Goal: Complete Application Form: Complete application form

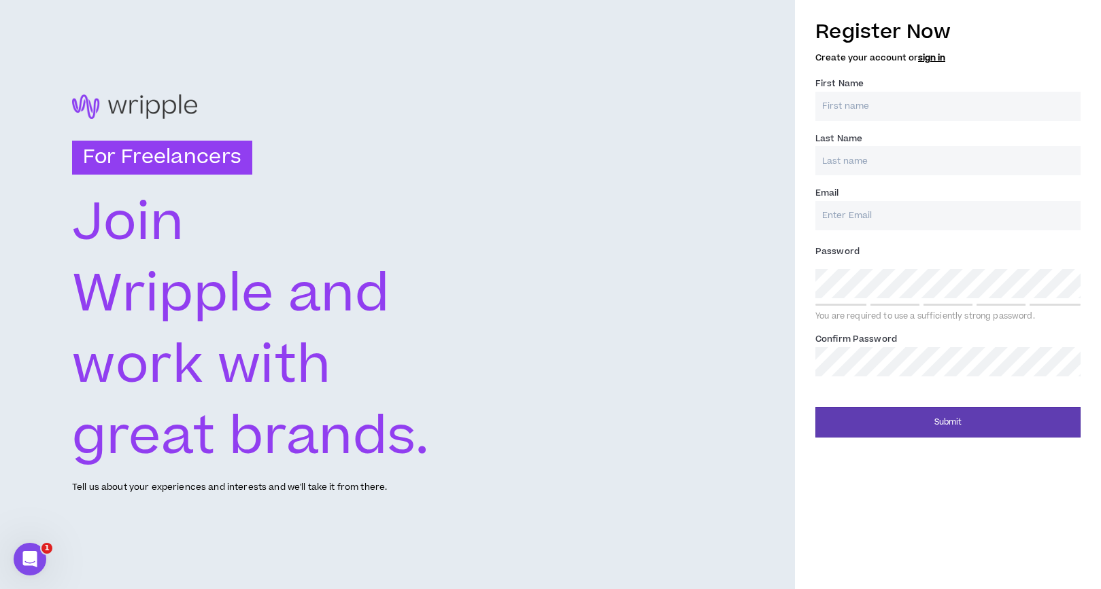
click at [885, 116] on input "First Name *" at bounding box center [947, 106] width 265 height 29
type input "[PERSON_NAME]"
type input "[PERSON_NAME][EMAIL_ADDRESS][DOMAIN_NAME]"
type input "[PERSON_NAME]"
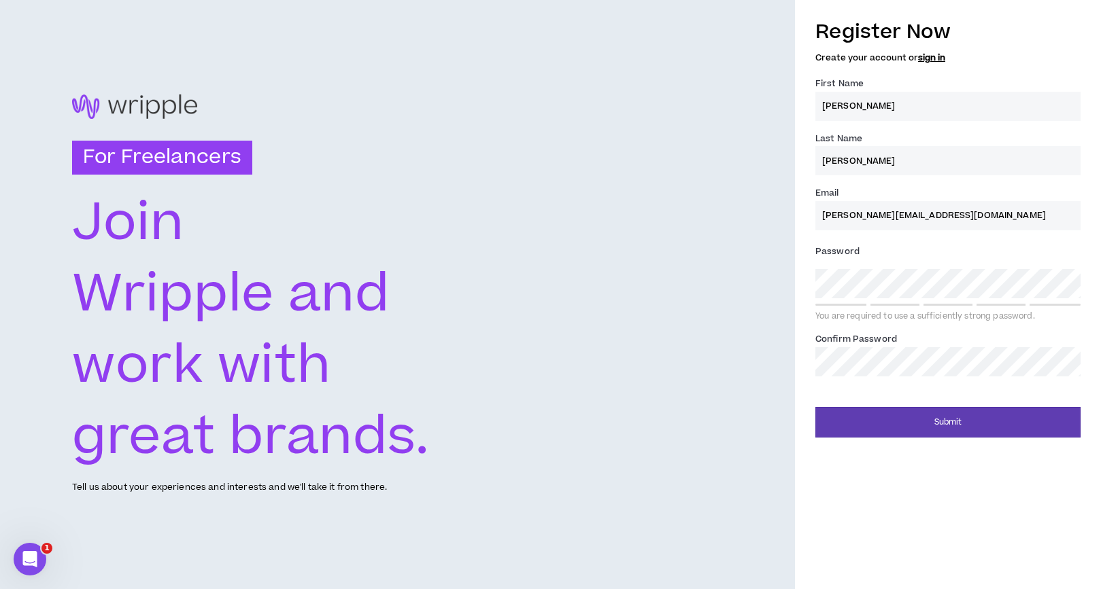
type input "[PERSON_NAME][EMAIL_ADDRESS][DOMAIN_NAME]"
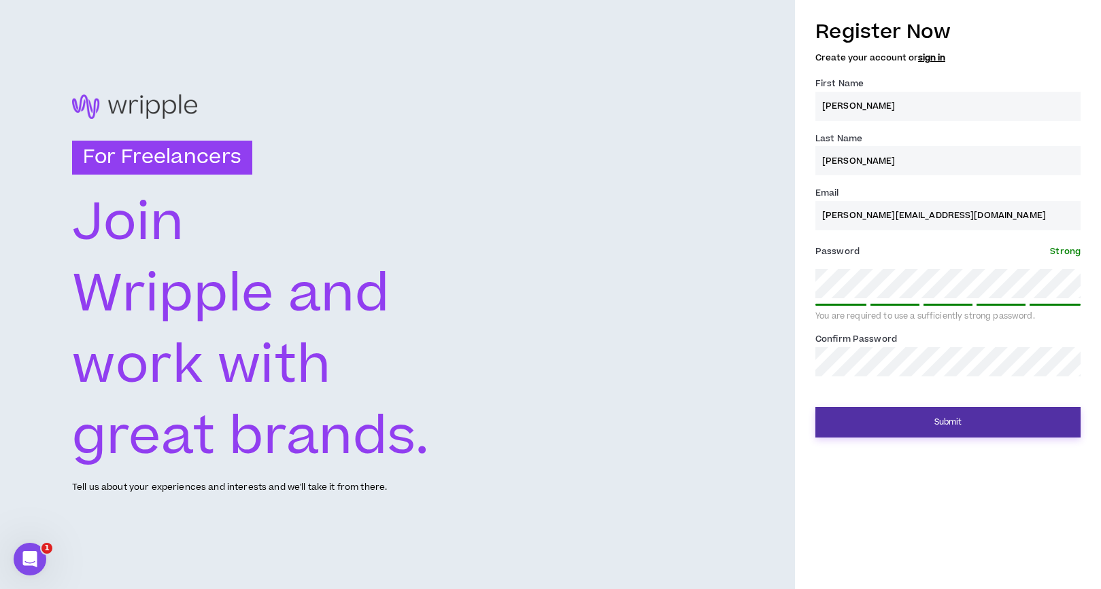
click at [944, 417] on button "Submit" at bounding box center [947, 422] width 265 height 31
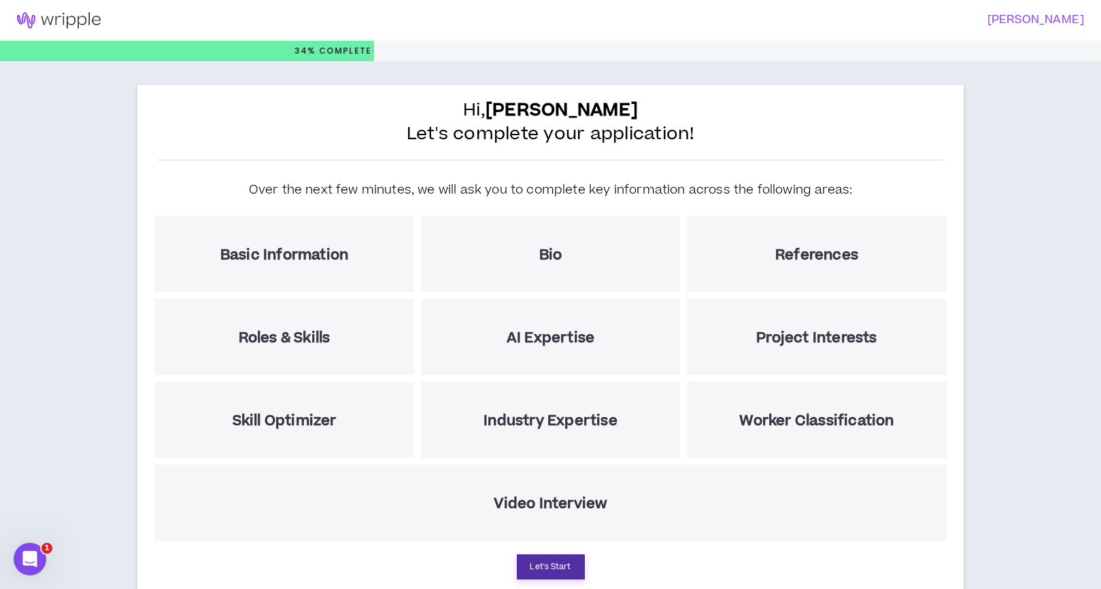
click at [537, 560] on button "Let's Start" at bounding box center [551, 567] width 68 height 25
select select "US"
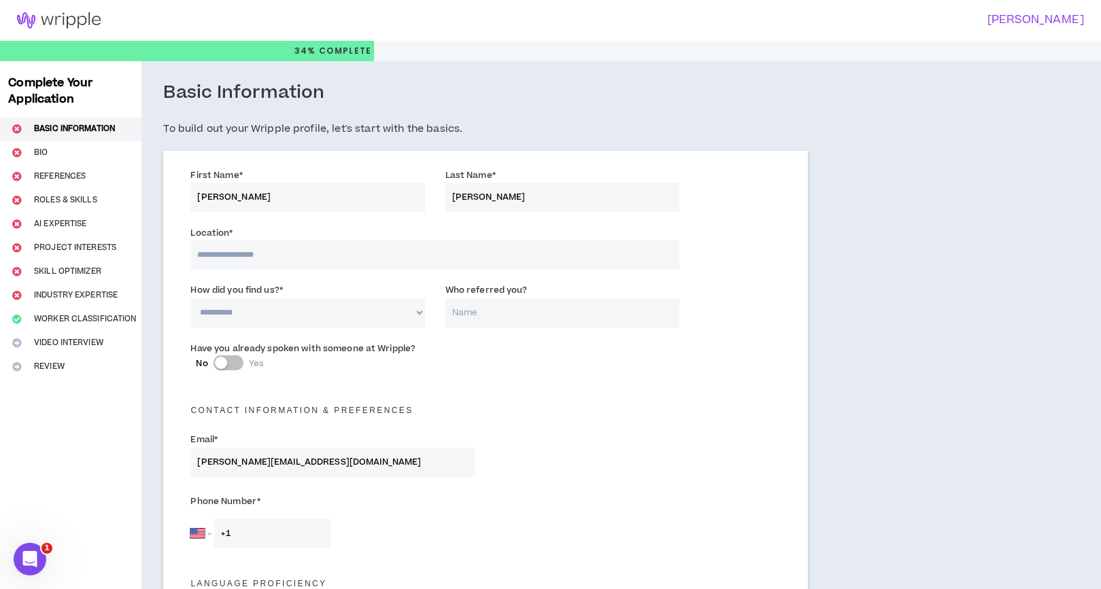
click at [276, 254] on input at bounding box center [434, 255] width 488 height 29
click at [252, 256] on input at bounding box center [434, 255] width 488 height 29
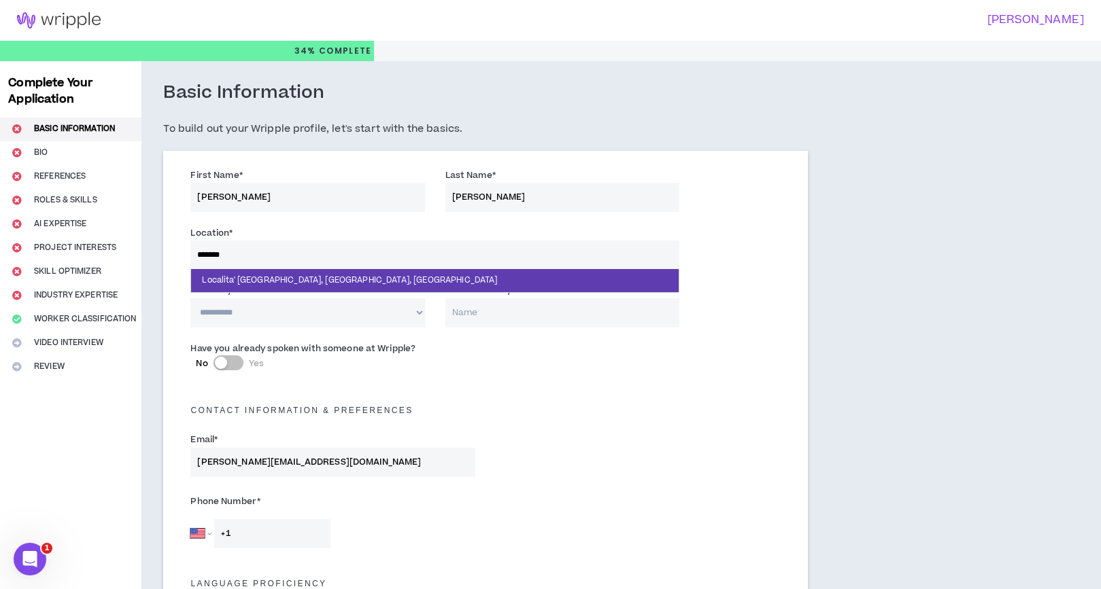
click at [202, 257] on input "*******" at bounding box center [434, 255] width 488 height 29
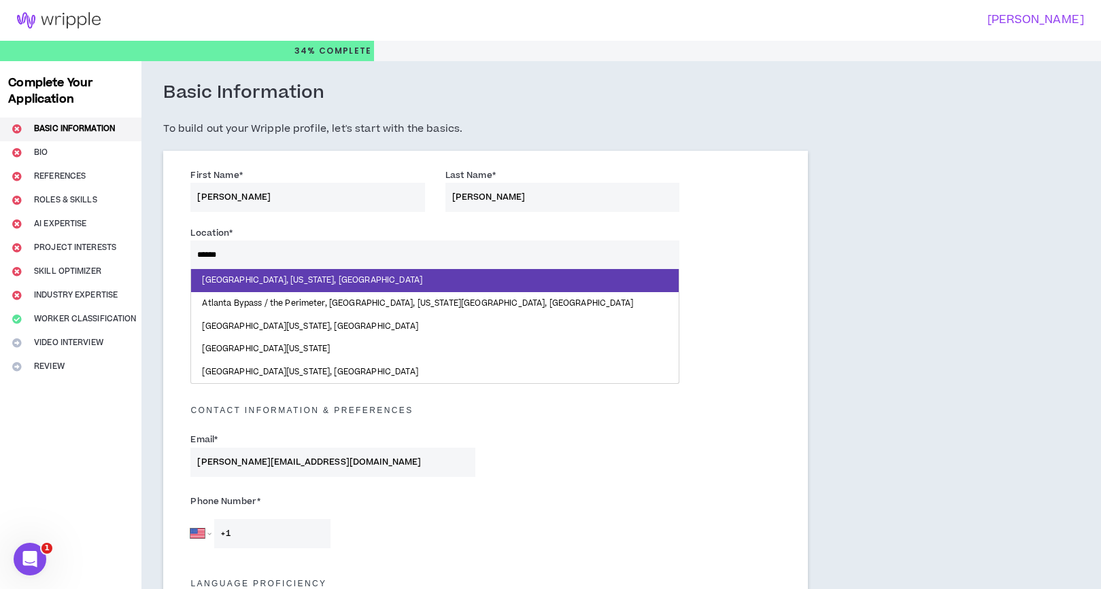
type input "*******"
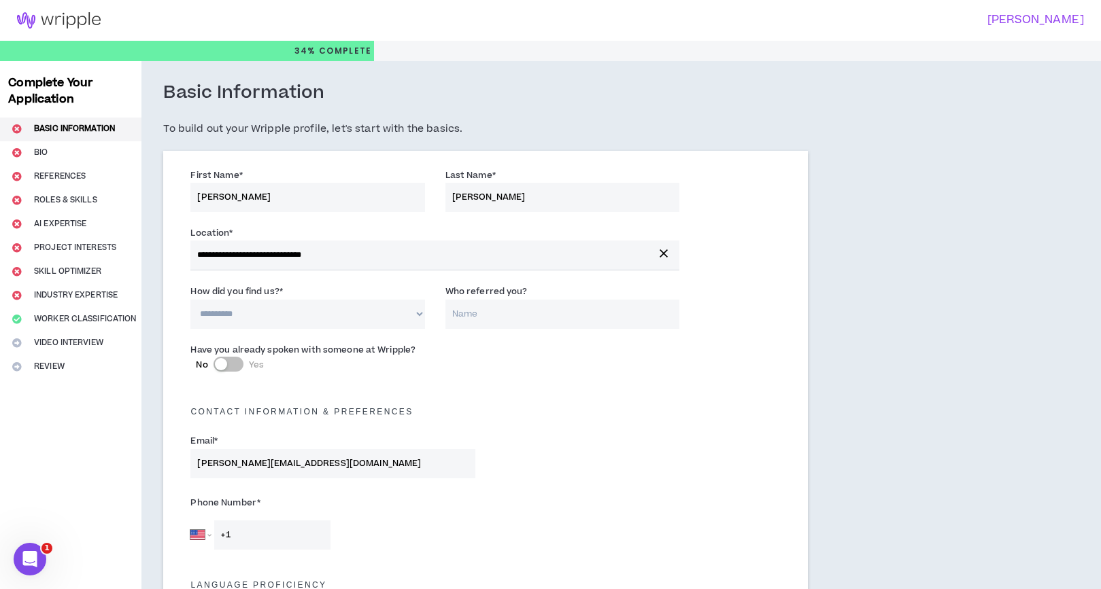
click at [292, 317] on select "**********" at bounding box center [307, 314] width 234 height 29
select select "*"
click at [190, 300] on select "**********" at bounding box center [307, 314] width 234 height 29
click at [561, 315] on input "Who referred you?" at bounding box center [562, 314] width 234 height 29
type input "[PERSON_NAME]"
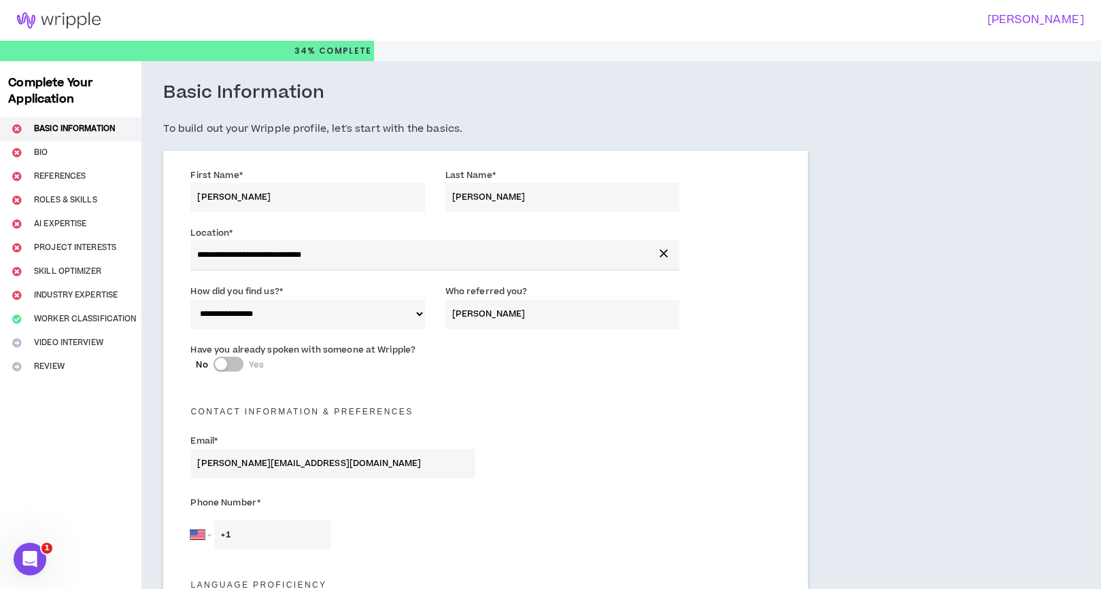
click at [230, 364] on button "No Yes" at bounding box center [228, 364] width 30 height 15
click at [526, 368] on input "Who did you speak with? *" at bounding box center [587, 372] width 183 height 29
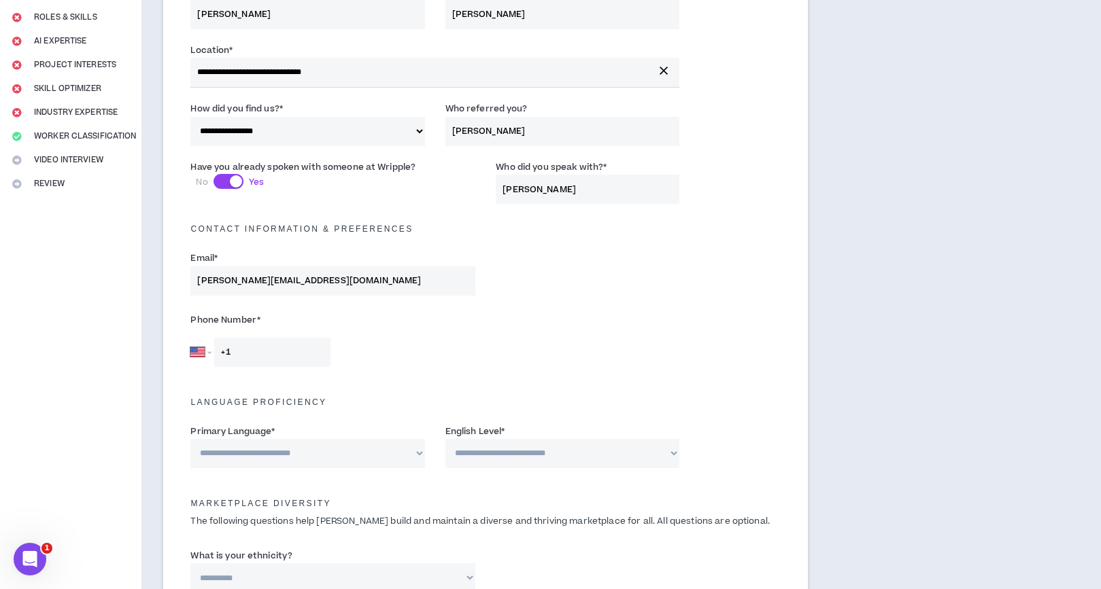
scroll to position [179, 0]
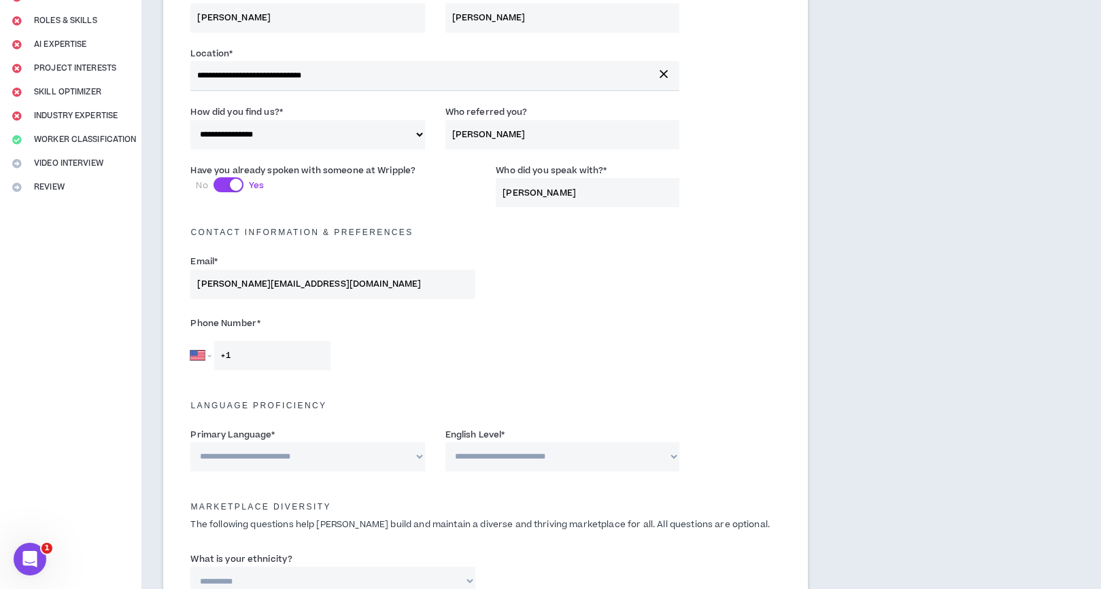
type input "[PERSON_NAME]"
click at [254, 364] on input "+1" at bounding box center [272, 355] width 116 height 29
type input "[PHONE_NUMBER]"
click at [355, 451] on select "**********" at bounding box center [307, 457] width 234 height 29
select select "*******"
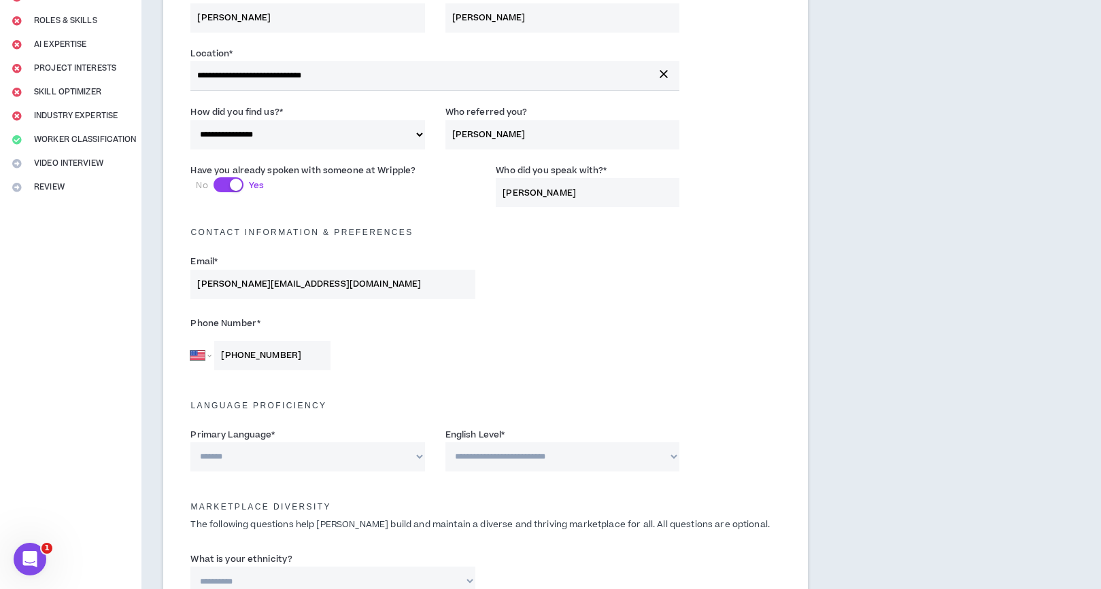
click at [190, 443] on select "**********" at bounding box center [307, 457] width 234 height 29
click at [566, 452] on select "**********" at bounding box center [562, 457] width 234 height 29
select select "*"
click at [445, 443] on select "**********" at bounding box center [562, 457] width 234 height 29
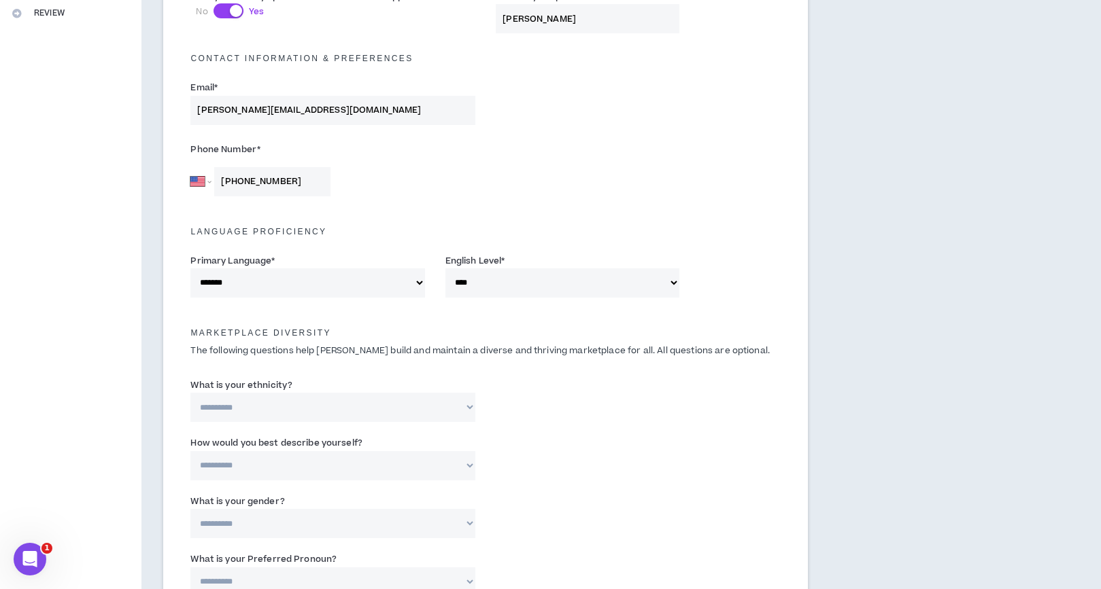
scroll to position [351, 0]
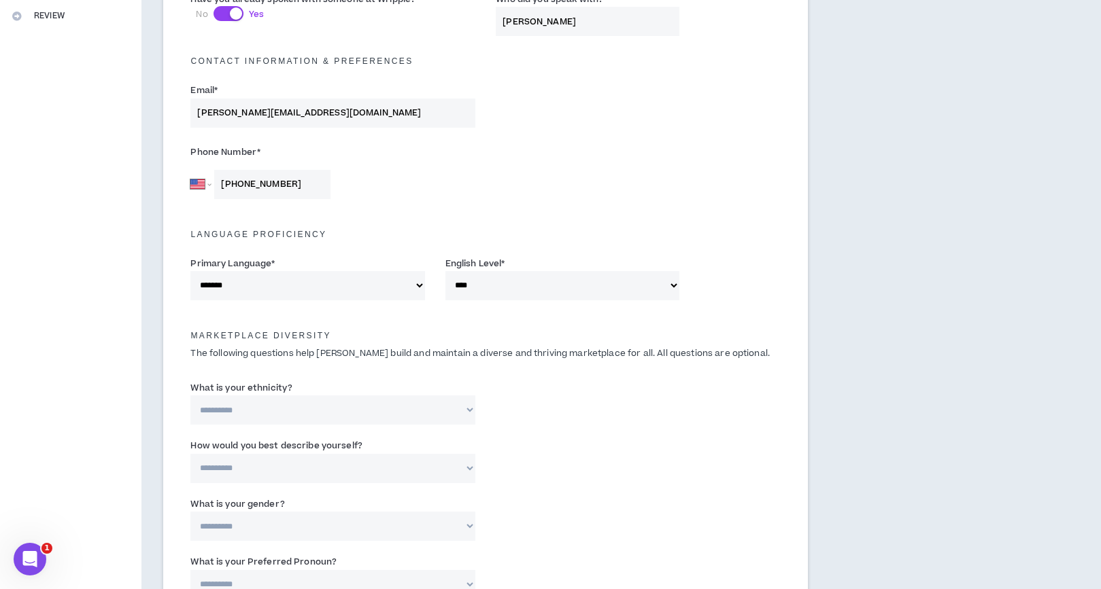
click at [468, 408] on select "**********" at bounding box center [332, 410] width 285 height 29
select select "**********"
click at [190, 396] on select "**********" at bounding box center [332, 410] width 285 height 29
click at [426, 466] on select "**********" at bounding box center [332, 468] width 285 height 29
select select "*****"
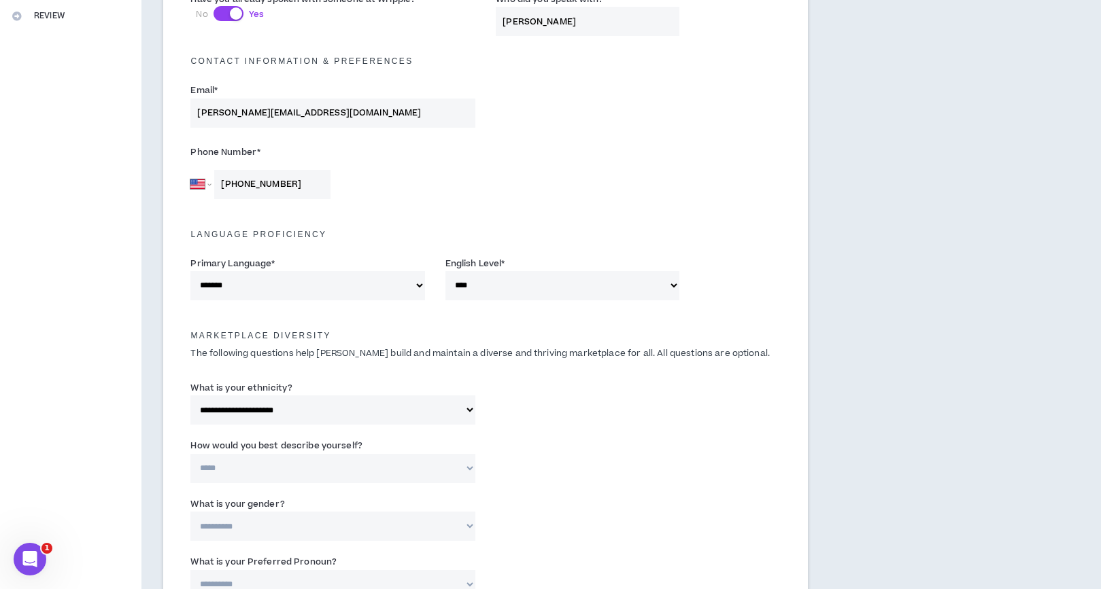
click at [190, 454] on select "**********" at bounding box center [332, 468] width 285 height 29
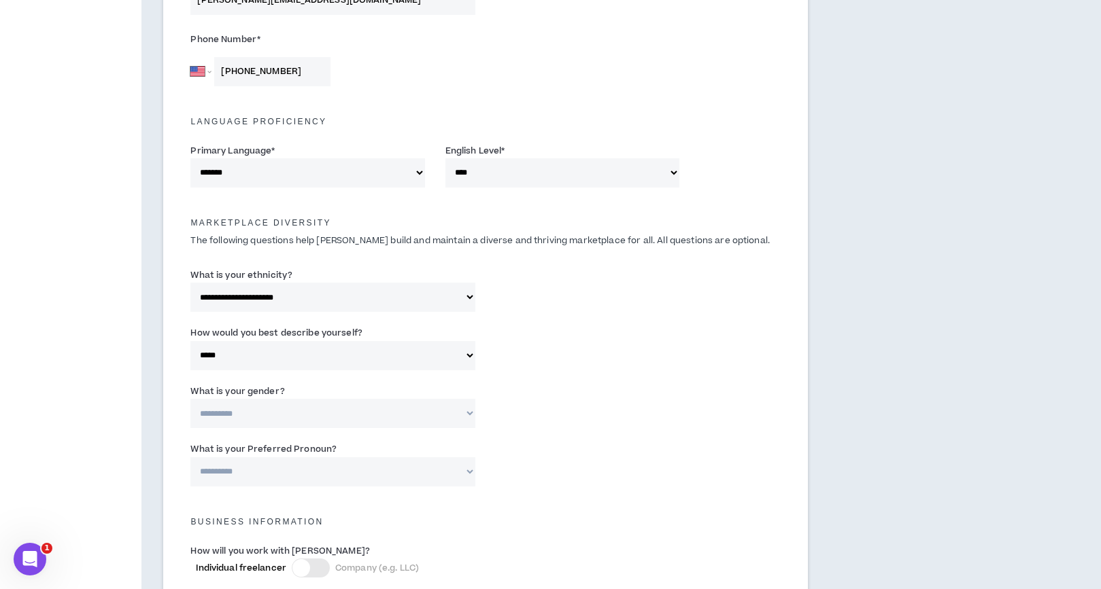
scroll to position [466, 0]
click at [405, 411] on select "**********" at bounding box center [332, 411] width 285 height 29
select select "***"
click at [190, 397] on select "**********" at bounding box center [332, 411] width 285 height 29
click at [406, 470] on select "**********" at bounding box center [332, 470] width 285 height 29
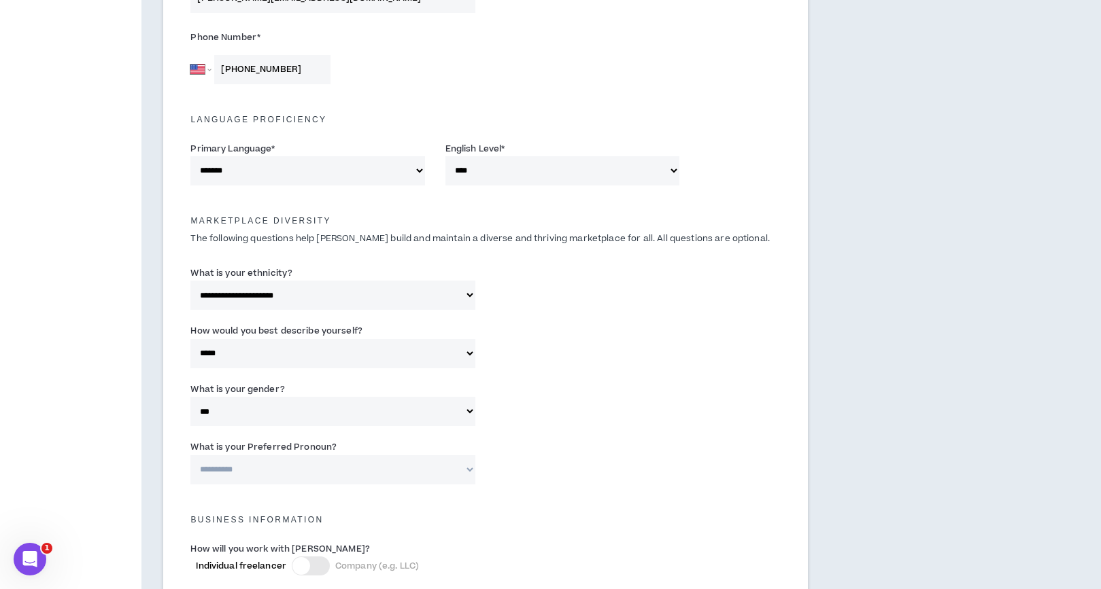
select select "**********"
click at [190, 456] on select "**********" at bounding box center [332, 470] width 285 height 29
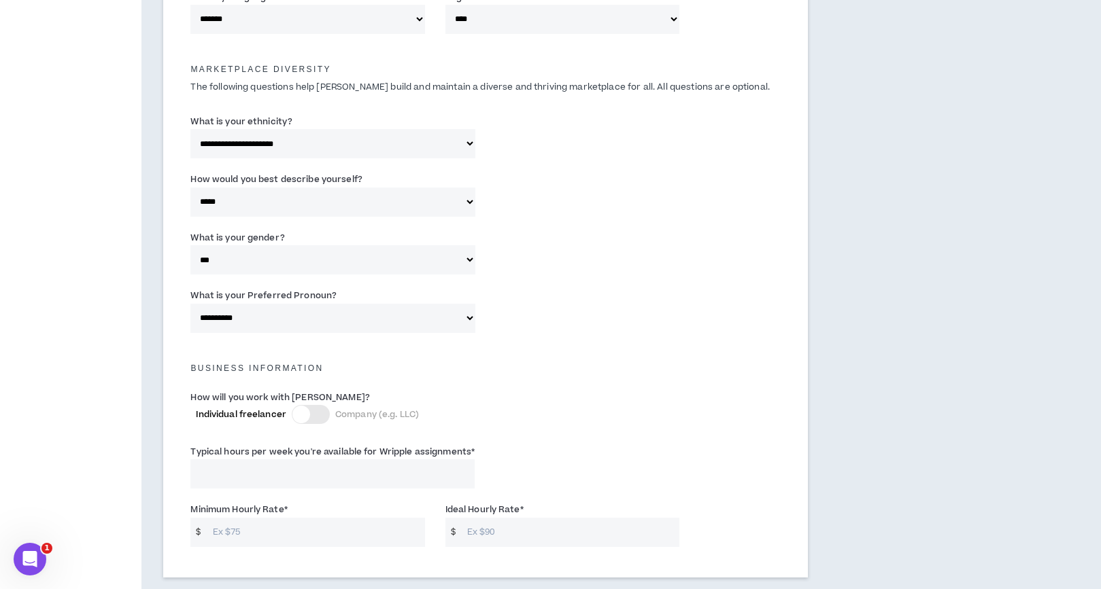
scroll to position [619, 0]
click at [324, 417] on div at bounding box center [311, 413] width 38 height 19
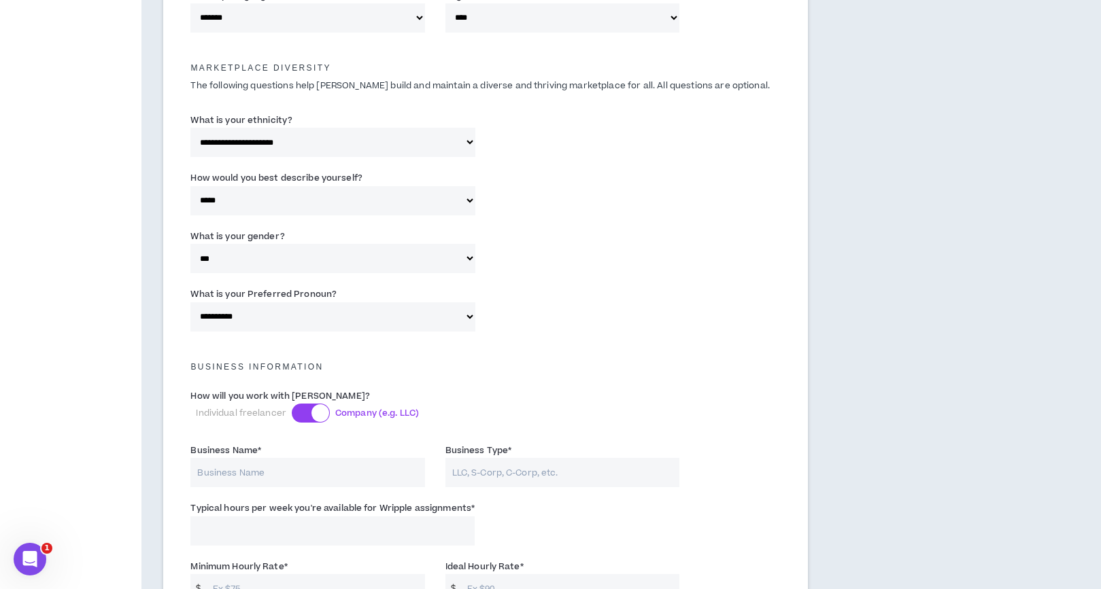
click at [294, 412] on div at bounding box center [311, 413] width 38 height 19
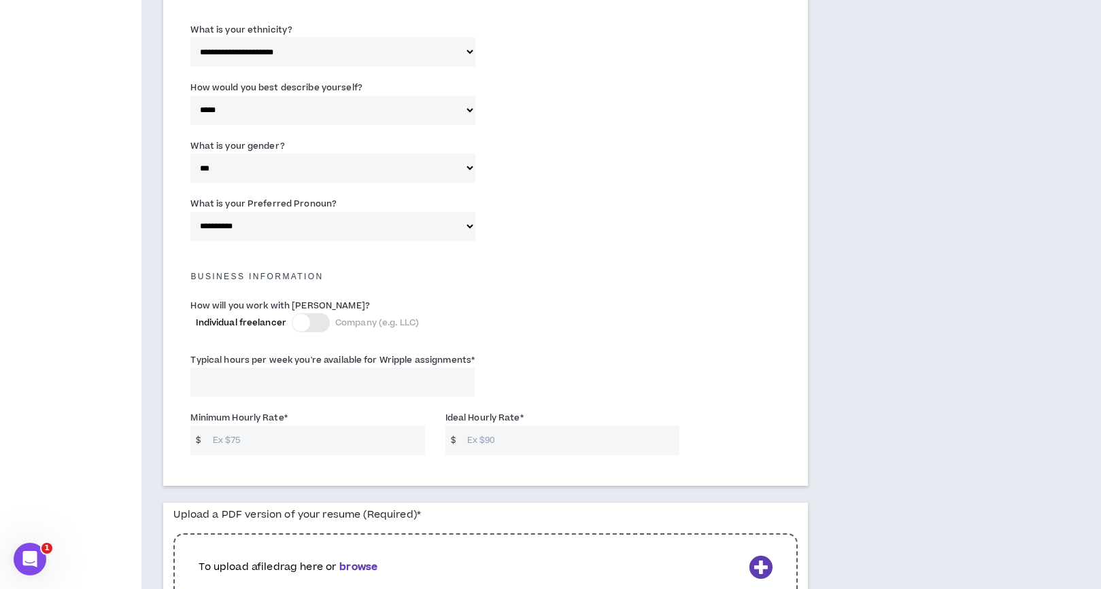
scroll to position [719, 0]
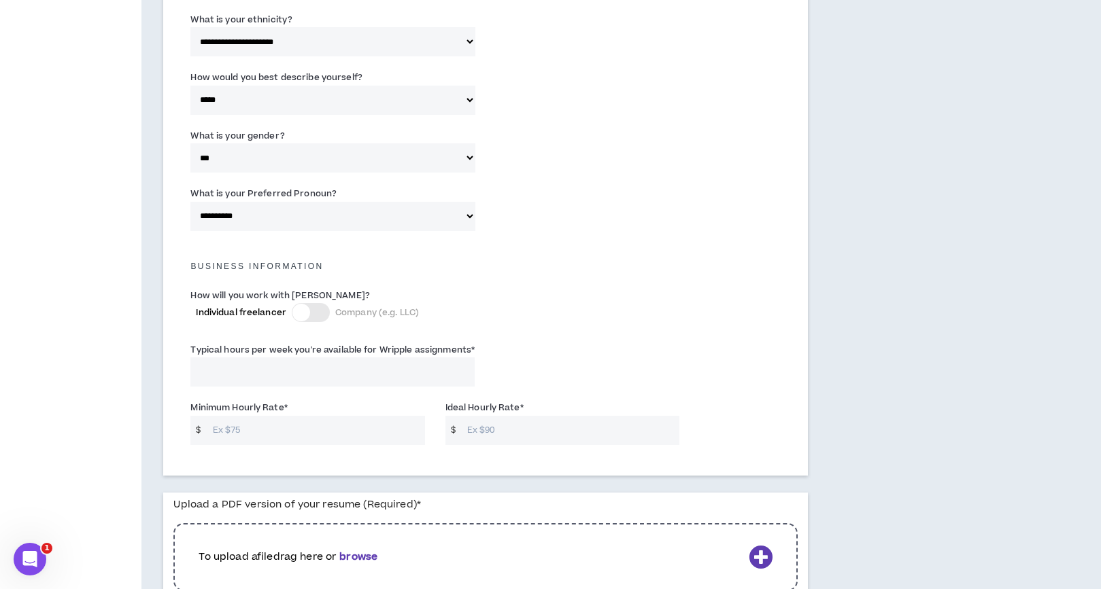
click at [333, 377] on input "Typical hours per week you're available for Wripple assignments *" at bounding box center [332, 372] width 284 height 29
type input "-1"
type input "20"
click at [317, 431] on input "Minimum Hourly Rate *" at bounding box center [315, 430] width 219 height 29
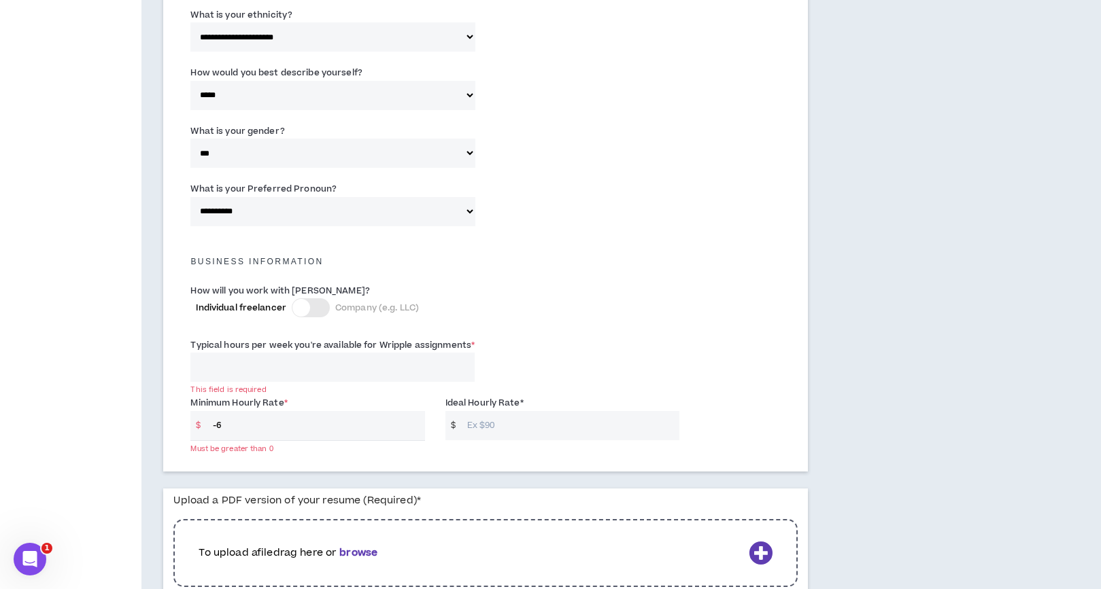
drag, startPoint x: 289, startPoint y: 430, endPoint x: 189, endPoint y: 422, distance: 100.3
click at [189, 422] on div "Minimum Hourly Rate * $ -6 Must be greater than 0" at bounding box center [307, 418] width 254 height 45
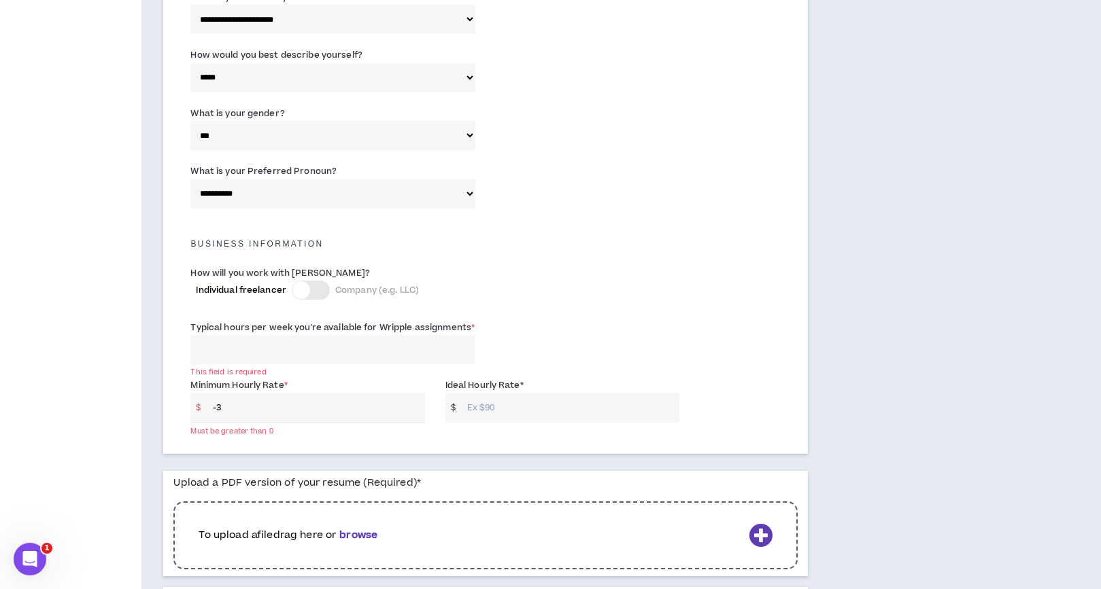
drag, startPoint x: 218, startPoint y: 411, endPoint x: 197, endPoint y: 409, distance: 20.4
click at [197, 409] on div "$ -3" at bounding box center [307, 409] width 234 height 30
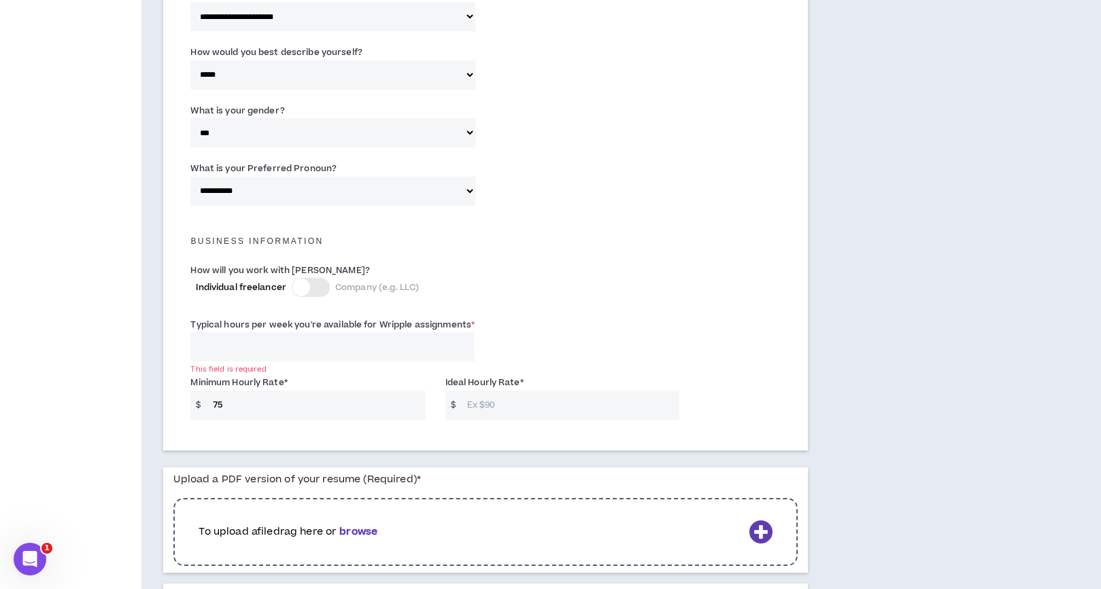
type input "75"
click at [540, 415] on input "Ideal Hourly Rate *" at bounding box center [569, 405] width 219 height 29
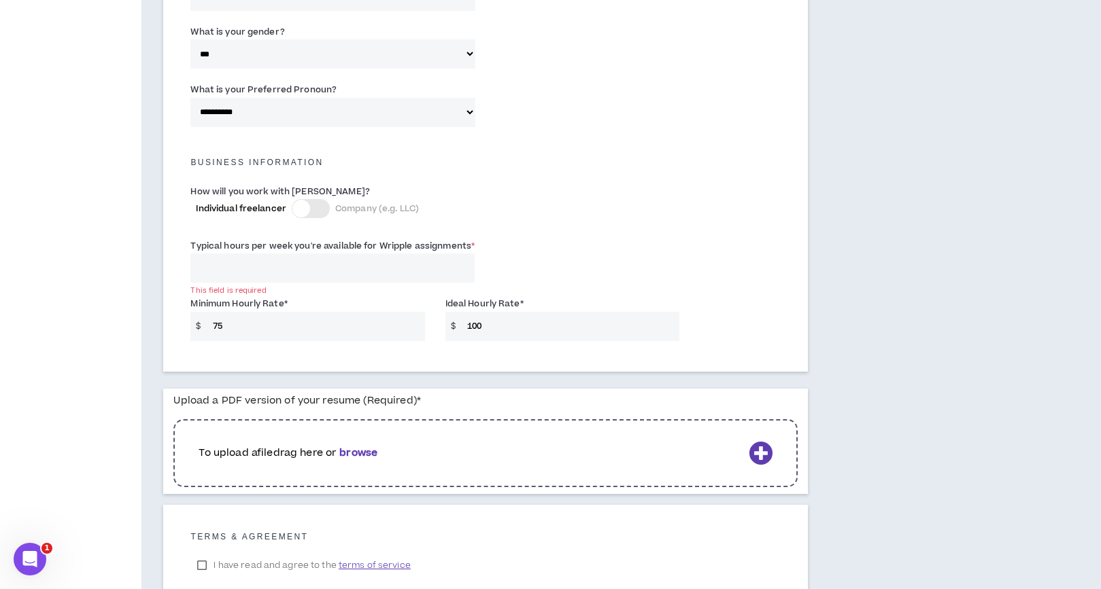
scroll to position [825, 0]
type input "100"
click at [370, 449] on b "browse" at bounding box center [358, 451] width 38 height 14
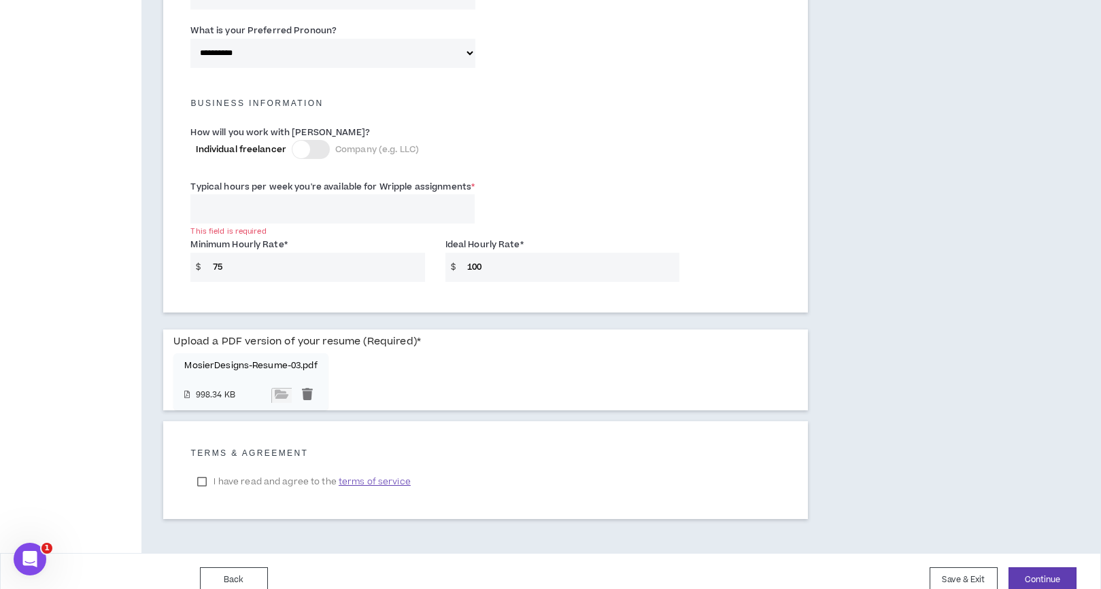
scroll to position [900, 0]
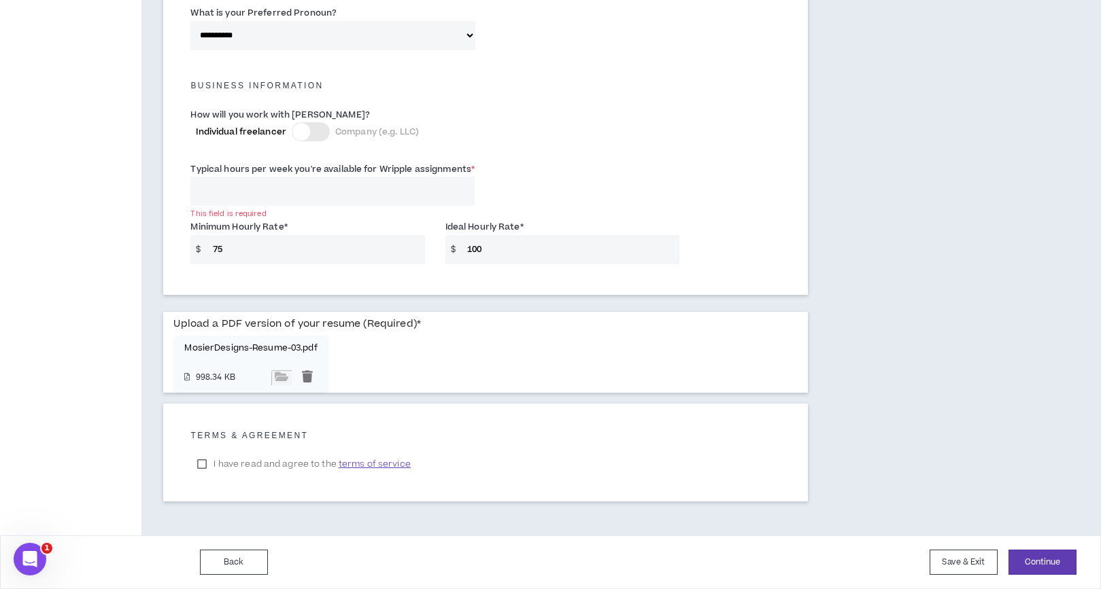
click at [206, 464] on label "I have read and agree to the terms of service" at bounding box center [303, 464] width 226 height 20
click at [1033, 566] on button "Continue" at bounding box center [1042, 562] width 68 height 25
click at [1052, 564] on button "Continue" at bounding box center [1042, 562] width 68 height 25
click at [364, 468] on span "terms of service" at bounding box center [375, 465] width 72 height 14
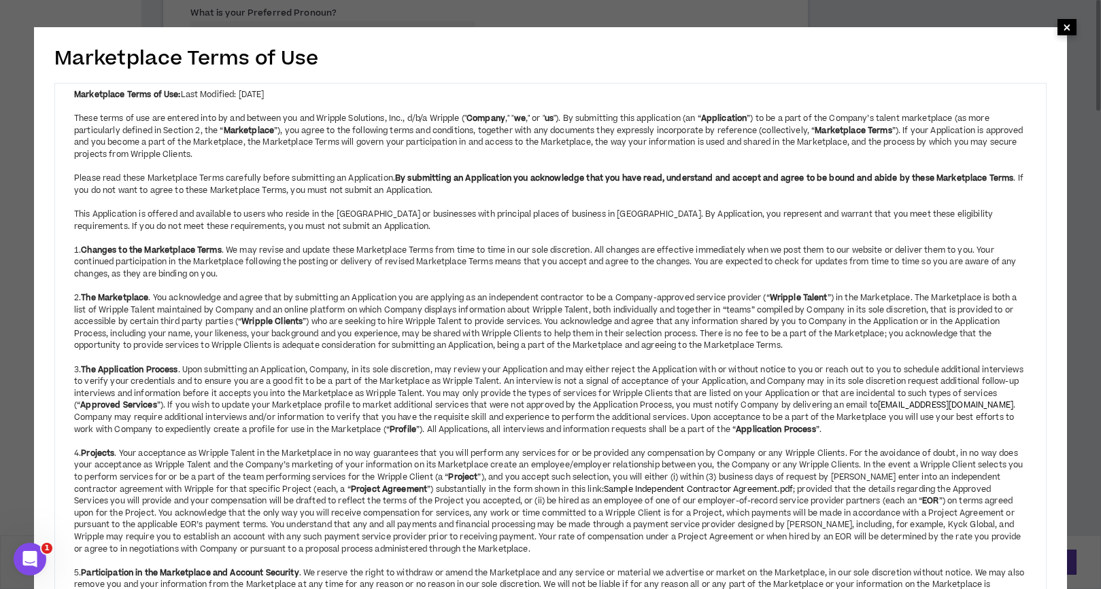
click at [1073, 26] on span "×" at bounding box center [1066, 27] width 19 height 16
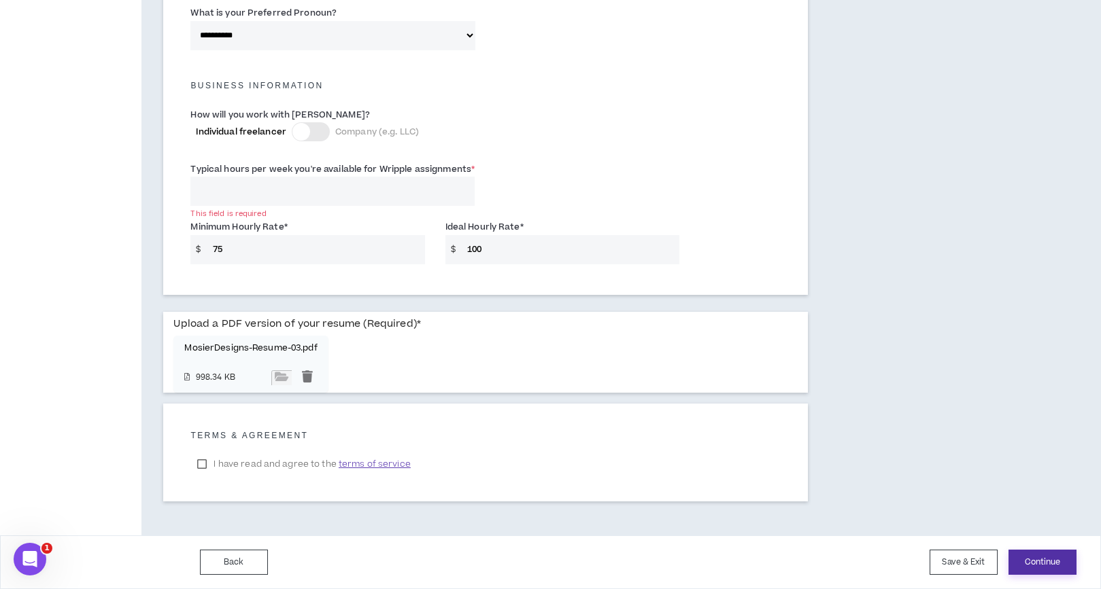
click at [1030, 557] on button "Continue" at bounding box center [1042, 562] width 68 height 25
click at [392, 463] on span "terms of service" at bounding box center [375, 465] width 72 height 14
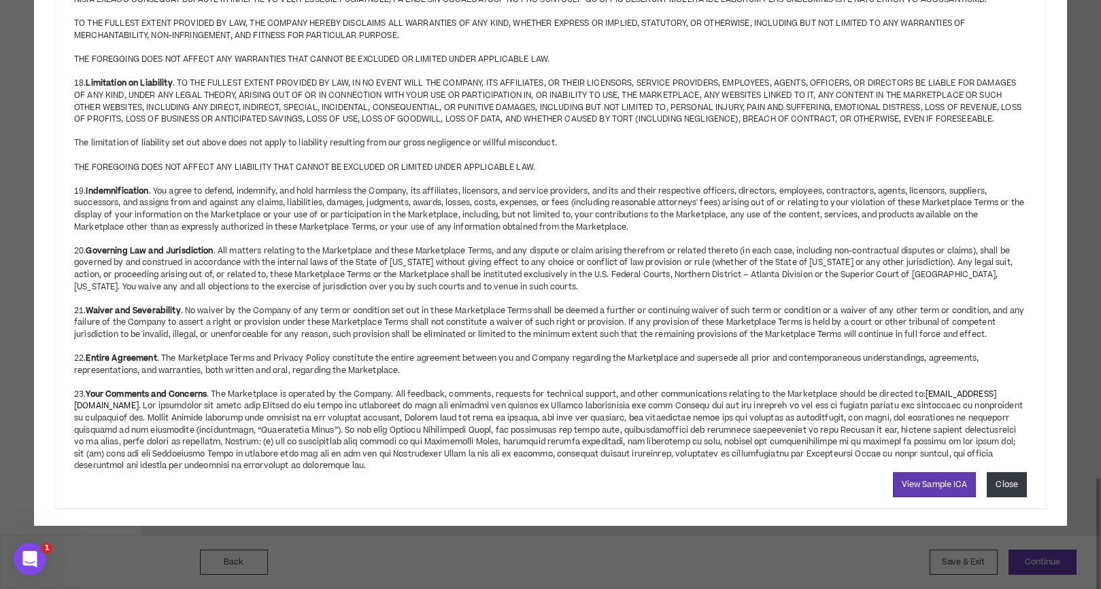
click at [1003, 498] on button "Close" at bounding box center [1006, 485] width 40 height 25
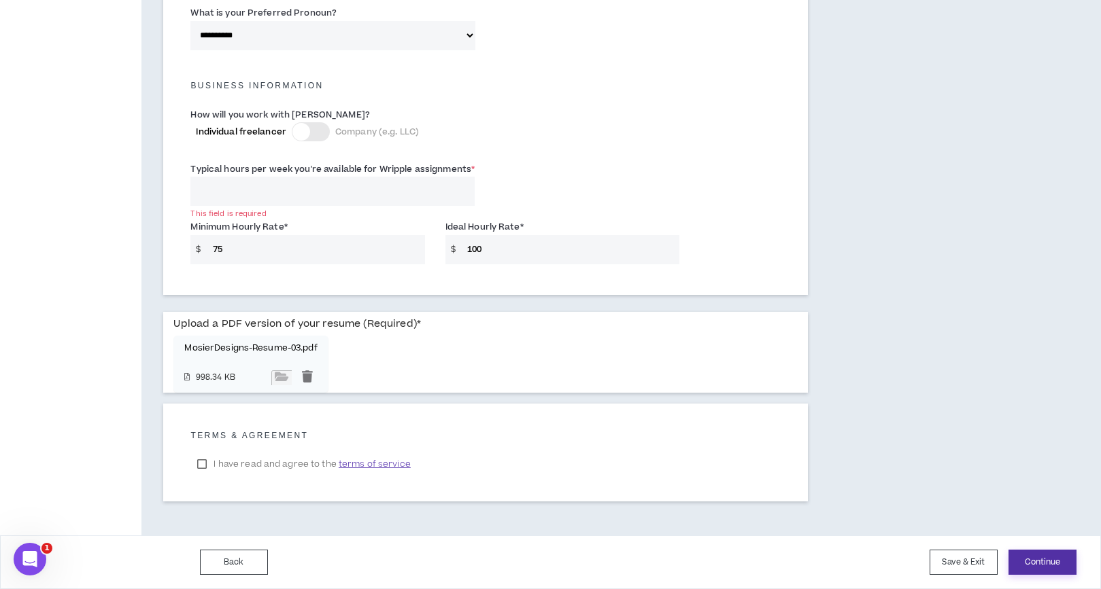
click at [1027, 562] on button "Continue" at bounding box center [1042, 562] width 68 height 25
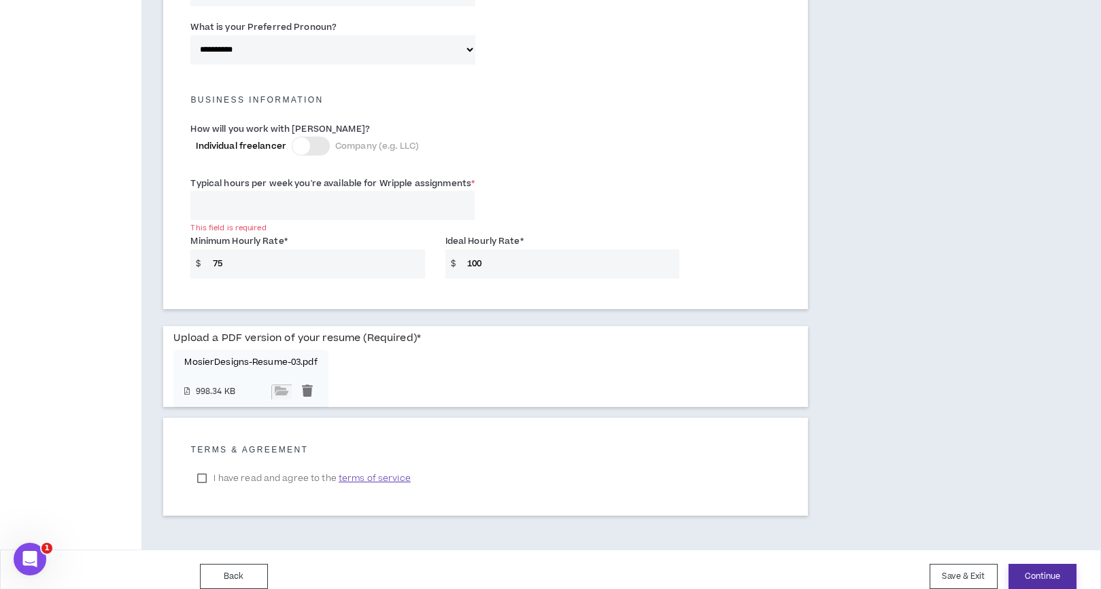
scroll to position [885, 0]
click at [243, 205] on input "Typical hours per week you're available for Wripple assignments *" at bounding box center [332, 206] width 284 height 29
drag, startPoint x: 242, startPoint y: 205, endPoint x: 179, endPoint y: 199, distance: 63.5
type input "30"
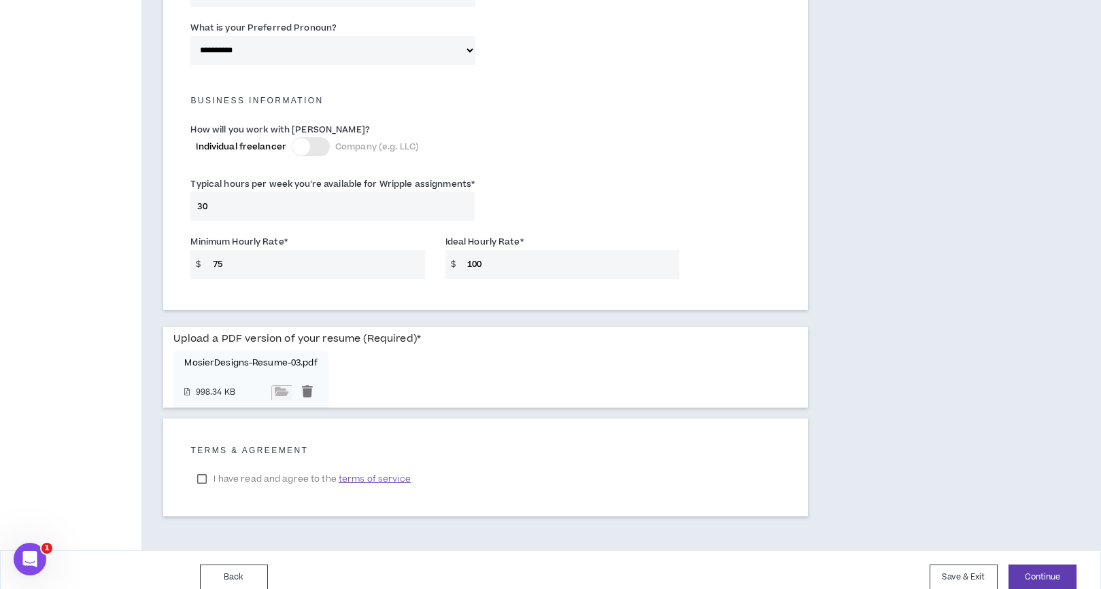
click at [1040, 577] on button "Continue" at bounding box center [1042, 577] width 68 height 25
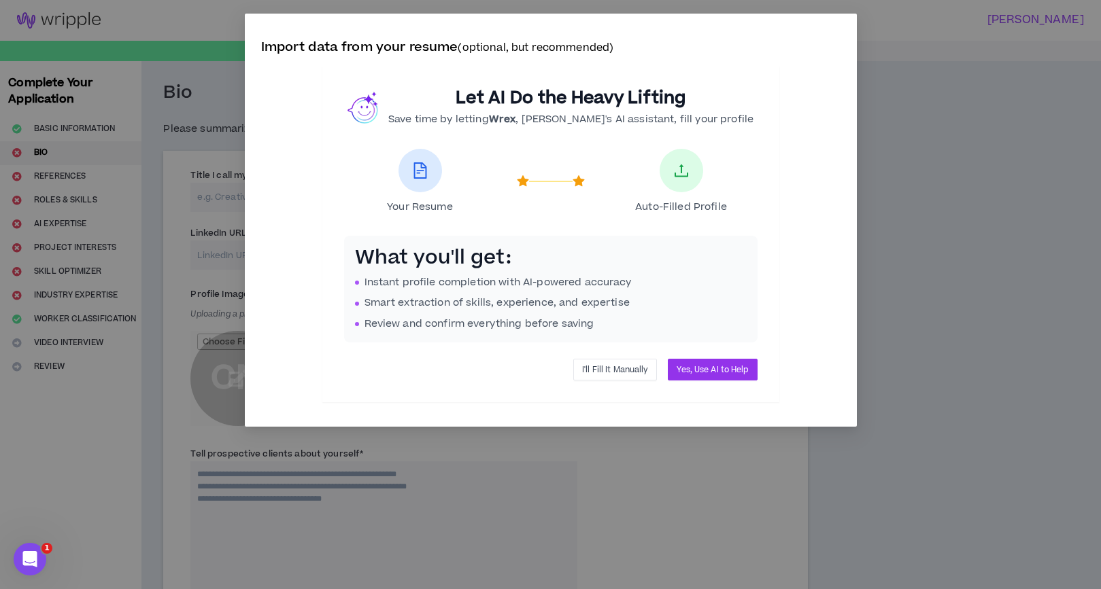
click at [602, 366] on span "I'll Fill It Manually" at bounding box center [615, 370] width 66 height 13
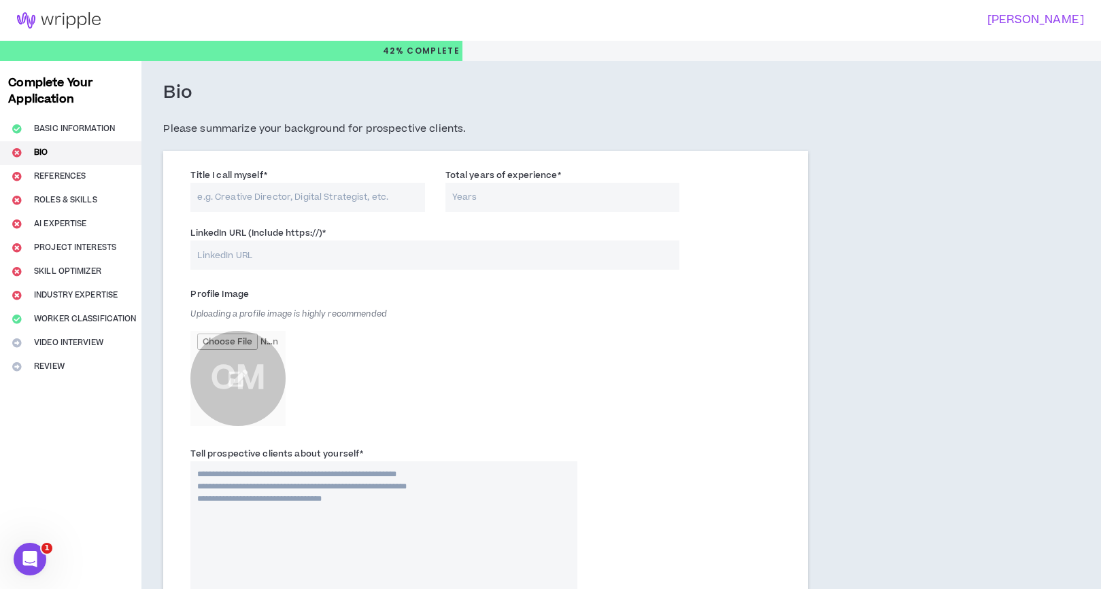
scroll to position [1, 0]
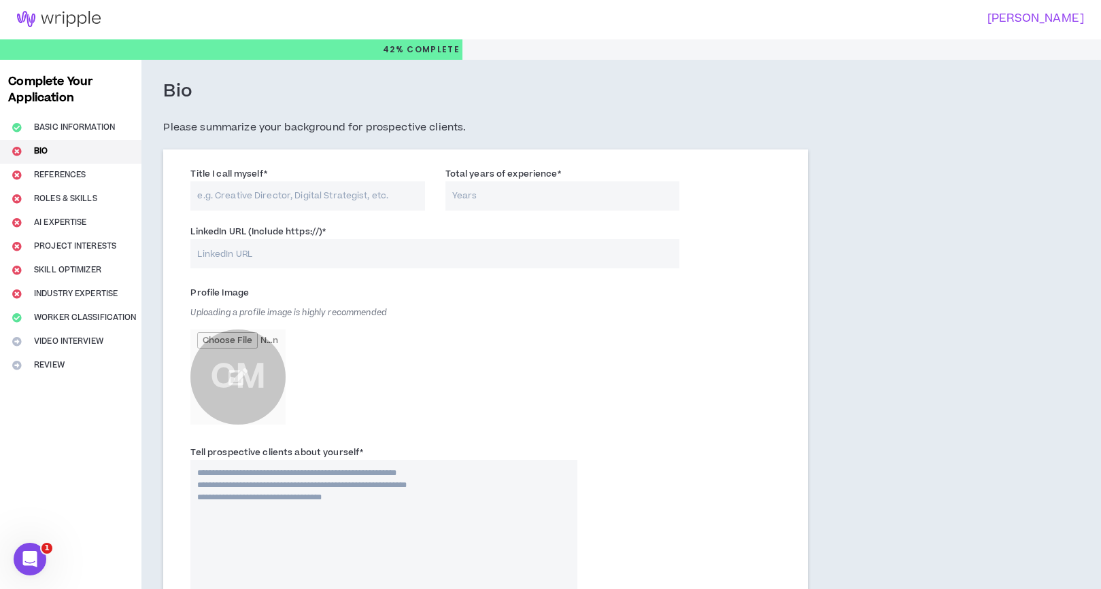
click at [320, 200] on input "Title I call myself *" at bounding box center [307, 196] width 234 height 29
type input "Creative Director | Art Director | Designer"
click at [526, 204] on input "Total years of experience *" at bounding box center [562, 196] width 234 height 29
type input "11"
click at [412, 260] on input "LinkedIn URL (Include https://) *" at bounding box center [434, 253] width 488 height 29
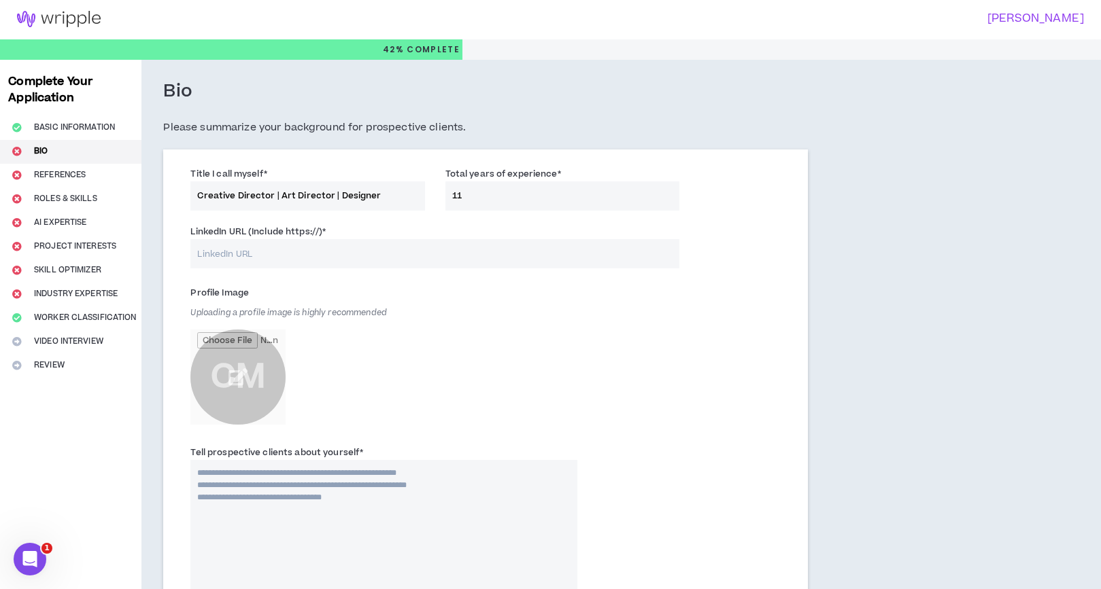
paste input "[DOMAIN_NAME][URL][PERSON_NAME]"
drag, startPoint x: 415, startPoint y: 251, endPoint x: 154, endPoint y: 235, distance: 261.6
click at [154, 234] on div "Bio Please summarize your background for prospective clients. Title I call myse…" at bounding box center [485, 559] width 688 height 999
paste input "[URL][DOMAIN_NAME][PERSON_NAME]"
type input "[URL][DOMAIN_NAME][PERSON_NAME]"
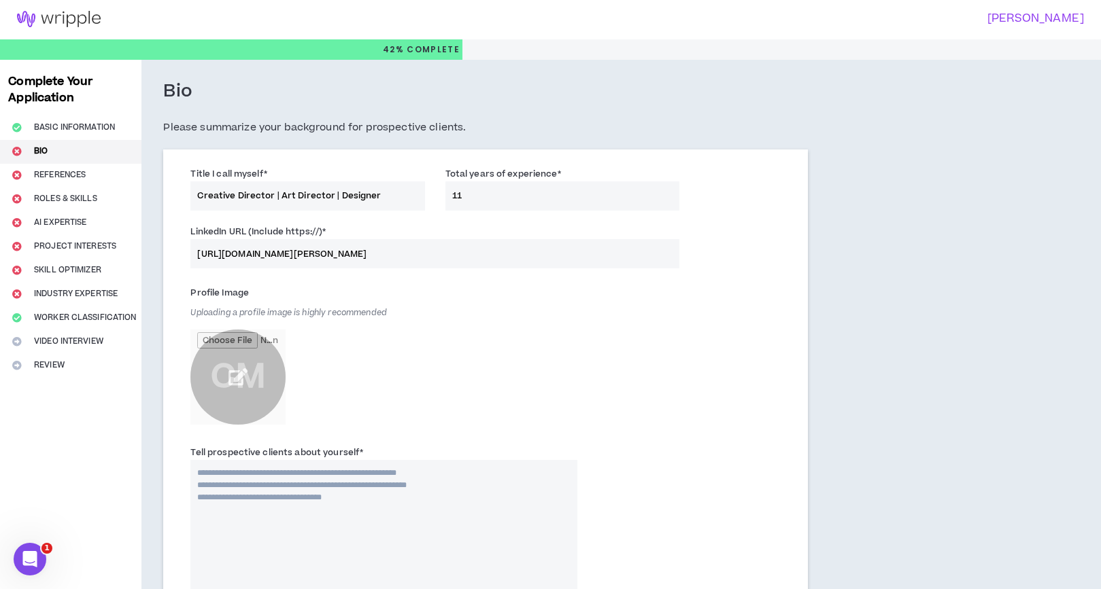
click at [244, 375] on input "file" at bounding box center [237, 377] width 95 height 95
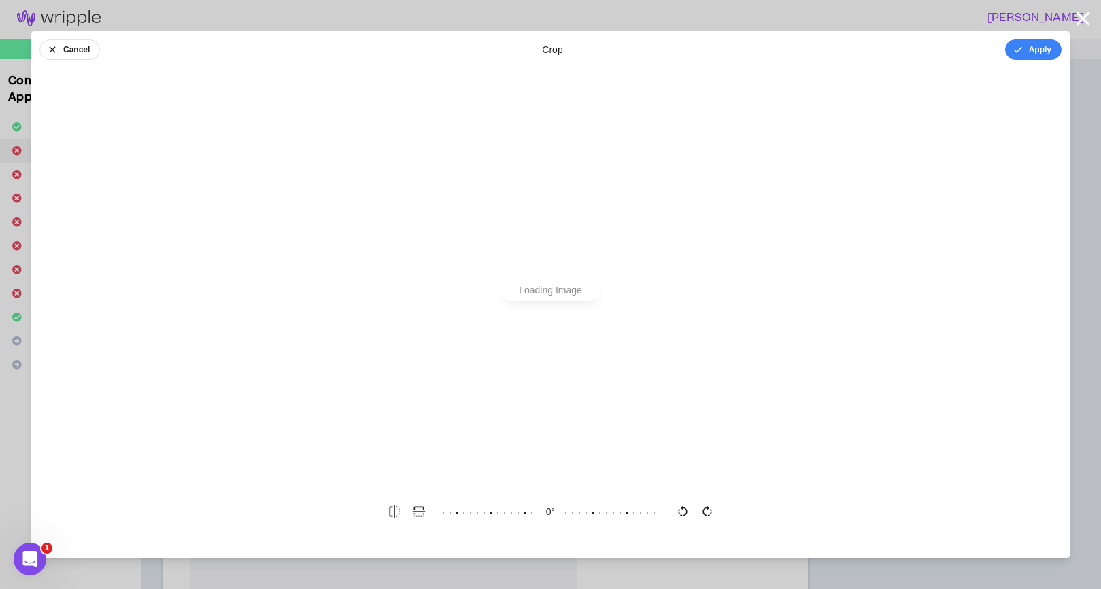
scroll to position [0, 0]
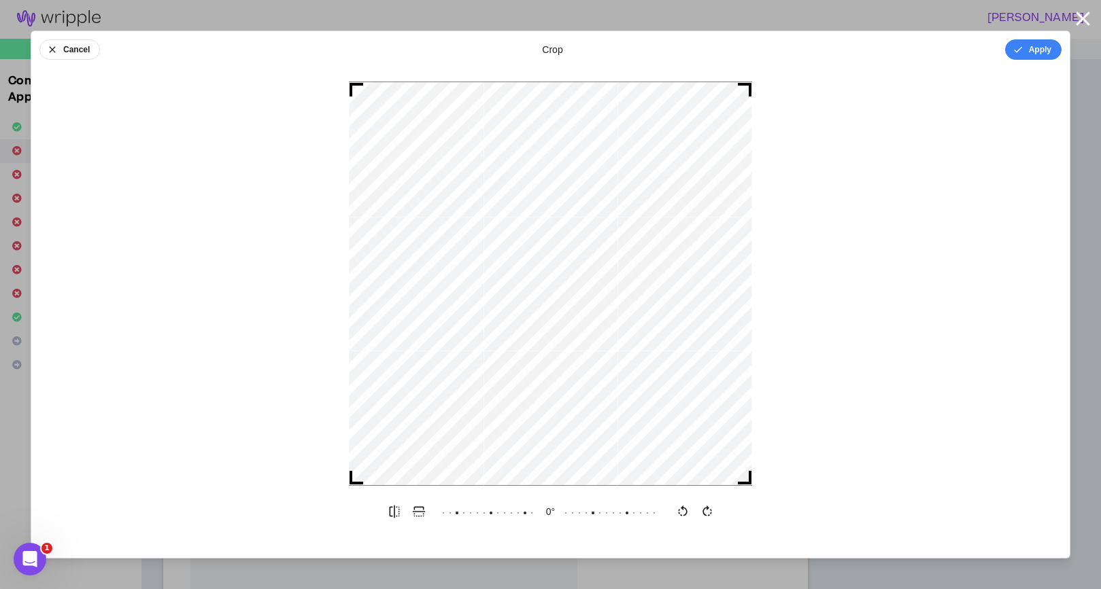
click at [1028, 83] on div at bounding box center [550, 284] width 1038 height 405
click at [1031, 55] on button "Apply" at bounding box center [1033, 49] width 56 height 20
click at [1046, 50] on button "Done" at bounding box center [1040, 49] width 41 height 20
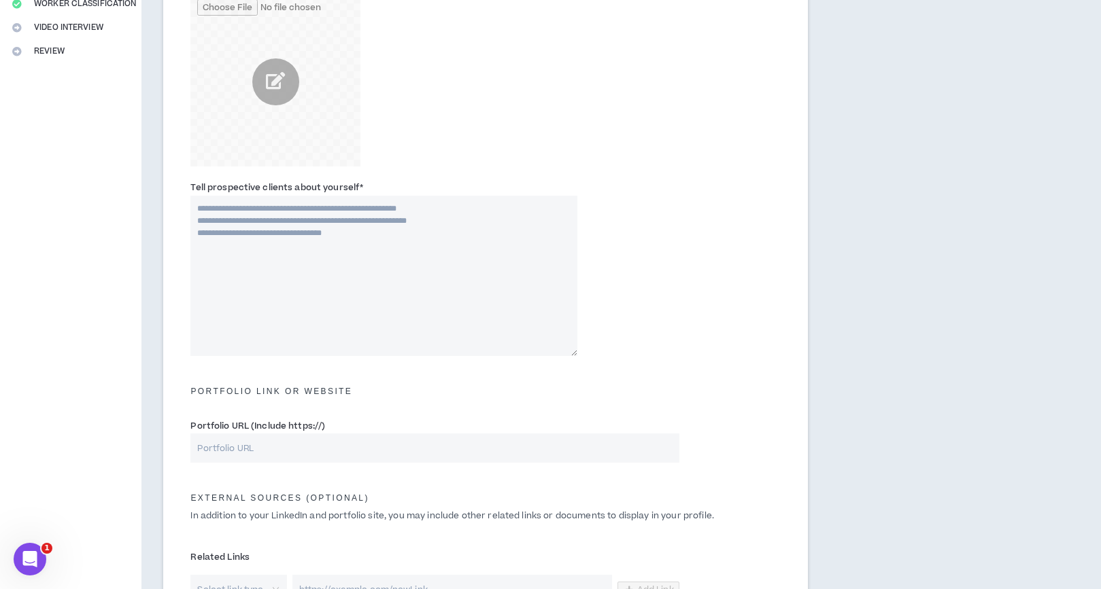
scroll to position [402, 0]
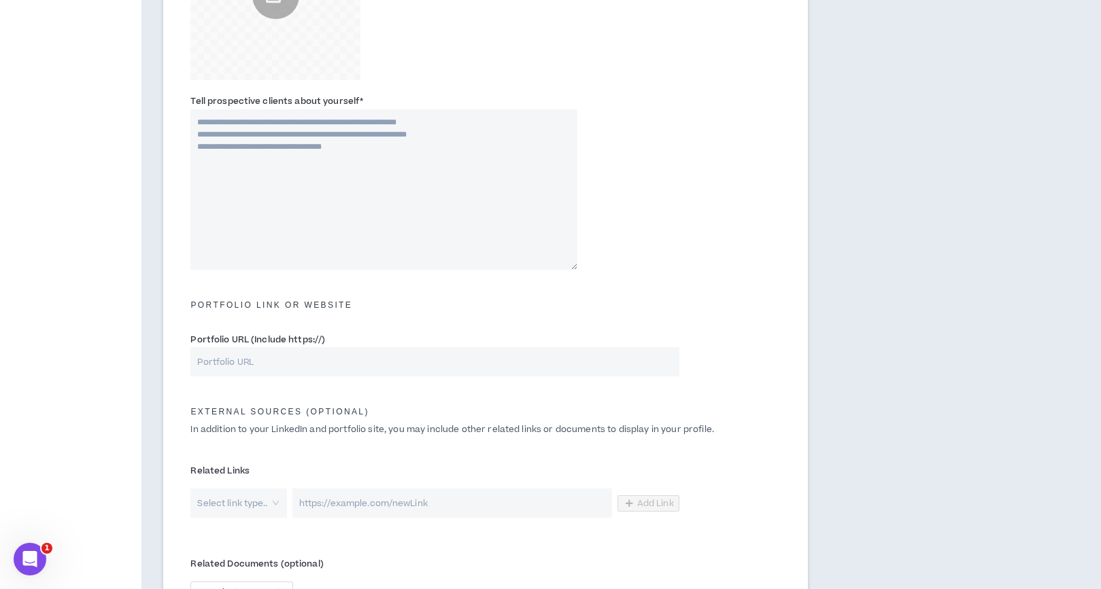
click at [296, 358] on input "Portfolio URL (Include https://)" at bounding box center [434, 361] width 488 height 29
paste input "[URL][DOMAIN_NAME]"
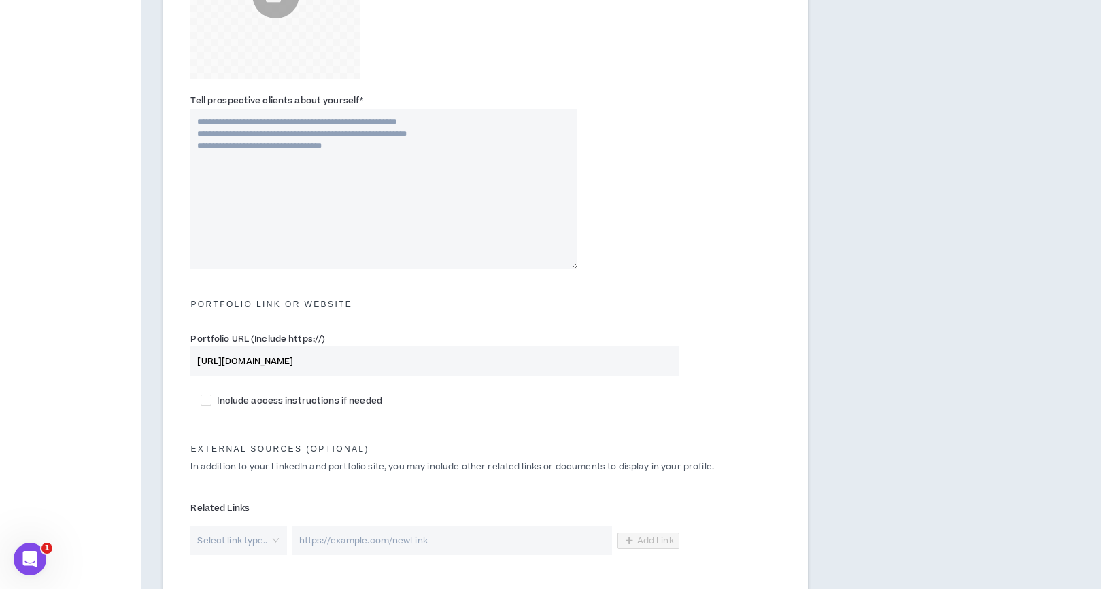
type input "[URL][DOMAIN_NAME]"
click at [500, 420] on div "Include access instructions if needed" at bounding box center [485, 405] width 611 height 38
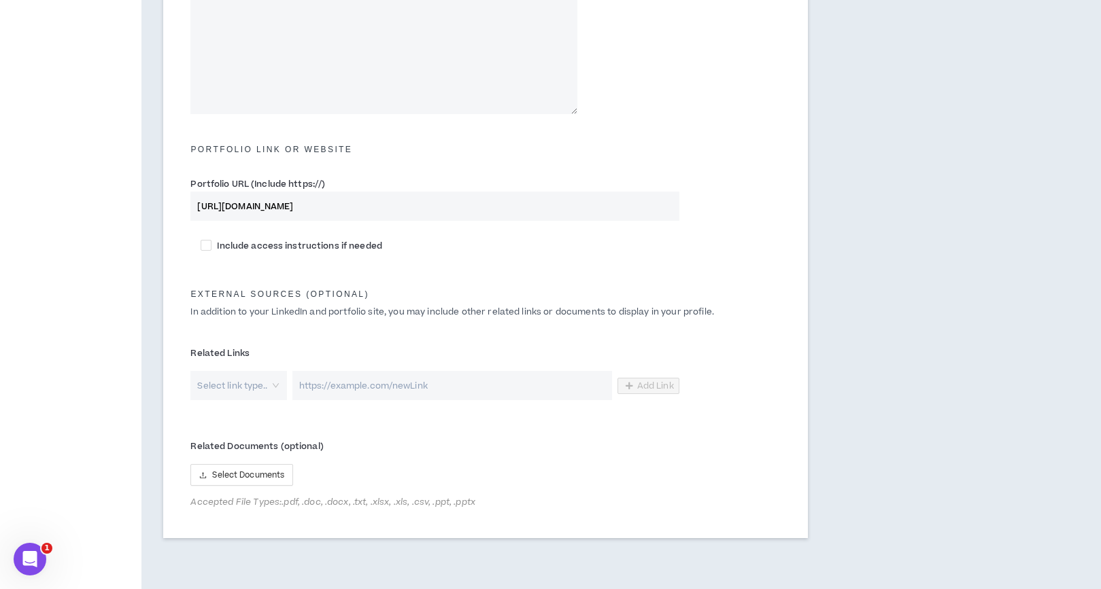
scroll to position [560, 0]
click at [276, 381] on div "Select link type.." at bounding box center [238, 383] width 96 height 29
click at [659, 466] on div "Select Documents" at bounding box center [434, 473] width 488 height 22
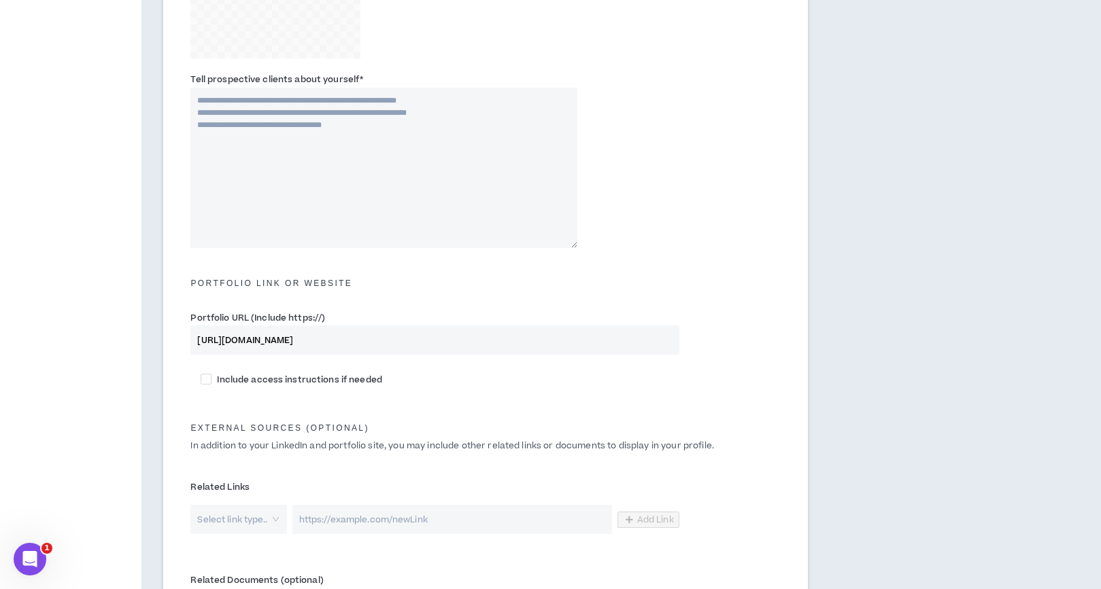
scroll to position [425, 0]
click at [413, 139] on textarea "Tell prospective clients about yourself *" at bounding box center [383, 166] width 387 height 160
type textarea "*"
click at [326, 124] on textarea "**********" at bounding box center [383, 166] width 387 height 160
click at [397, 123] on textarea "**********" at bounding box center [383, 166] width 387 height 160
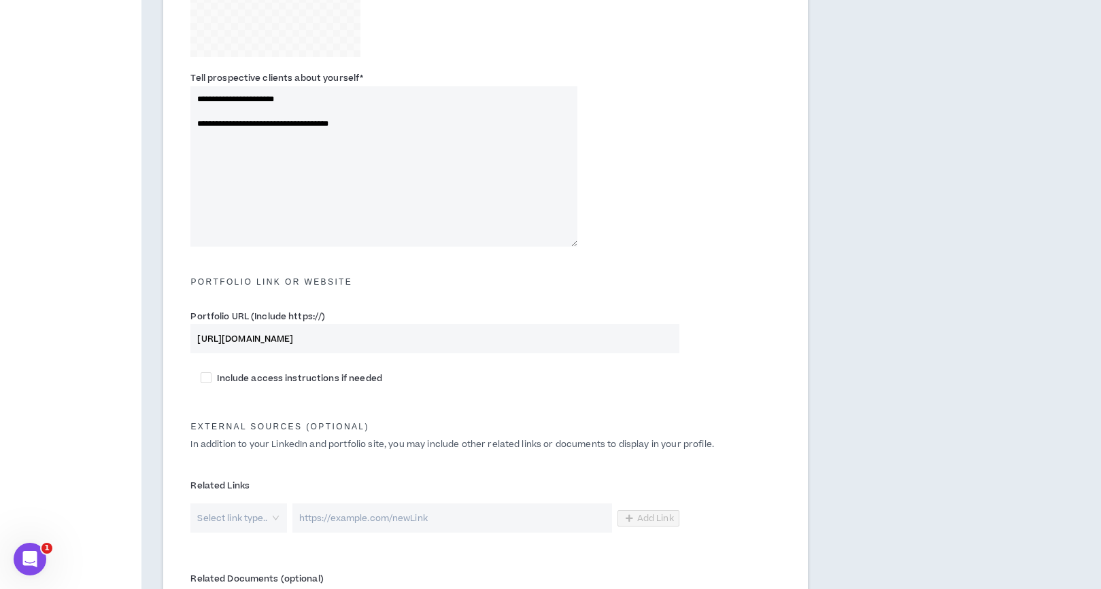
click at [371, 121] on textarea "**********" at bounding box center [383, 166] width 387 height 160
click at [407, 122] on textarea "**********" at bounding box center [383, 166] width 387 height 160
click at [196, 126] on textarea "**********" at bounding box center [383, 166] width 387 height 160
click at [526, 114] on textarea "**********" at bounding box center [383, 166] width 387 height 160
click at [249, 138] on textarea "**********" at bounding box center [383, 166] width 387 height 160
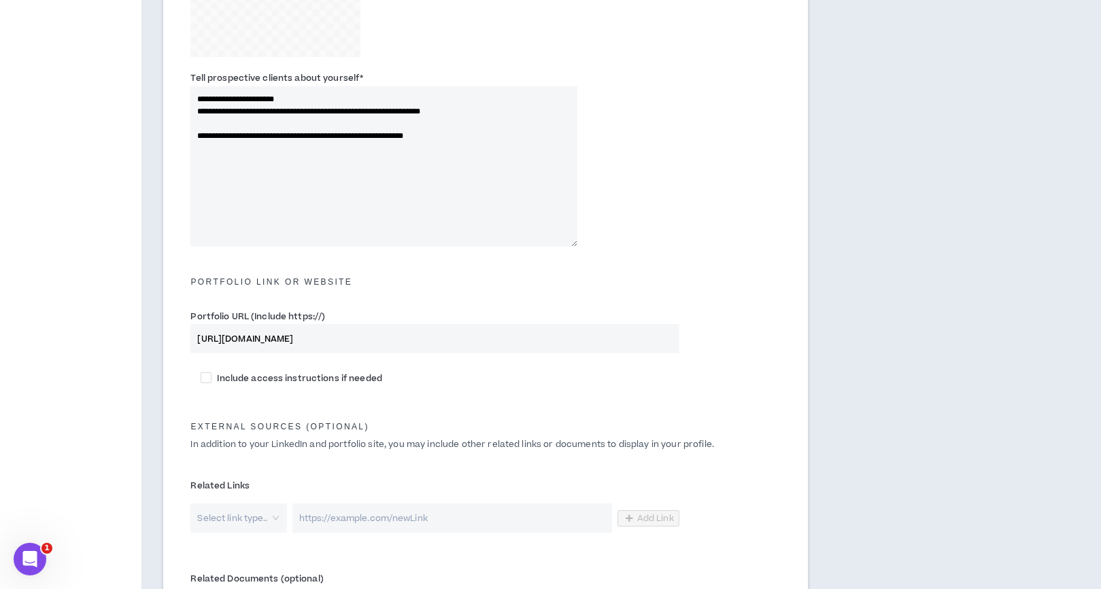
click at [476, 140] on textarea "**********" at bounding box center [383, 166] width 387 height 160
click at [466, 139] on textarea "**********" at bounding box center [383, 166] width 387 height 160
click at [347, 148] on textarea "**********" at bounding box center [383, 166] width 387 height 160
click at [505, 150] on textarea "**********" at bounding box center [383, 166] width 387 height 160
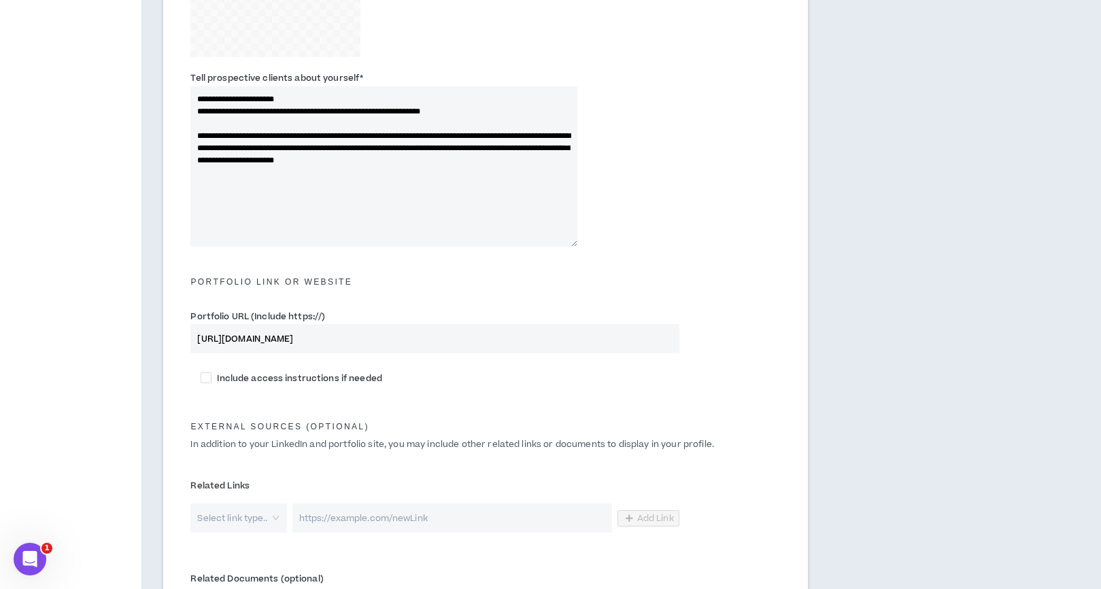
click at [531, 162] on textarea "**********" at bounding box center [383, 166] width 387 height 160
click at [277, 175] on textarea "**********" at bounding box center [383, 166] width 387 height 160
click at [321, 175] on textarea "**********" at bounding box center [383, 166] width 387 height 160
click at [407, 175] on textarea "**********" at bounding box center [383, 166] width 387 height 160
click at [304, 172] on textarea "**********" at bounding box center [383, 166] width 387 height 160
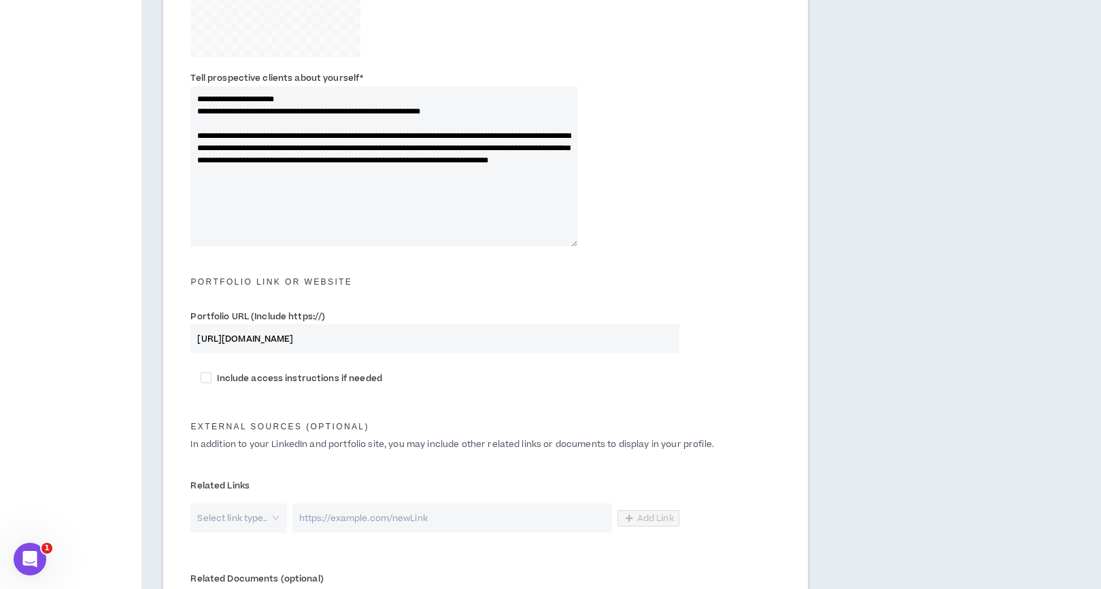
click at [414, 175] on textarea "**********" at bounding box center [383, 166] width 387 height 160
click at [521, 173] on textarea "**********" at bounding box center [383, 166] width 387 height 160
click at [250, 201] on textarea "**********" at bounding box center [383, 166] width 387 height 160
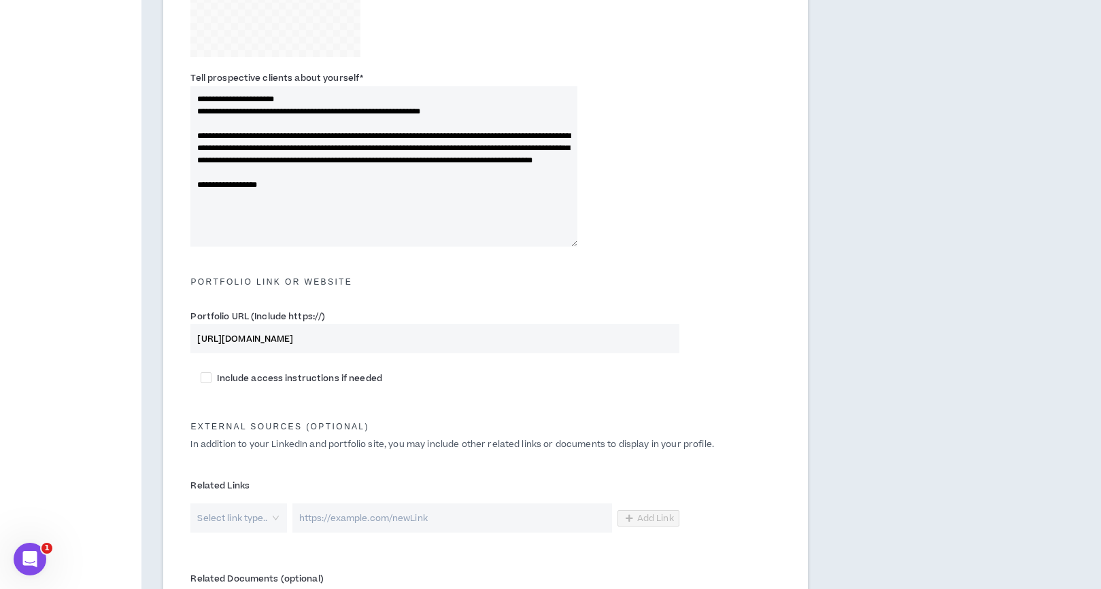
click at [294, 203] on textarea "**********" at bounding box center [383, 166] width 387 height 160
click at [237, 198] on textarea "**********" at bounding box center [383, 166] width 387 height 160
click at [330, 193] on textarea "**********" at bounding box center [383, 166] width 387 height 160
drag, startPoint x: 330, startPoint y: 202, endPoint x: 188, endPoint y: 202, distance: 142.8
click at [188, 202] on div "**********" at bounding box center [383, 158] width 407 height 175
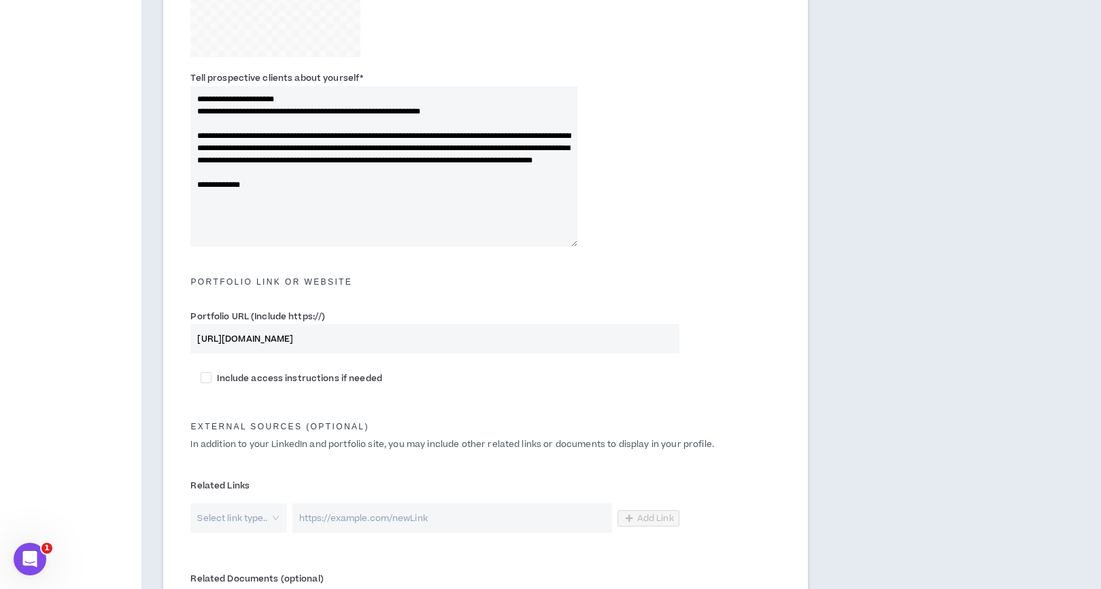
click at [230, 196] on textarea "**********" at bounding box center [383, 166] width 387 height 160
click at [301, 201] on textarea "**********" at bounding box center [383, 166] width 387 height 160
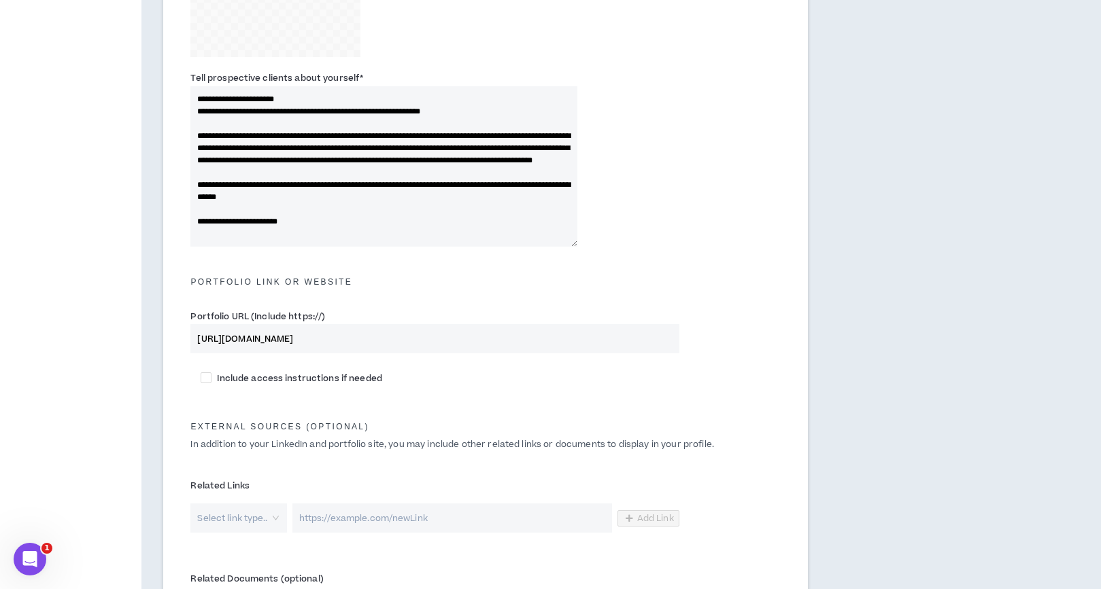
drag, startPoint x: 258, startPoint y: 209, endPoint x: 322, endPoint y: 204, distance: 64.8
click at [322, 203] on textarea "**********" at bounding box center [383, 166] width 387 height 160
click at [366, 236] on textarea "**********" at bounding box center [383, 166] width 387 height 160
type textarea "**********"
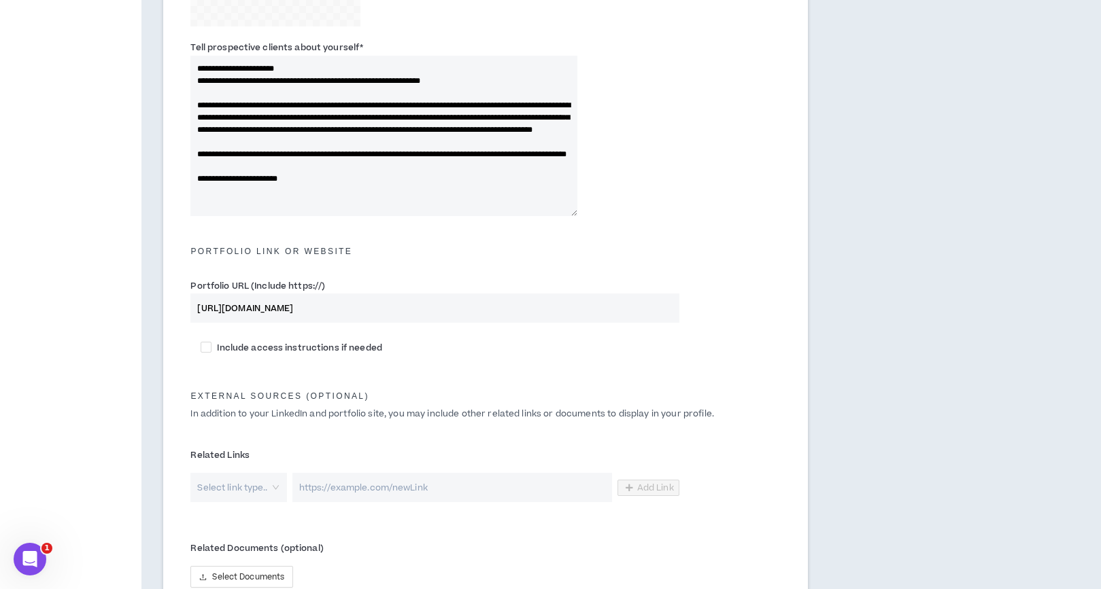
scroll to position [611, 0]
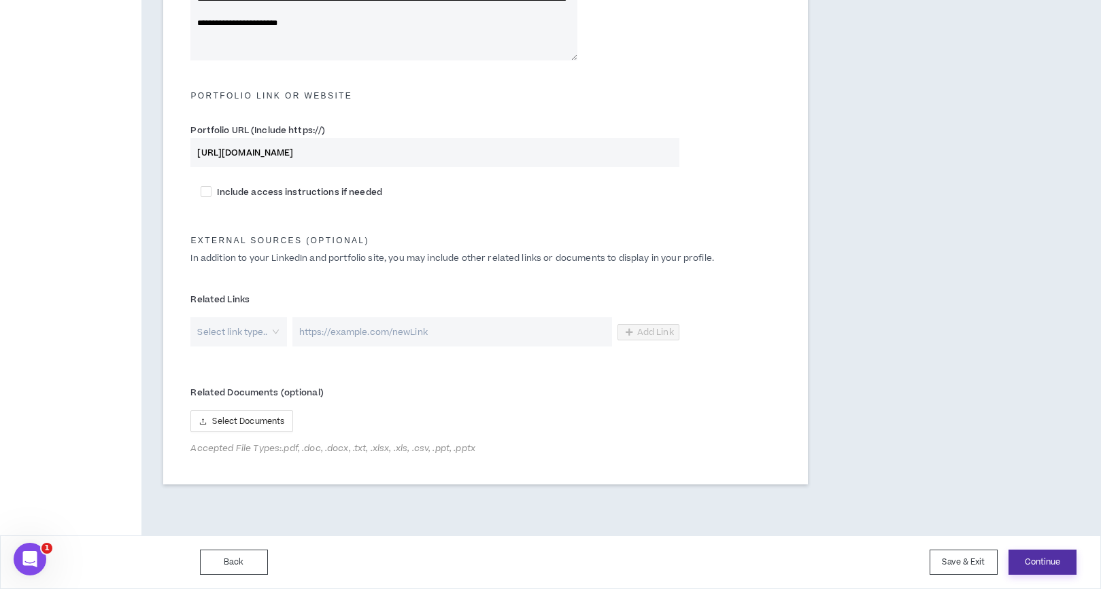
click at [1039, 566] on button "Continue" at bounding box center [1042, 562] width 68 height 25
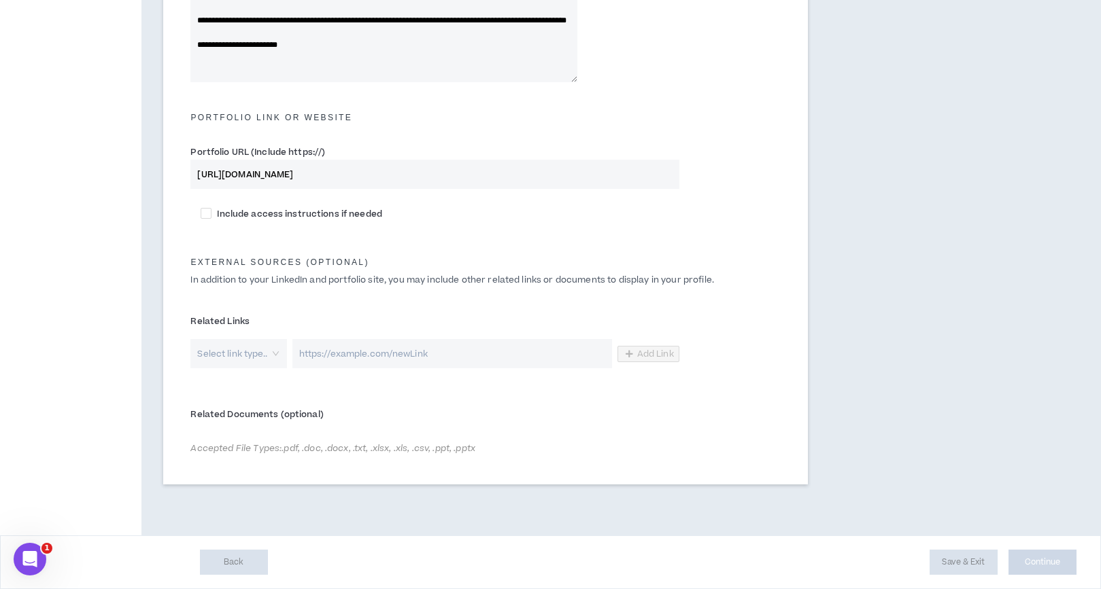
scroll to position [589, 0]
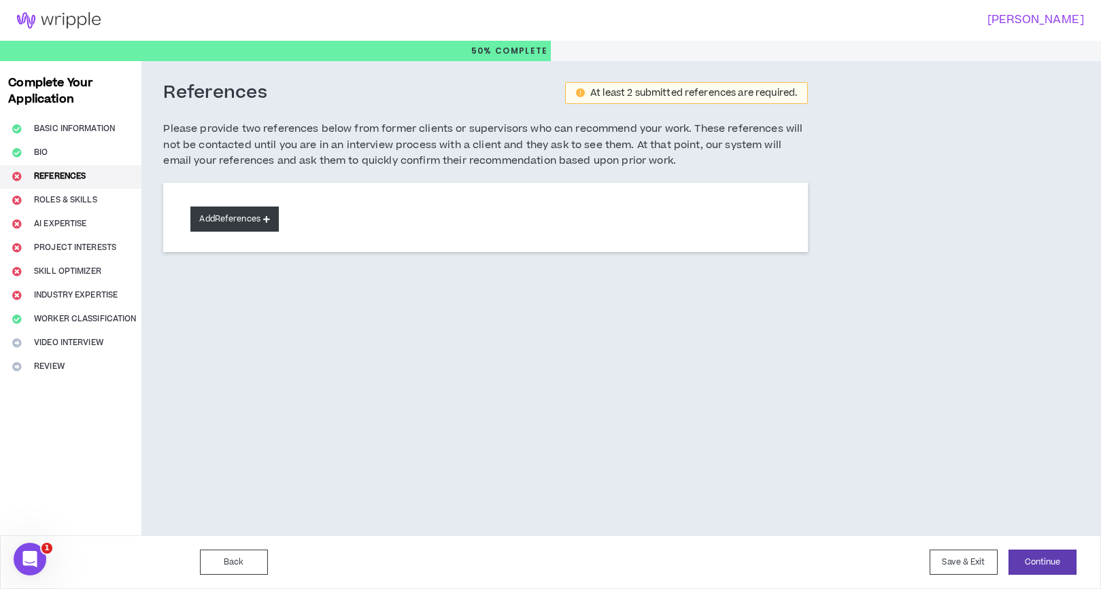
click at [250, 221] on button "Add References" at bounding box center [234, 219] width 88 height 25
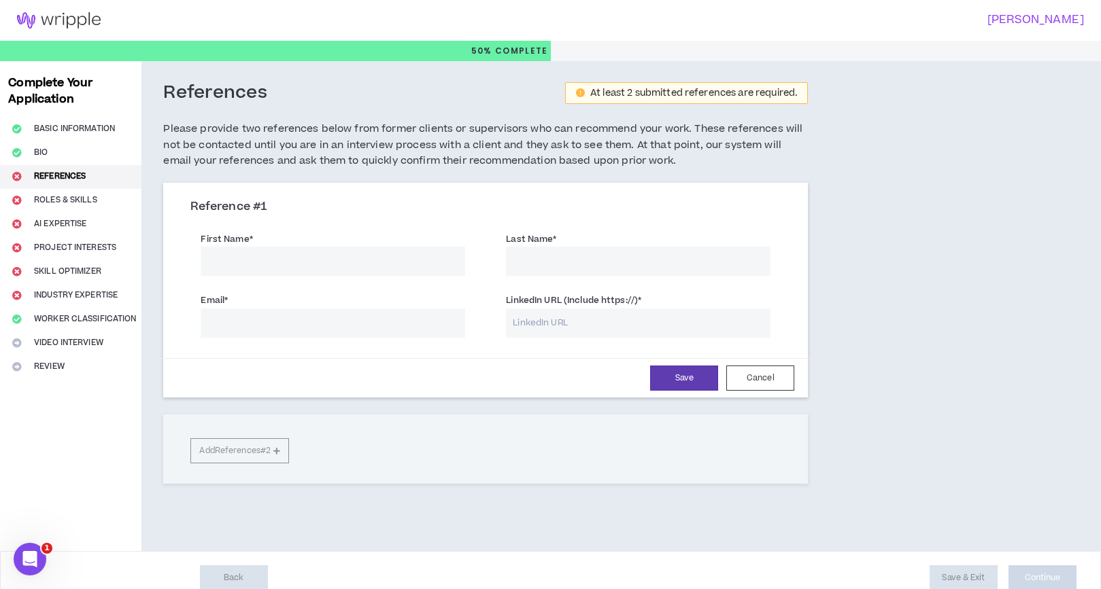
click at [267, 264] on input "First Name *" at bounding box center [333, 261] width 264 height 29
drag, startPoint x: 291, startPoint y: 265, endPoint x: 238, endPoint y: 260, distance: 53.2
click at [238, 260] on input "[PERSON_NAME]" at bounding box center [333, 261] width 264 height 29
type input "[PERSON_NAME]"
click at [601, 271] on input "Last Name *" at bounding box center [638, 261] width 264 height 29
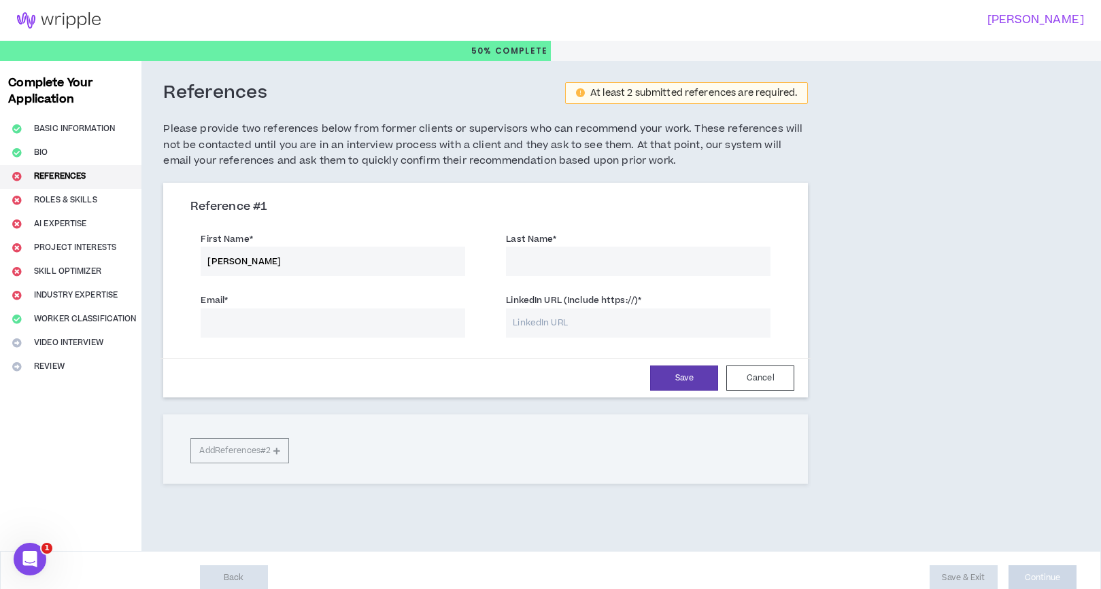
paste input "[PERSON_NAME]"
type input "[PERSON_NAME]"
click at [307, 314] on input "Email *" at bounding box center [333, 323] width 264 height 29
paste input "[EMAIL_ADDRESS][DOMAIN_NAME]"
type input "[EMAIL_ADDRESS][DOMAIN_NAME]"
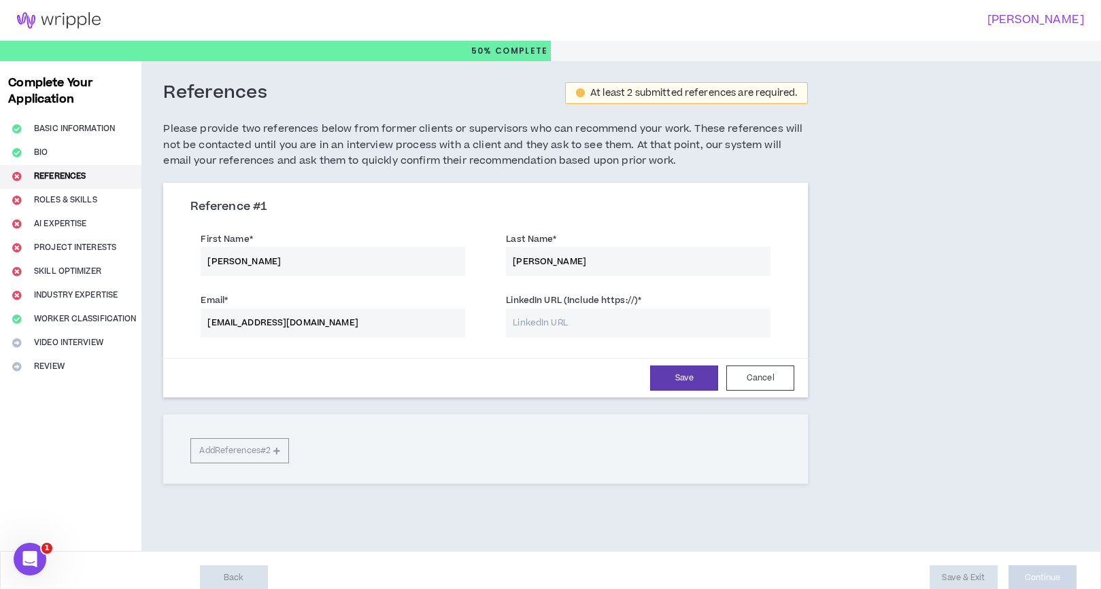
click at [603, 326] on input "LinkedIn URL (Include https://) *" at bounding box center [638, 323] width 264 height 29
click at [604, 327] on input "LinkedIn URL (Include https://) *" at bounding box center [638, 323] width 264 height 29
paste input "[URL][DOMAIN_NAME][PERSON_NAME]"
type input "[URL][DOMAIN_NAME][PERSON_NAME]"
click at [690, 379] on button "Save" at bounding box center [684, 378] width 68 height 25
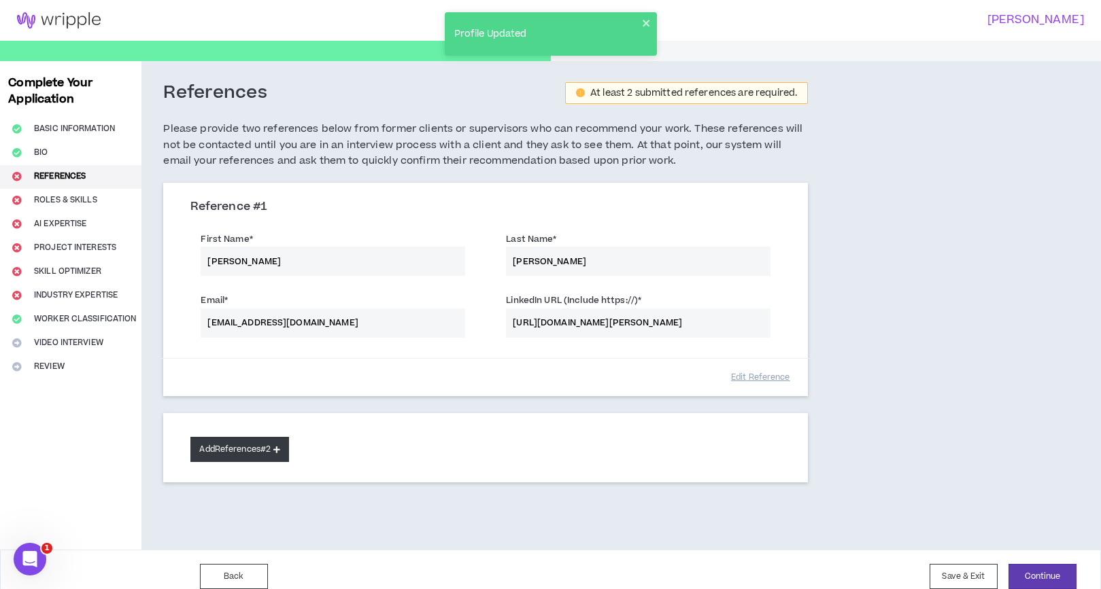
click at [253, 447] on button "Add References #2" at bounding box center [239, 449] width 99 height 25
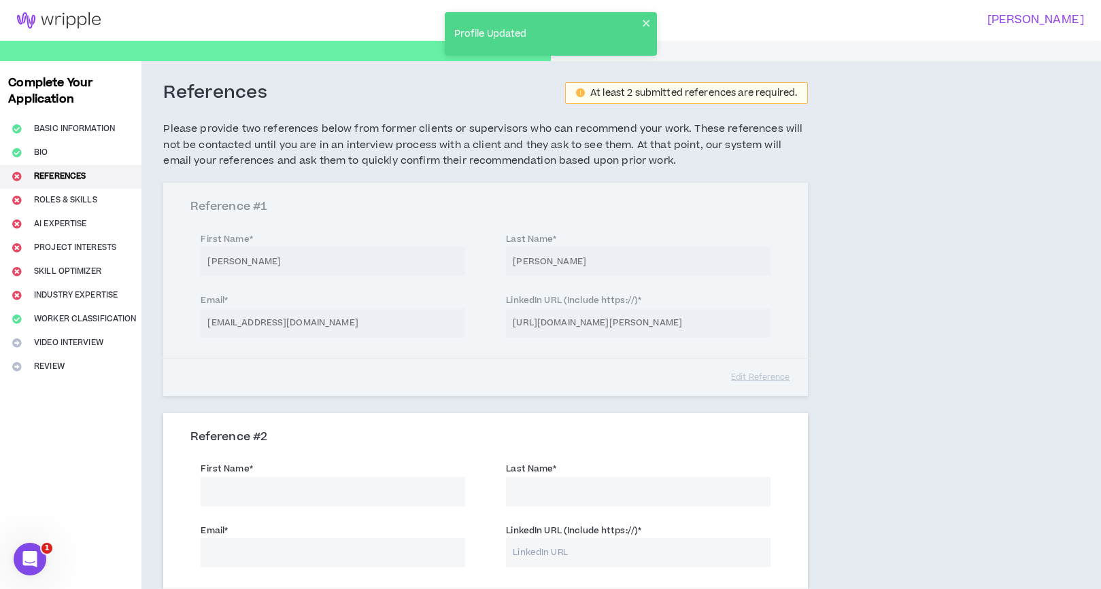
click at [299, 492] on input "First Name *" at bounding box center [333, 491] width 264 height 29
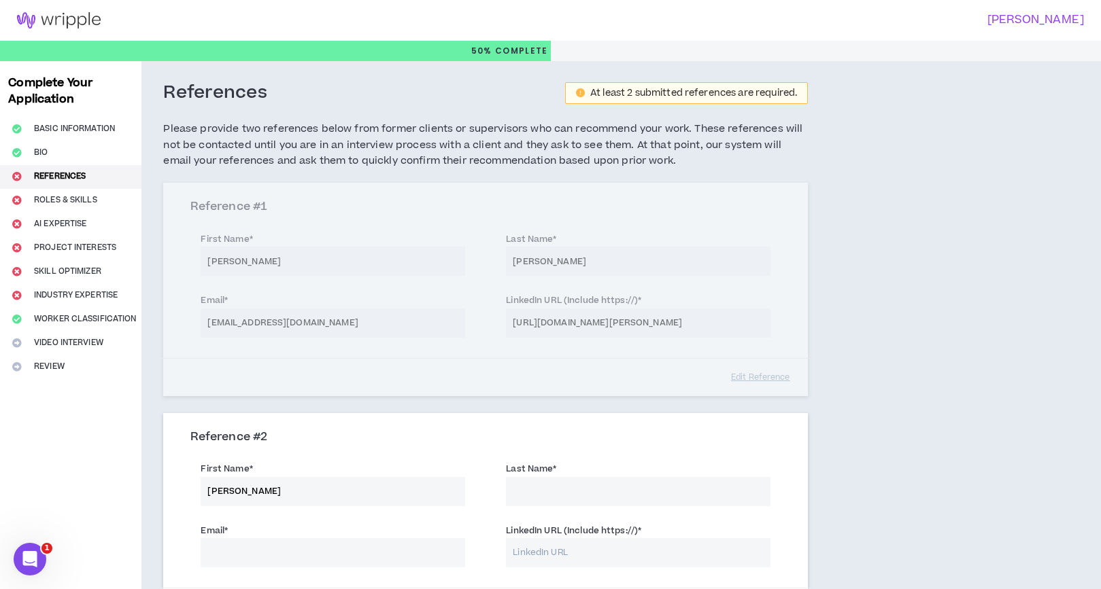
type input "[PERSON_NAME]"
click at [567, 504] on input "Last Name *" at bounding box center [638, 491] width 264 height 29
type input "[PERSON_NAME]"
drag, startPoint x: 257, startPoint y: 494, endPoint x: 233, endPoint y: 494, distance: 24.5
click at [232, 494] on input "[PERSON_NAME]" at bounding box center [333, 491] width 264 height 29
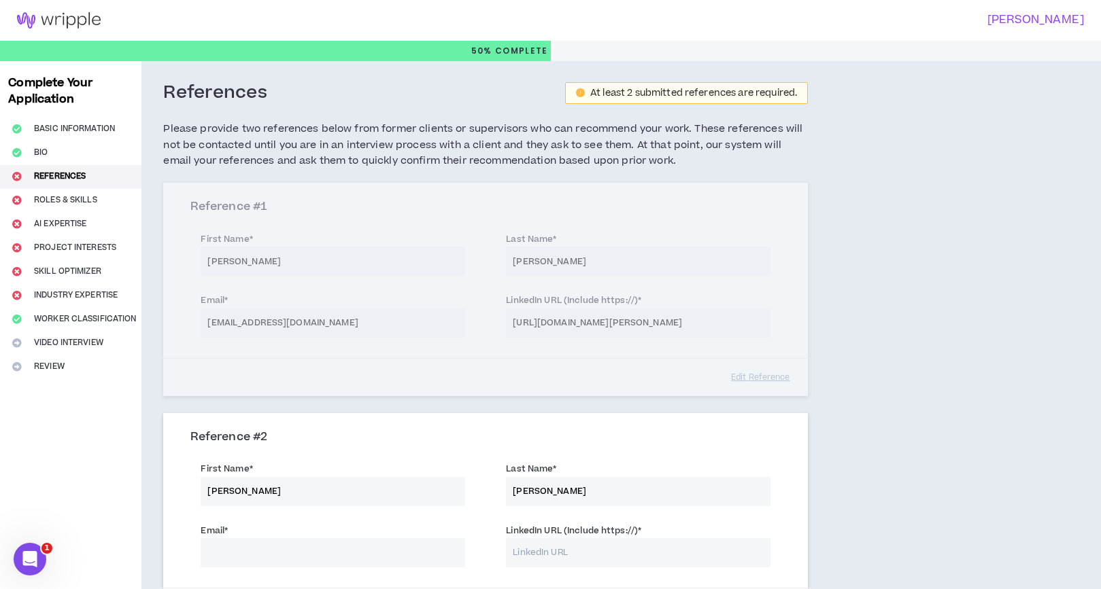
type input "[PERSON_NAME]"
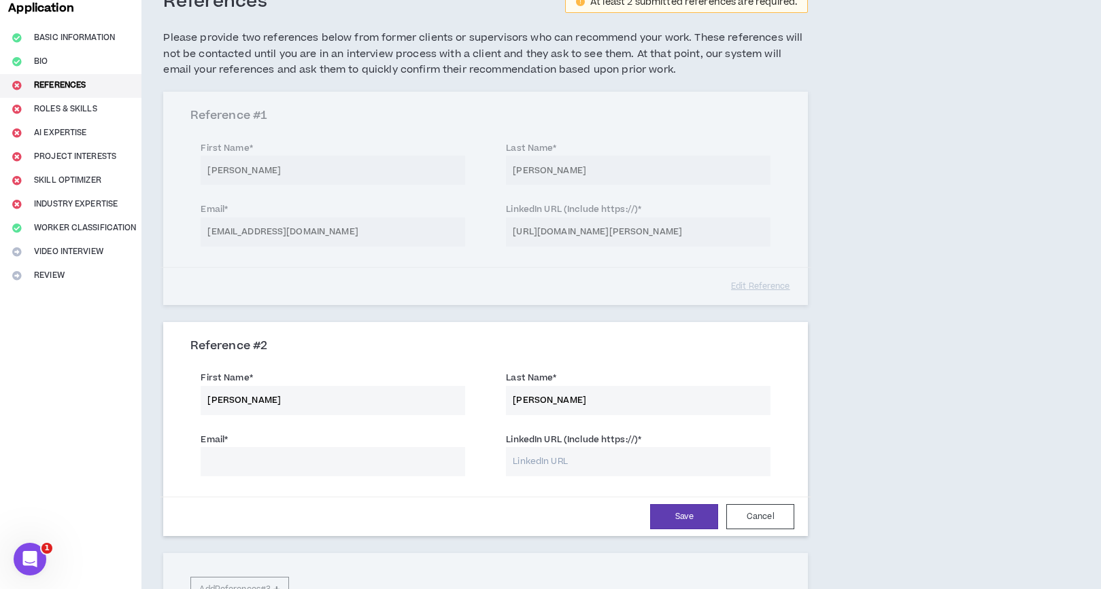
click at [338, 461] on input "Email *" at bounding box center [333, 461] width 264 height 29
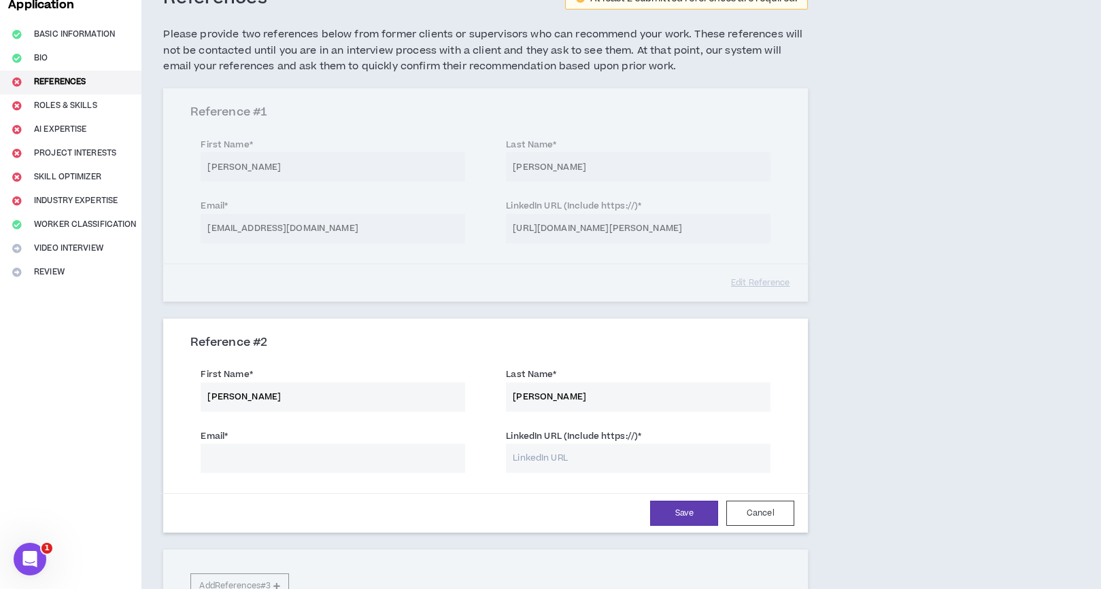
paste input "[PERSON_NAME][EMAIL_ADDRESS][DOMAIN_NAME]"
type input "[PERSON_NAME][EMAIL_ADDRESS][DOMAIN_NAME]"
click at [564, 458] on input "LinkedIn URL (Include https://) *" at bounding box center [638, 458] width 264 height 29
paste input "[URL][DOMAIN_NAME][PERSON_NAME]"
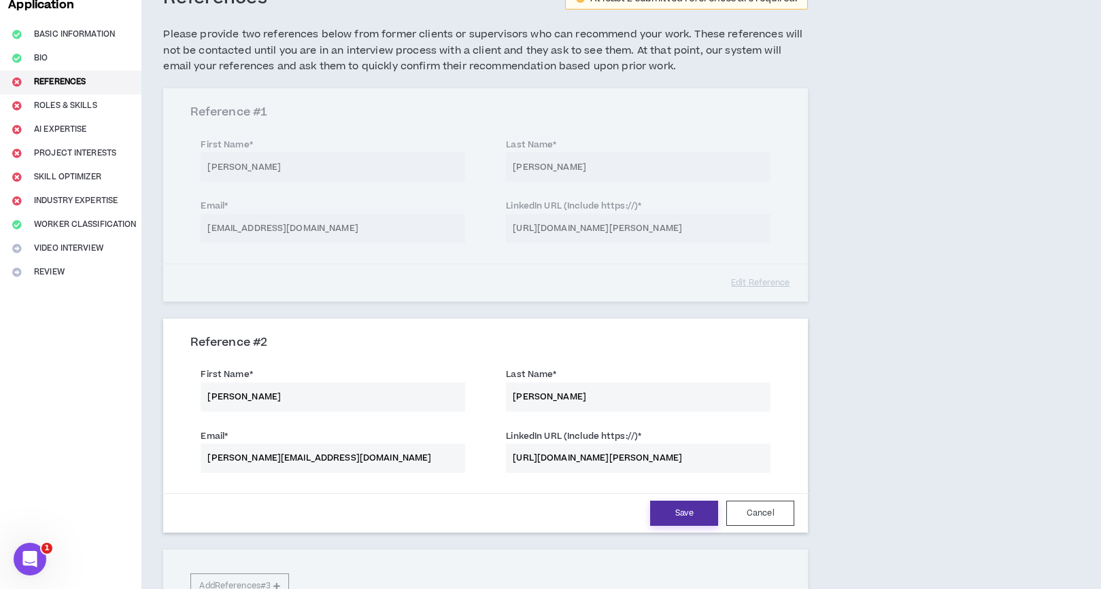
type input "[URL][DOMAIN_NAME][PERSON_NAME]"
click at [684, 510] on button "Save" at bounding box center [684, 513] width 68 height 25
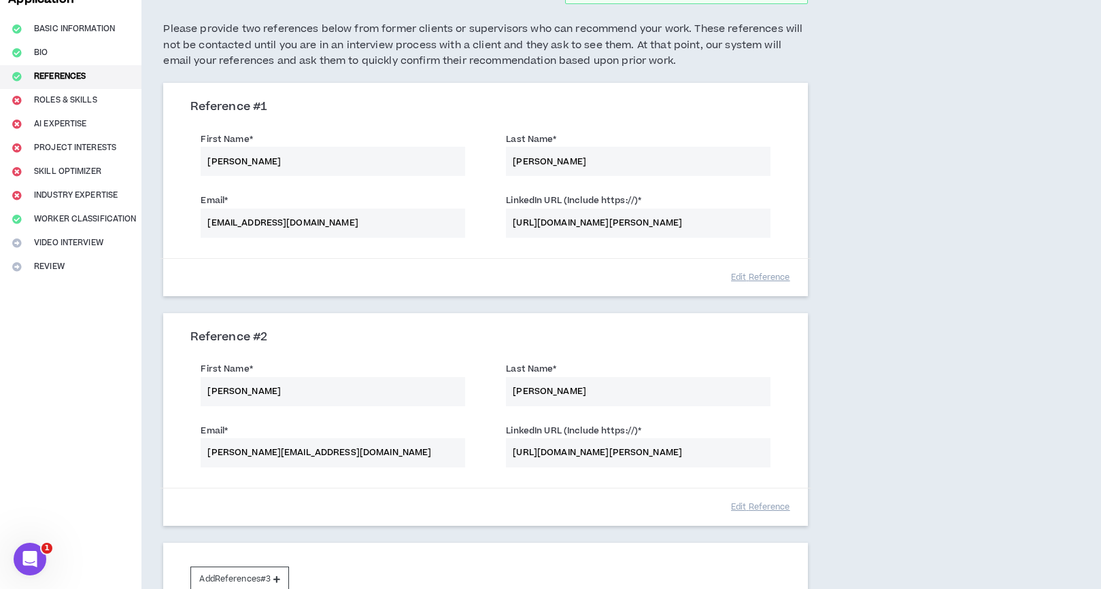
scroll to position [244, 0]
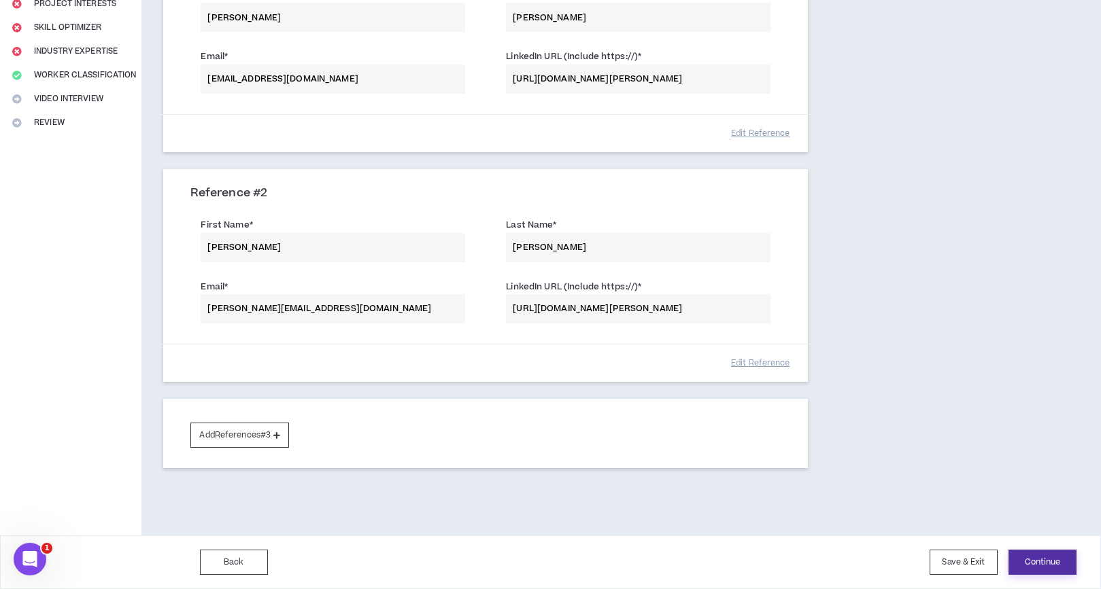
click at [1055, 560] on button "Continue" at bounding box center [1042, 562] width 68 height 25
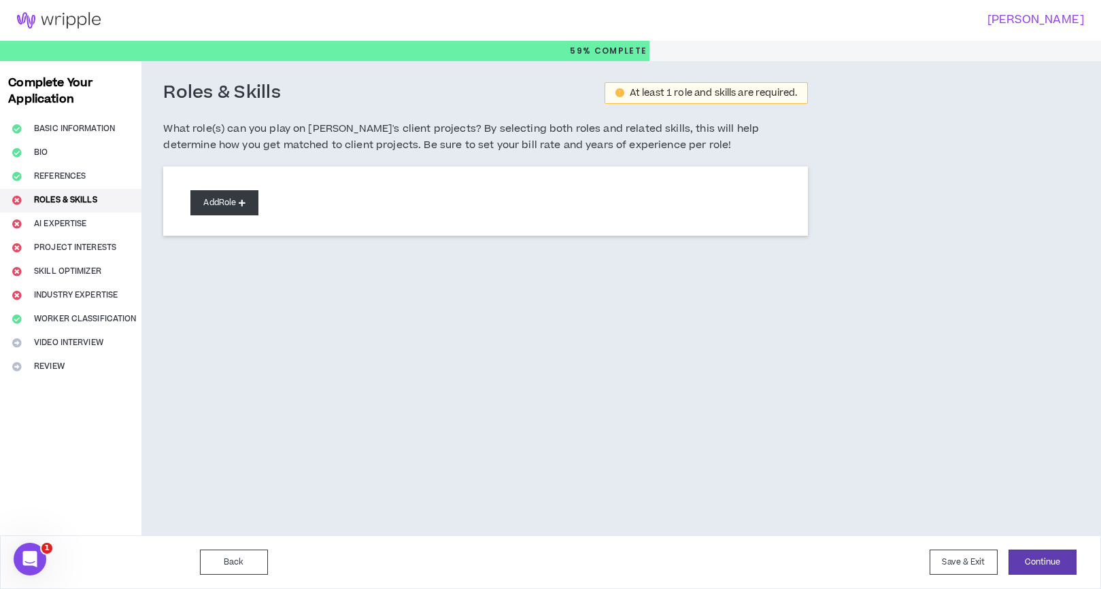
click at [230, 210] on button "Add Role" at bounding box center [224, 202] width 68 height 25
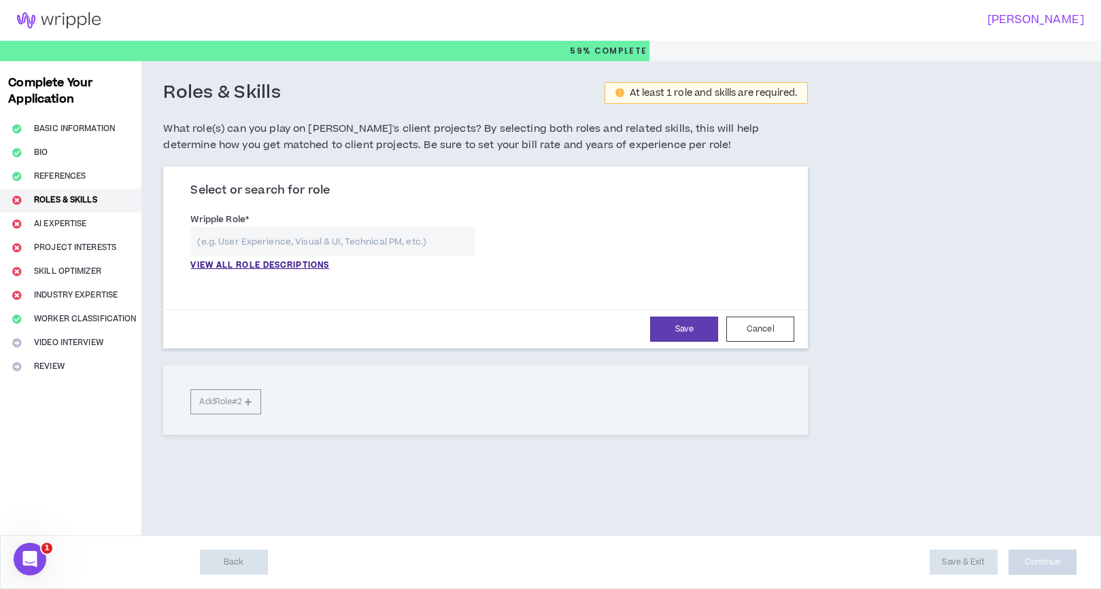
click at [307, 245] on input "text" at bounding box center [332, 241] width 285 height 29
click at [294, 264] on p "VIEW ALL ROLE DESCRIPTIONS" at bounding box center [259, 266] width 139 height 12
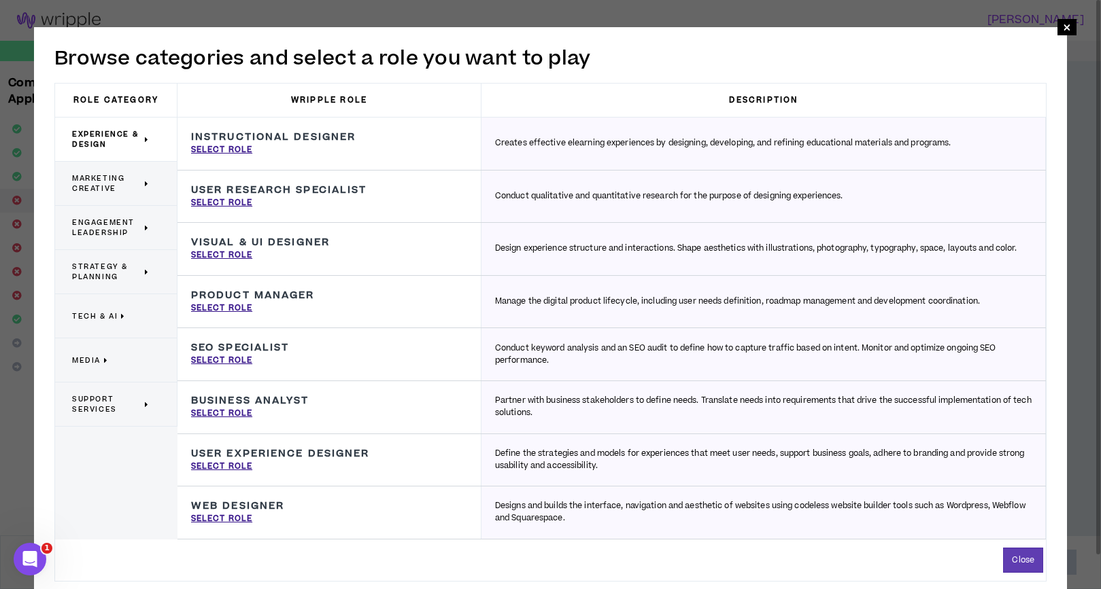
click at [103, 180] on span "Marketing Creative" at bounding box center [106, 183] width 69 height 20
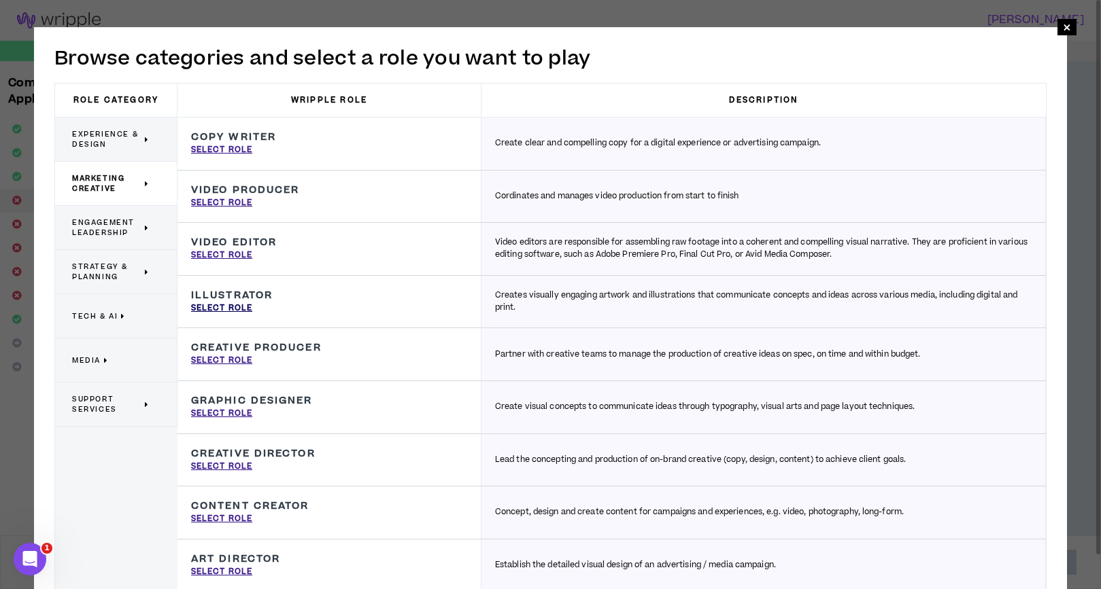
click at [232, 314] on p "Select Role" at bounding box center [221, 309] width 61 height 12
type input "Illustrator"
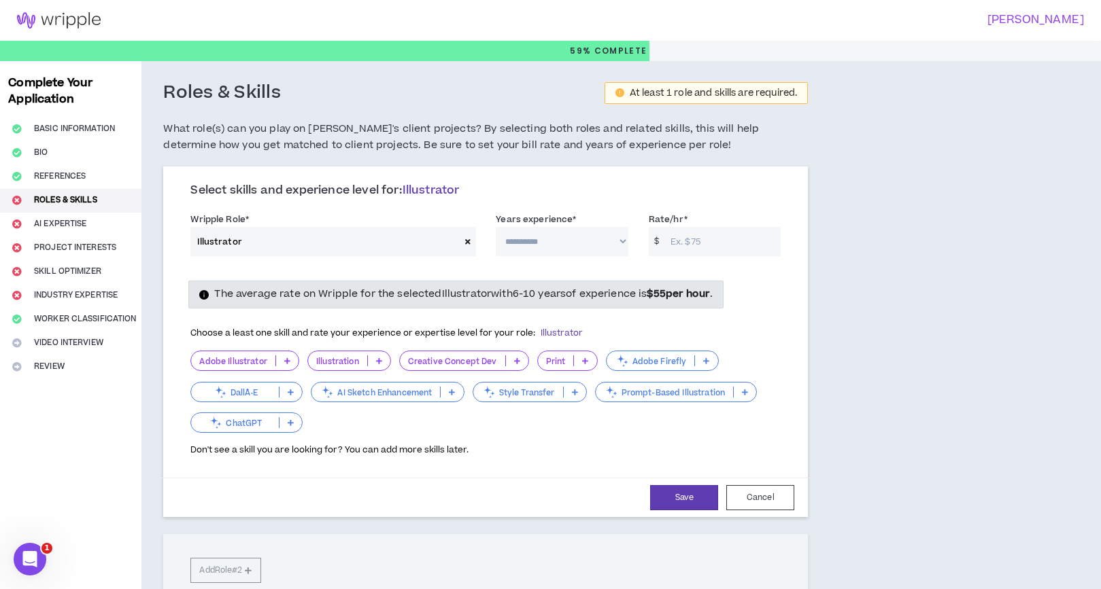
click at [591, 242] on select "**********" at bounding box center [562, 241] width 132 height 29
select select "***"
click at [496, 227] on select "**********" at bounding box center [562, 241] width 132 height 29
click at [730, 239] on input "Rate/hr *" at bounding box center [722, 241] width 117 height 29
drag, startPoint x: 706, startPoint y: 242, endPoint x: 593, endPoint y: 238, distance: 112.9
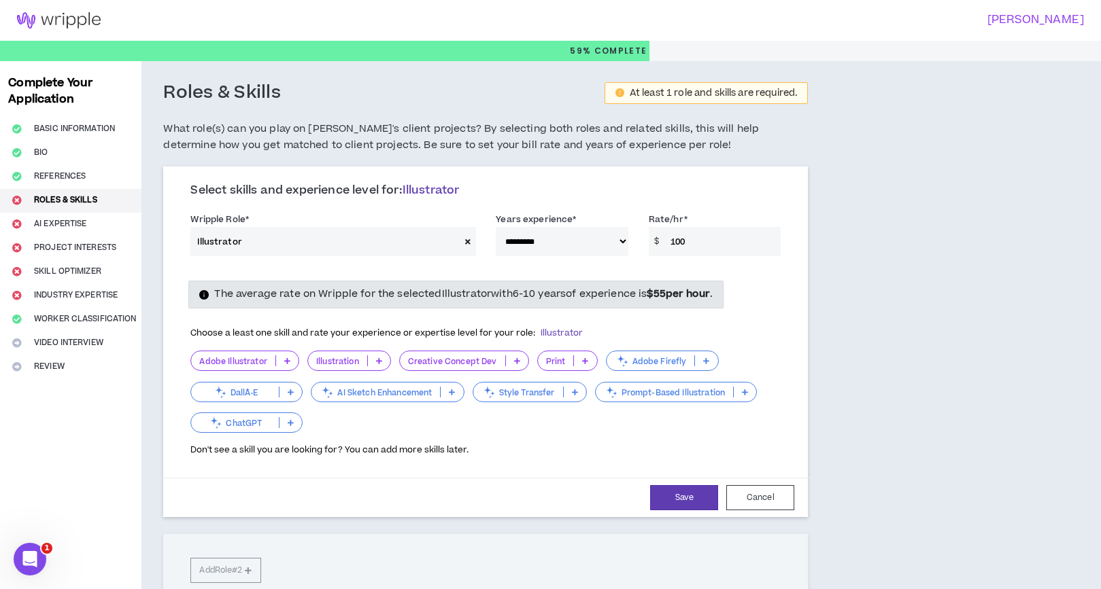
click at [593, 238] on div "**********" at bounding box center [485, 238] width 611 height 58
click at [770, 305] on div "The average rate on Wripple for the selected Illustrator with 6-10 years of exp…" at bounding box center [485, 294] width 611 height 27
drag, startPoint x: 704, startPoint y: 243, endPoint x: 614, endPoint y: 238, distance: 89.9
click at [614, 238] on div "**********" at bounding box center [485, 238] width 611 height 58
type input "100"
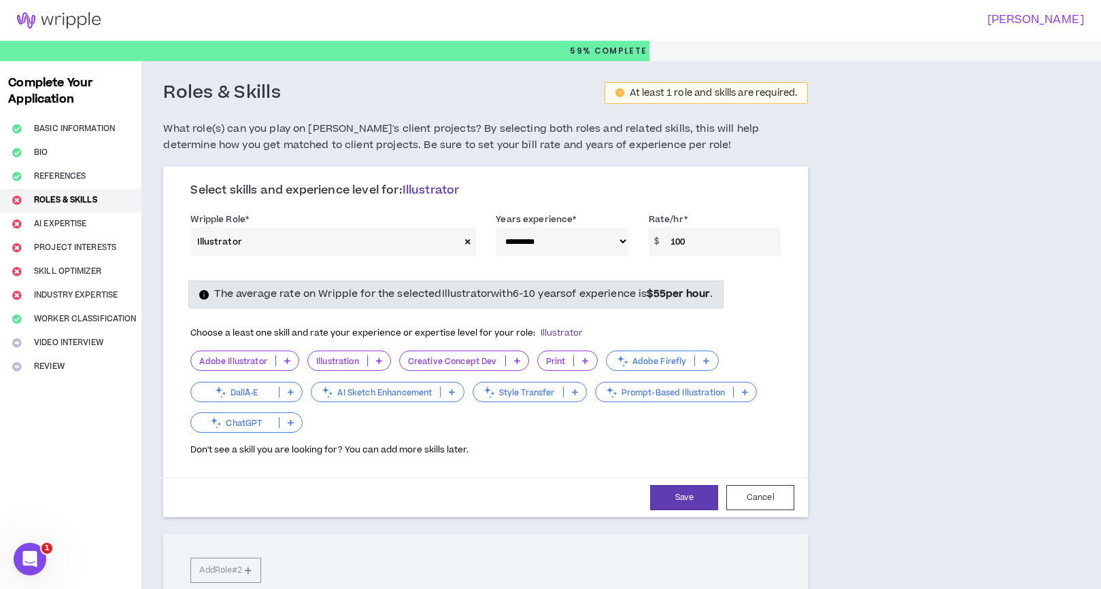
click at [264, 359] on p "Adobe Illustrator" at bounding box center [233, 361] width 84 height 10
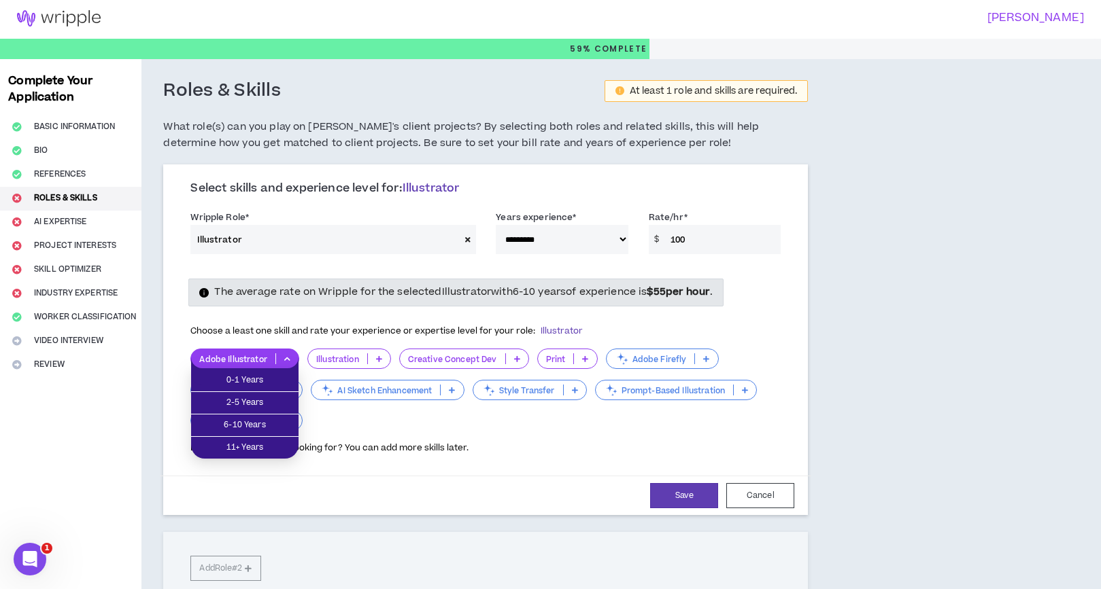
scroll to position [1, 0]
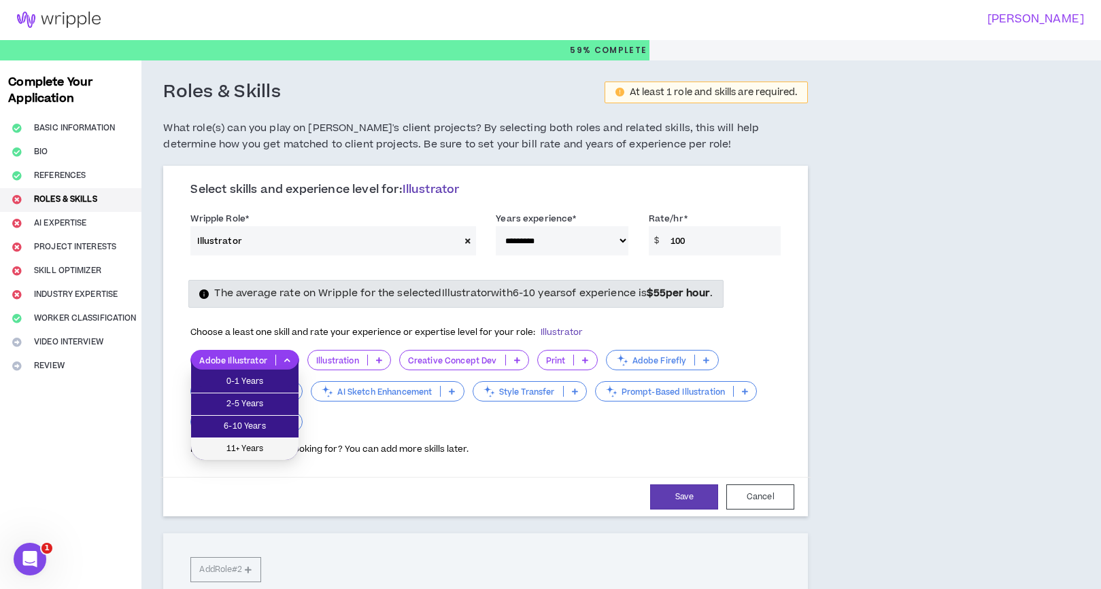
click at [262, 451] on span "11+ Years" at bounding box center [244, 449] width 91 height 15
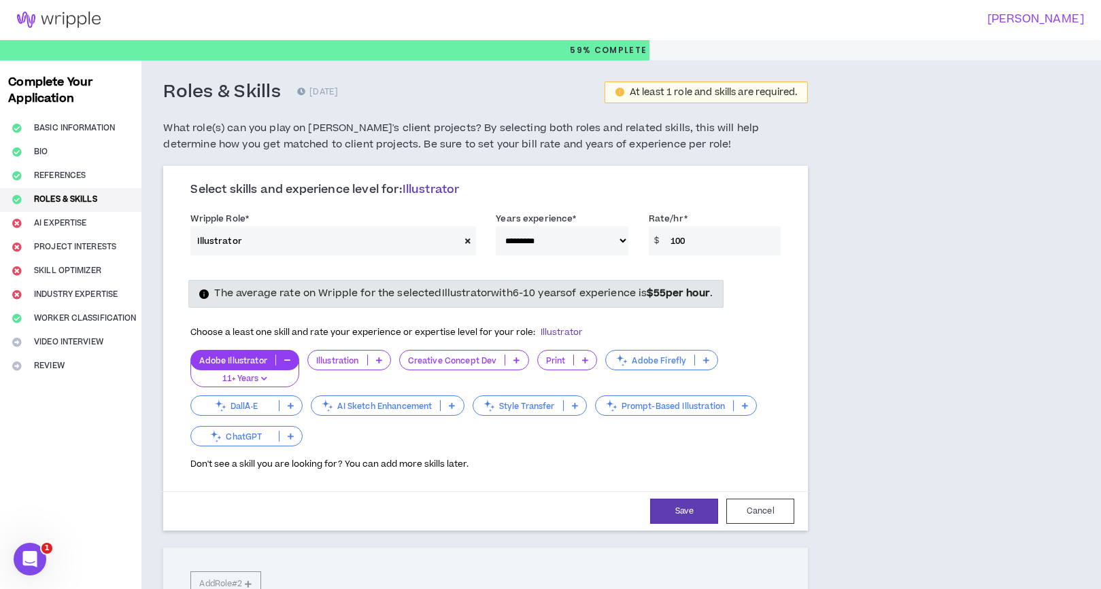
scroll to position [3, 0]
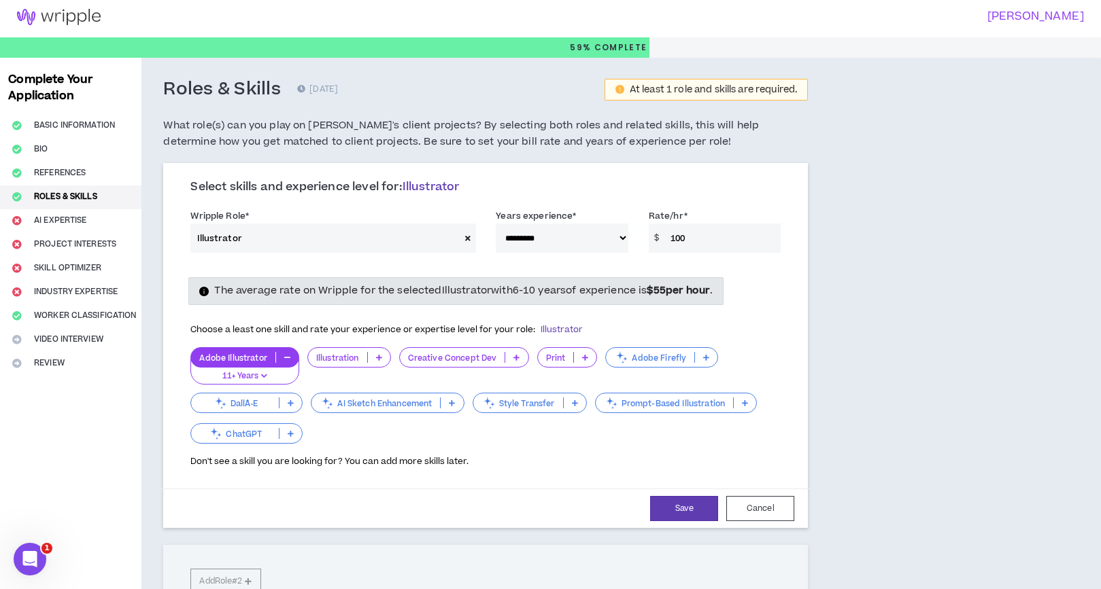
click at [373, 360] on p at bounding box center [379, 357] width 22 height 11
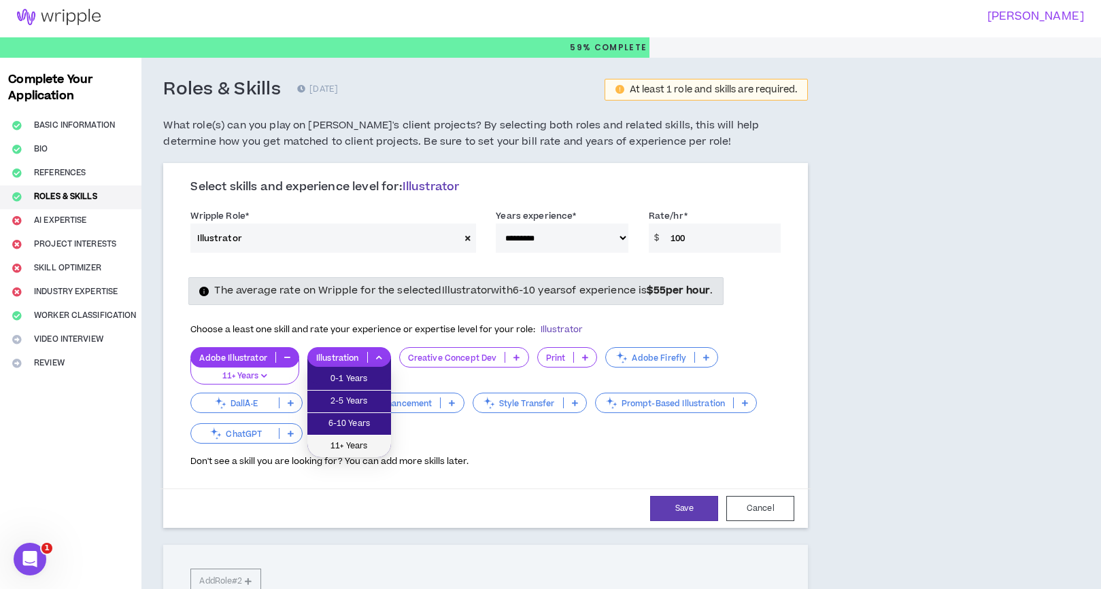
click at [355, 440] on span "11+ Years" at bounding box center [348, 446] width 67 height 15
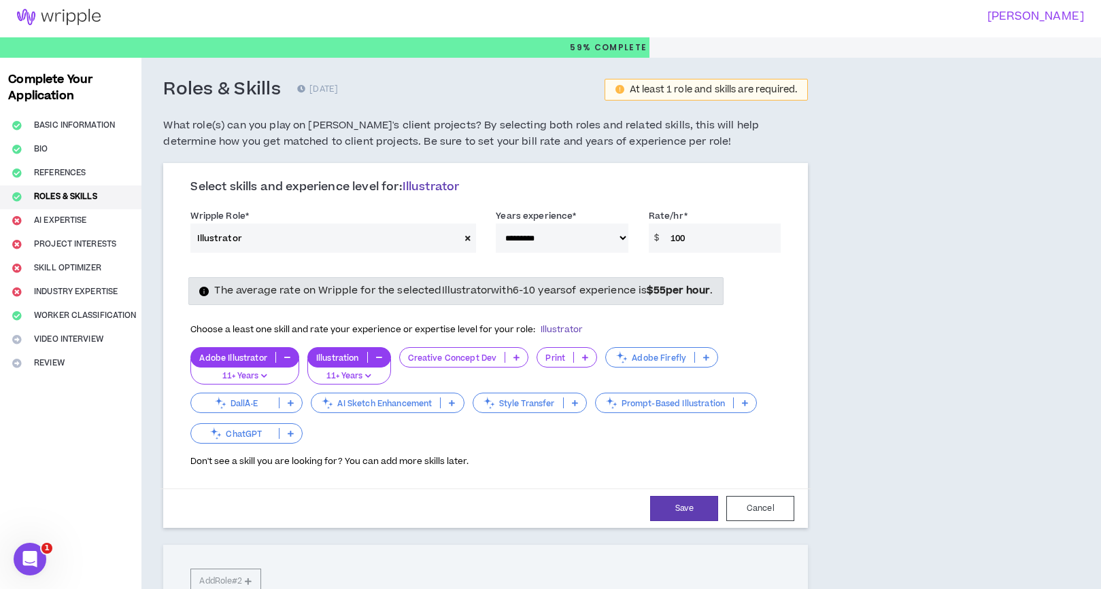
click at [513, 360] on icon at bounding box center [516, 357] width 6 height 7
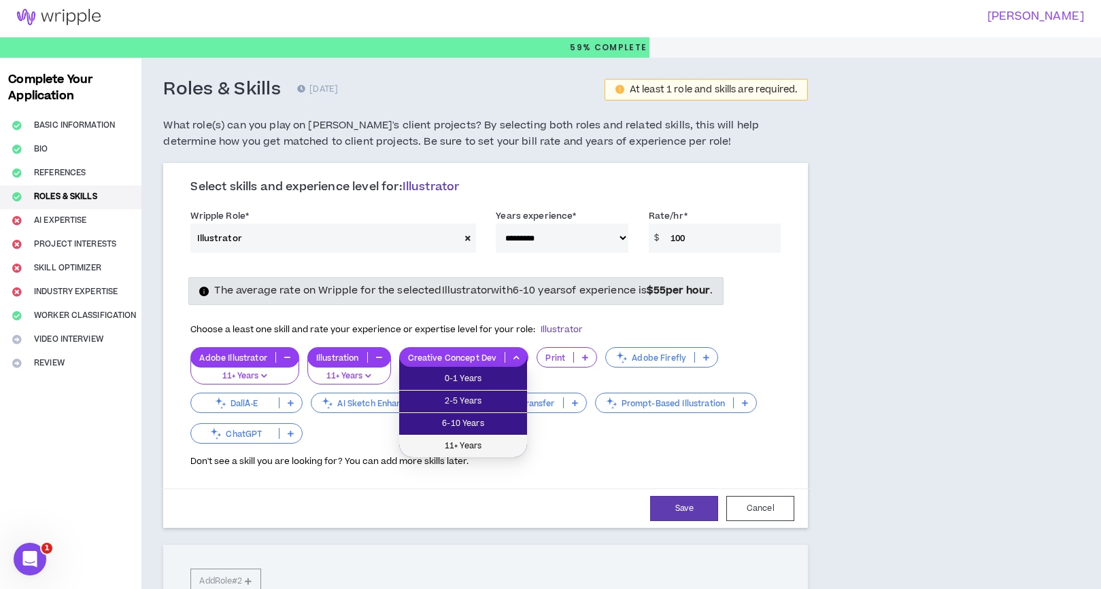
click at [478, 439] on span "11+ Years" at bounding box center [462, 446] width 111 height 15
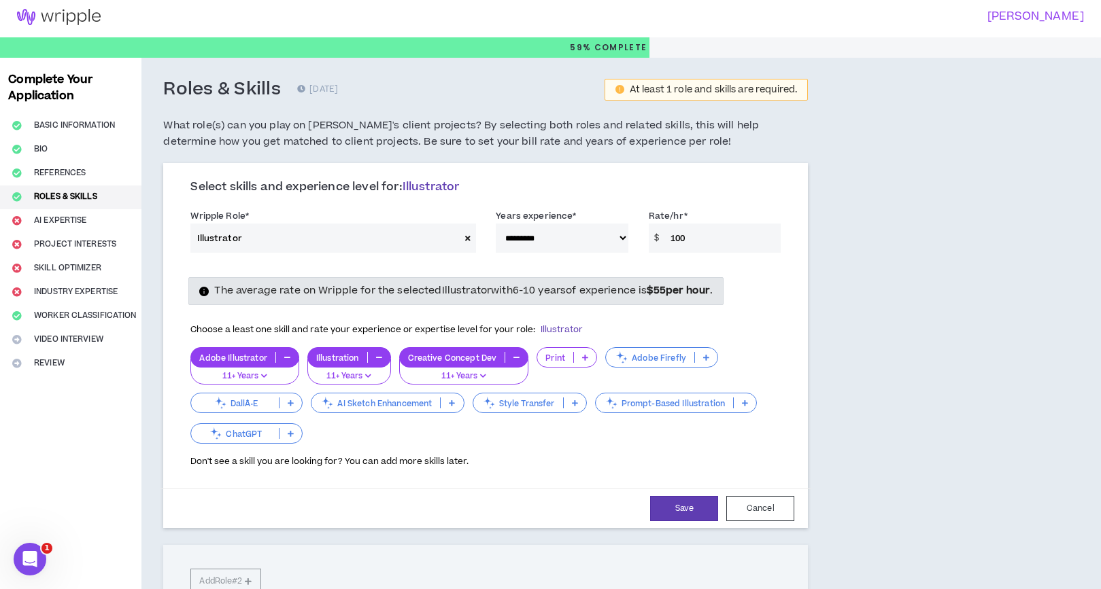
click at [590, 356] on p at bounding box center [585, 357] width 22 height 11
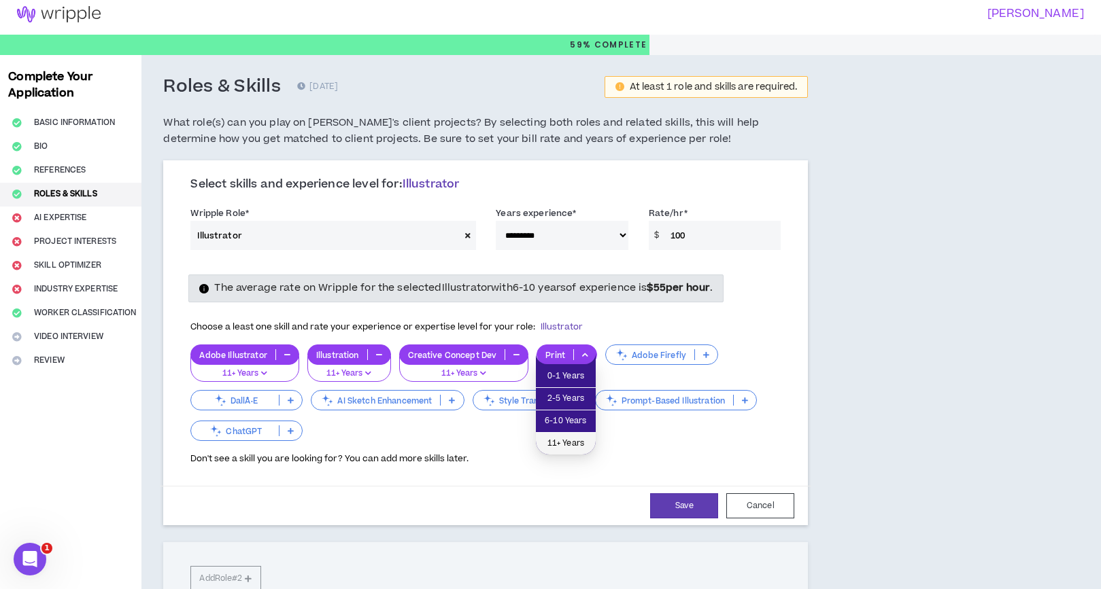
click at [556, 447] on span "11+ Years" at bounding box center [566, 443] width 44 height 15
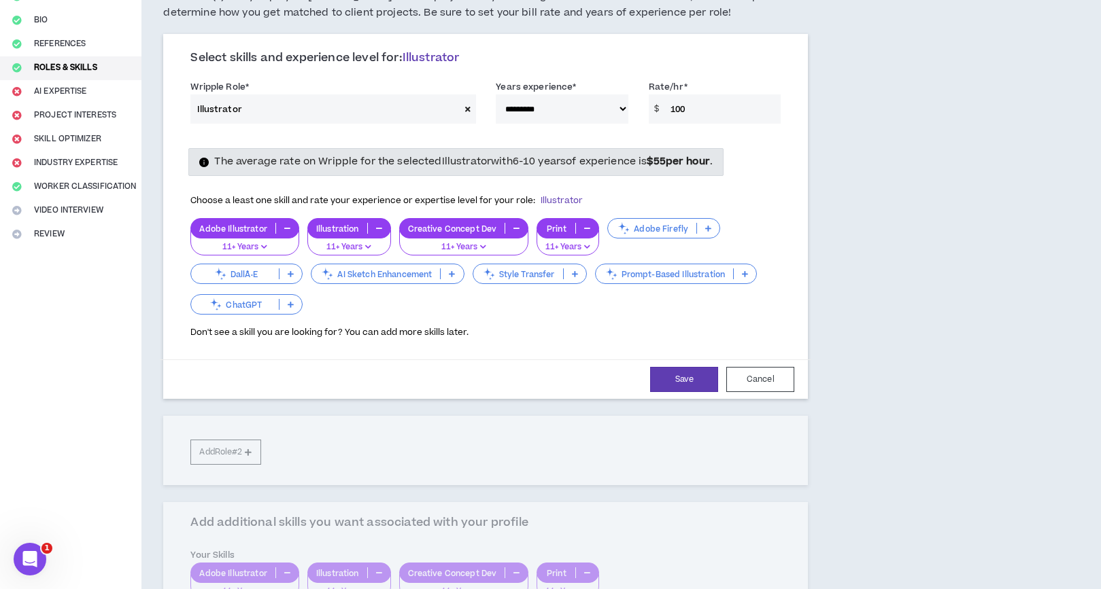
scroll to position [135, 0]
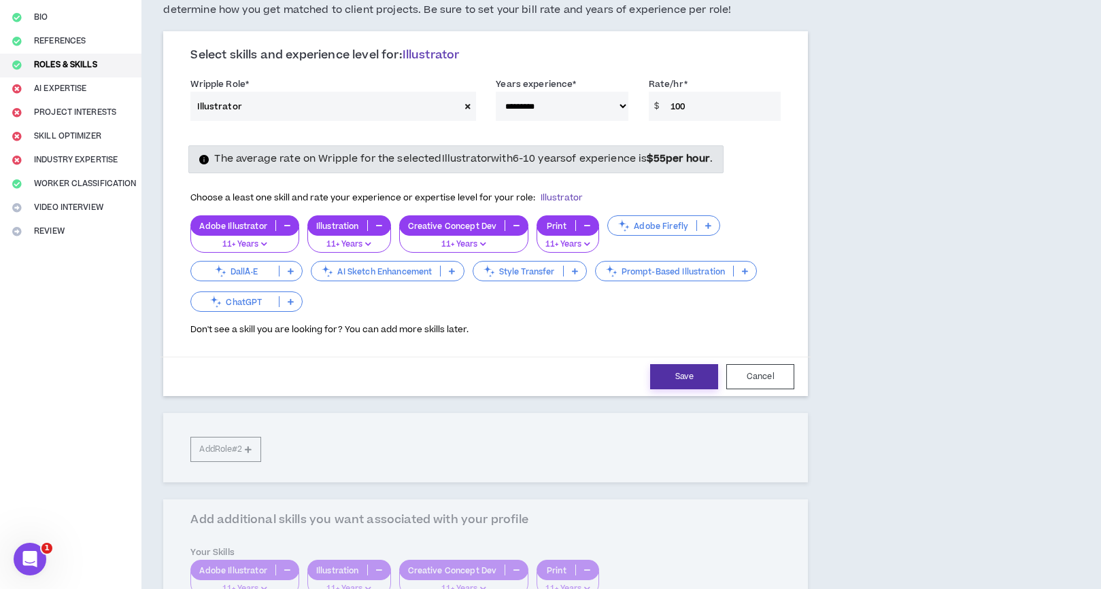
click at [671, 383] on button "Save" at bounding box center [684, 376] width 68 height 25
select select "***"
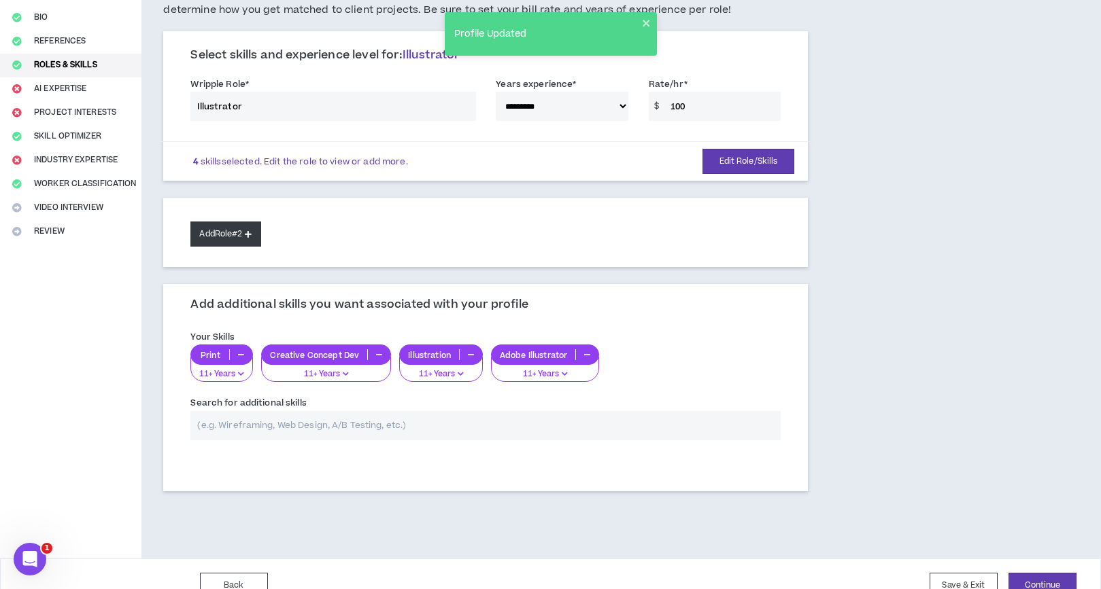
click at [252, 239] on button "Add Role #2" at bounding box center [225, 234] width 70 height 25
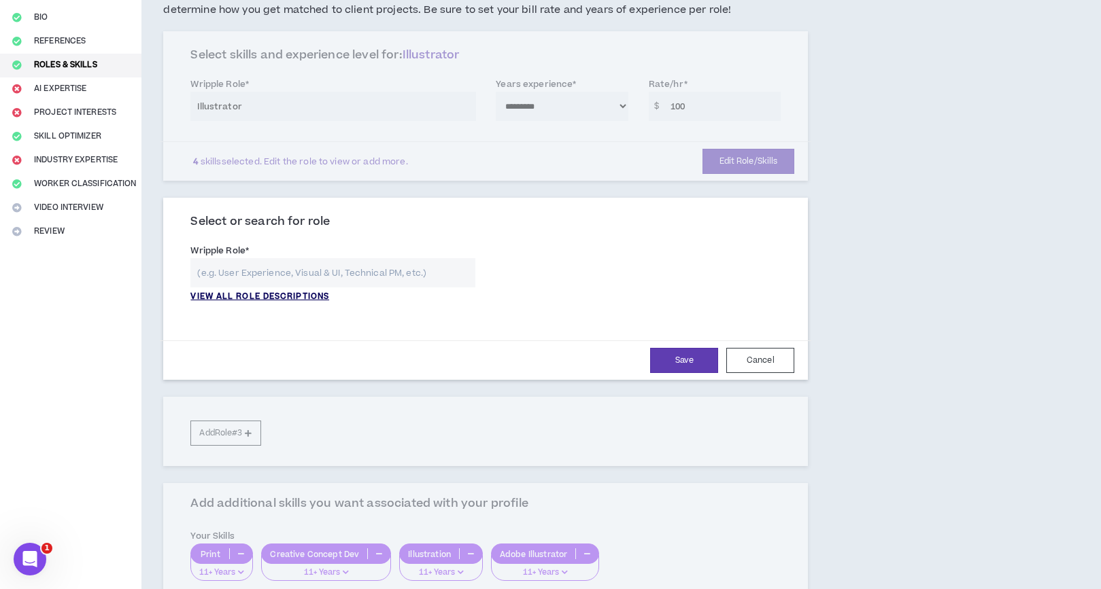
click at [282, 295] on p "VIEW ALL ROLE DESCRIPTIONS" at bounding box center [259, 297] width 139 height 12
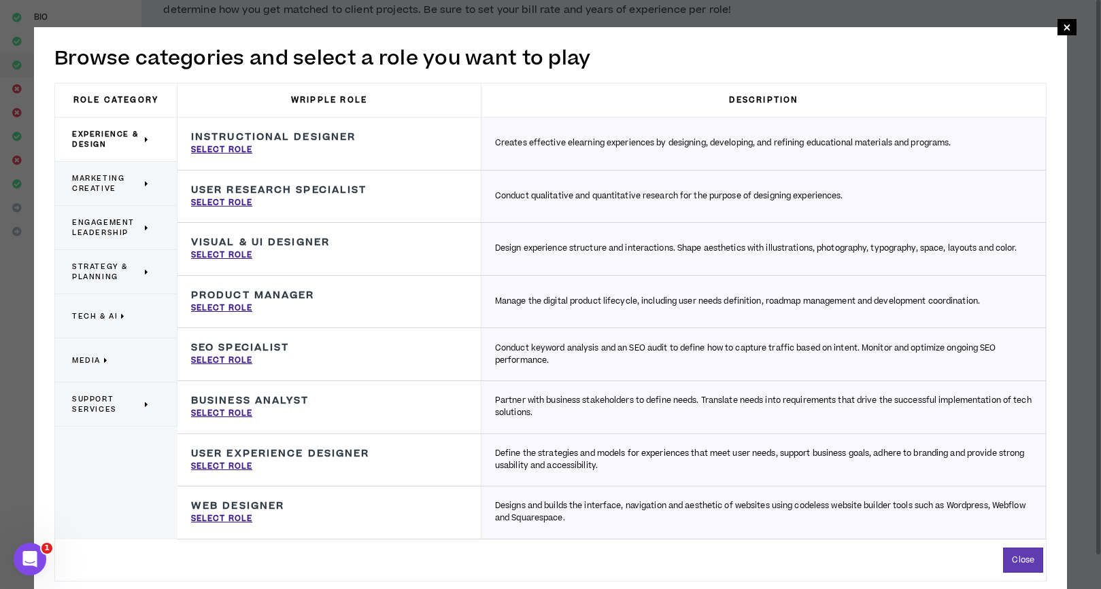
click at [92, 182] on span "Marketing Creative" at bounding box center [106, 183] width 69 height 20
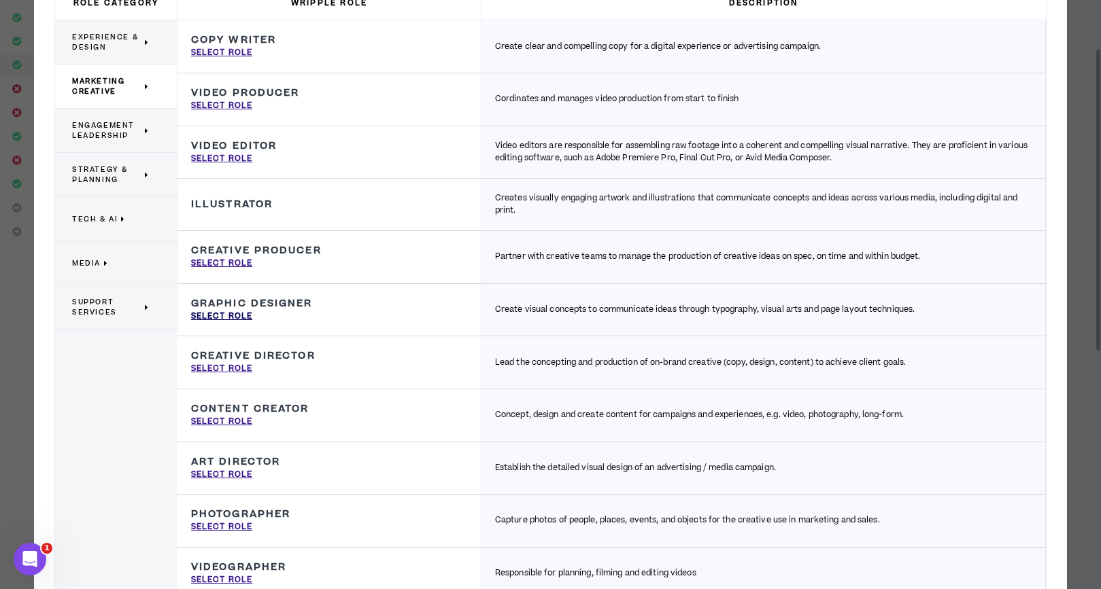
click at [230, 315] on p "Select Role" at bounding box center [221, 317] width 61 height 12
type input "Graphic Designer"
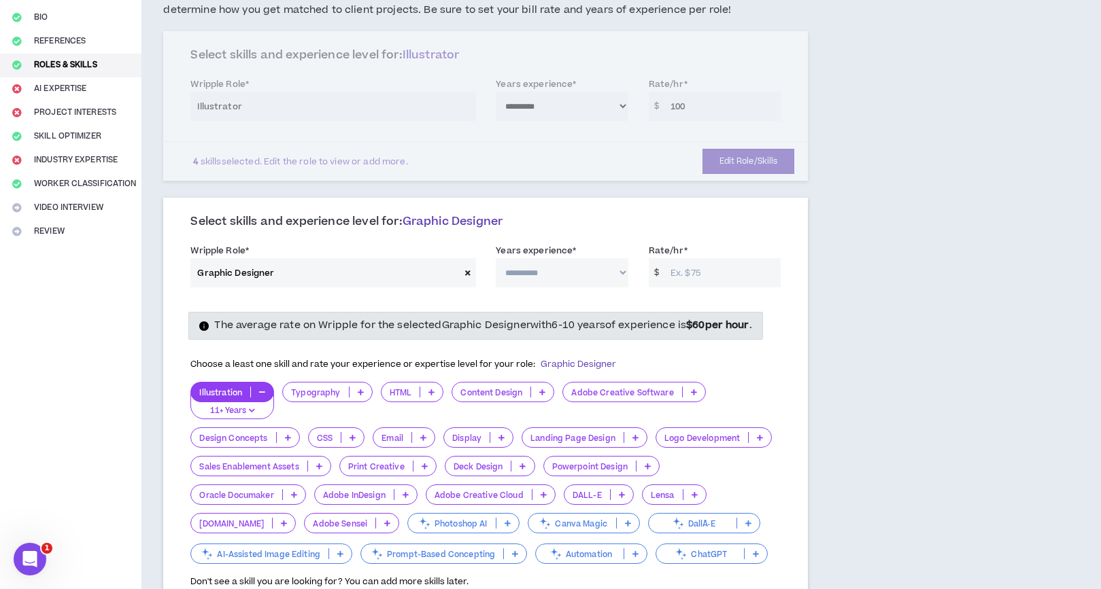
click at [356, 396] on p at bounding box center [360, 392] width 22 height 11
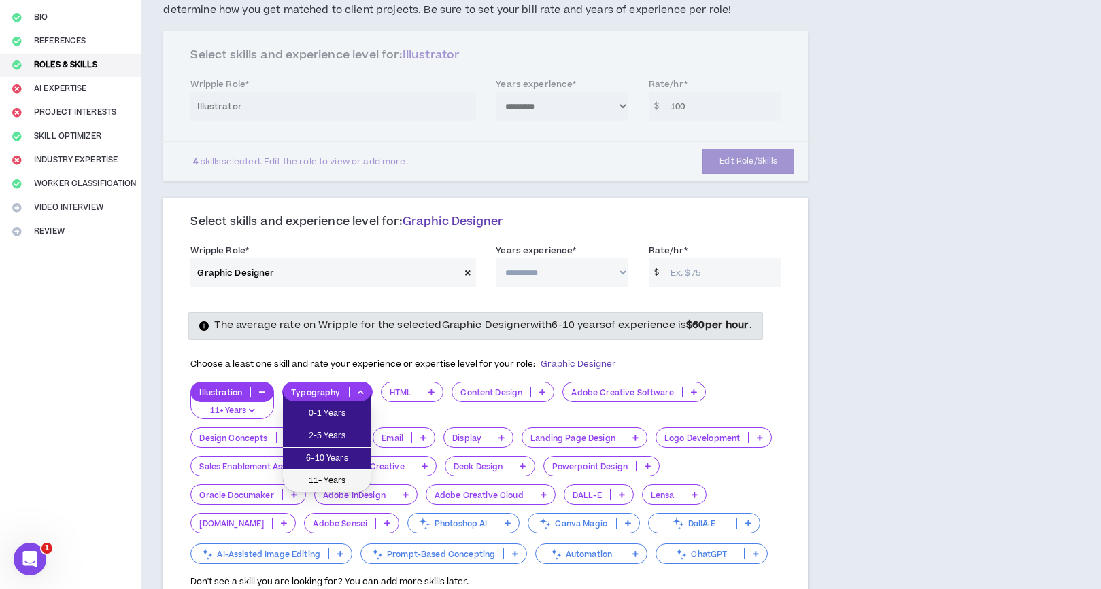
click at [330, 481] on span "11+ Years" at bounding box center [327, 481] width 72 height 15
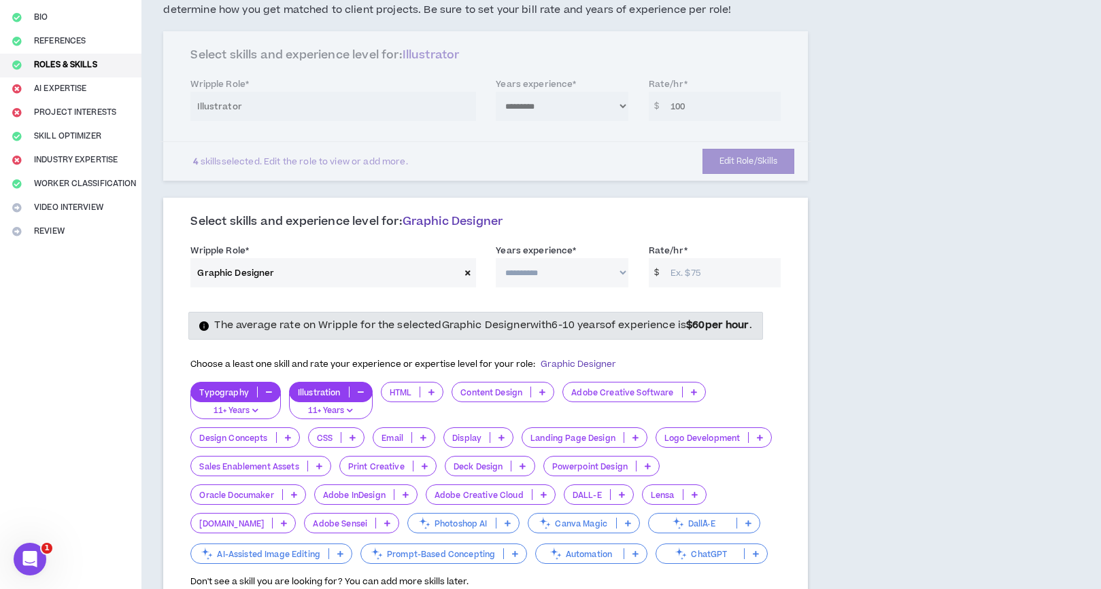
click at [695, 391] on icon at bounding box center [694, 392] width 6 height 7
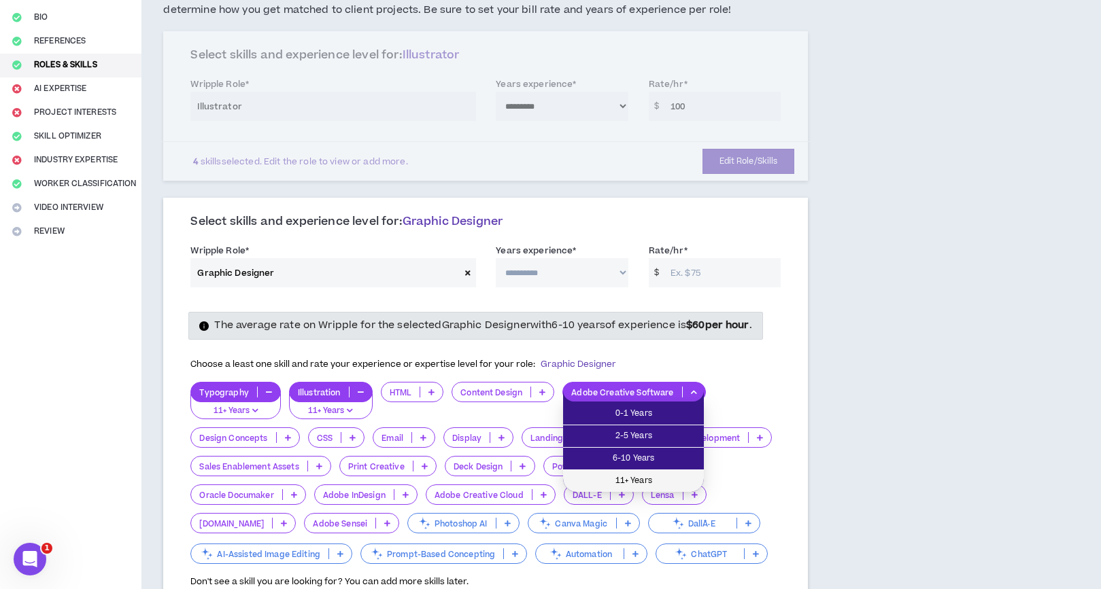
click at [651, 481] on span "11+ Years" at bounding box center [633, 481] width 124 height 15
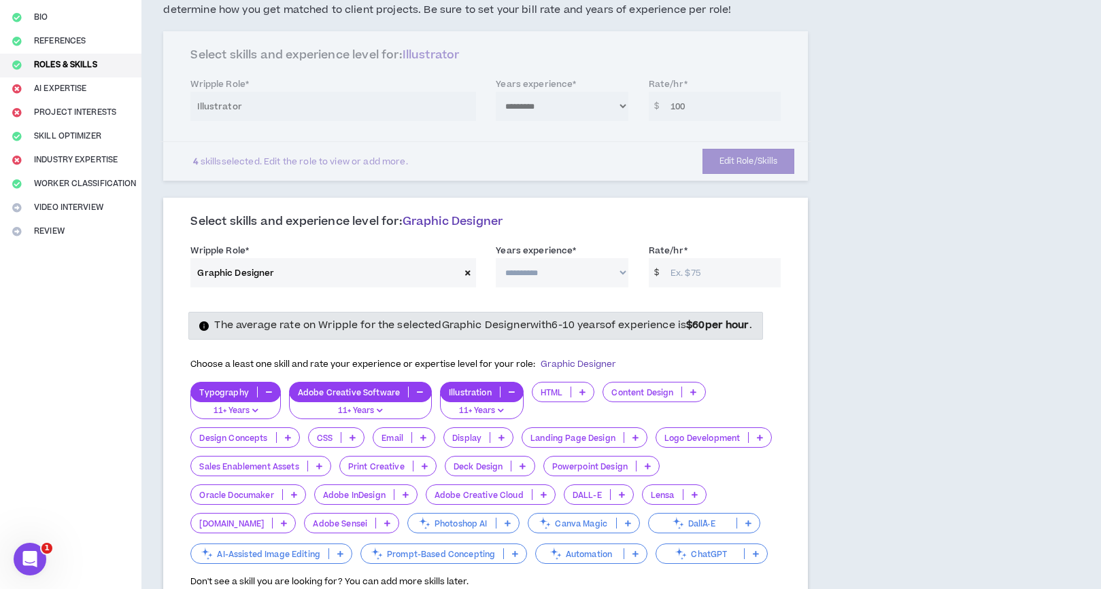
click at [288, 438] on icon at bounding box center [288, 437] width 6 height 7
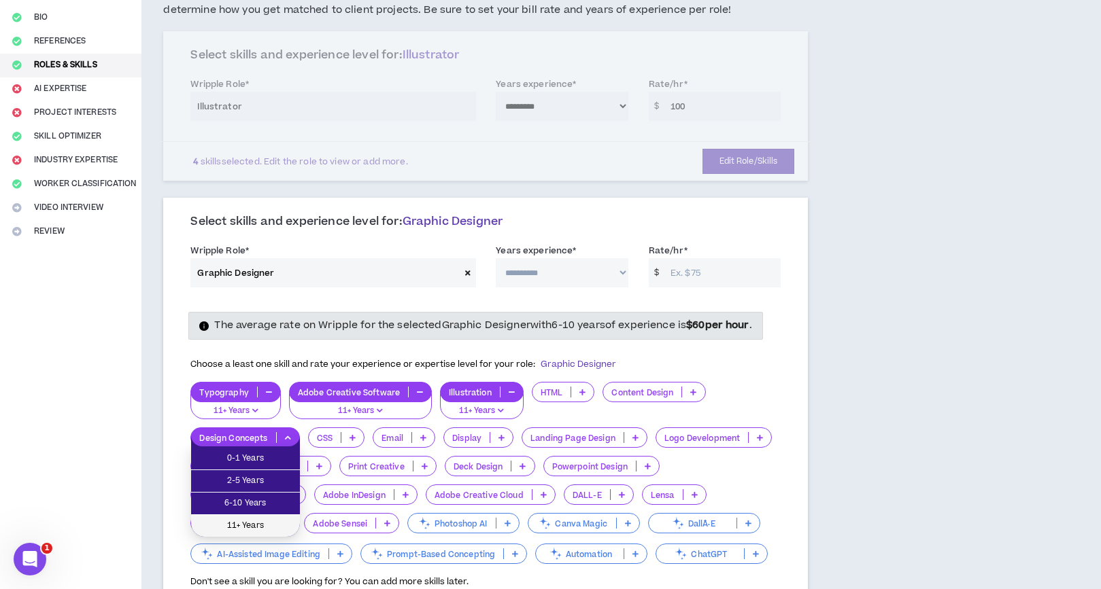
click at [279, 523] on span "11+ Years" at bounding box center [245, 526] width 92 height 15
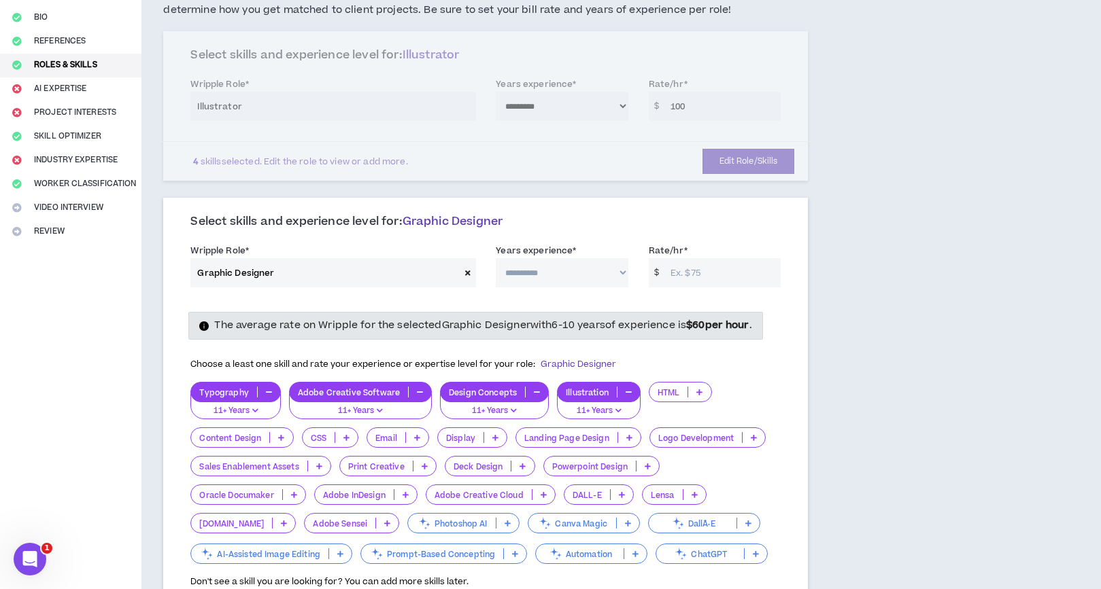
click at [628, 437] on icon at bounding box center [629, 437] width 6 height 7
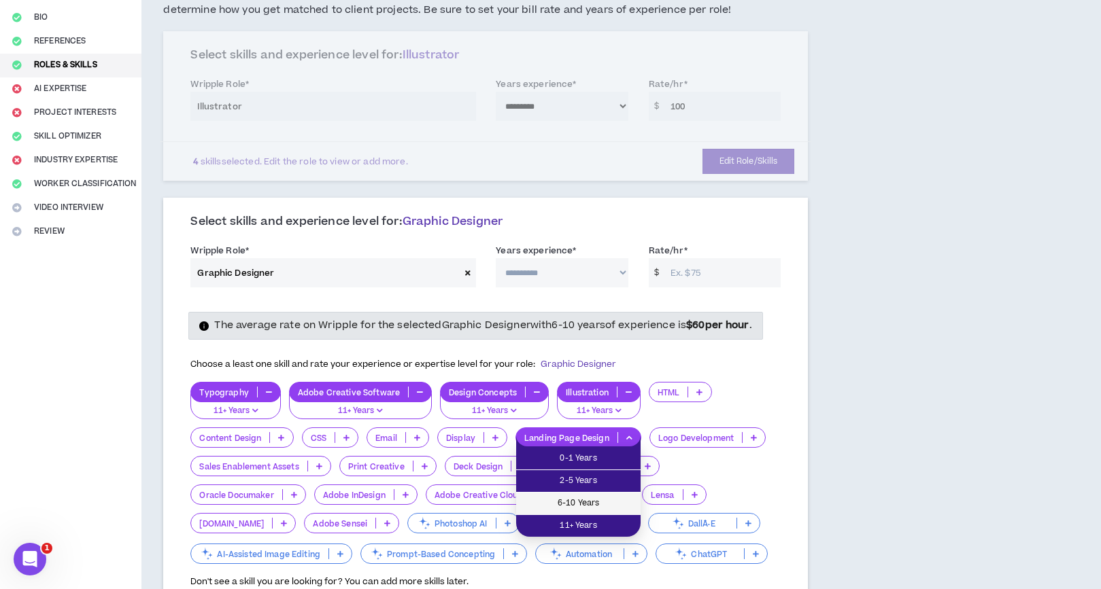
click at [594, 498] on span "6-10 Years" at bounding box center [578, 503] width 108 height 15
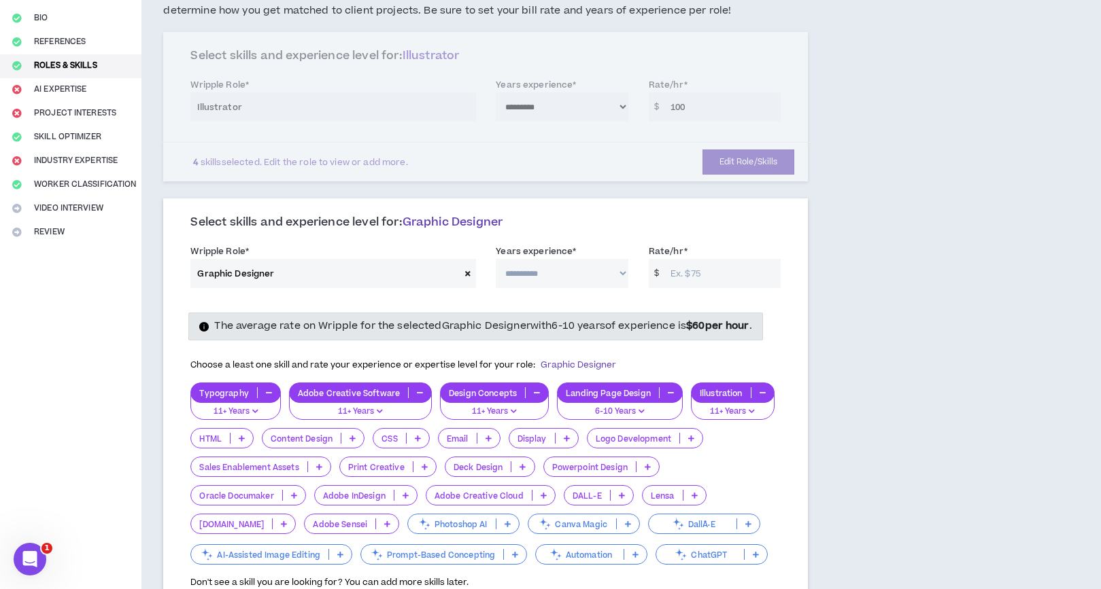
click at [687, 433] on p at bounding box center [691, 438] width 22 height 11
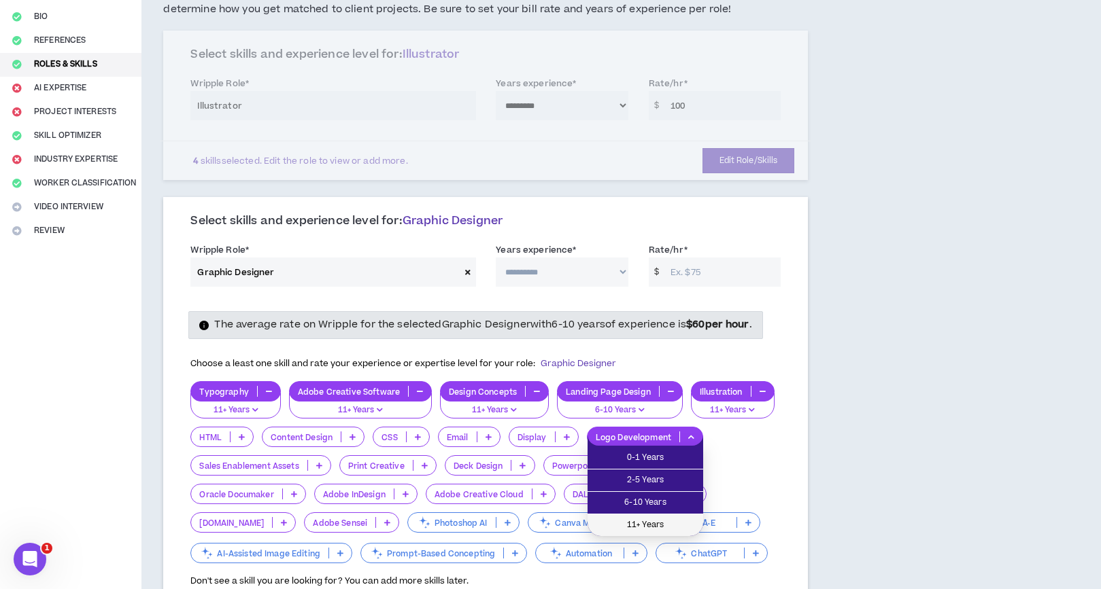
click at [667, 515] on li "11+ Years" at bounding box center [645, 526] width 116 height 22
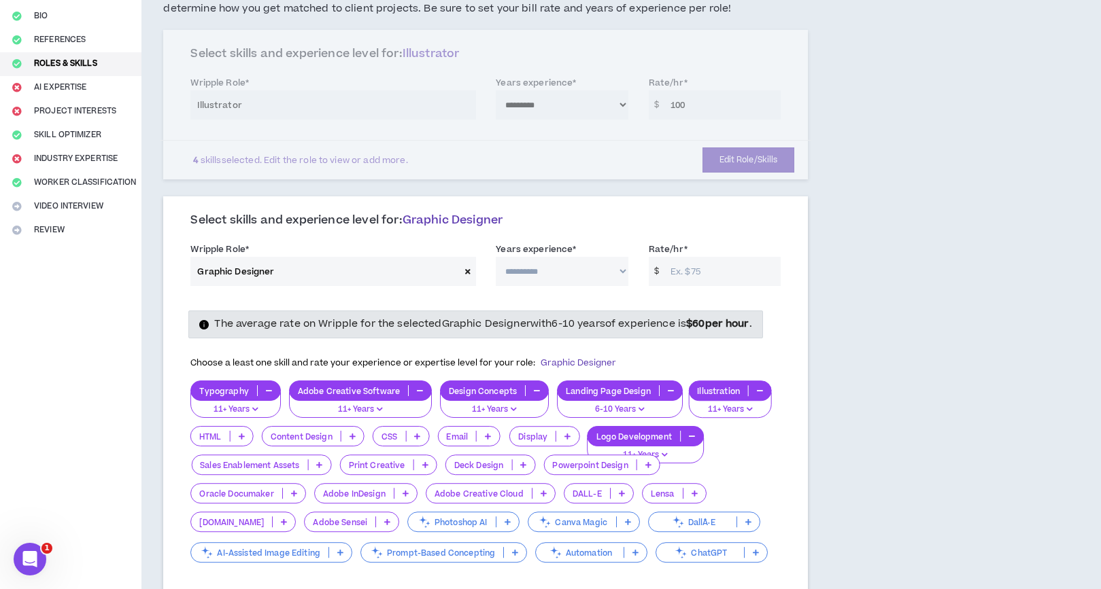
scroll to position [137, 0]
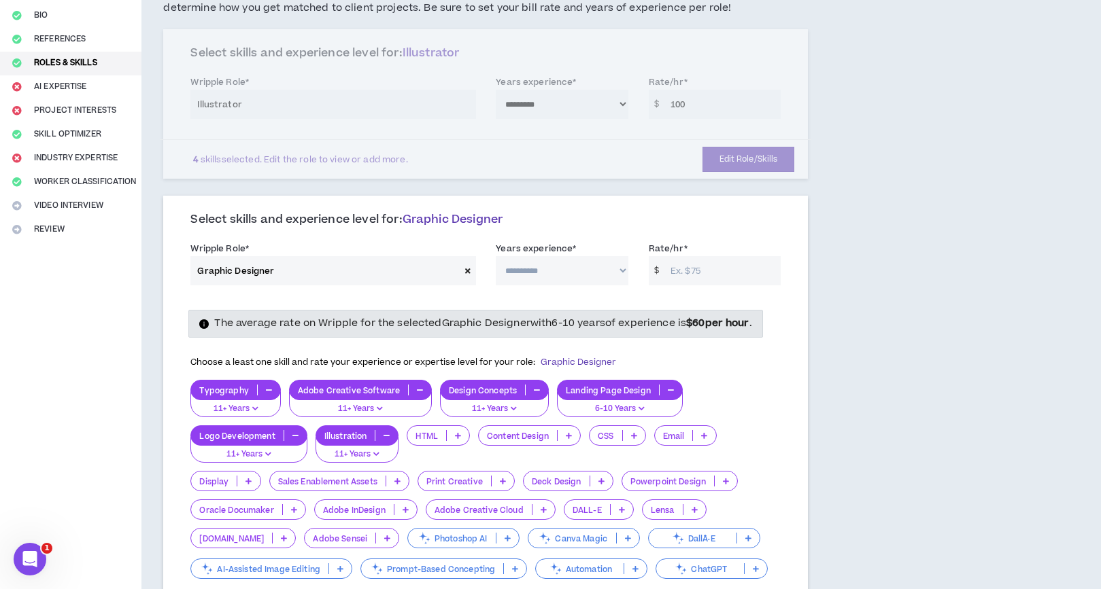
click at [504, 484] on icon at bounding box center [503, 481] width 6 height 7
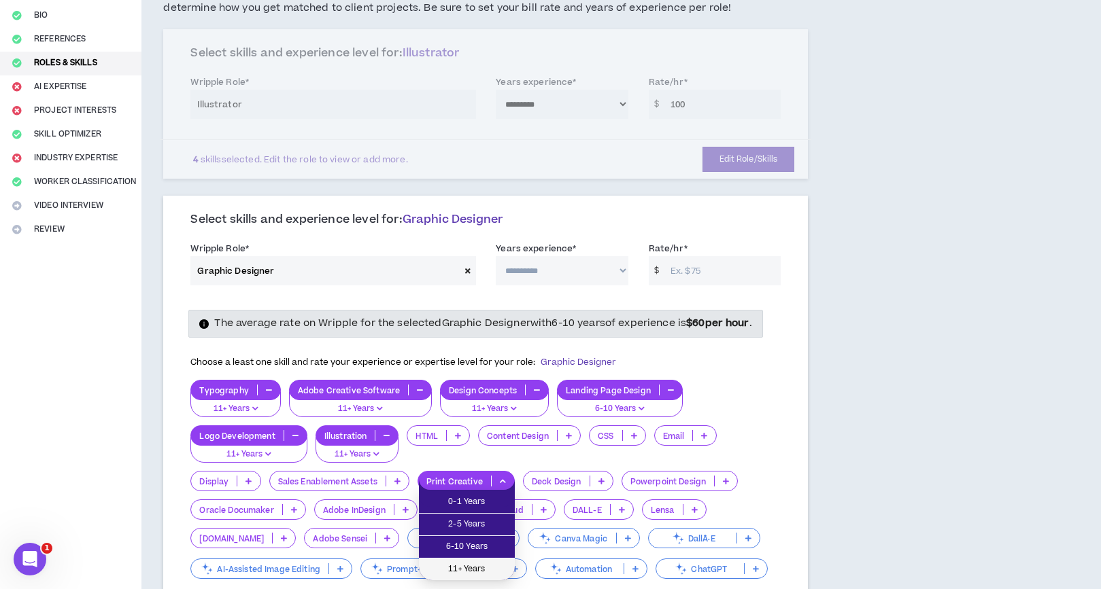
click at [485, 570] on span "11+ Years" at bounding box center [467, 569] width 80 height 15
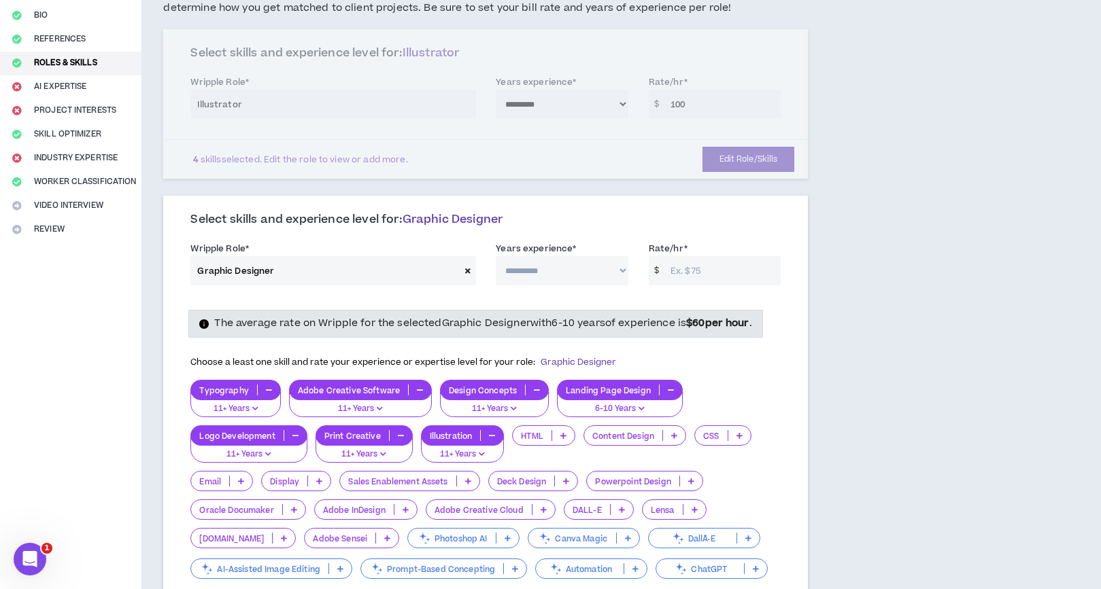
click at [566, 482] on icon at bounding box center [566, 481] width 6 height 7
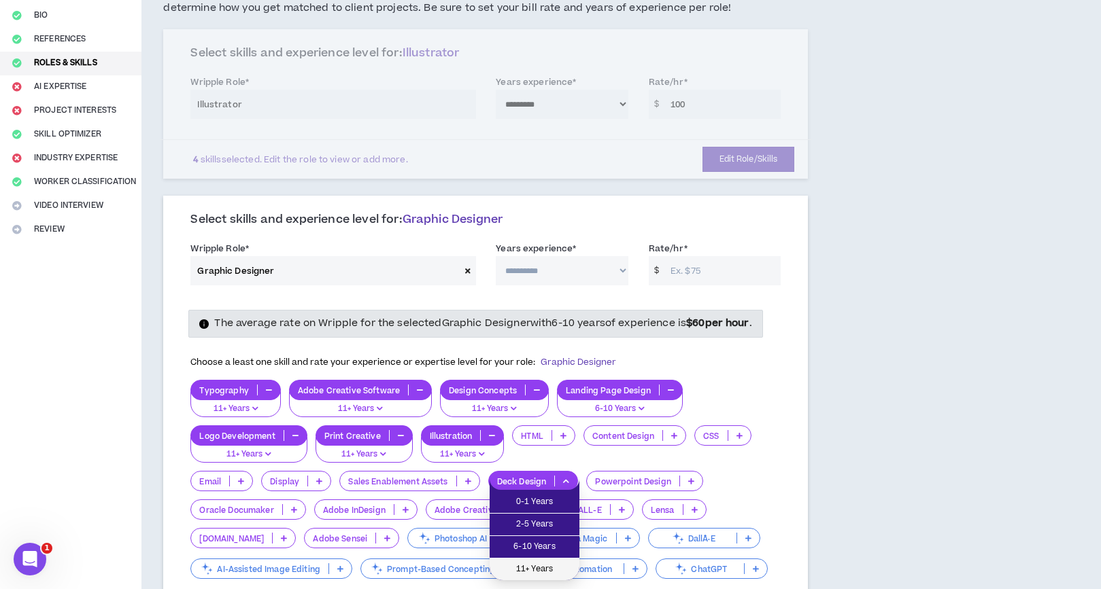
click at [560, 563] on span "11+ Years" at bounding box center [534, 569] width 73 height 15
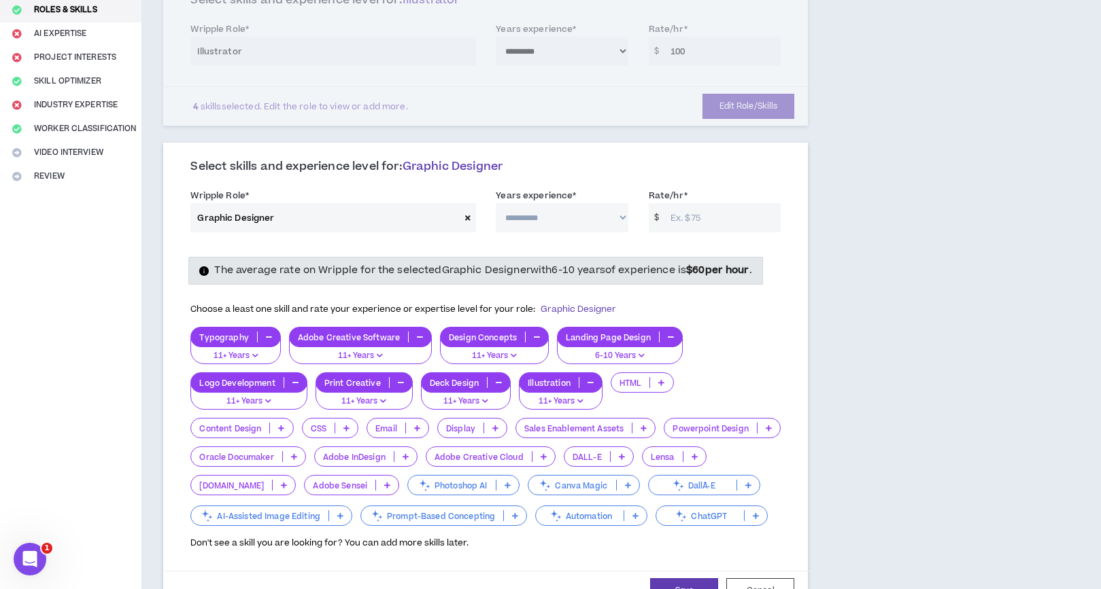
scroll to position [192, 0]
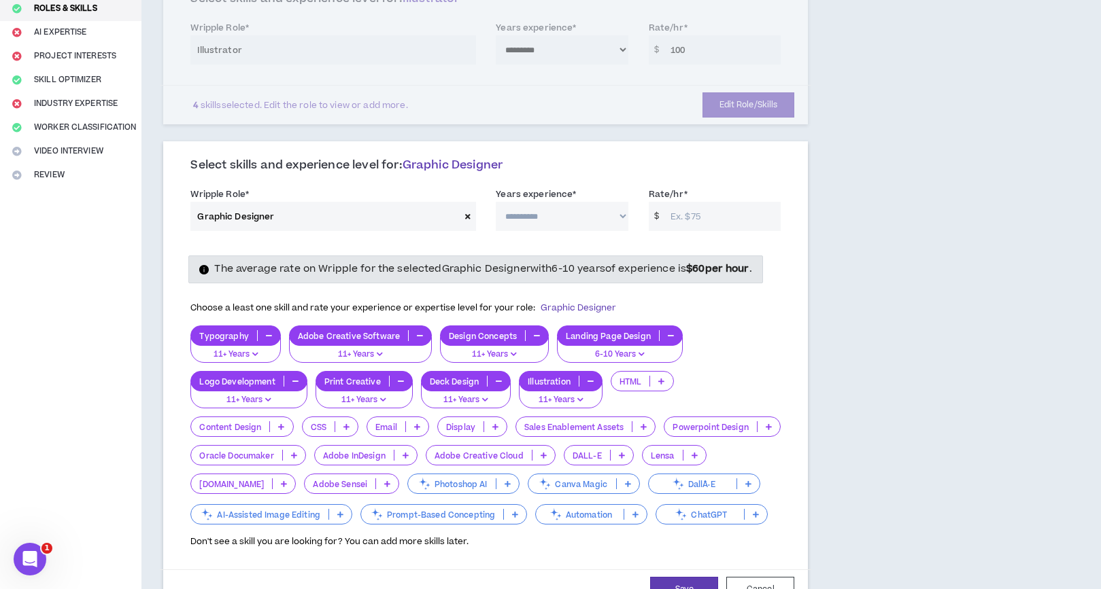
click at [766, 430] on icon at bounding box center [769, 427] width 6 height 7
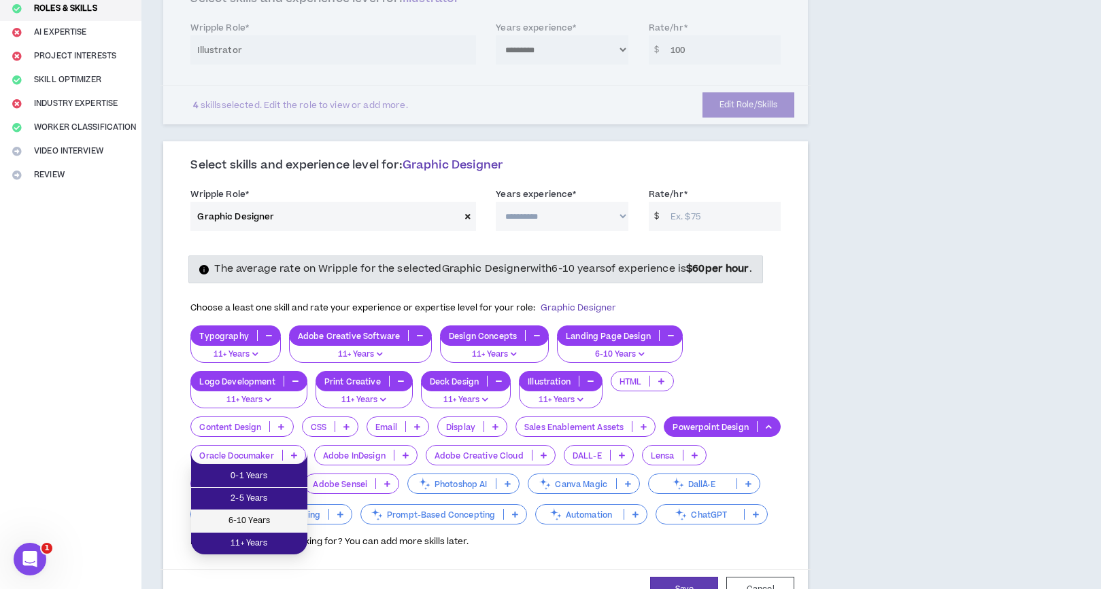
click at [264, 520] on span "6-10 Years" at bounding box center [249, 521] width 100 height 15
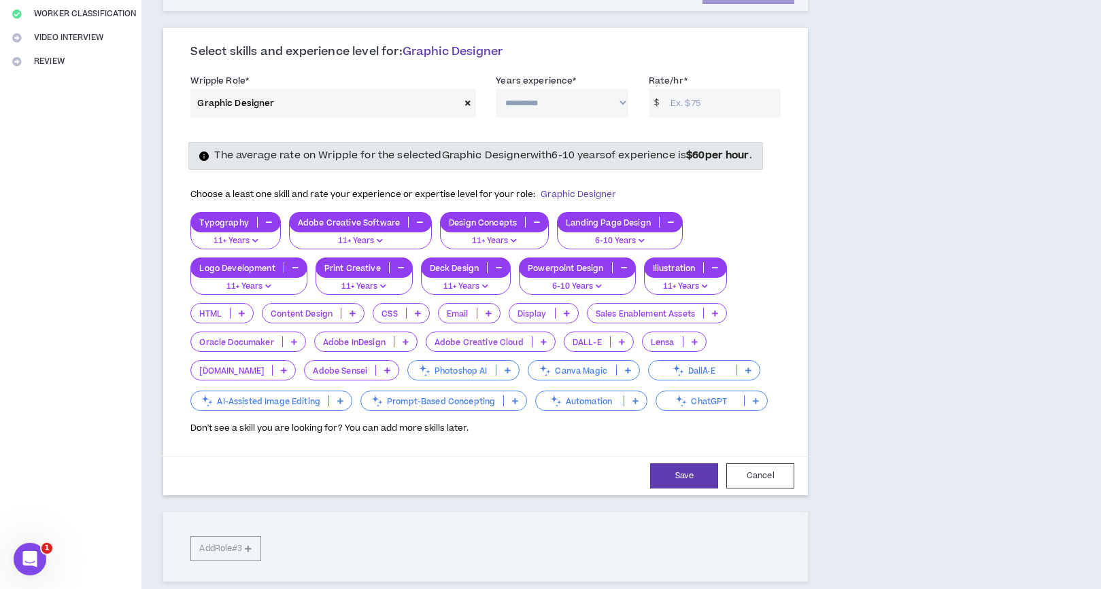
scroll to position [305, 0]
click at [669, 474] on button "Save" at bounding box center [684, 476] width 68 height 25
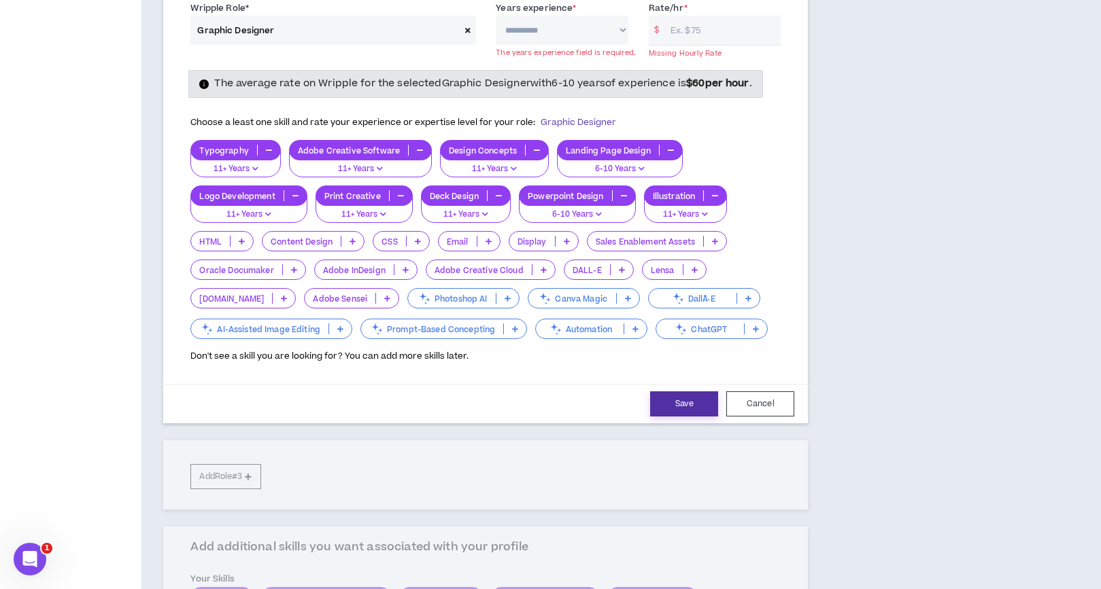
scroll to position [379, 0]
click at [619, 30] on select "**********" at bounding box center [562, 29] width 132 height 29
select select "***"
click at [496, 15] on select "**********" at bounding box center [562, 29] width 132 height 29
click at [700, 31] on input "Rate/hr *" at bounding box center [722, 29] width 117 height 29
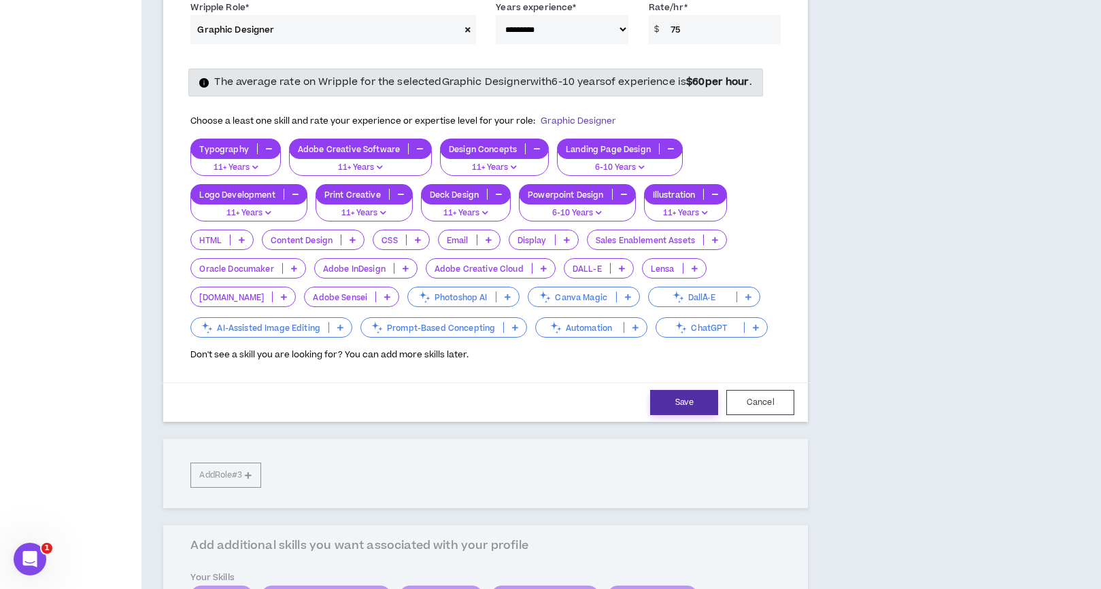
type input "75"
click at [689, 401] on button "Save" at bounding box center [684, 402] width 68 height 25
select select "***"
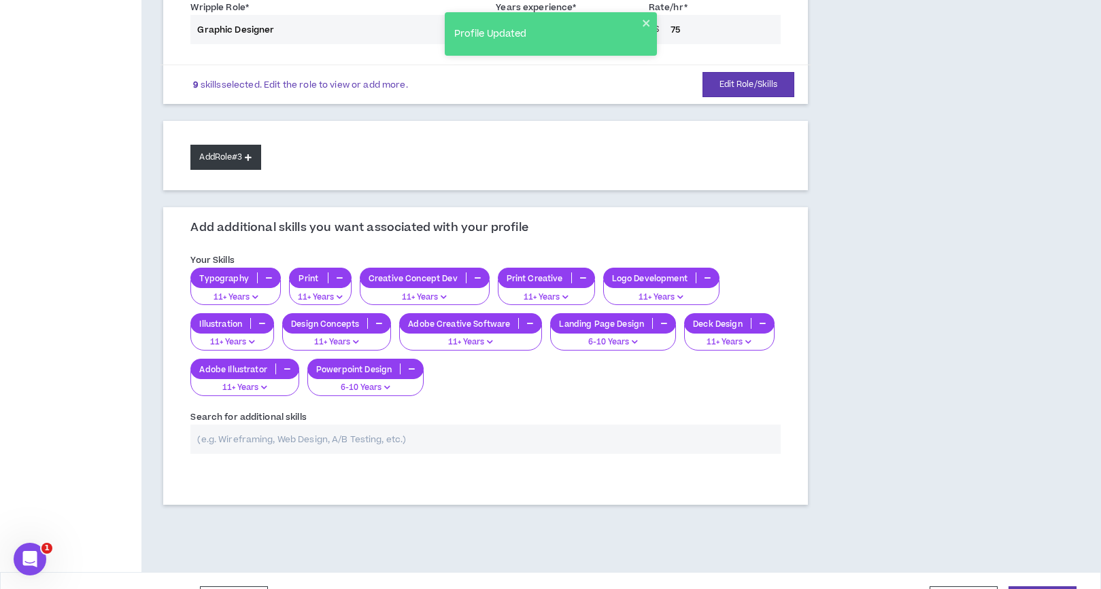
click at [234, 161] on button "Add Role #3" at bounding box center [225, 157] width 70 height 25
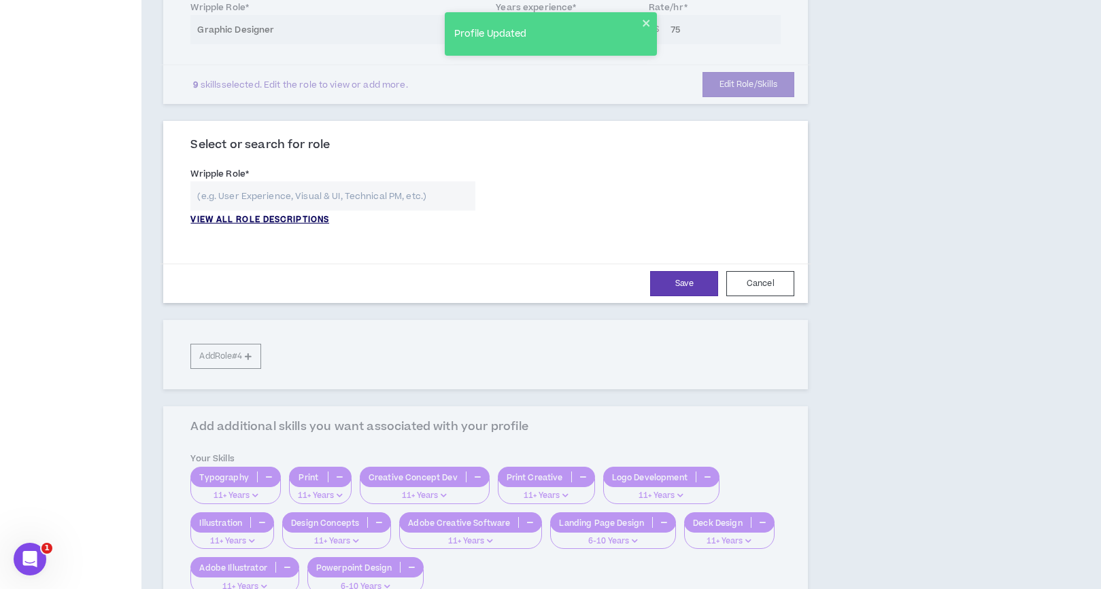
click at [293, 218] on p "VIEW ALL ROLE DESCRIPTIONS" at bounding box center [259, 220] width 139 height 12
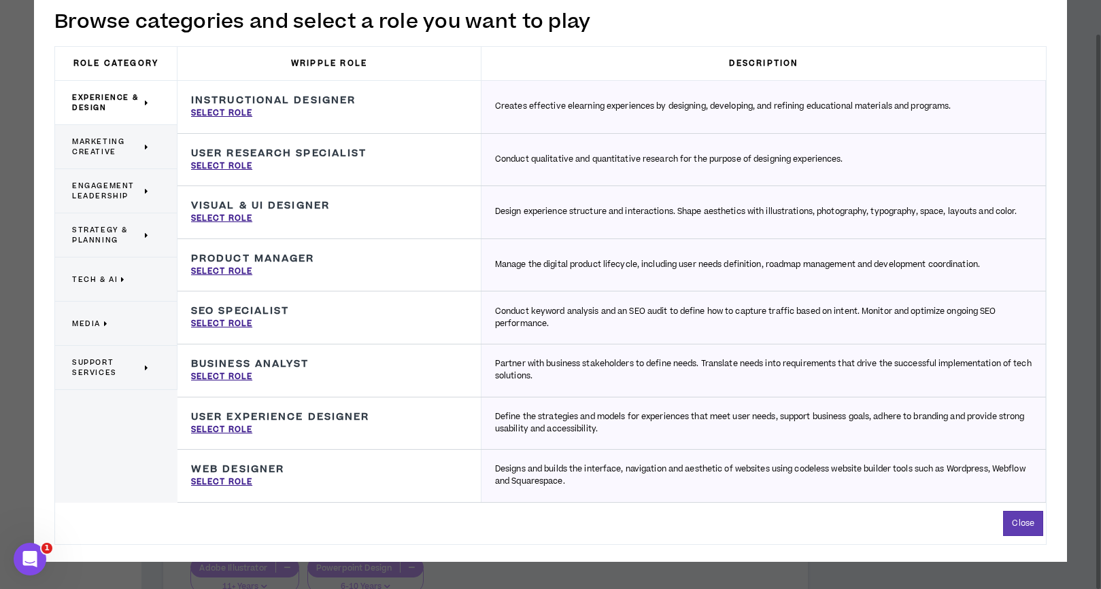
click at [114, 154] on span "Marketing Creative" at bounding box center [106, 147] width 69 height 20
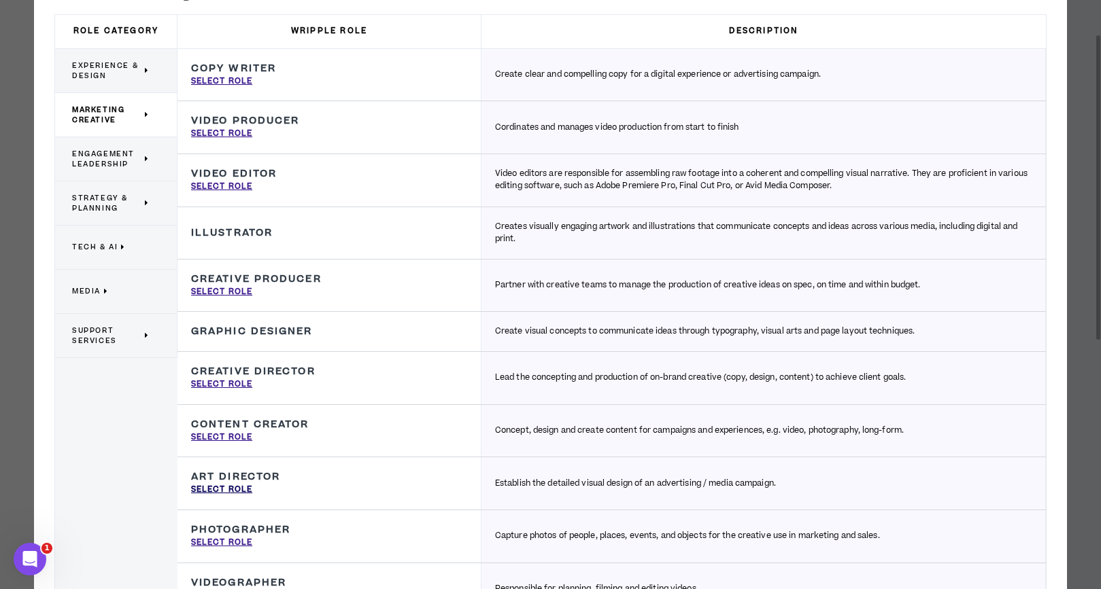
click at [226, 490] on p "Select Role" at bounding box center [221, 490] width 61 height 12
type input "Art Director"
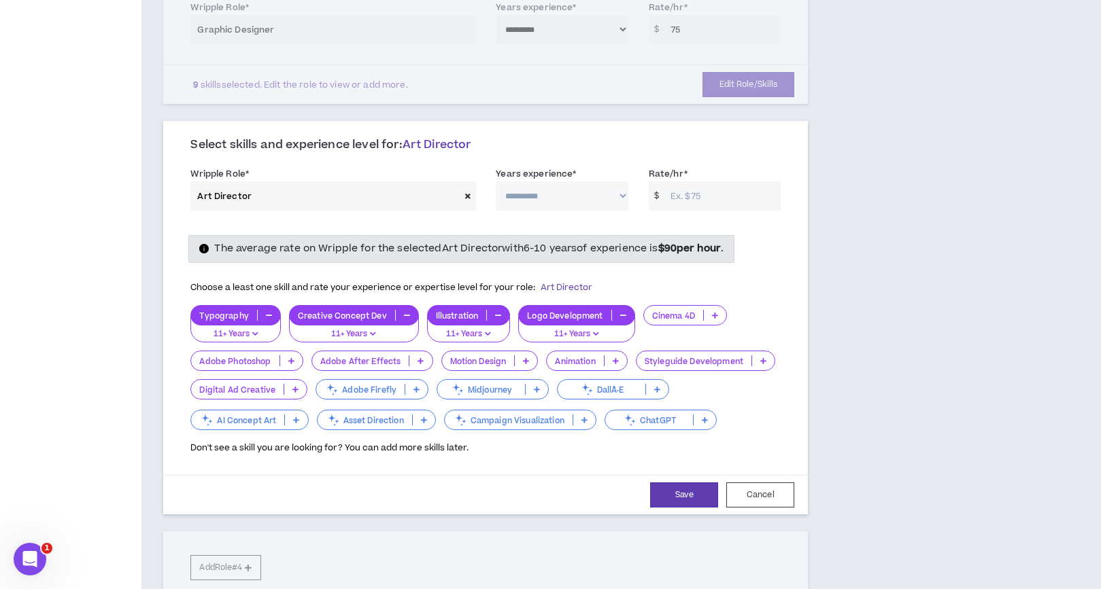
click at [290, 364] on icon at bounding box center [291, 361] width 6 height 7
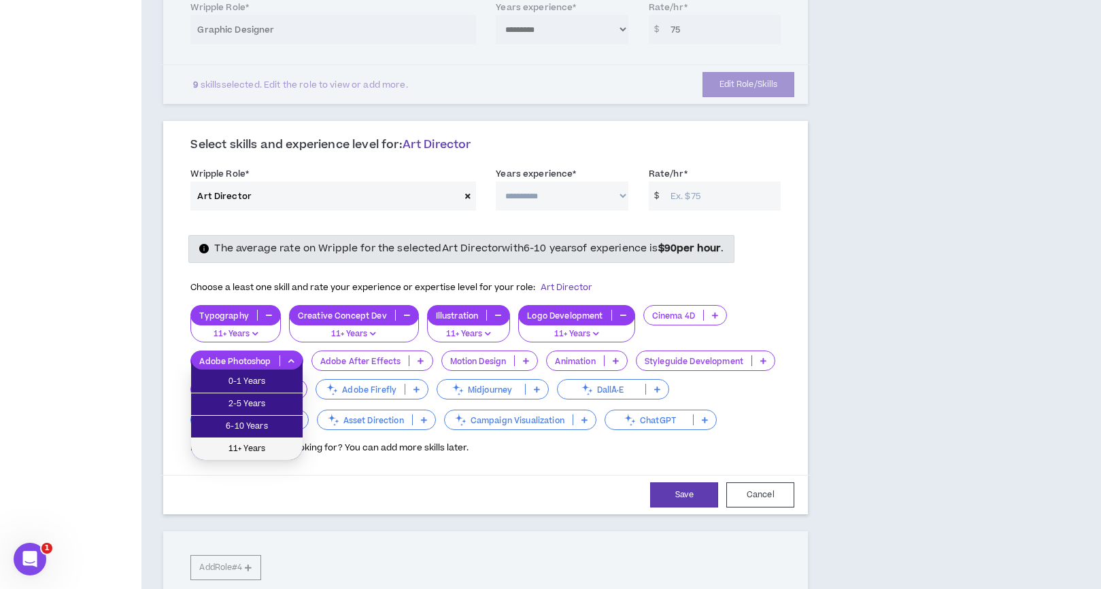
click at [273, 443] on span "11+ Years" at bounding box center [246, 449] width 95 height 15
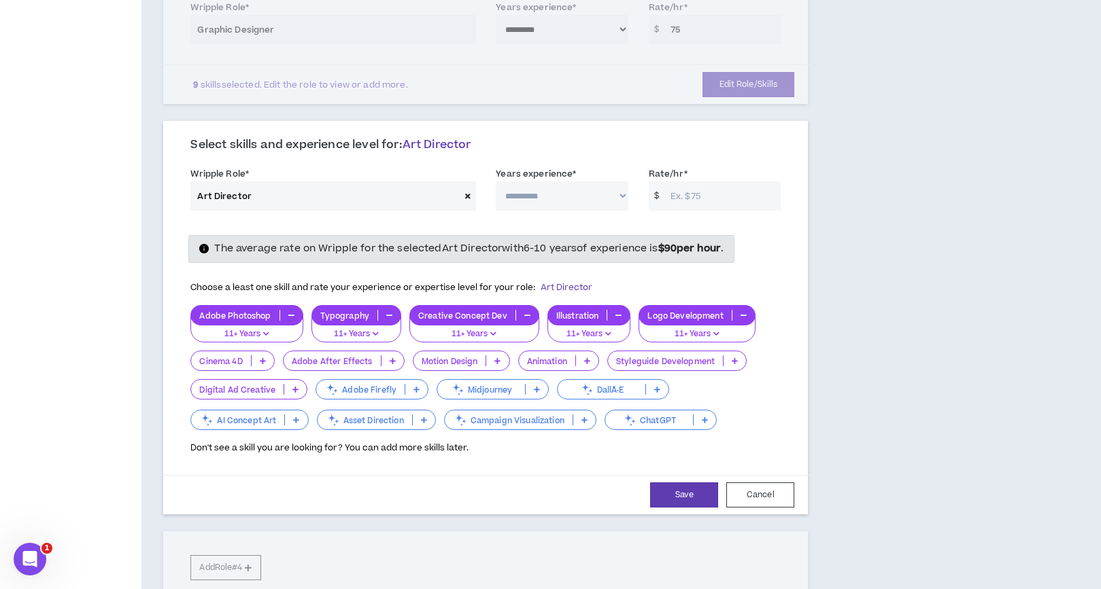
click at [740, 361] on p at bounding box center [734, 361] width 22 height 11
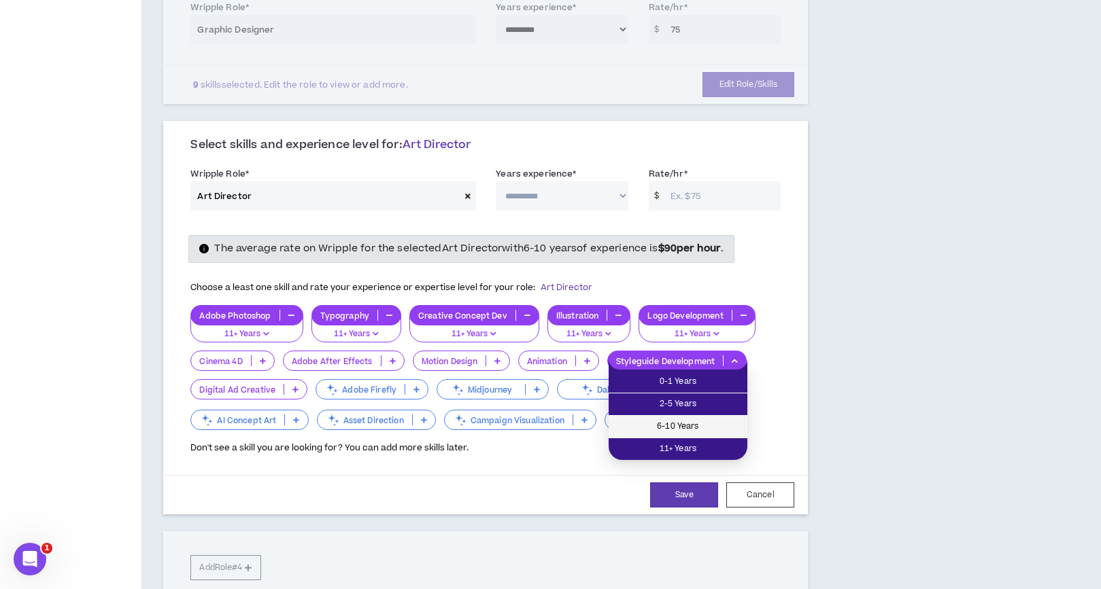
click at [695, 426] on span "6-10 Years" at bounding box center [678, 426] width 122 height 15
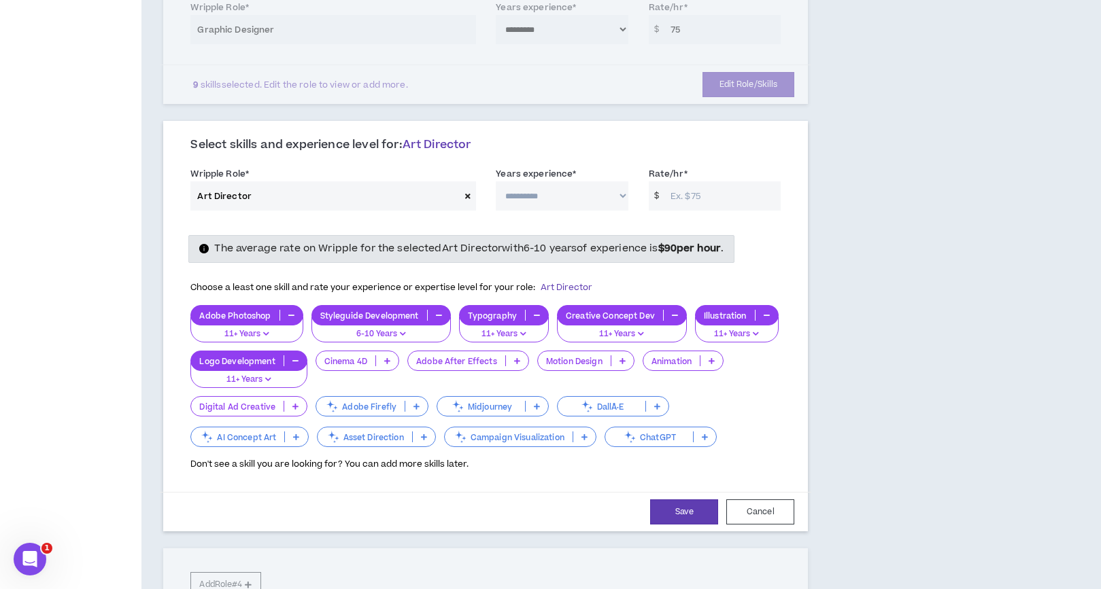
click at [290, 405] on p at bounding box center [295, 406] width 22 height 11
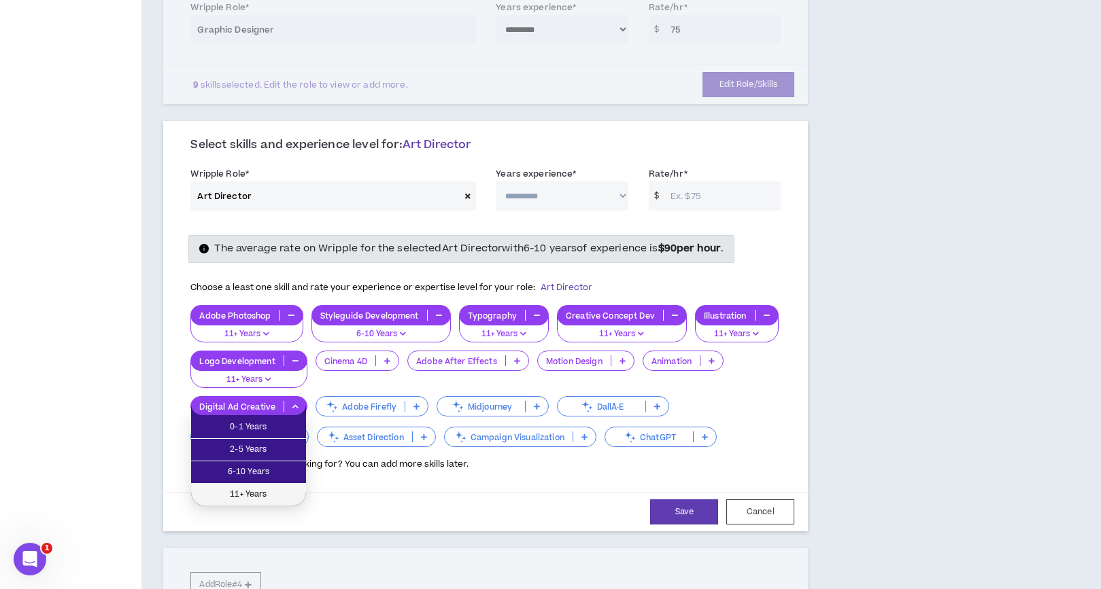
click at [273, 495] on span "11+ Years" at bounding box center [248, 494] width 99 height 15
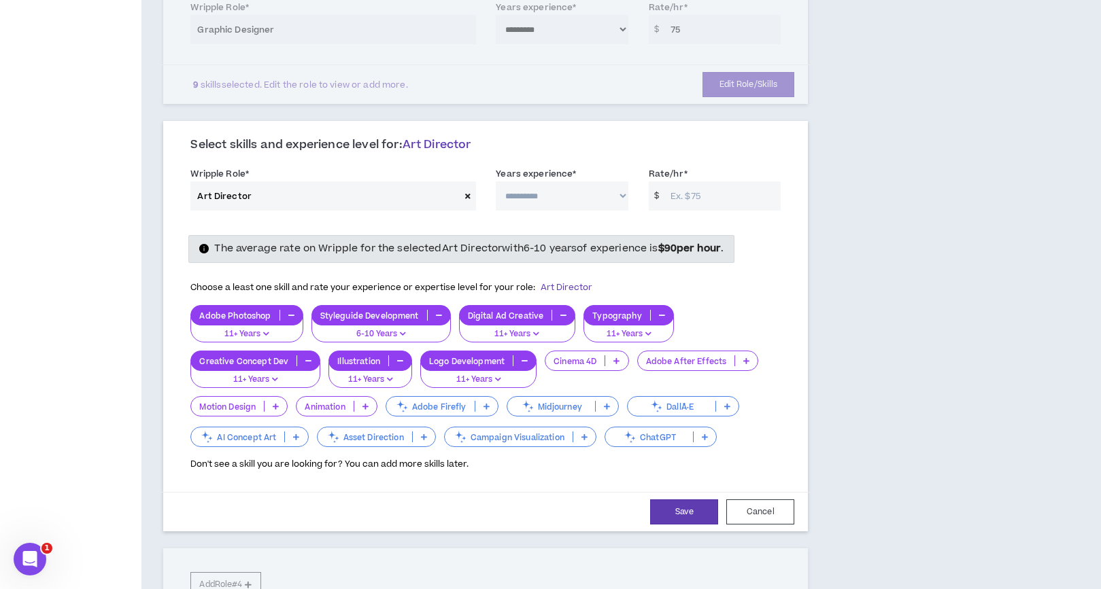
click at [527, 195] on select "**********" at bounding box center [562, 196] width 132 height 29
select select "**"
click at [496, 182] on select "**********" at bounding box center [562, 196] width 132 height 29
click at [684, 197] on input "Rate/hr *" at bounding box center [722, 196] width 117 height 29
type input "71"
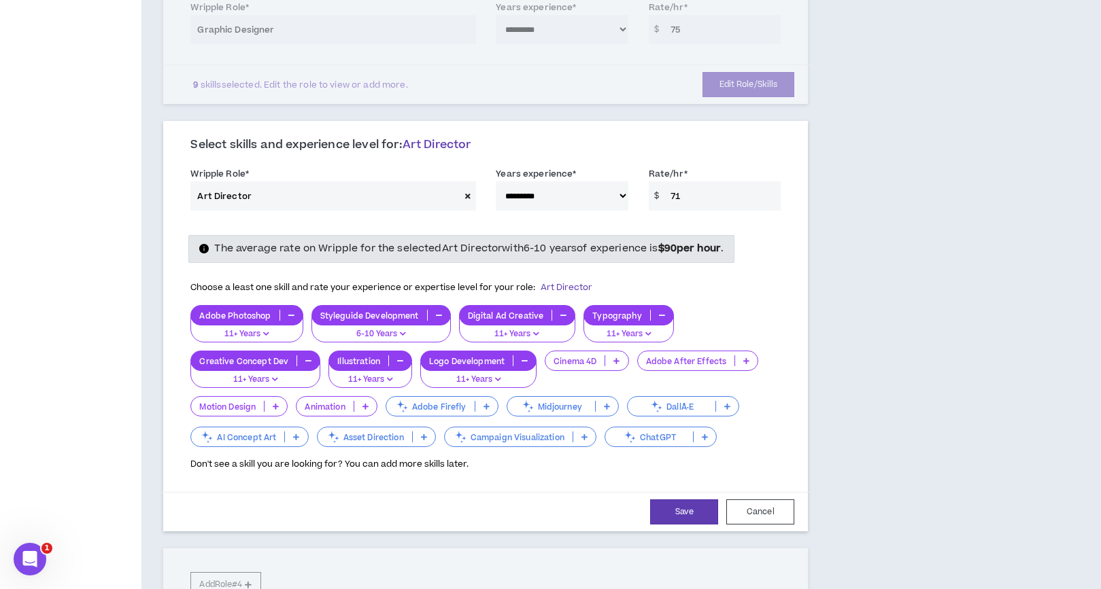
scroll to position [381, 0]
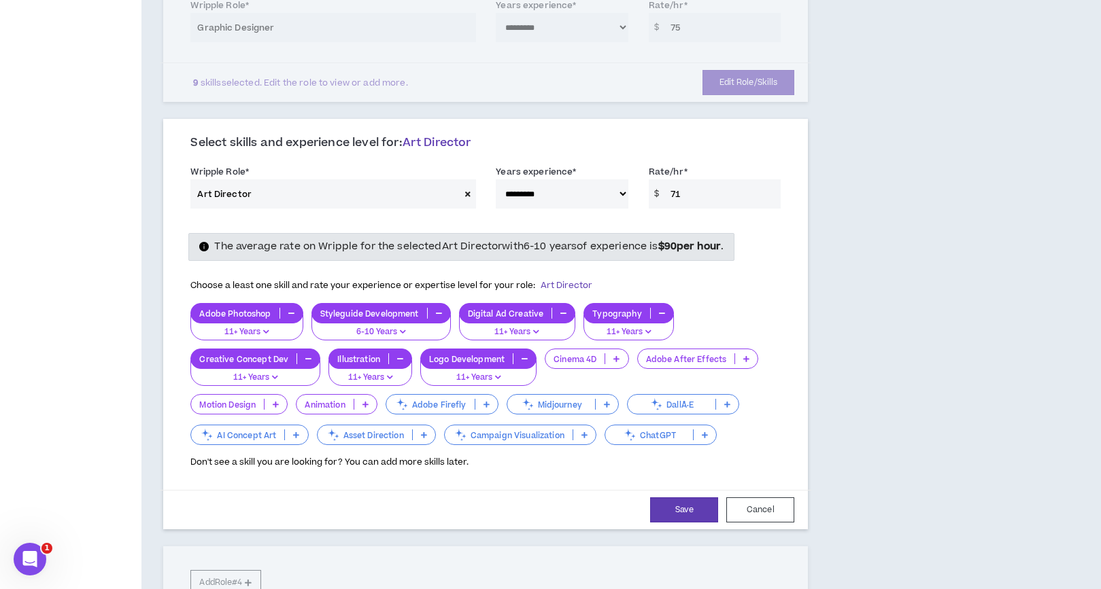
drag, startPoint x: 703, startPoint y: 194, endPoint x: 651, endPoint y: 192, distance: 52.4
click at [651, 193] on div "$ 71" at bounding box center [715, 193] width 132 height 29
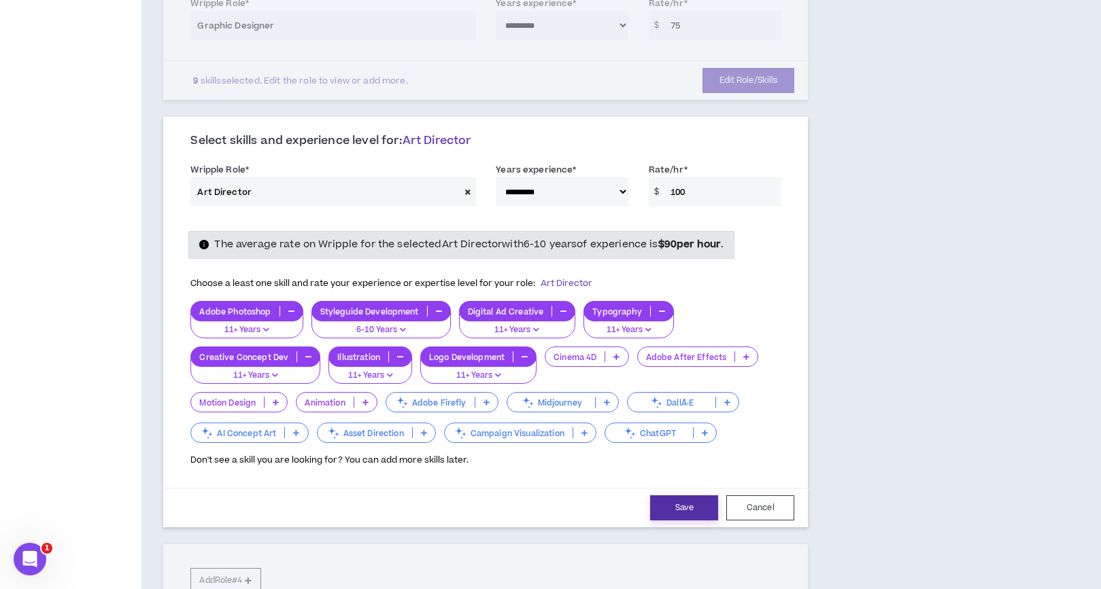
type input "100"
click at [676, 507] on button "Save" at bounding box center [684, 508] width 68 height 25
select select "**"
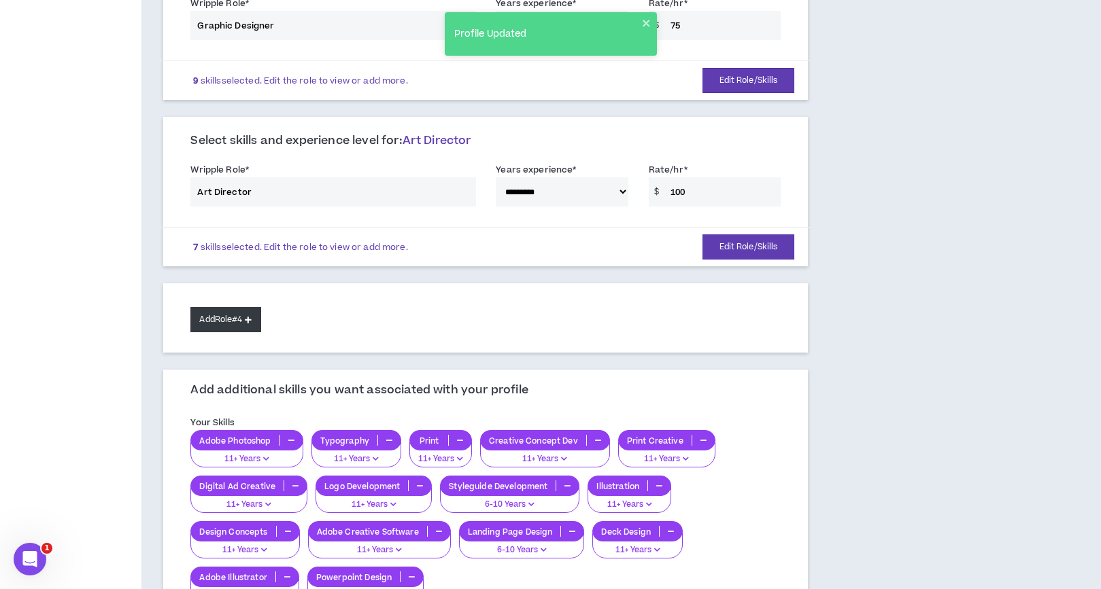
click at [239, 321] on button "Add Role #4" at bounding box center [225, 319] width 70 height 25
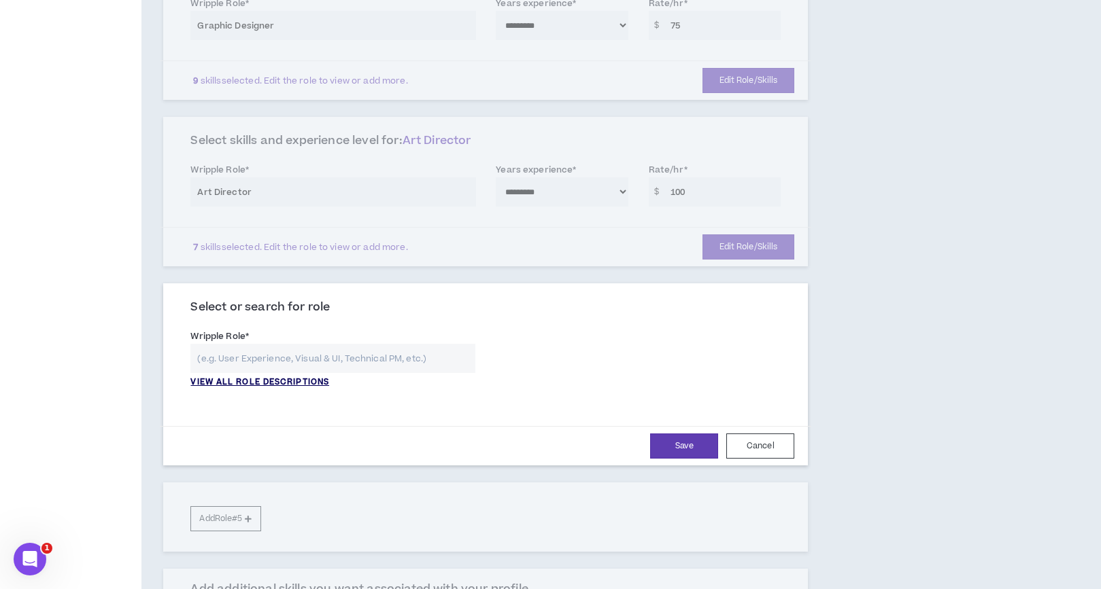
click at [254, 382] on p "VIEW ALL ROLE DESCRIPTIONS" at bounding box center [259, 383] width 139 height 12
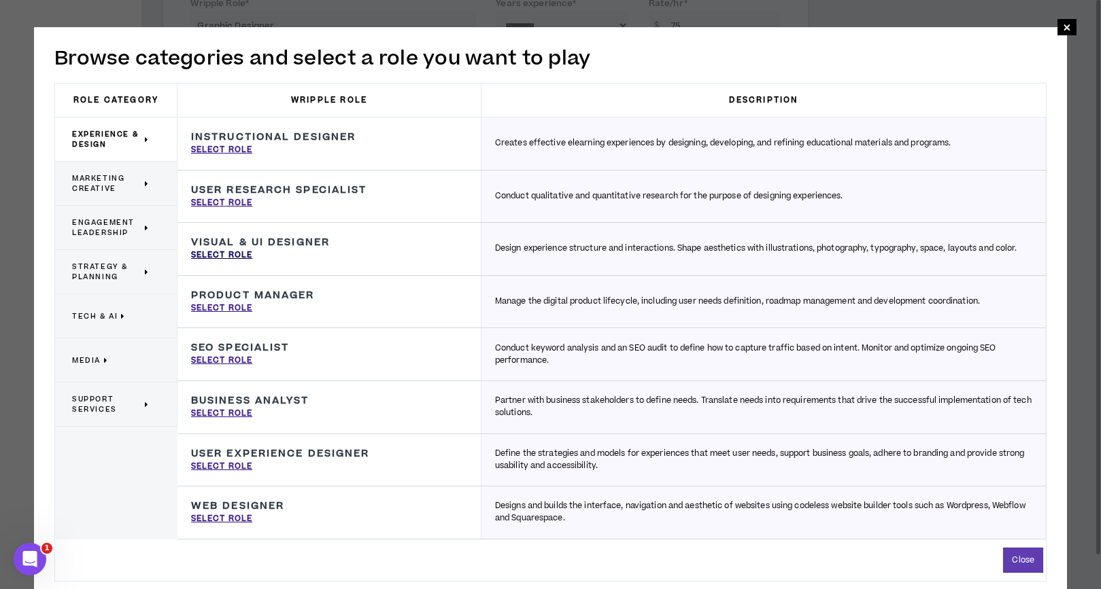
click at [228, 256] on p "Select Role" at bounding box center [221, 256] width 61 height 12
type input "Visual & UI Designer"
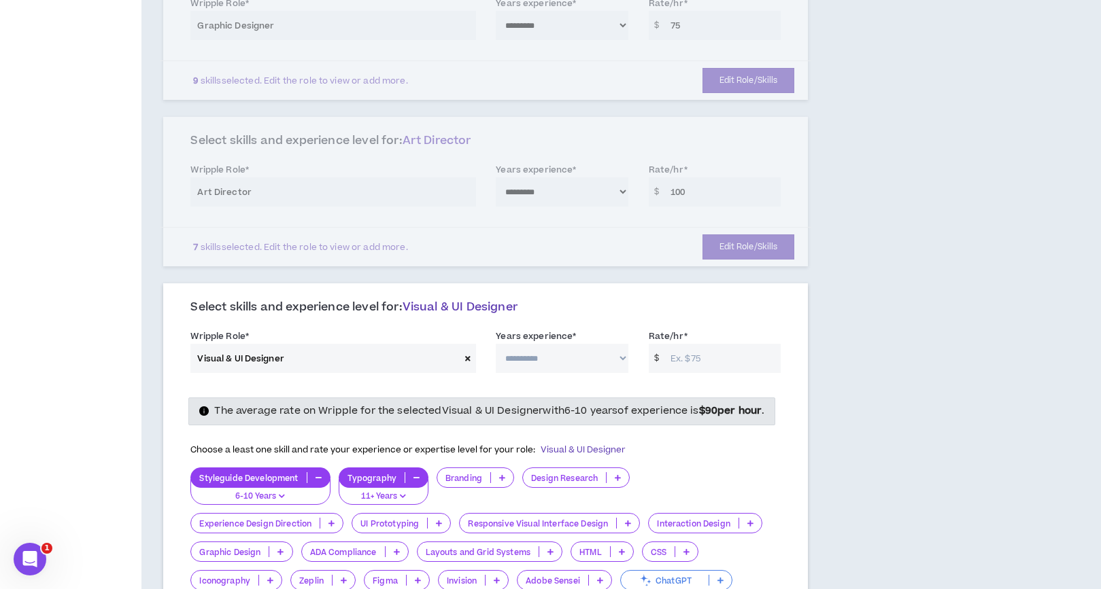
click at [470, 358] on span at bounding box center [468, 358] width 16 height 29
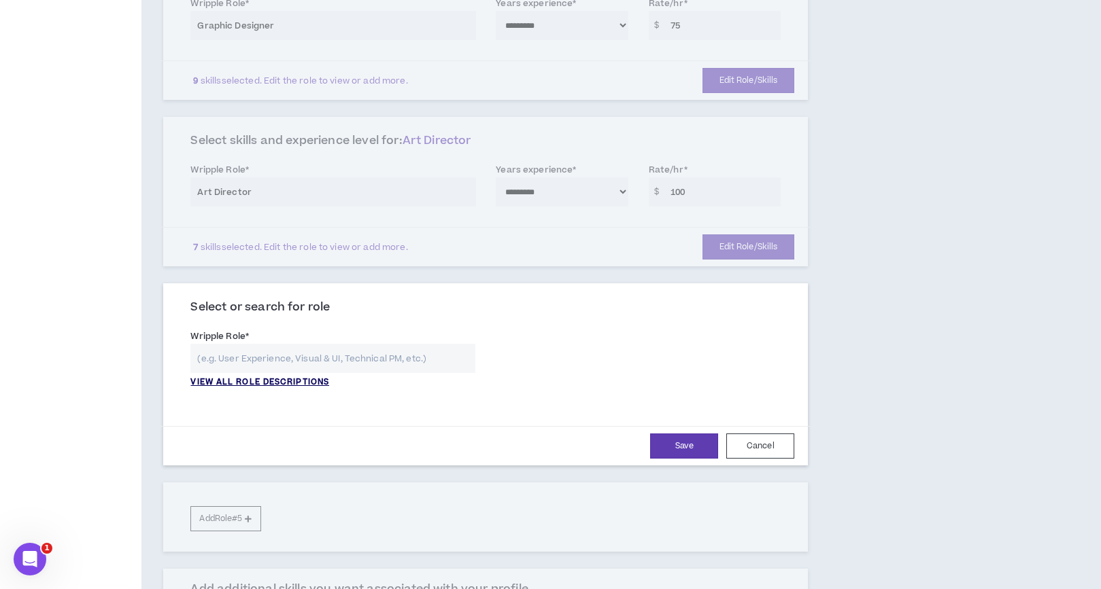
click at [320, 379] on p "VIEW ALL ROLE DESCRIPTIONS" at bounding box center [259, 383] width 139 height 12
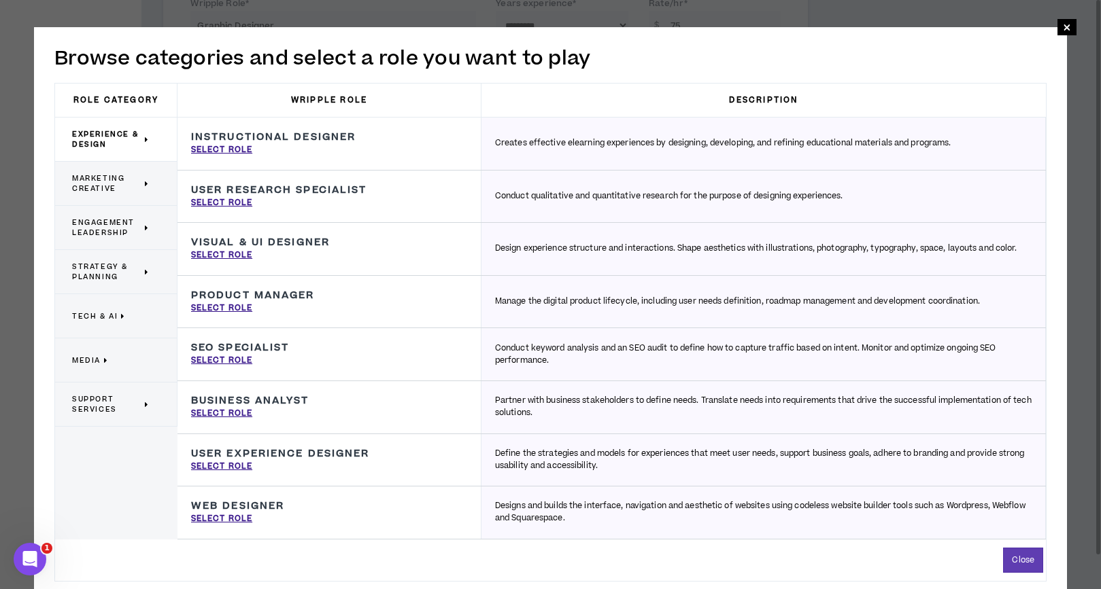
click at [112, 182] on span "Marketing Creative" at bounding box center [106, 183] width 69 height 20
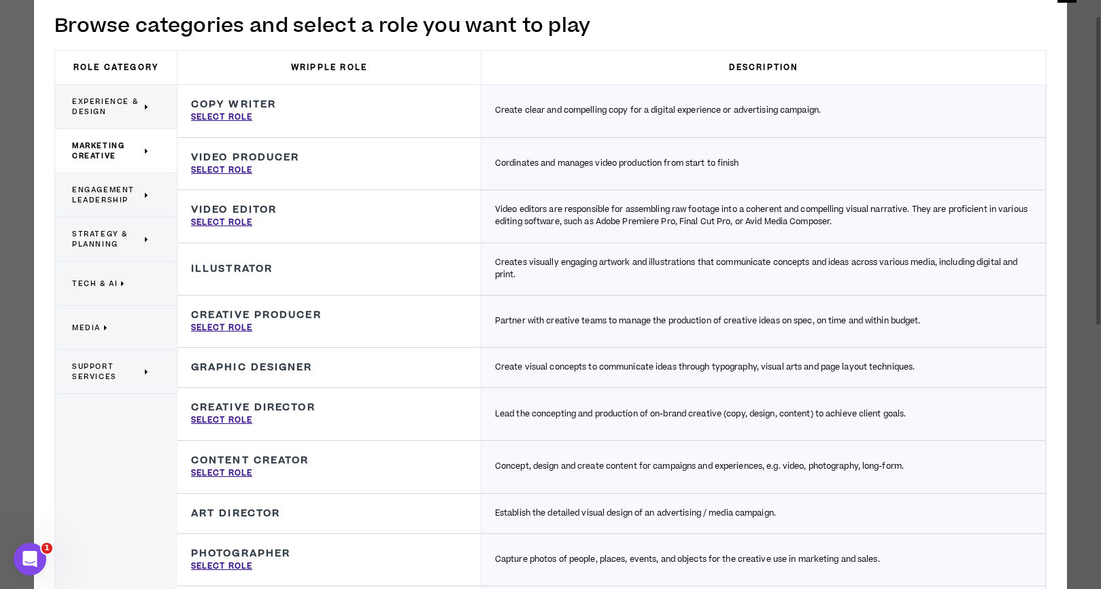
click at [99, 199] on span "Engagement Leadership" at bounding box center [106, 195] width 69 height 20
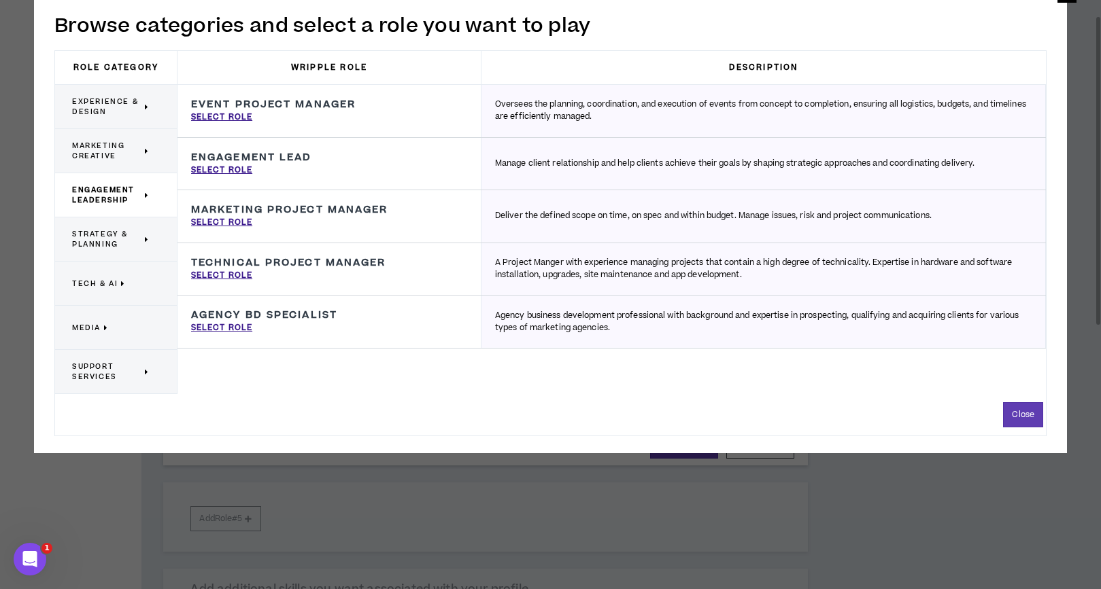
click at [91, 241] on span "Strategy & Planning" at bounding box center [106, 239] width 69 height 20
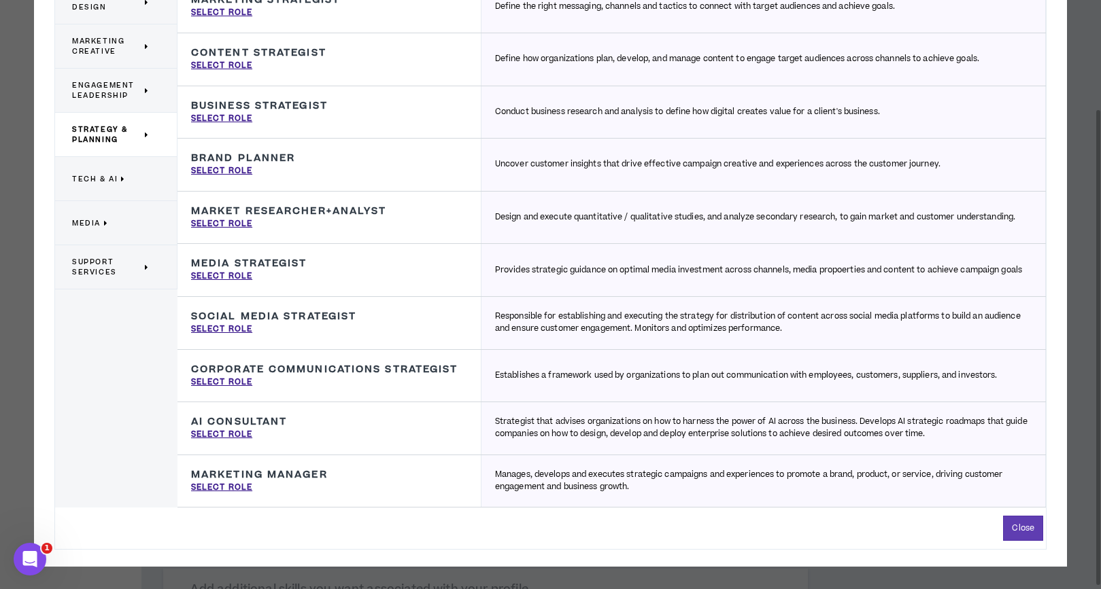
click at [110, 177] on span "Tech & AI" at bounding box center [95, 179] width 46 height 10
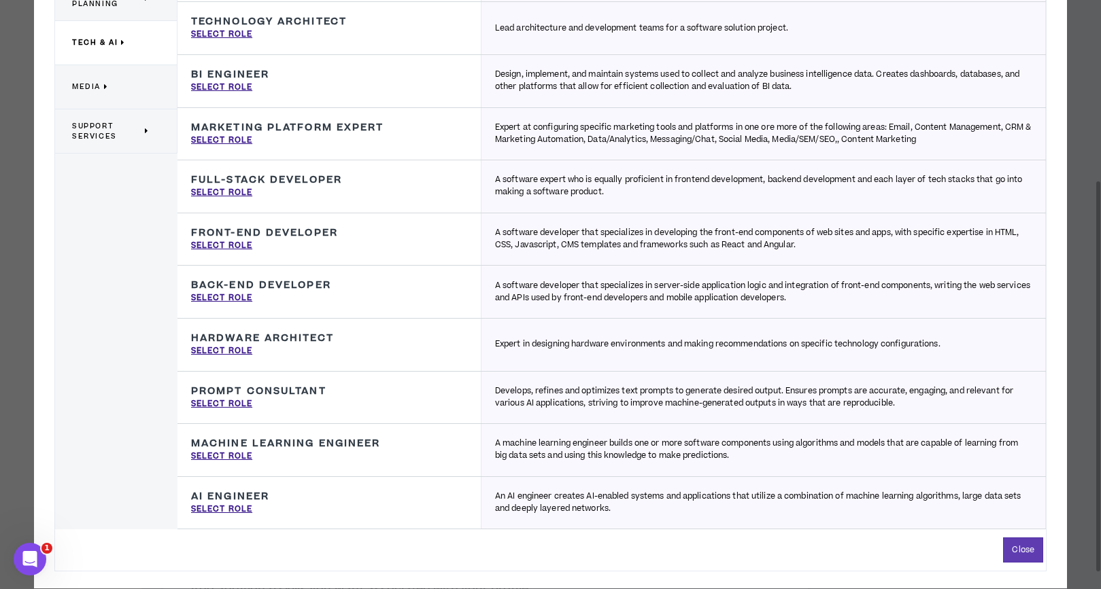
click at [101, 92] on p "Media" at bounding box center [111, 87] width 78 height 30
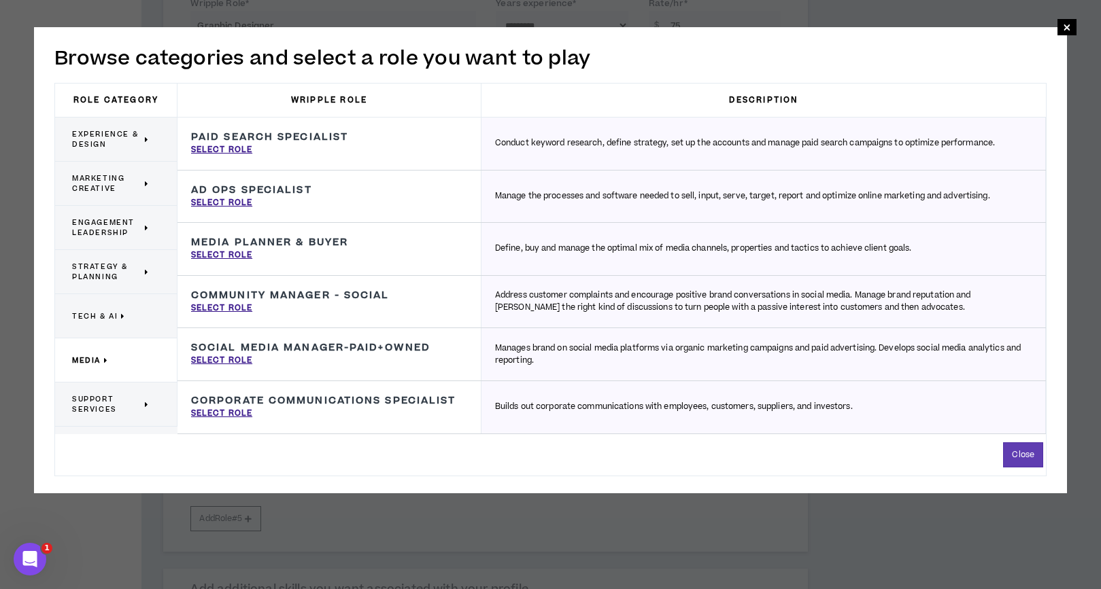
click at [113, 406] on span "Support Services" at bounding box center [106, 404] width 69 height 20
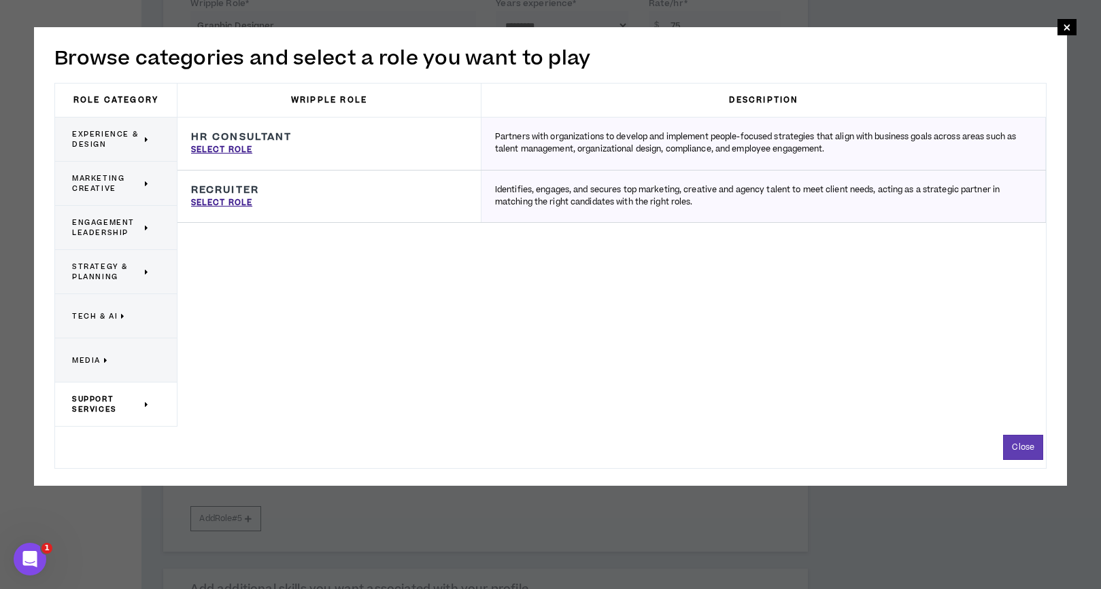
click at [109, 135] on span "Experience & Design" at bounding box center [106, 139] width 69 height 20
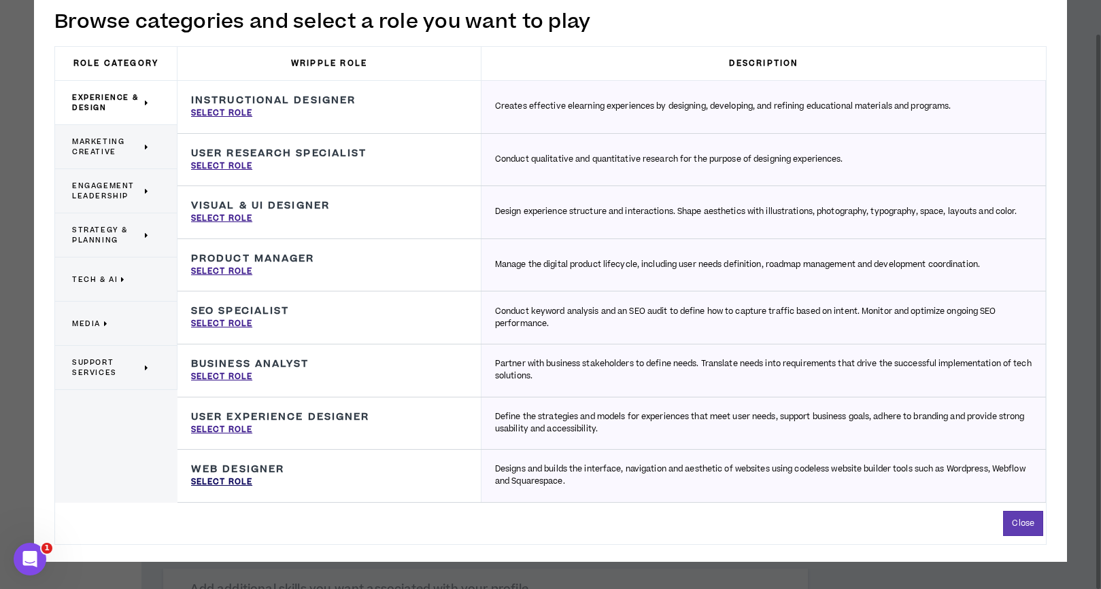
click at [243, 481] on p "Select Role" at bounding box center [221, 483] width 61 height 12
type input "Web Designer"
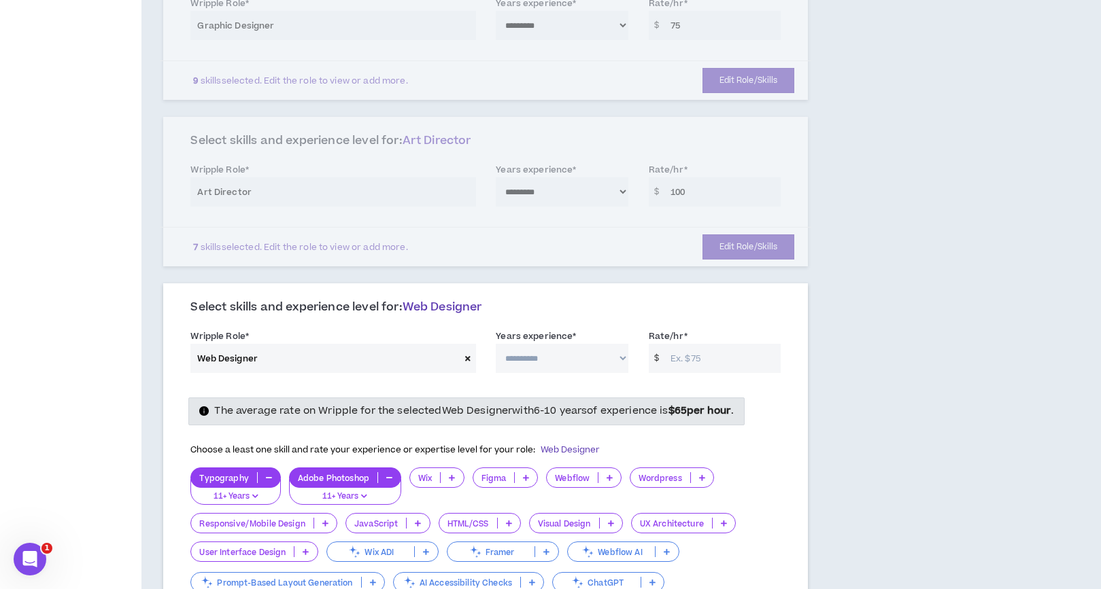
click at [555, 360] on select "**********" at bounding box center [562, 358] width 132 height 29
select select "**"
click at [496, 344] on select "**********" at bounding box center [562, 358] width 132 height 29
click at [682, 360] on input "Rate/hr *" at bounding box center [722, 358] width 117 height 29
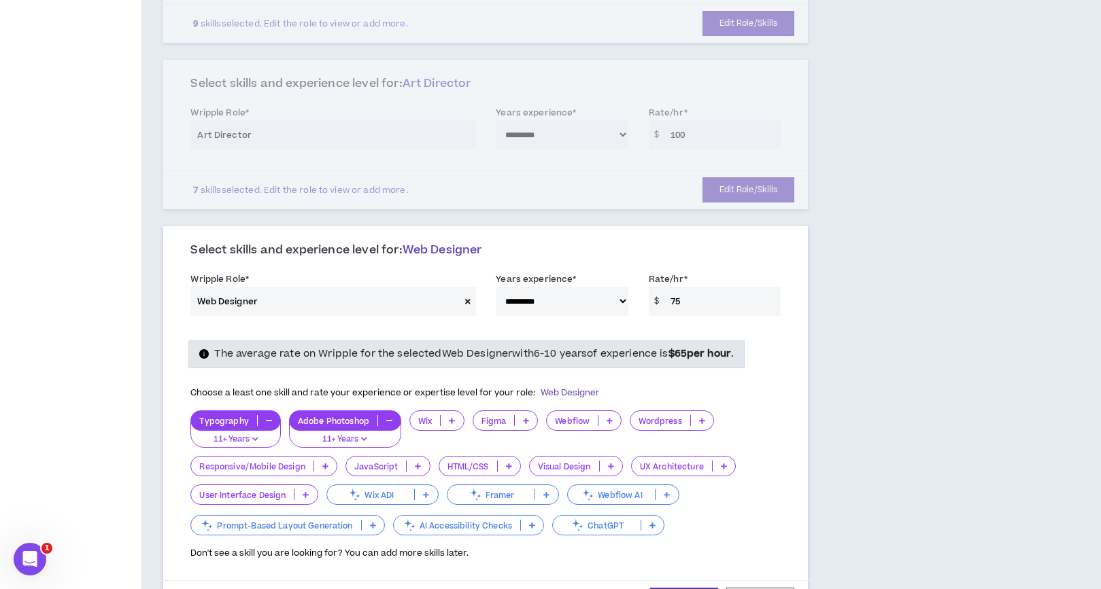
scroll to position [441, 0]
type input "75"
click at [323, 464] on icon at bounding box center [325, 465] width 6 height 7
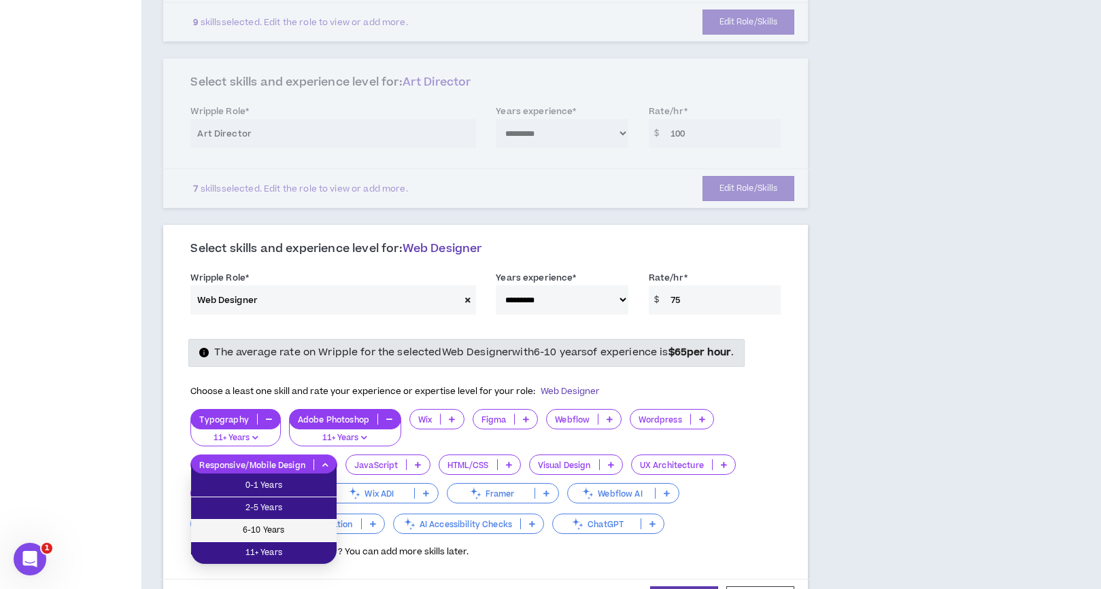
click at [296, 529] on span "6-10 Years" at bounding box center [263, 530] width 129 height 15
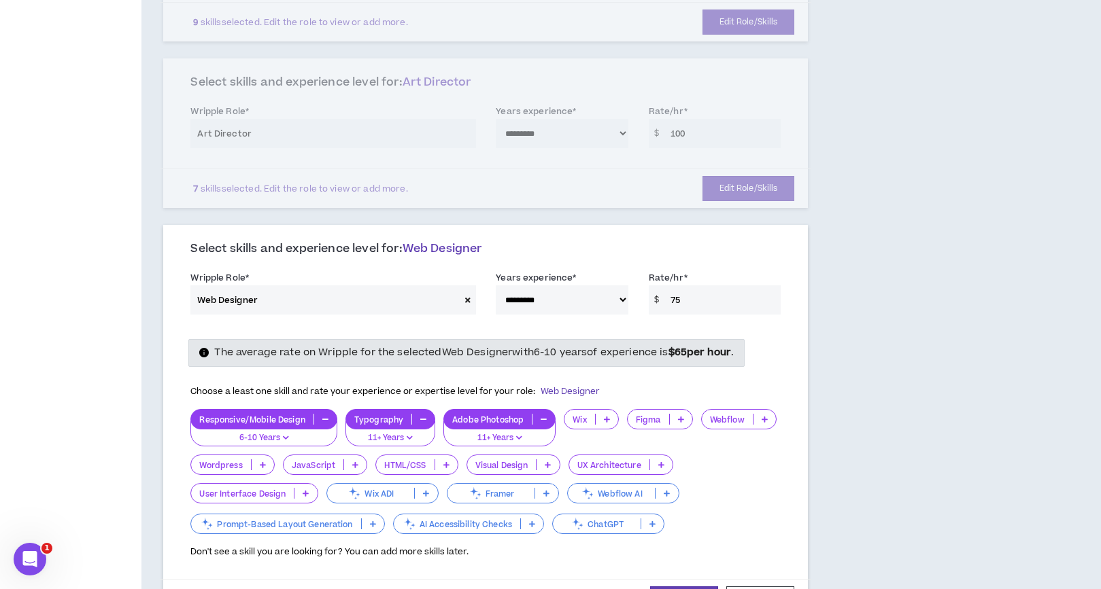
click at [545, 466] on icon at bounding box center [548, 465] width 6 height 7
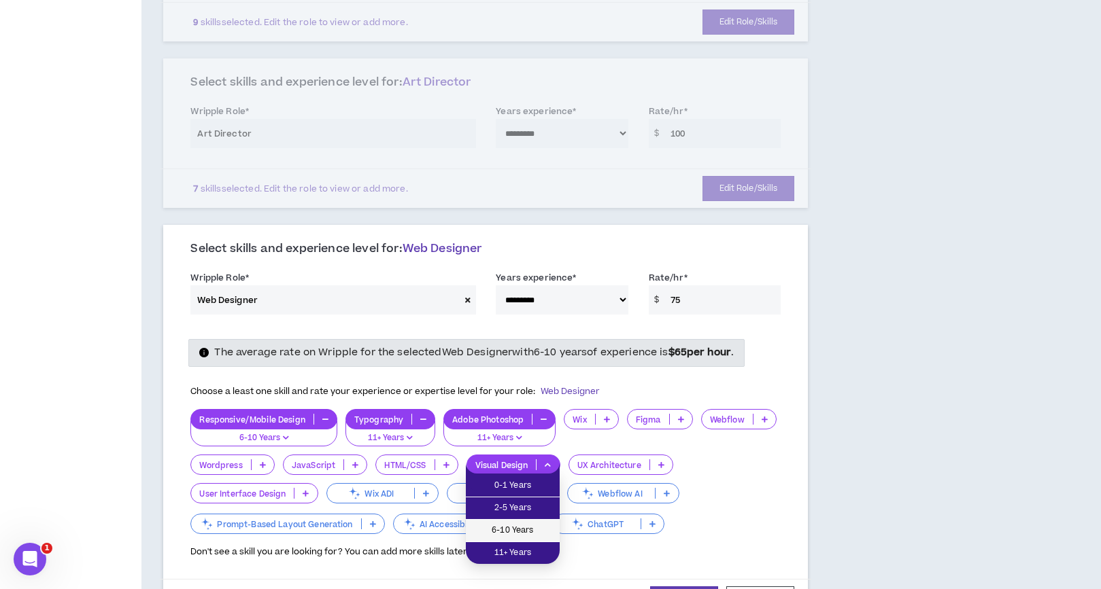
click at [528, 523] on span "6-10 Years" at bounding box center [513, 530] width 78 height 15
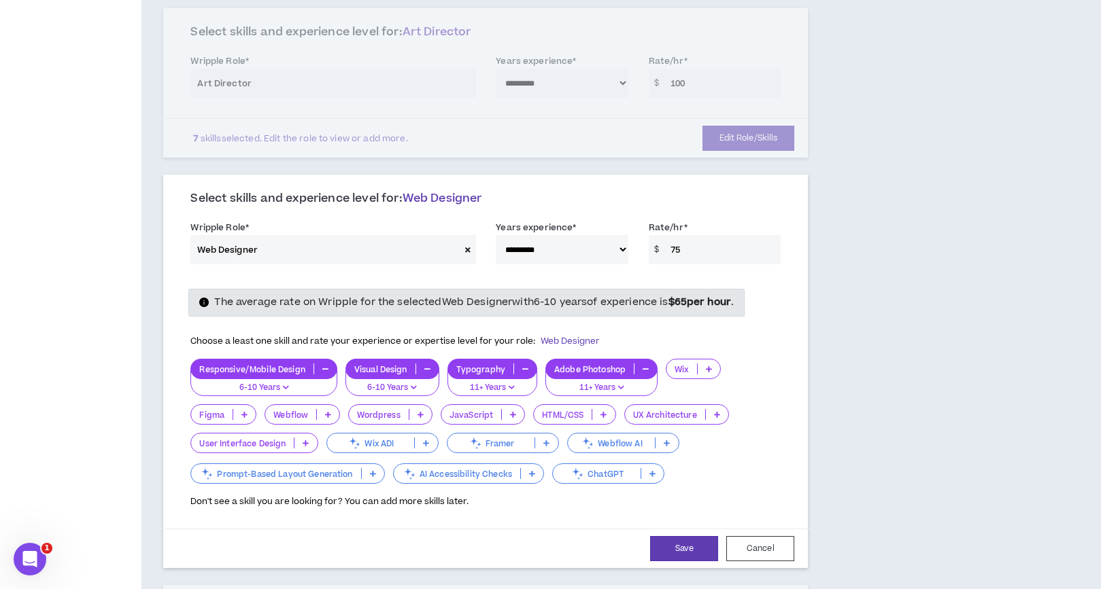
scroll to position [581, 0]
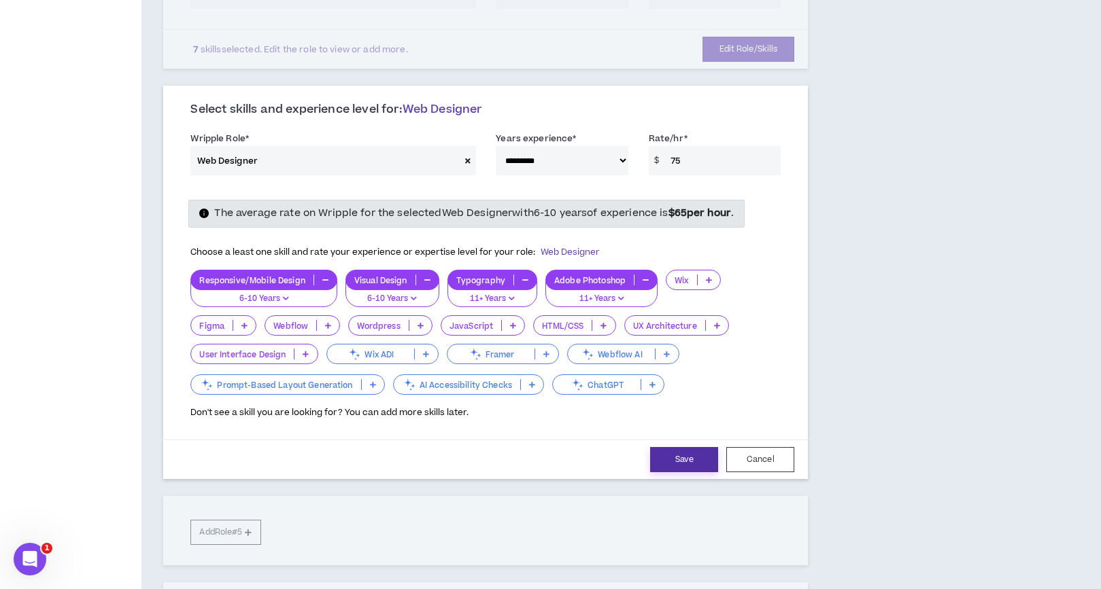
click at [682, 460] on button "Save" at bounding box center [684, 459] width 68 height 25
select select "**"
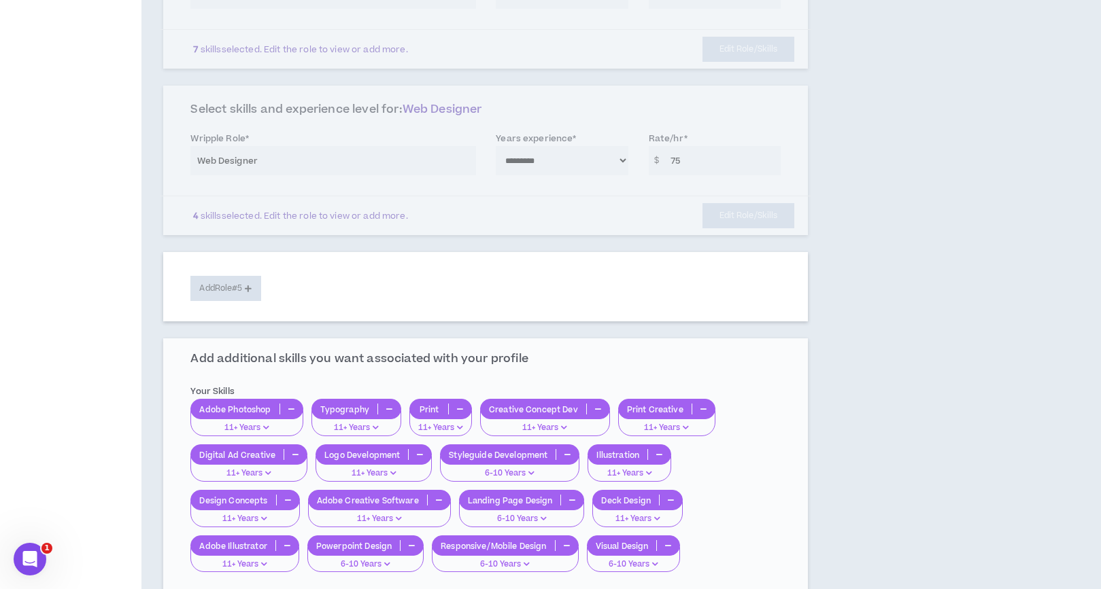
scroll to position [585, 0]
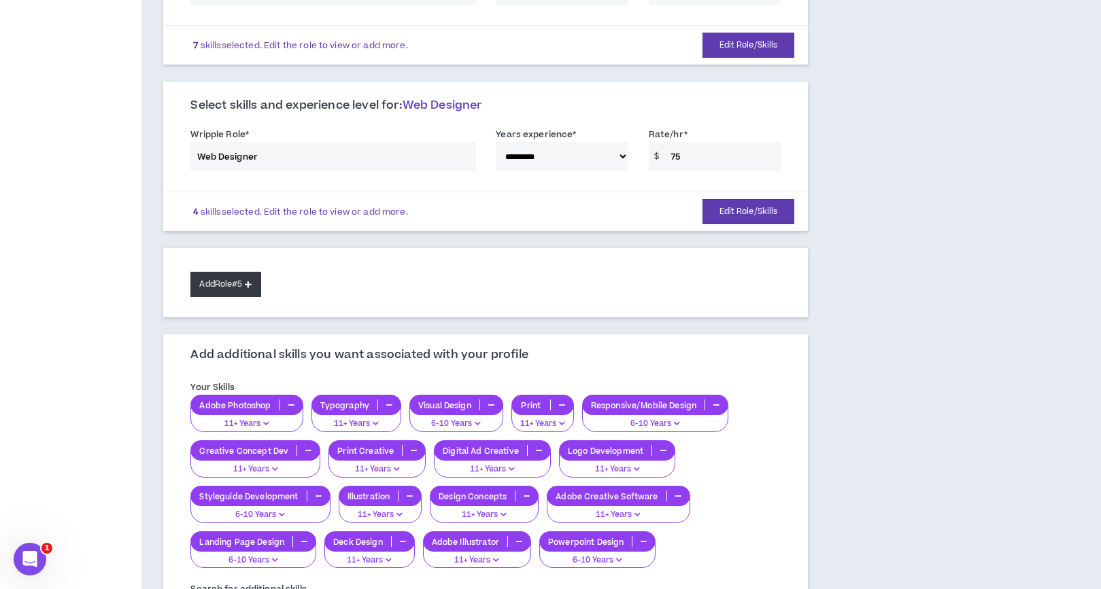
click at [246, 289] on button "Add Role #5" at bounding box center [225, 284] width 70 height 25
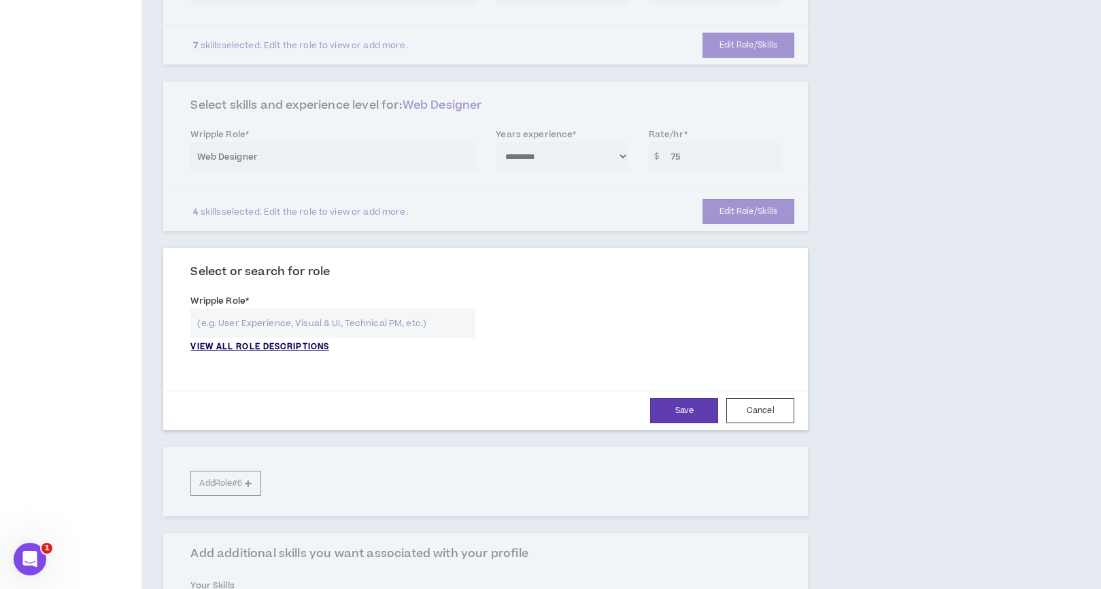
click at [320, 351] on p "VIEW ALL ROLE DESCRIPTIONS" at bounding box center [259, 347] width 139 height 12
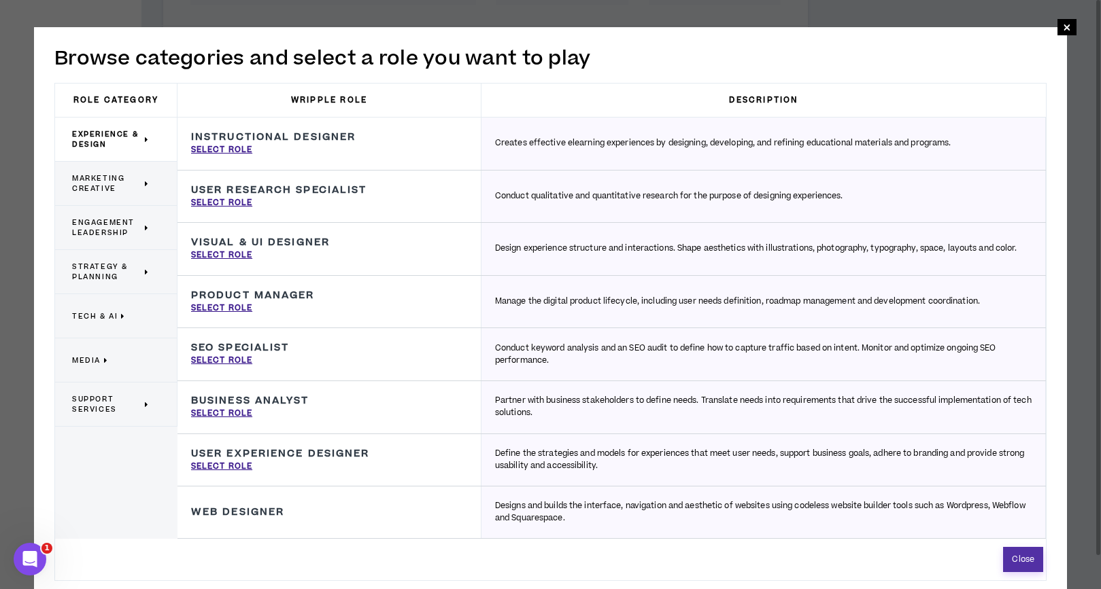
click at [1017, 557] on button "Close" at bounding box center [1023, 559] width 40 height 25
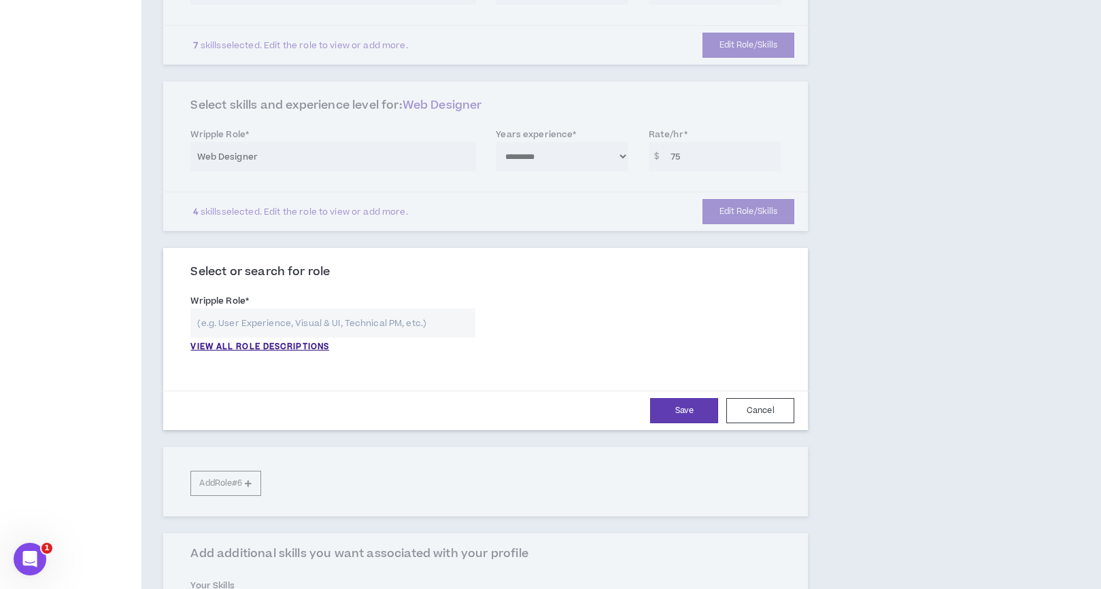
click at [320, 328] on input "text" at bounding box center [332, 323] width 285 height 29
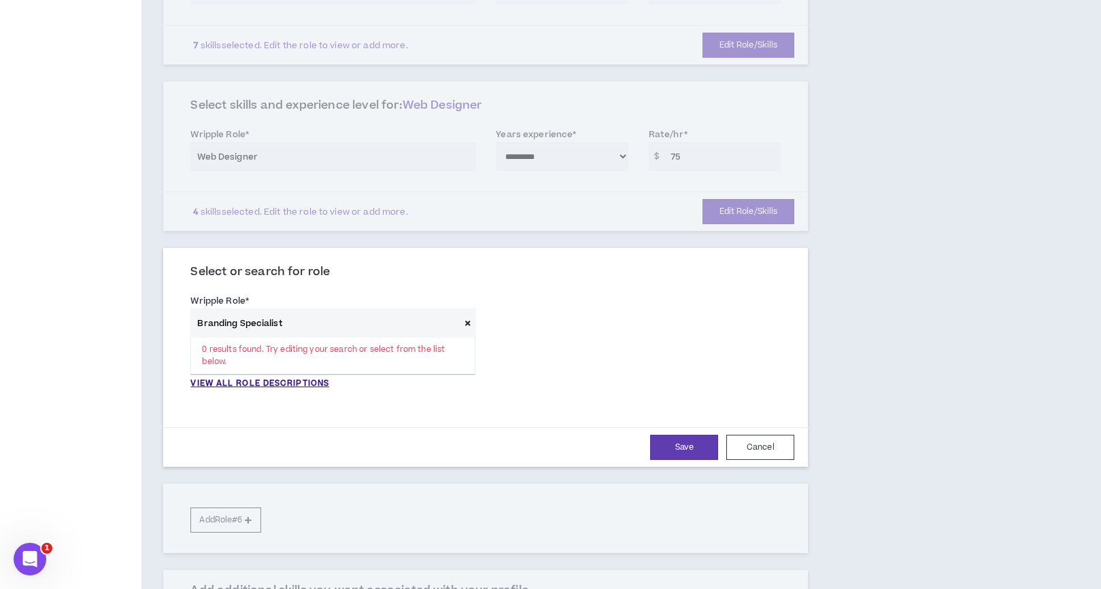
drag, startPoint x: 260, startPoint y: 328, endPoint x: 217, endPoint y: 324, distance: 43.6
click at [217, 324] on input "Branding Specialist" at bounding box center [324, 323] width 269 height 29
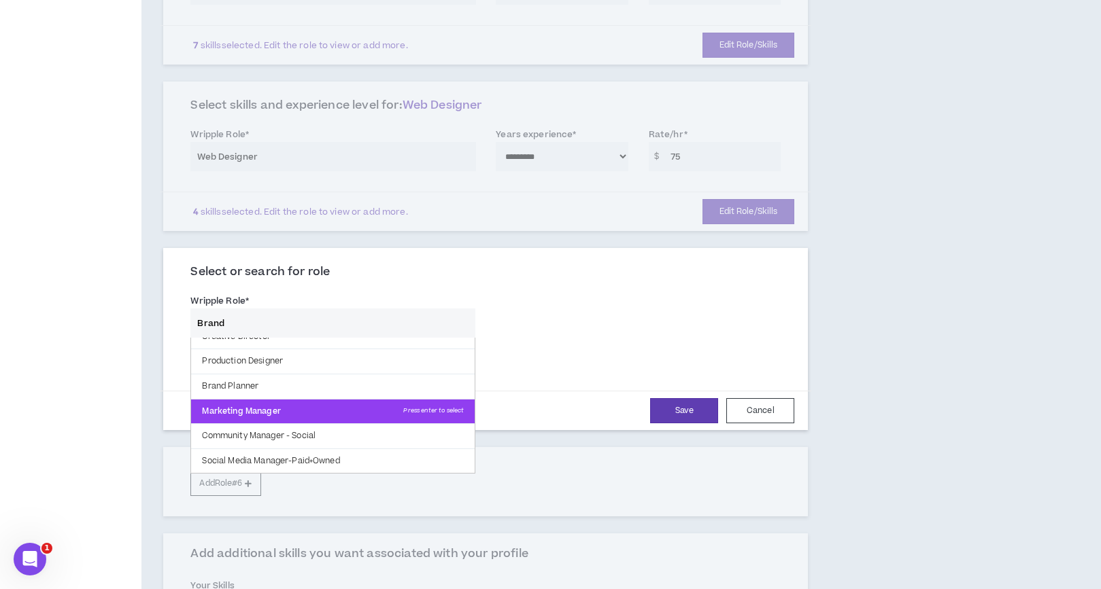
scroll to position [36, 0]
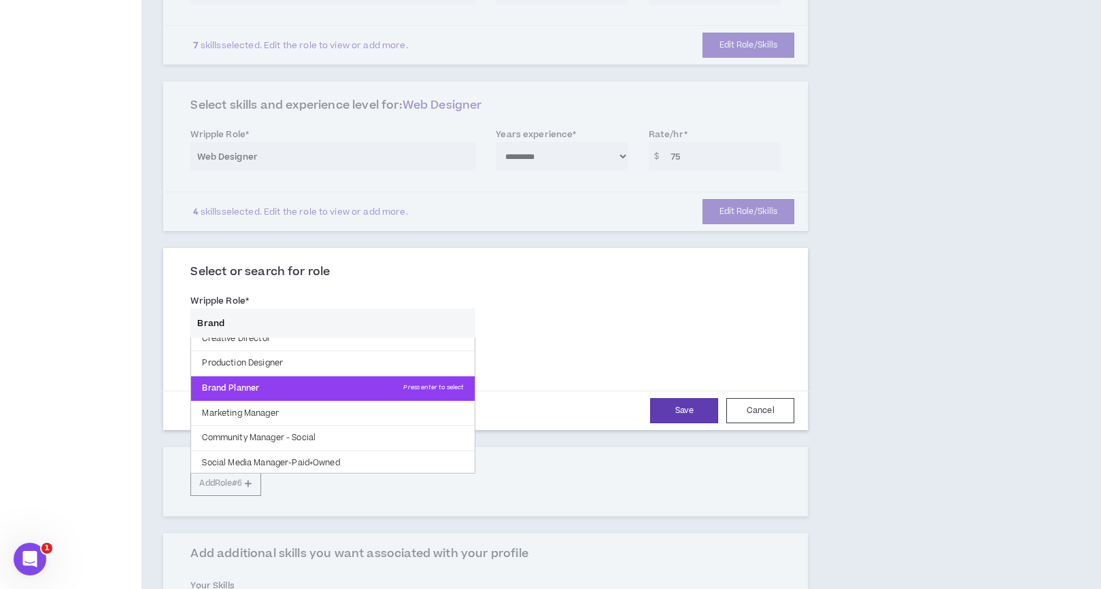
click at [247, 383] on p "Brand Planner Press enter to select" at bounding box center [333, 389] width 284 height 24
type input "Brand Planner"
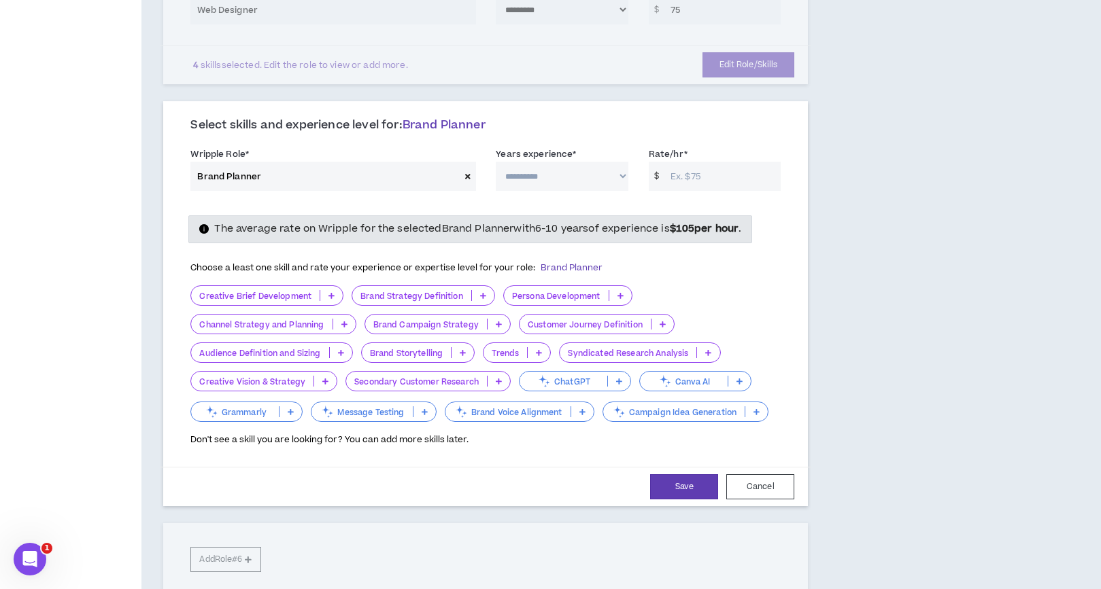
scroll to position [743, 0]
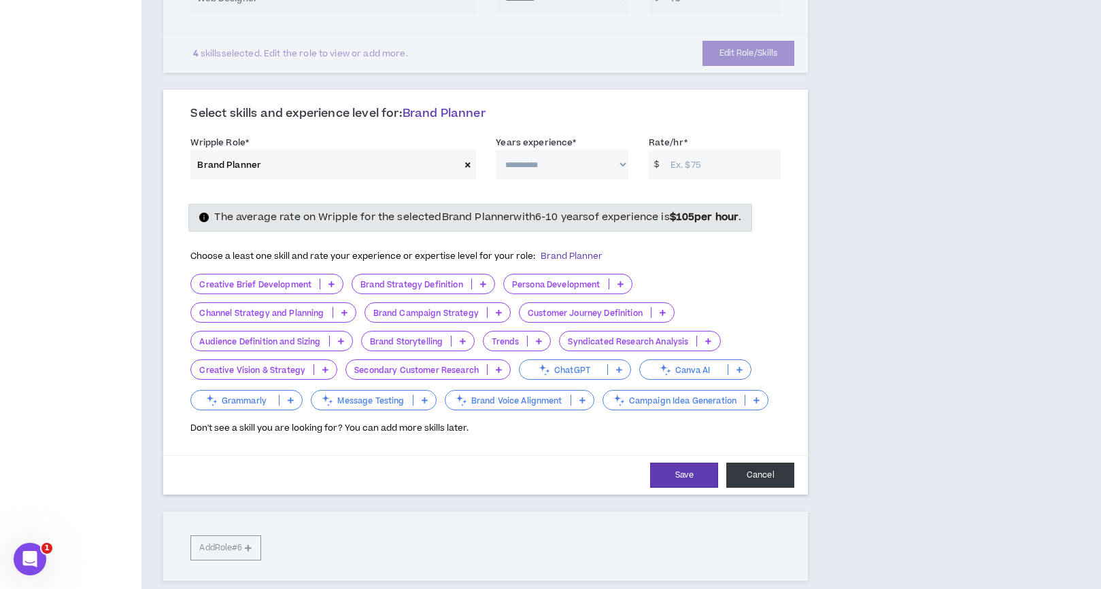
click at [768, 471] on button "Cancel" at bounding box center [760, 475] width 68 height 25
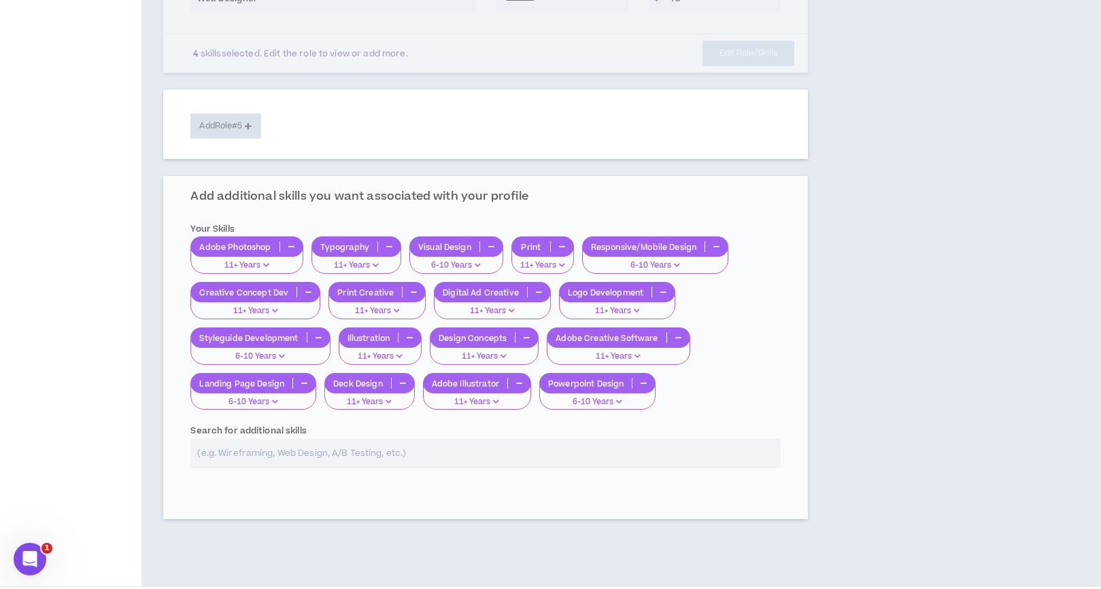
scroll to position [744, 0]
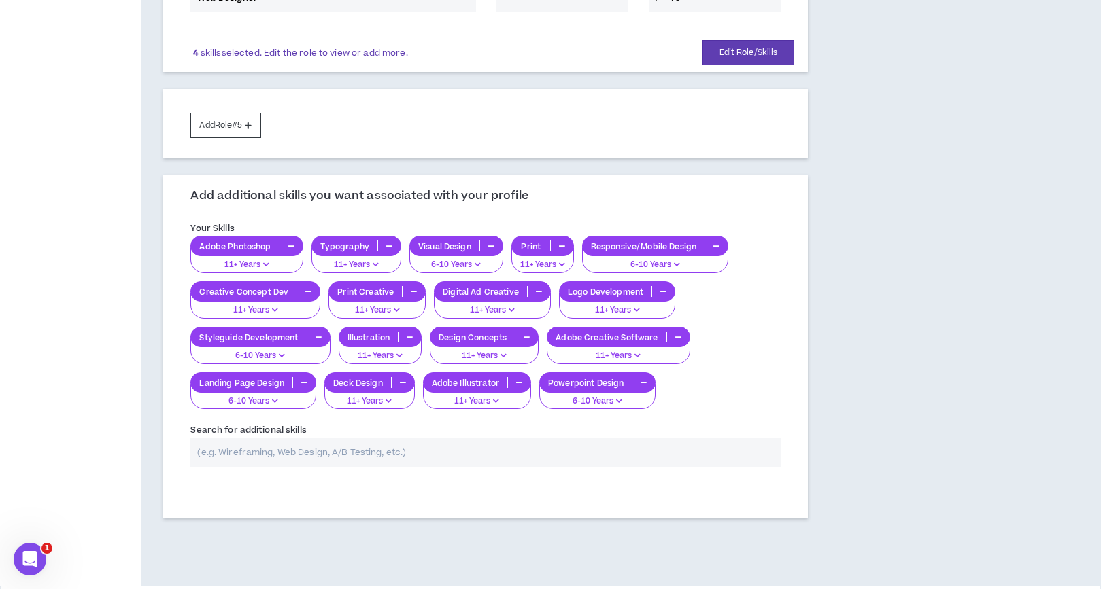
click at [360, 453] on input "text" at bounding box center [485, 453] width 590 height 29
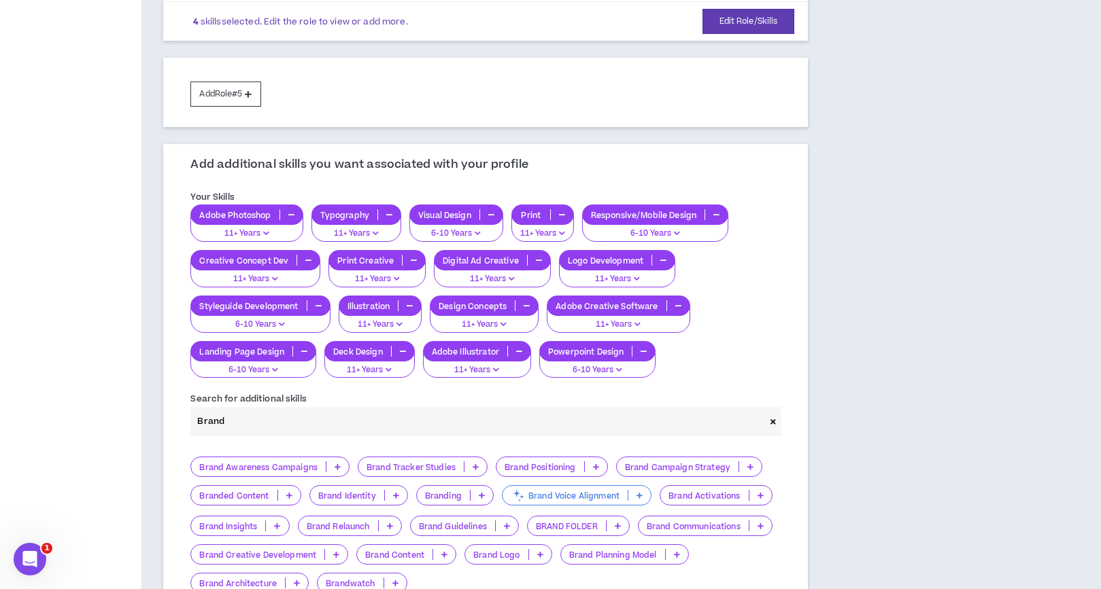
type input "Brand"
click at [368, 491] on p "Brand Identity" at bounding box center [347, 496] width 74 height 10
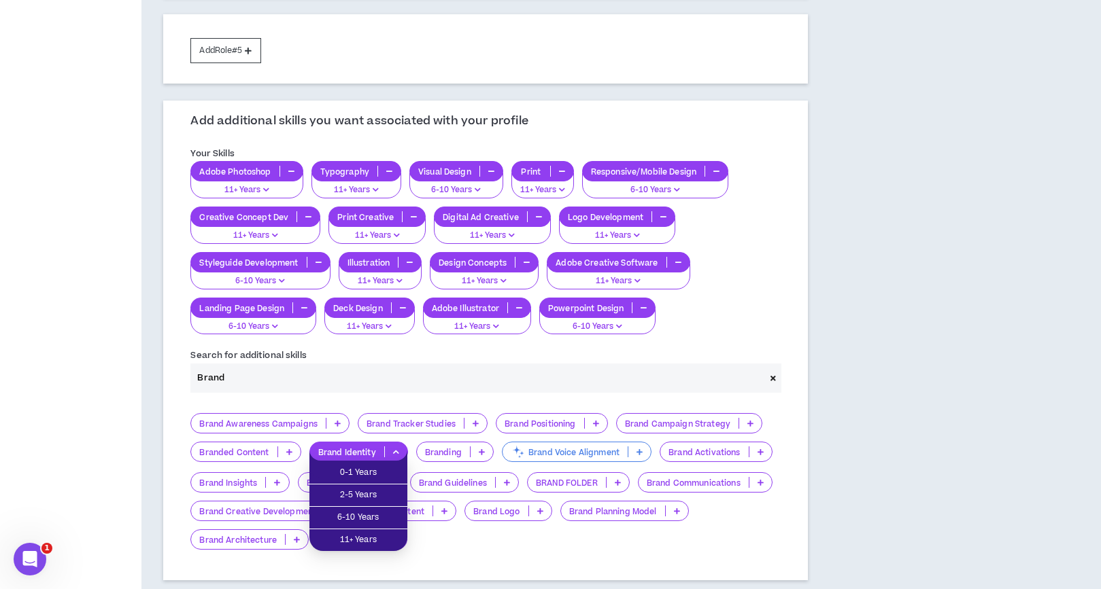
scroll to position [821, 0]
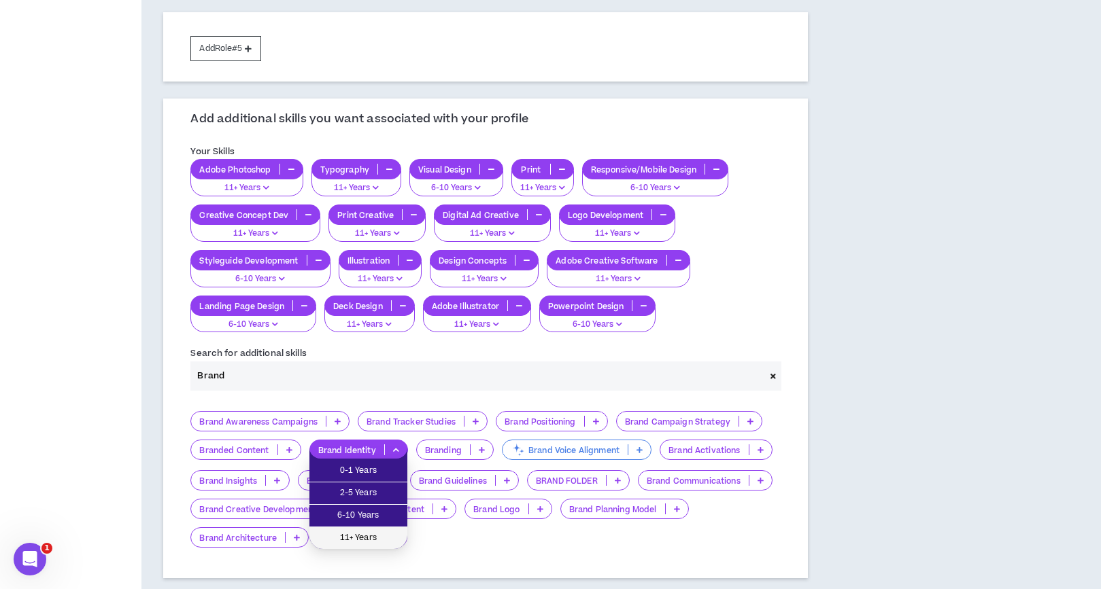
click at [369, 534] on span "11+ Years" at bounding box center [358, 538] width 82 height 15
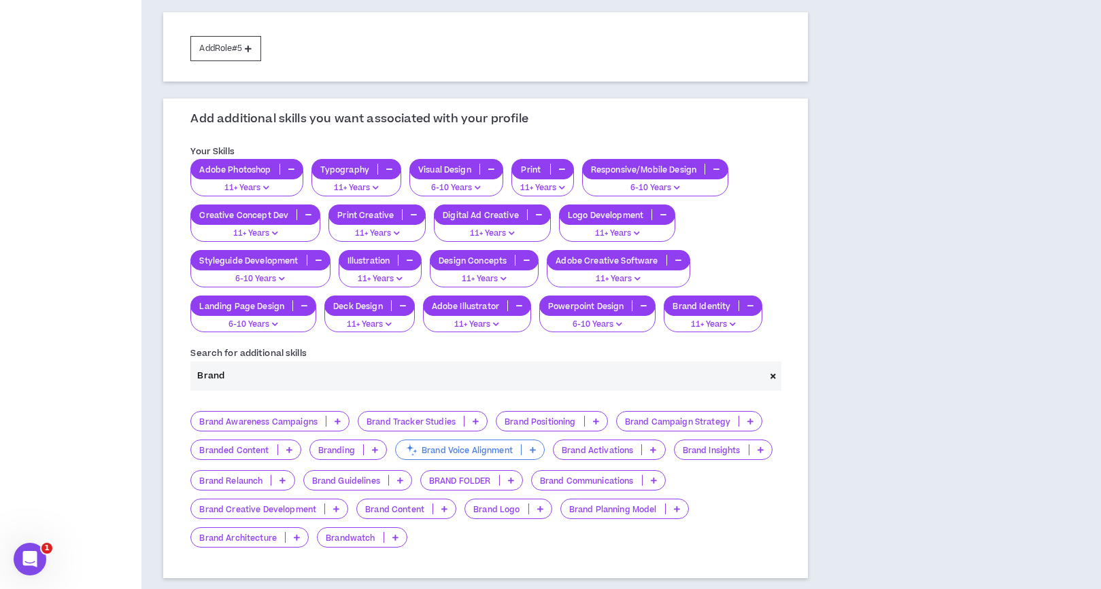
click at [396, 477] on p at bounding box center [400, 480] width 22 height 11
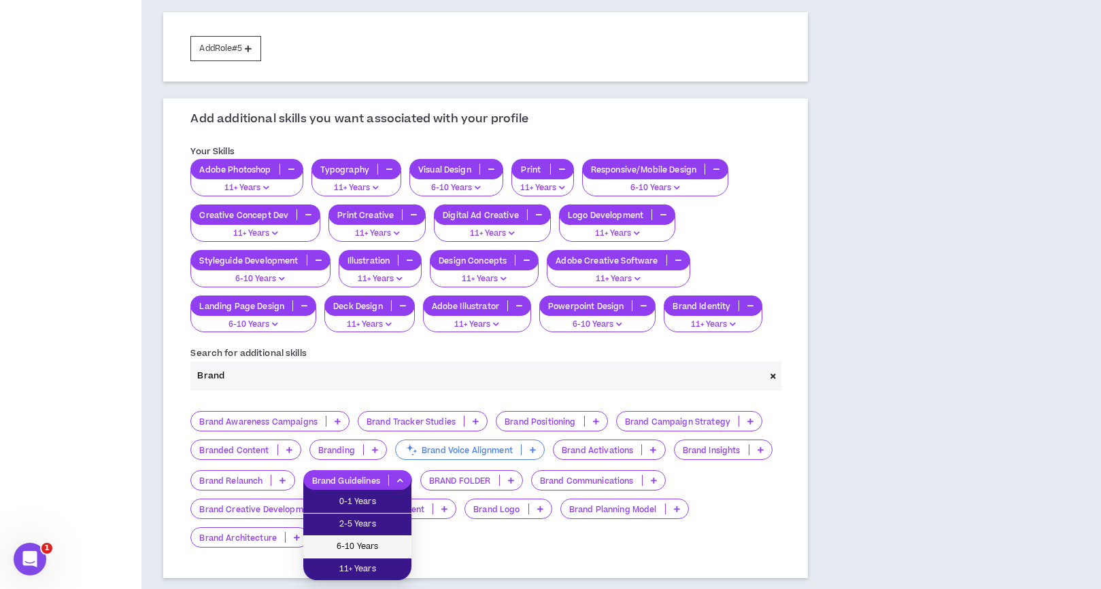
click at [385, 548] on span "6-10 Years" at bounding box center [357, 547] width 92 height 15
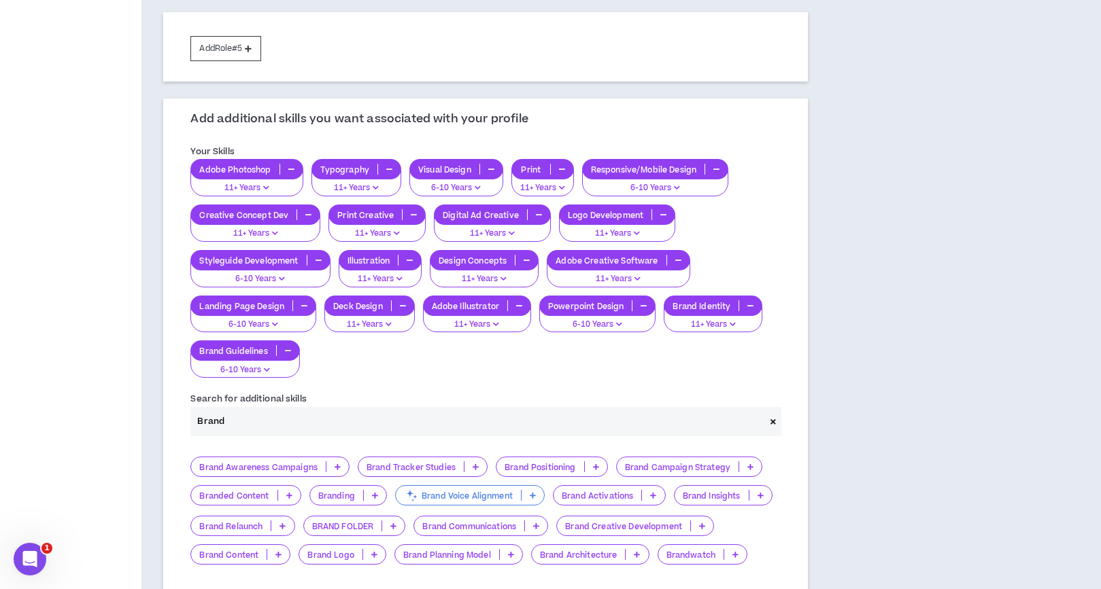
click at [703, 521] on p at bounding box center [702, 526] width 22 height 11
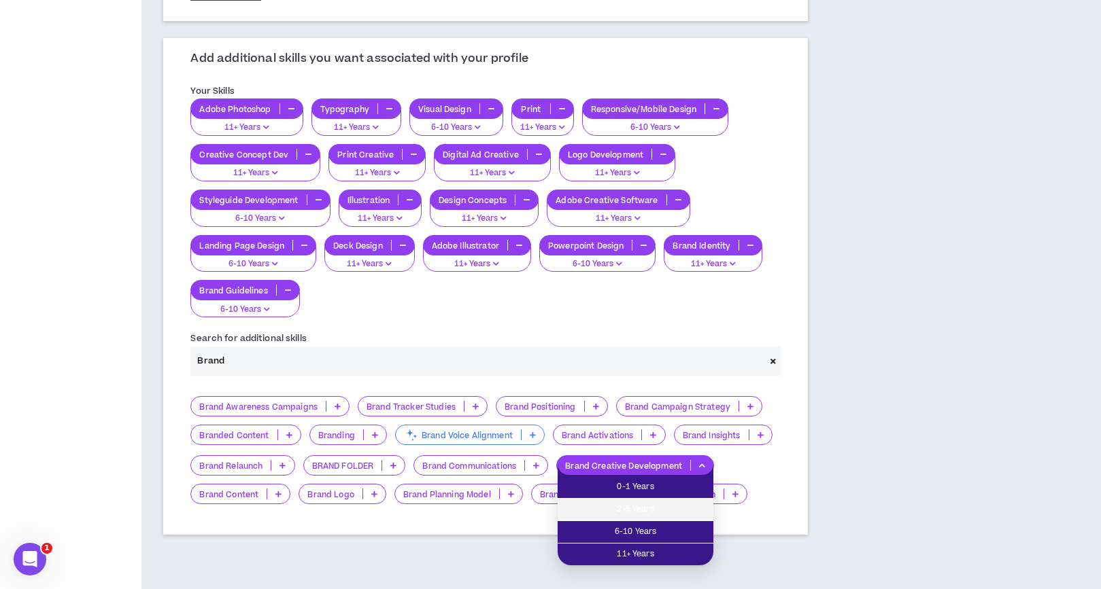
scroll to position [878, 0]
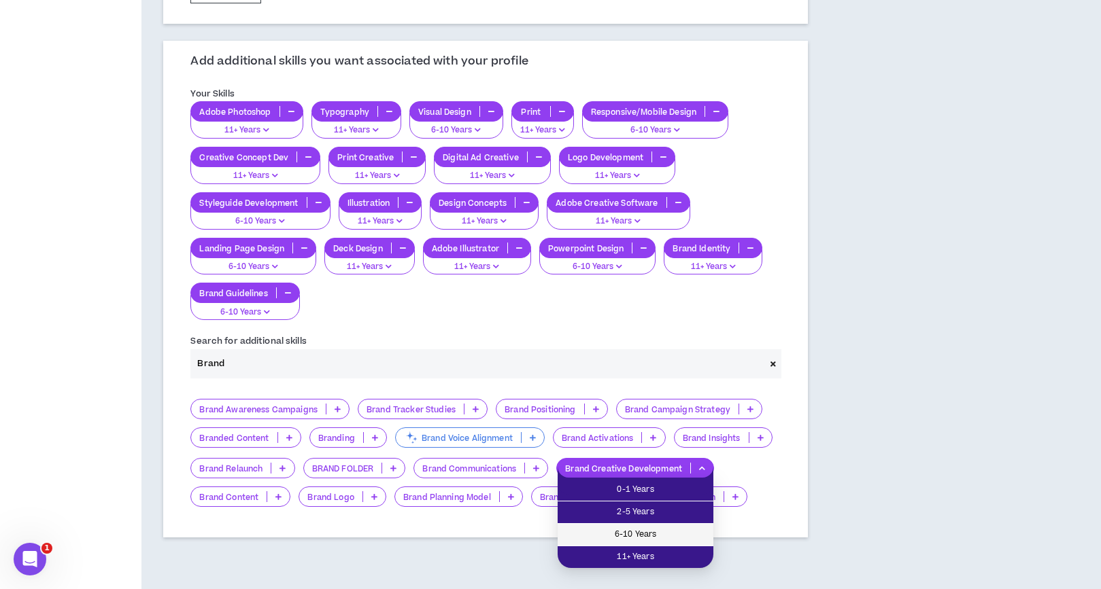
click at [666, 534] on span "6-10 Years" at bounding box center [635, 535] width 139 height 15
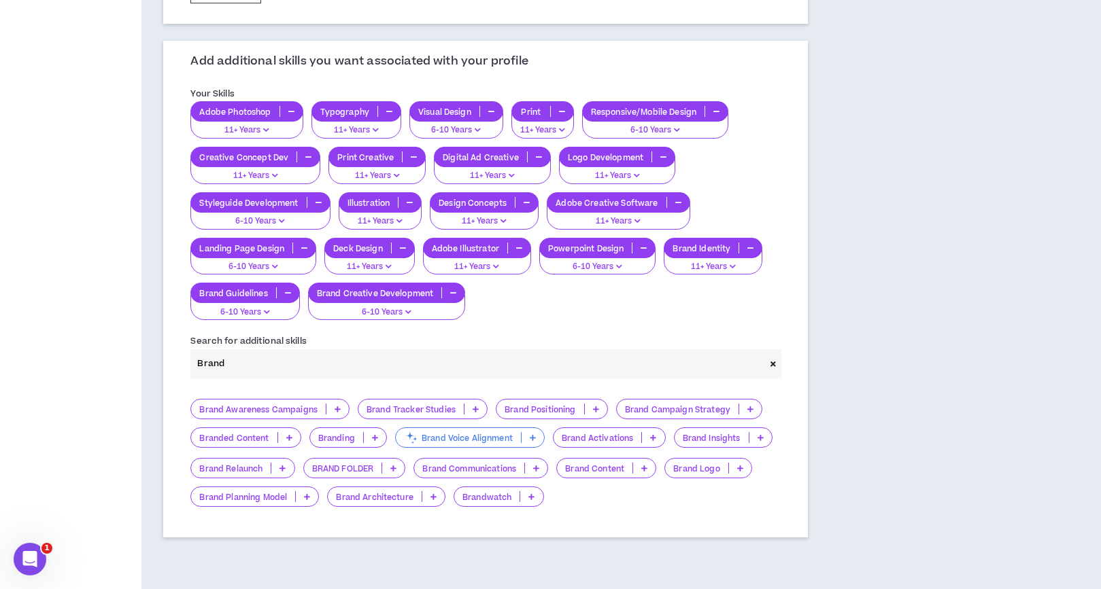
click at [337, 412] on p at bounding box center [337, 409] width 22 height 11
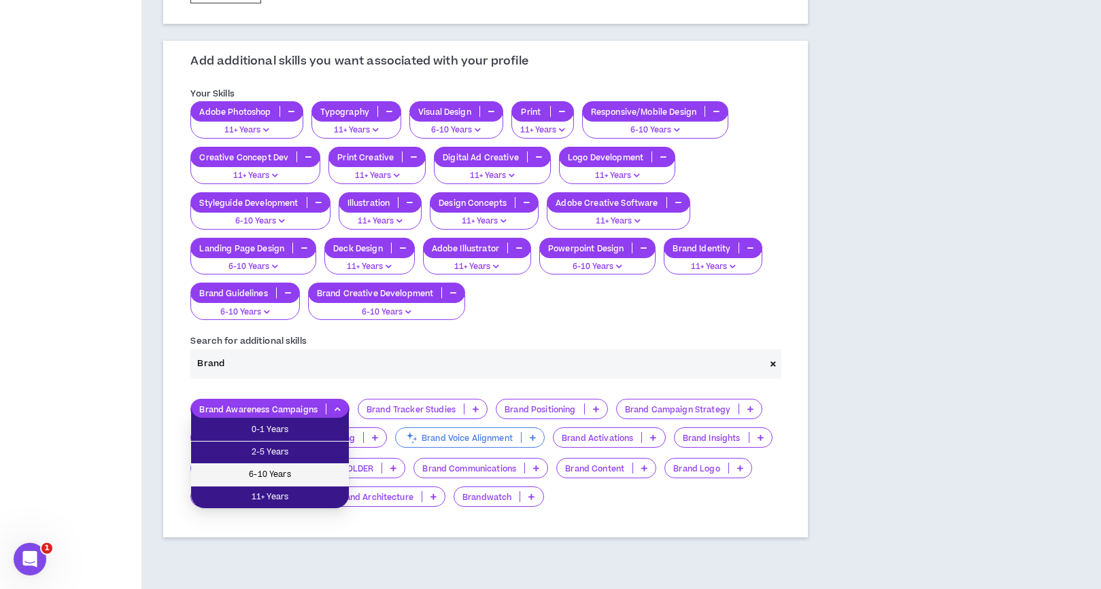
click at [294, 470] on span "6-10 Years" at bounding box center [269, 475] width 141 height 15
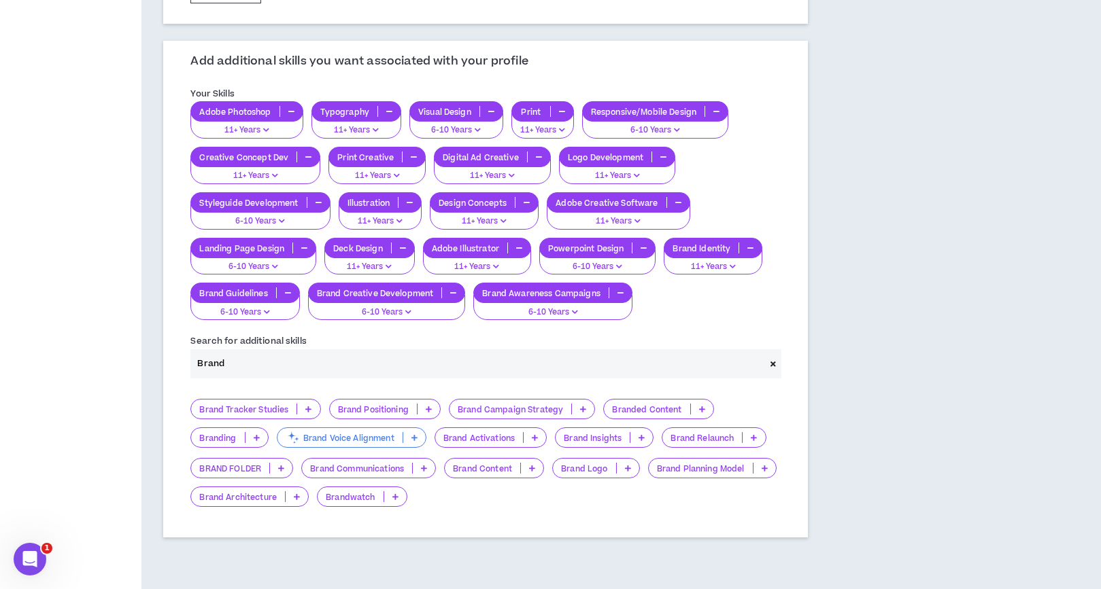
click at [572, 406] on p at bounding box center [583, 409] width 22 height 11
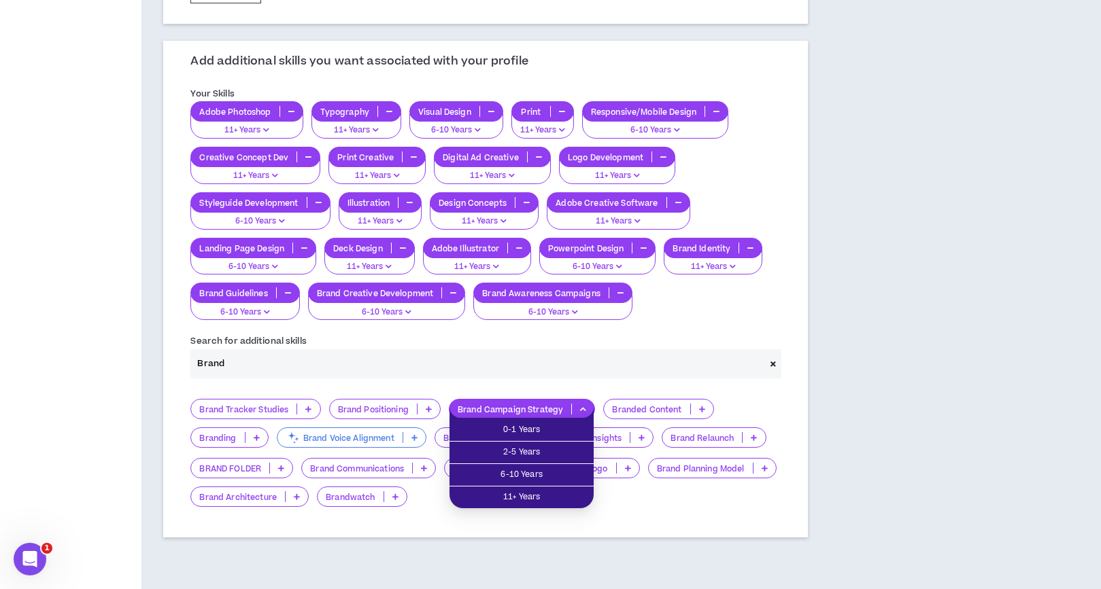
click at [732, 399] on div "Brand Tracker Studies Brand Positioning Brand Campaign Strategy Branded Content…" at bounding box center [485, 453] width 590 height 108
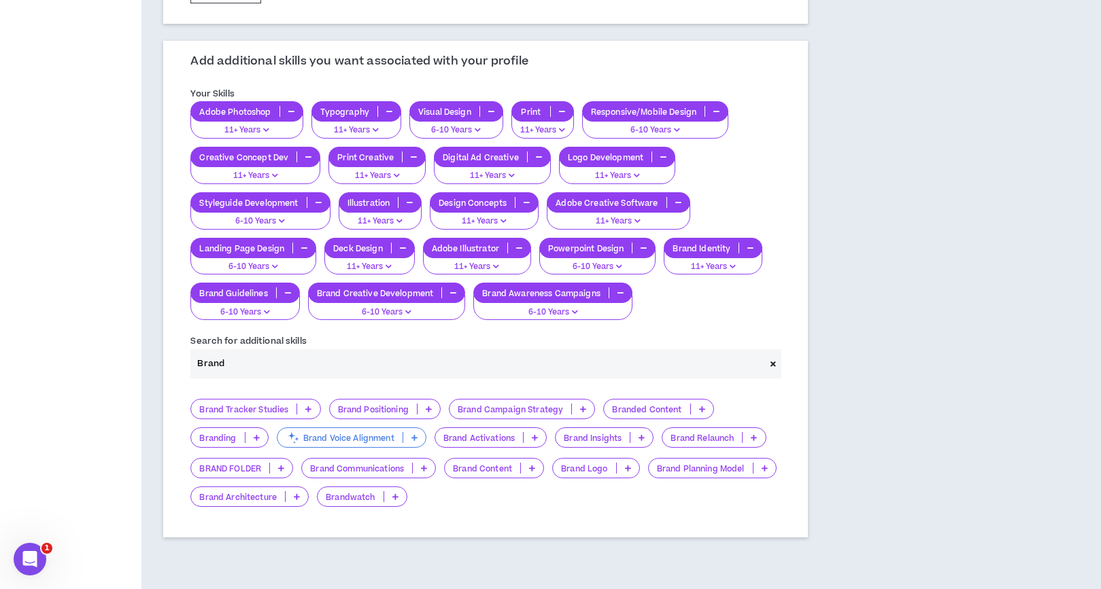
scroll to position [948, 0]
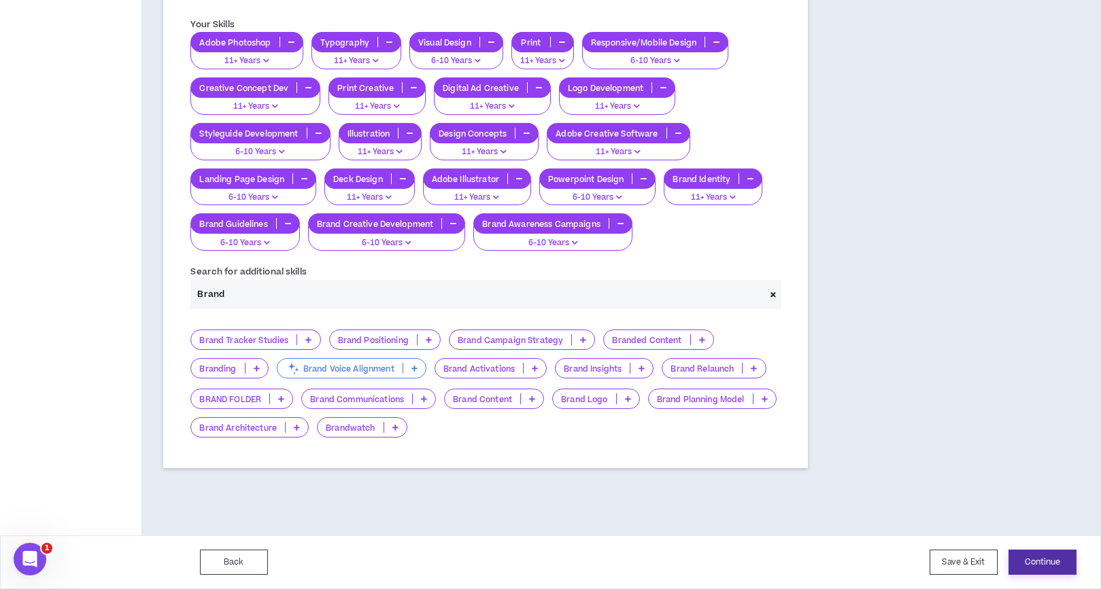
click at [1054, 561] on button "Continue" at bounding box center [1042, 562] width 68 height 25
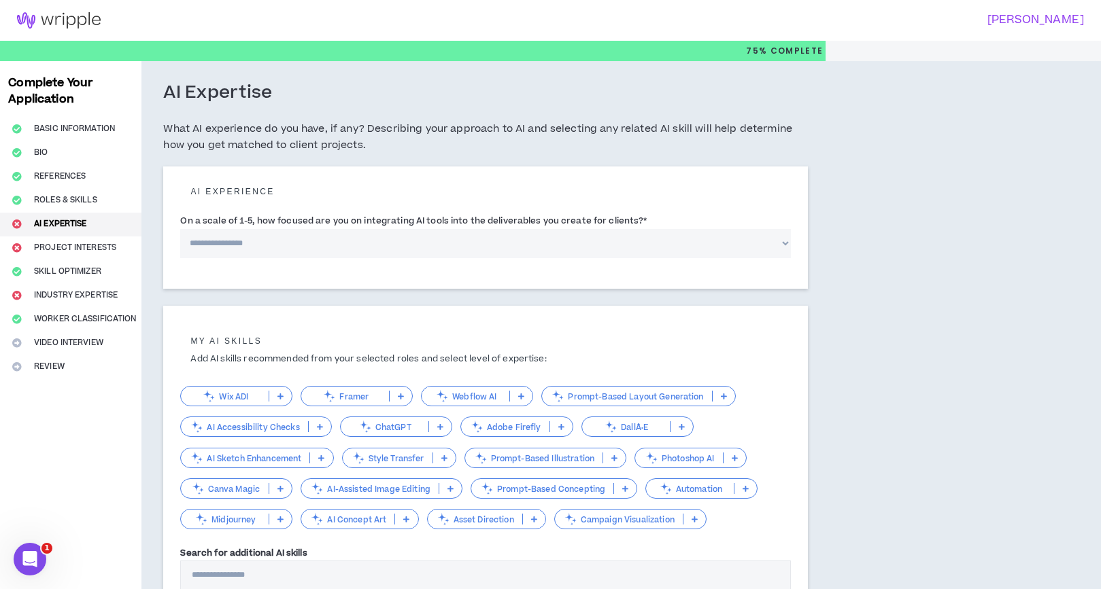
click at [532, 256] on select "**********" at bounding box center [485, 243] width 611 height 29
select select "*"
click at [180, 229] on select "**********" at bounding box center [485, 243] width 611 height 29
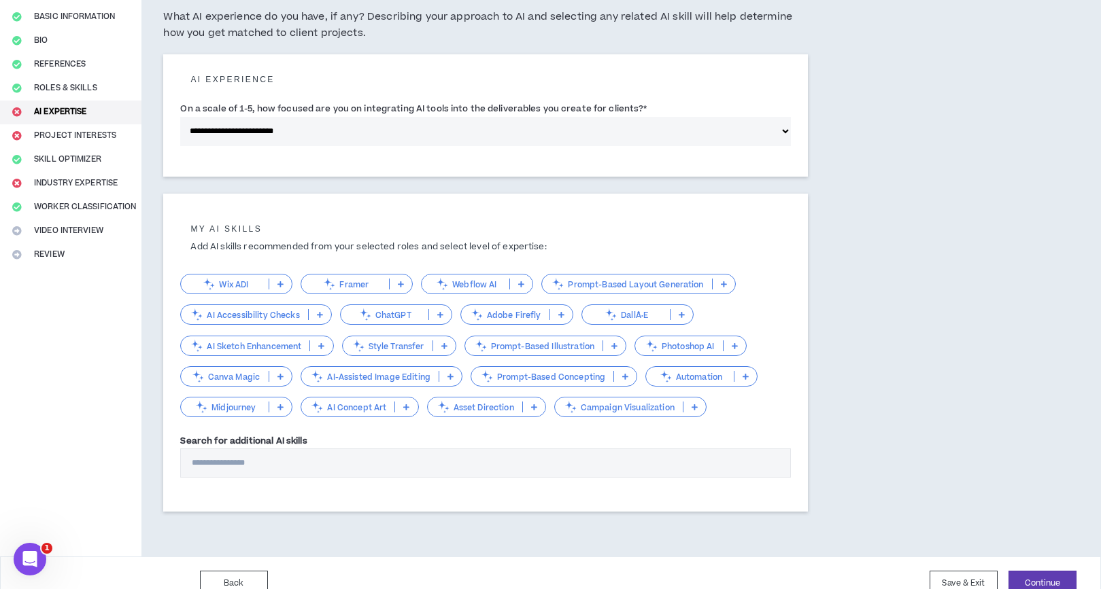
scroll to position [133, 0]
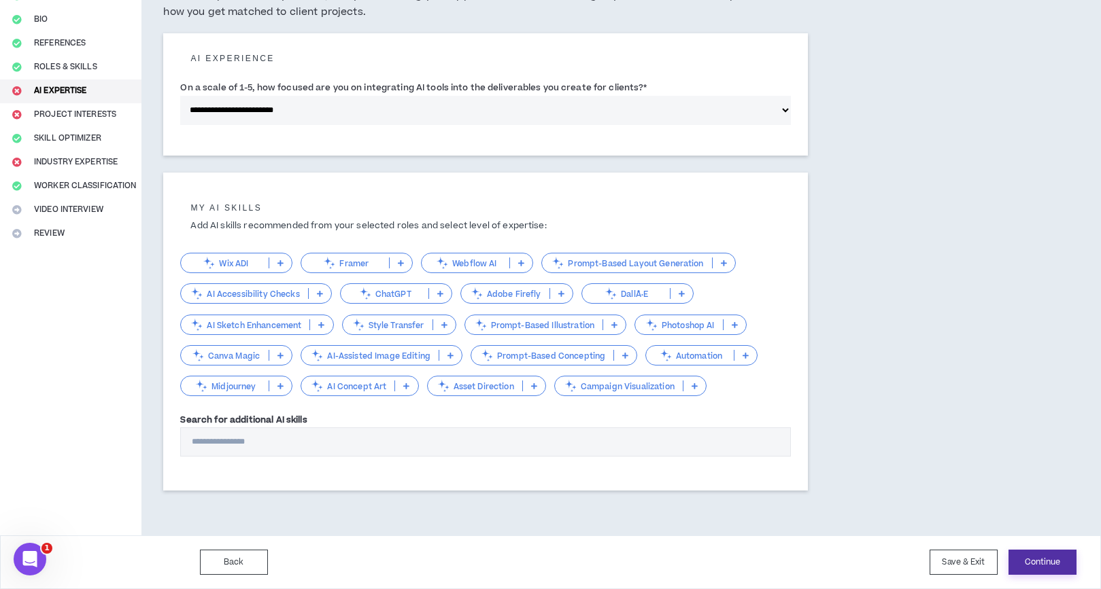
click at [1048, 561] on button "Continue" at bounding box center [1042, 562] width 68 height 25
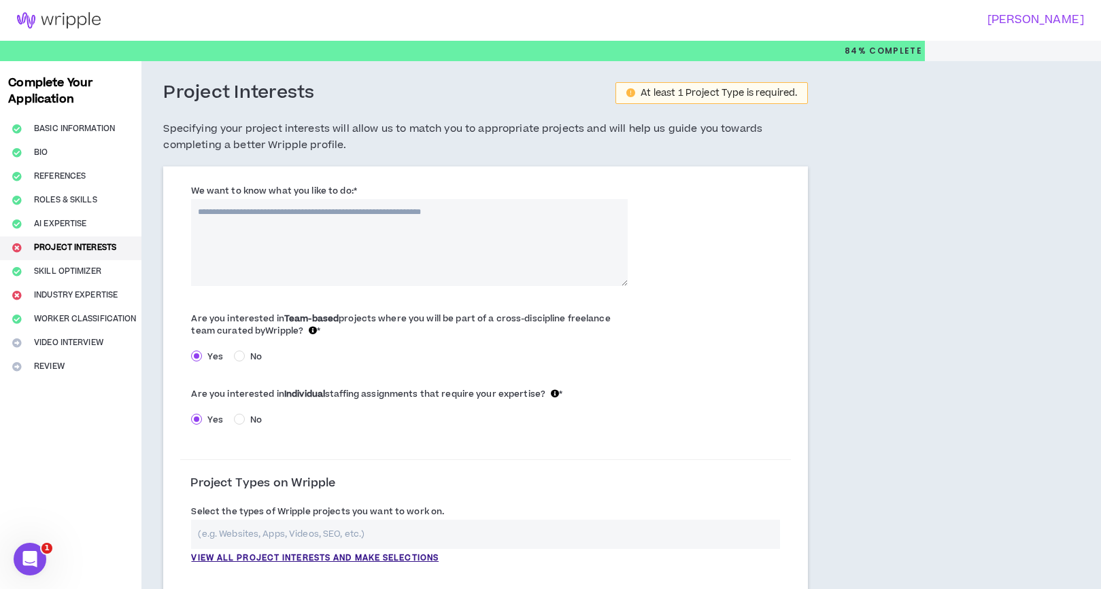
click at [430, 237] on textarea "We want to know what you like to do: *" at bounding box center [409, 242] width 436 height 87
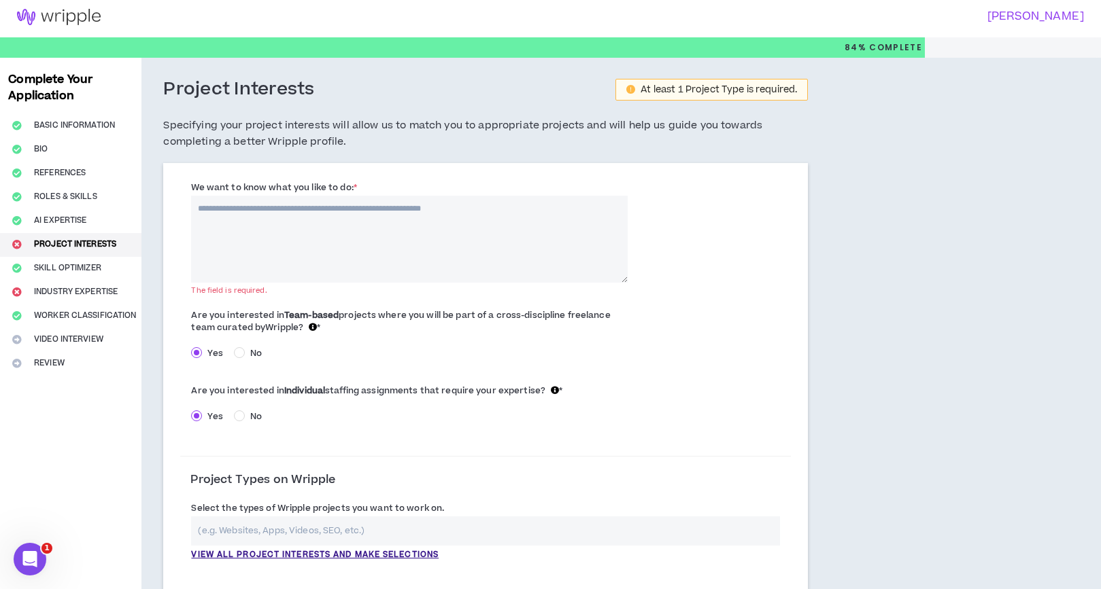
click at [475, 539] on input "text" at bounding box center [485, 531] width 589 height 29
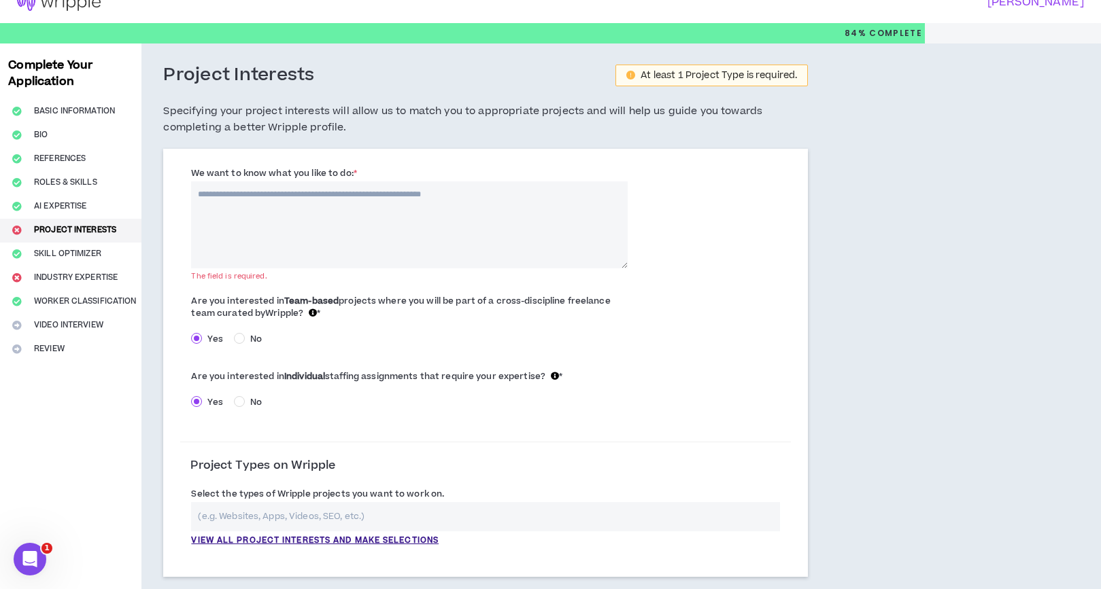
scroll to position [19, 0]
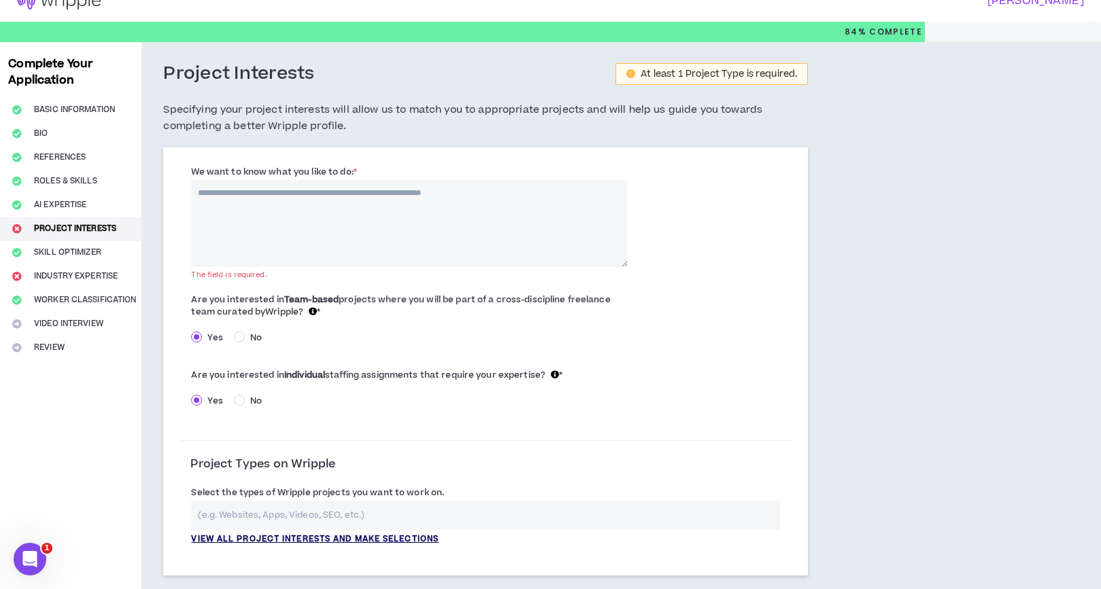
click at [345, 536] on p "View all project interests and make selections" at bounding box center [314, 540] width 247 height 12
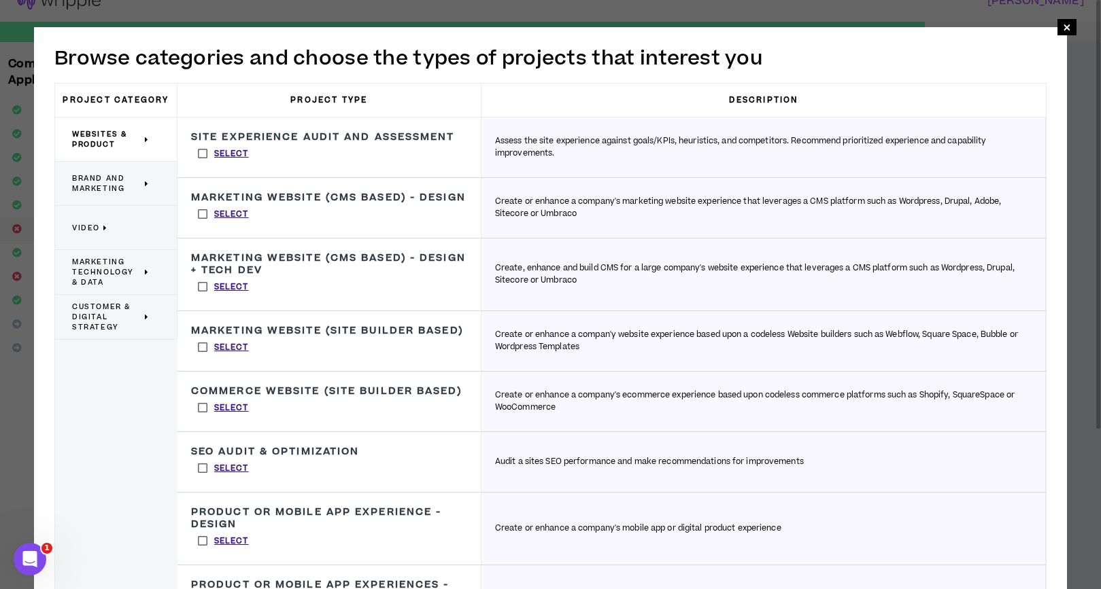
click at [111, 185] on span "Brand and Marketing" at bounding box center [106, 183] width 69 height 20
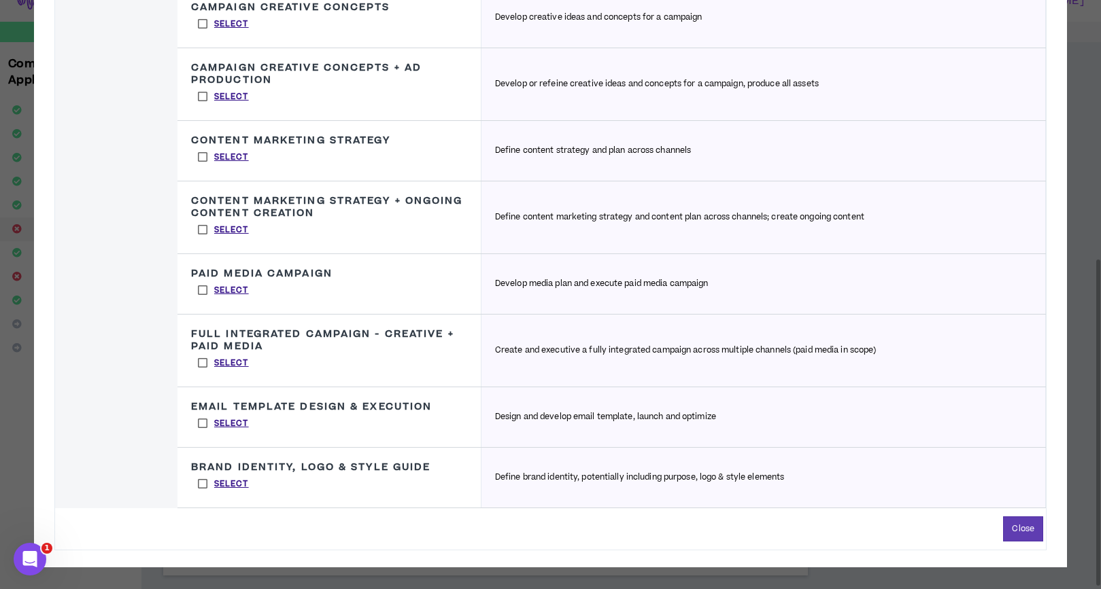
click at [203, 485] on label "Select" at bounding box center [223, 484] width 65 height 20
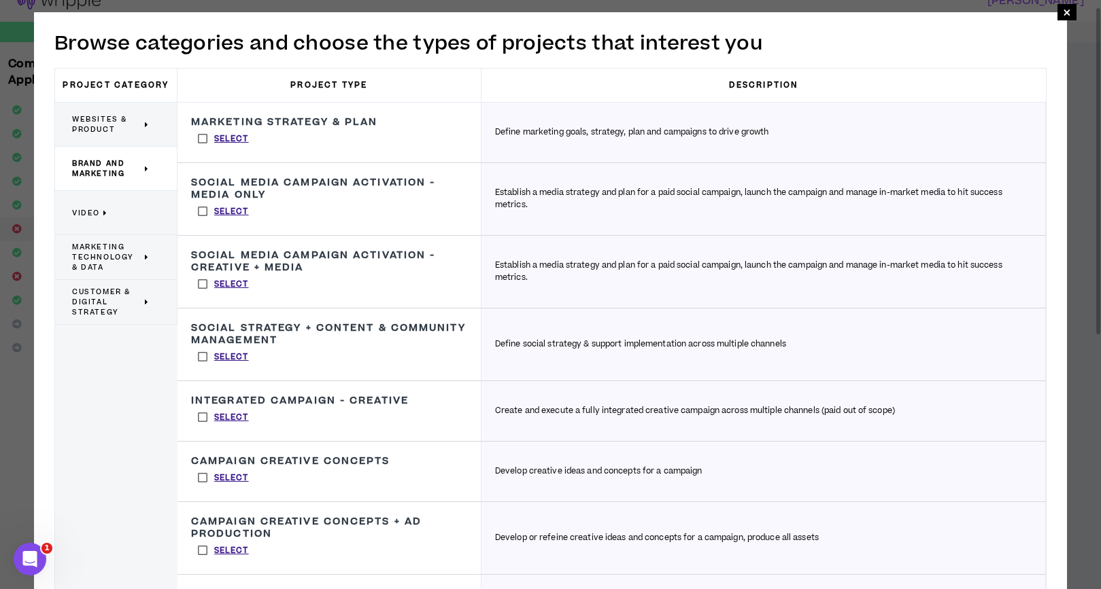
click at [101, 216] on p "Video" at bounding box center [111, 213] width 78 height 30
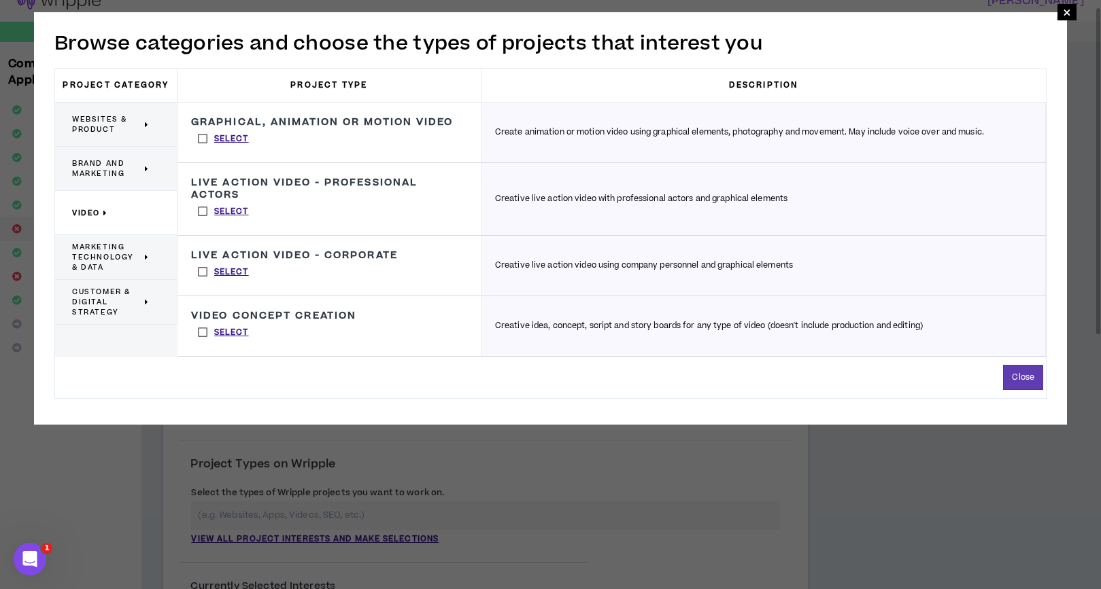
click at [111, 168] on span "Brand and Marketing" at bounding box center [106, 168] width 69 height 20
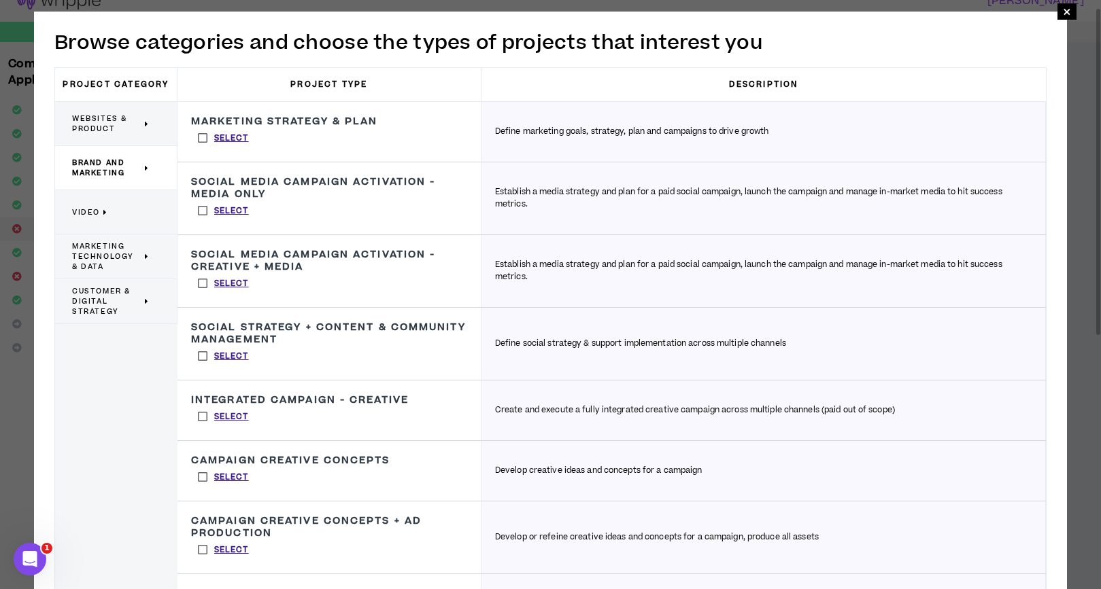
click at [110, 128] on span "Websites & Product" at bounding box center [106, 124] width 69 height 20
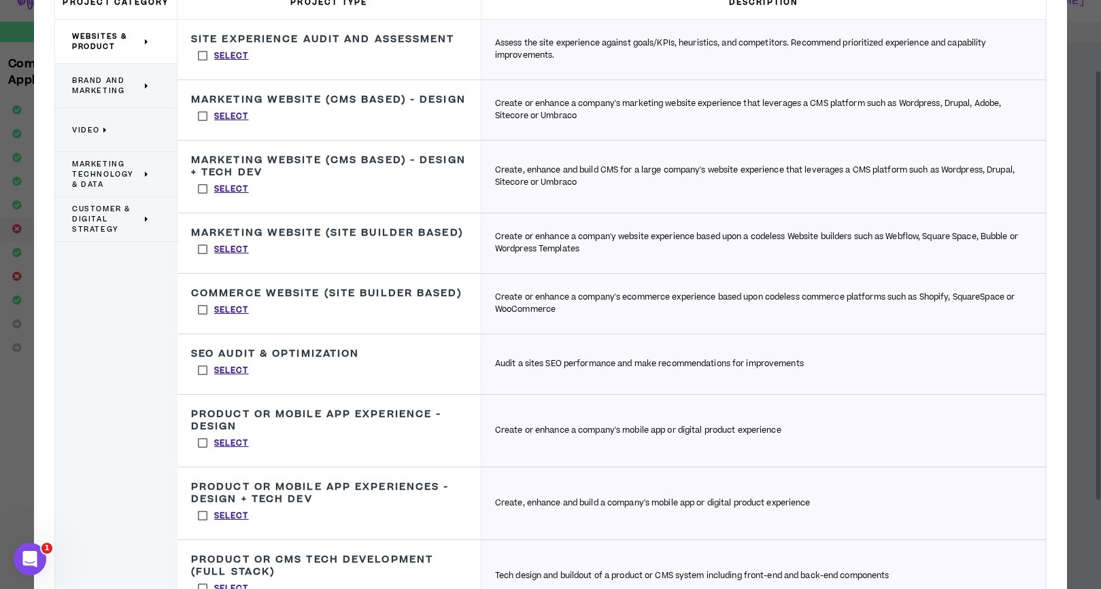
click at [110, 95] on span "Brand and Marketing" at bounding box center [106, 85] width 69 height 20
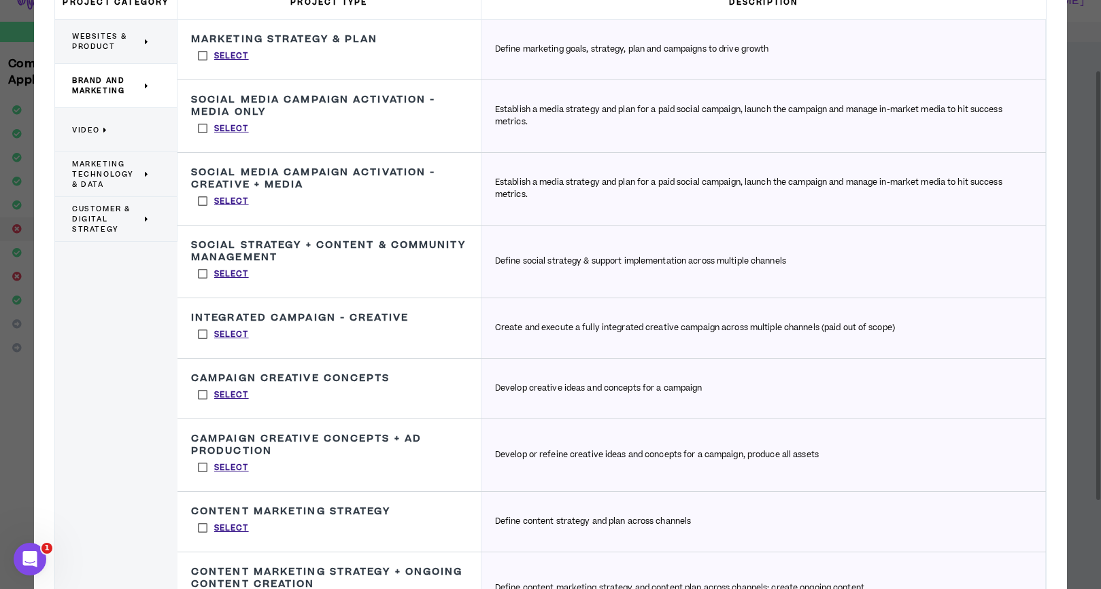
click at [201, 199] on label "Select" at bounding box center [223, 201] width 65 height 20
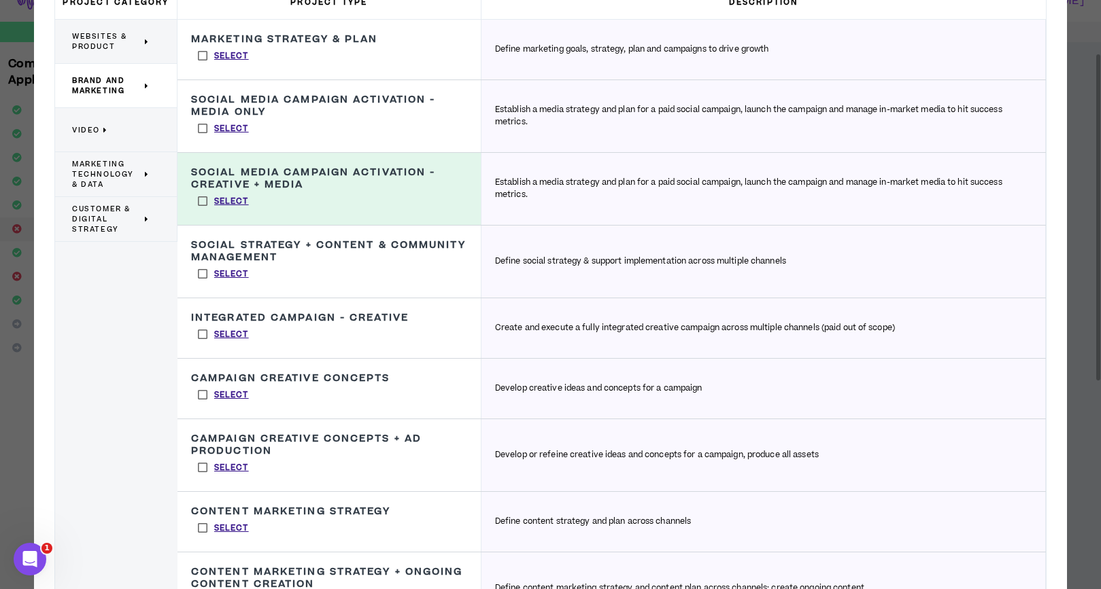
click at [197, 332] on label "Select" at bounding box center [223, 334] width 65 height 20
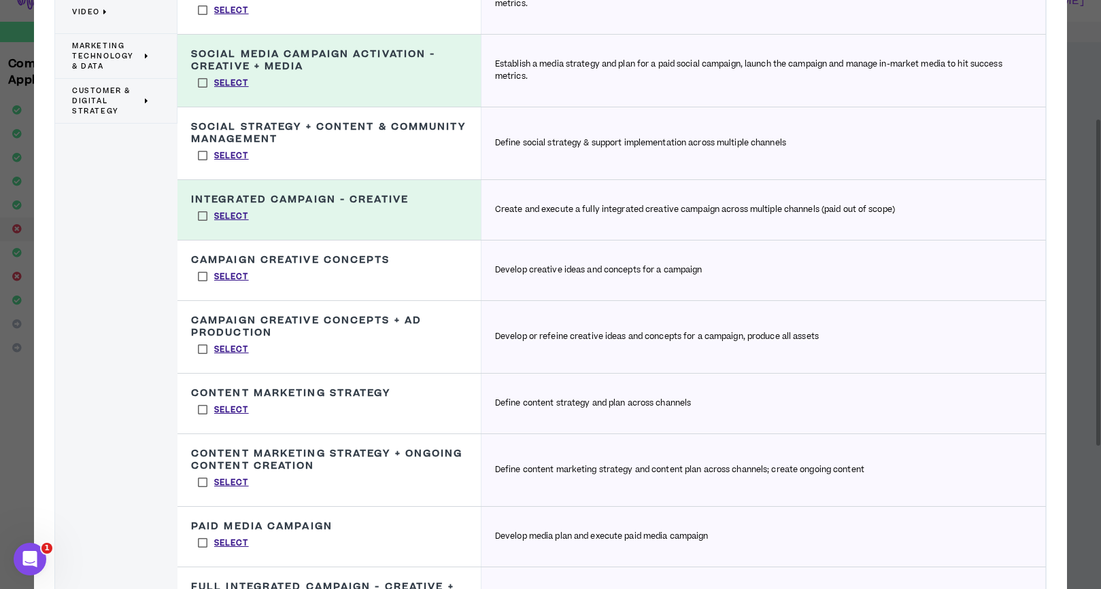
click at [201, 349] on label "Select" at bounding box center [223, 349] width 65 height 20
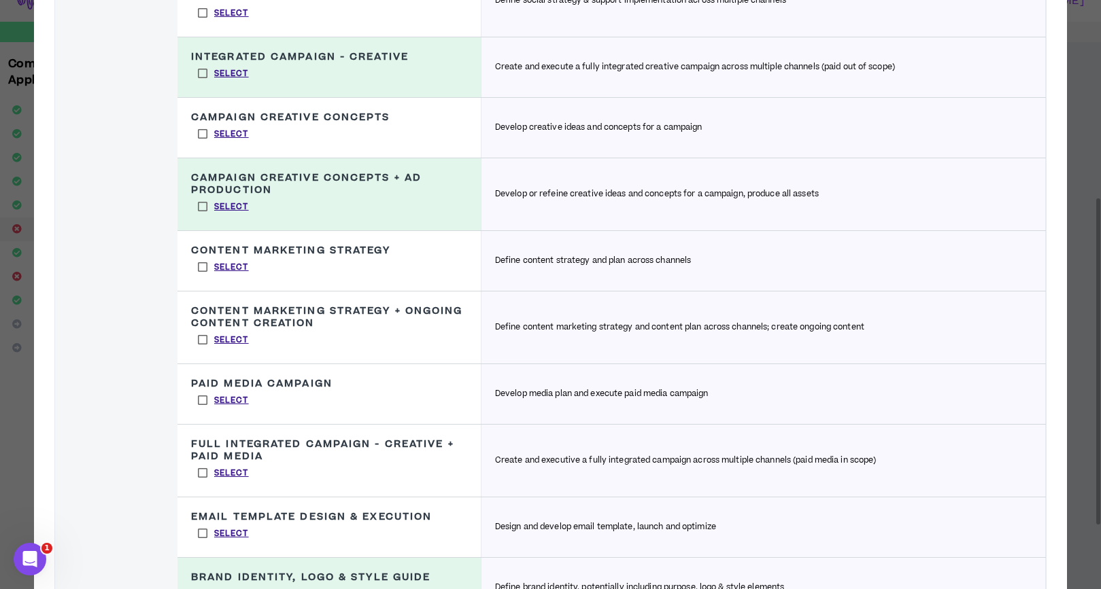
click at [207, 467] on label "Select" at bounding box center [223, 473] width 65 height 20
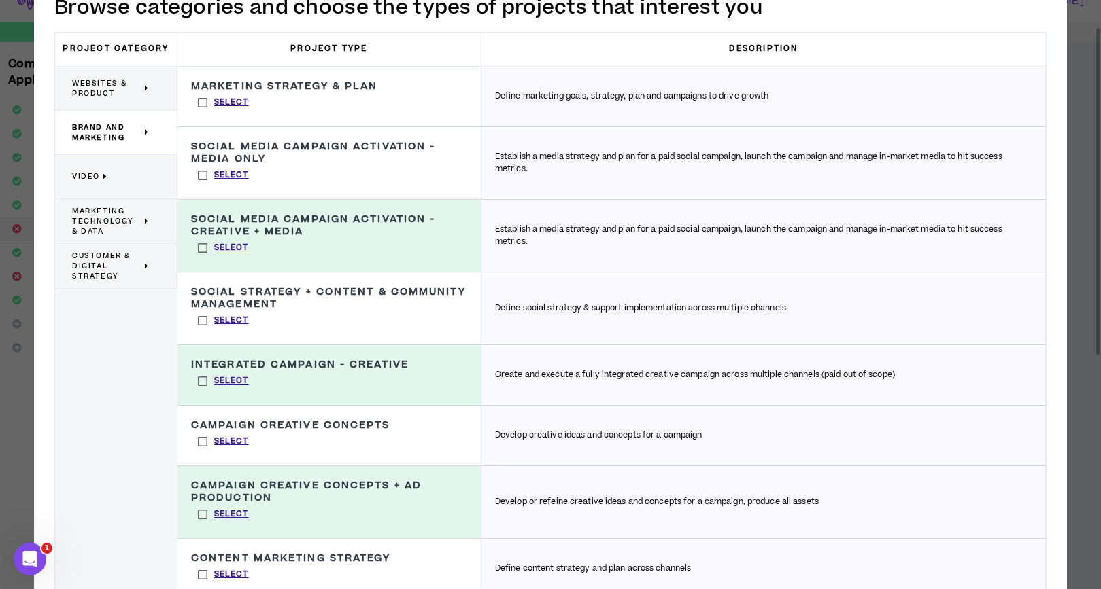
click at [101, 176] on p "Video" at bounding box center [111, 177] width 78 height 30
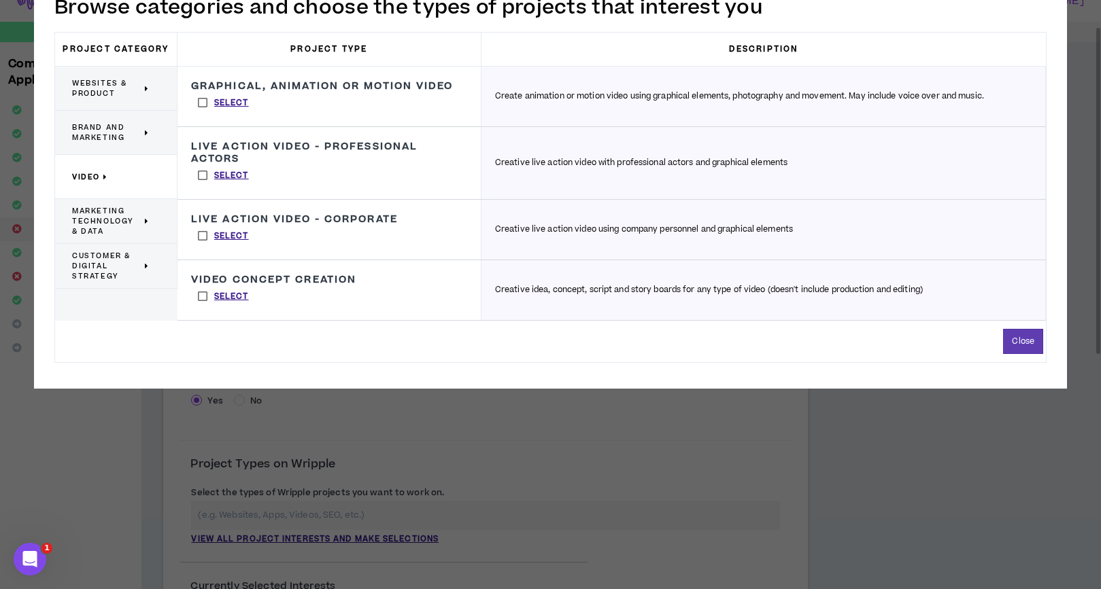
click at [204, 294] on label "Select" at bounding box center [223, 296] width 65 height 20
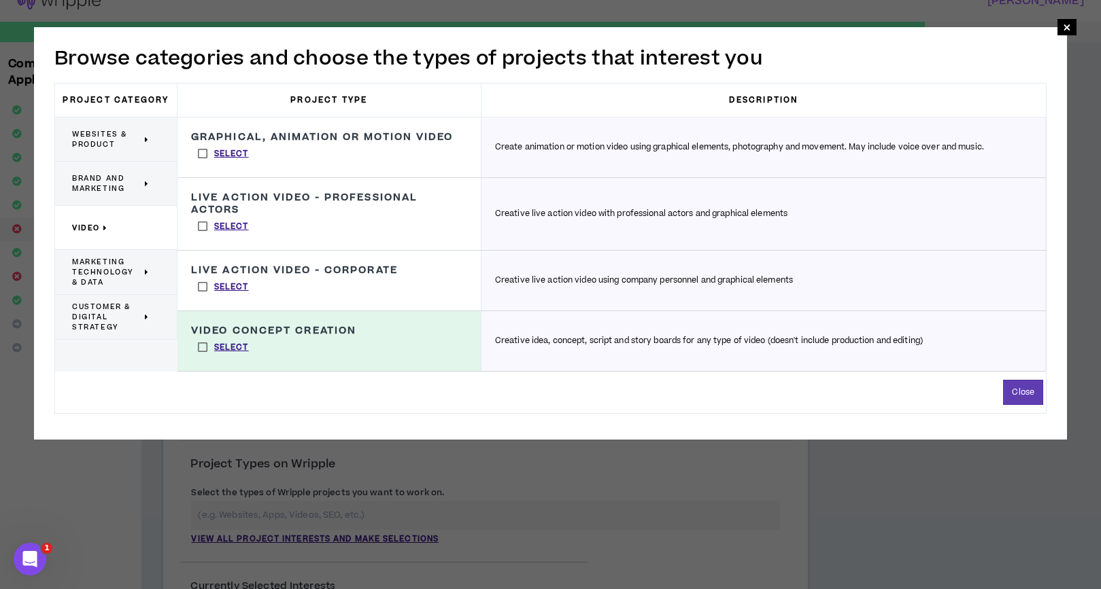
click at [120, 271] on span "Marketing Technology & Data" at bounding box center [106, 272] width 69 height 31
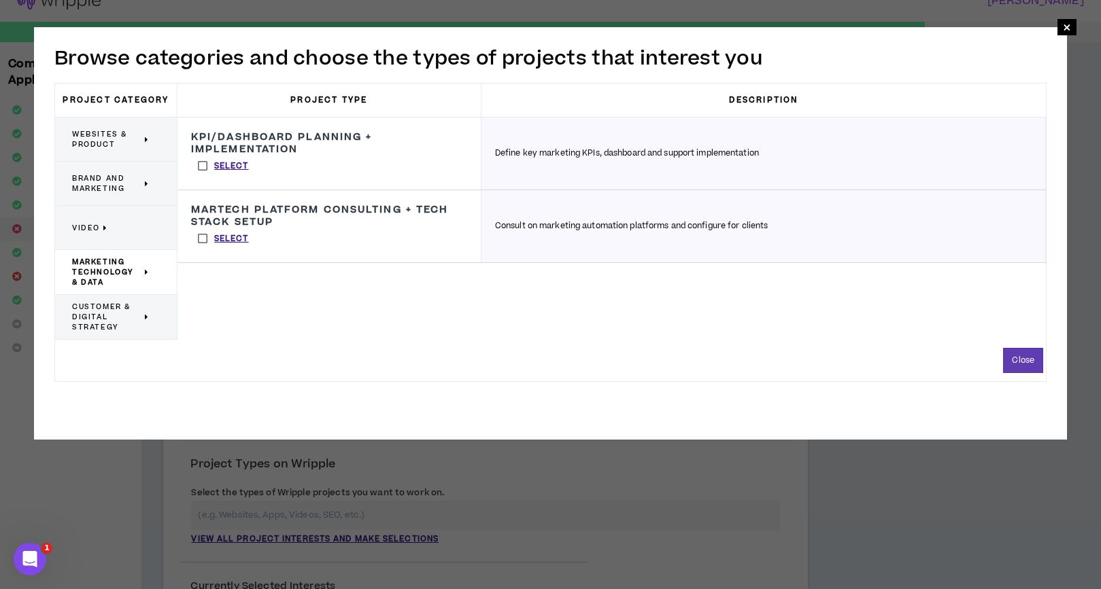
click at [121, 317] on span "Customer & Digital Strategy" at bounding box center [106, 317] width 69 height 31
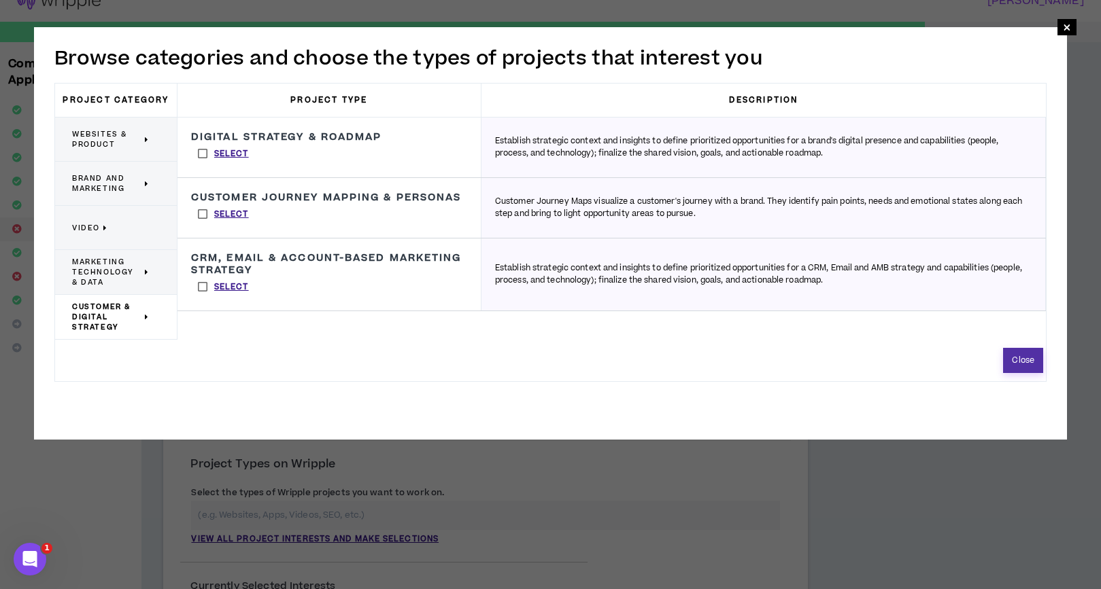
click at [1027, 356] on button "Close" at bounding box center [1023, 360] width 40 height 25
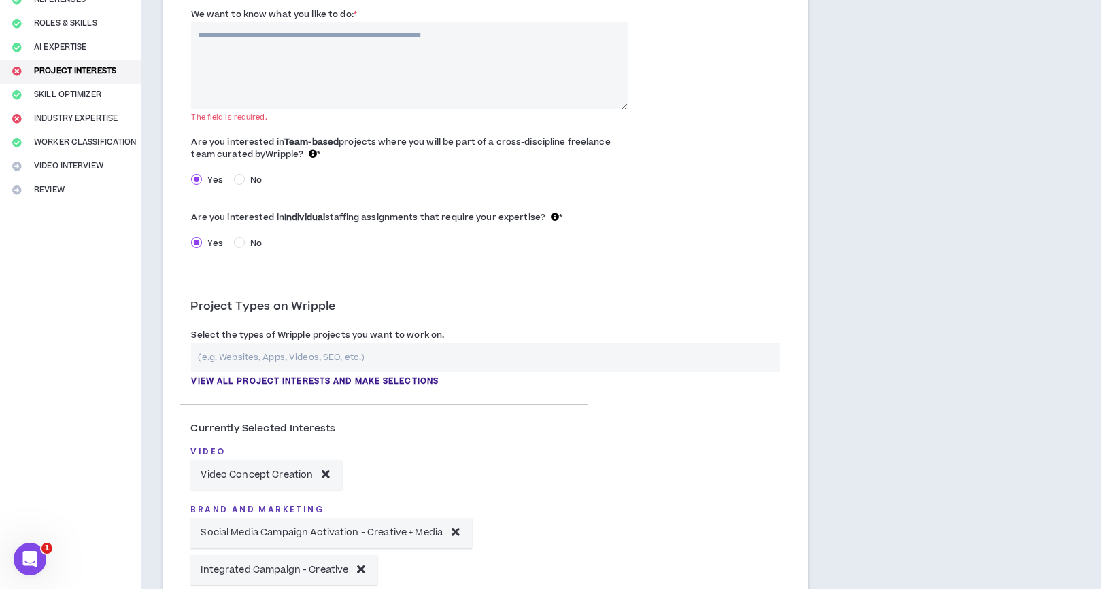
scroll to position [0, 0]
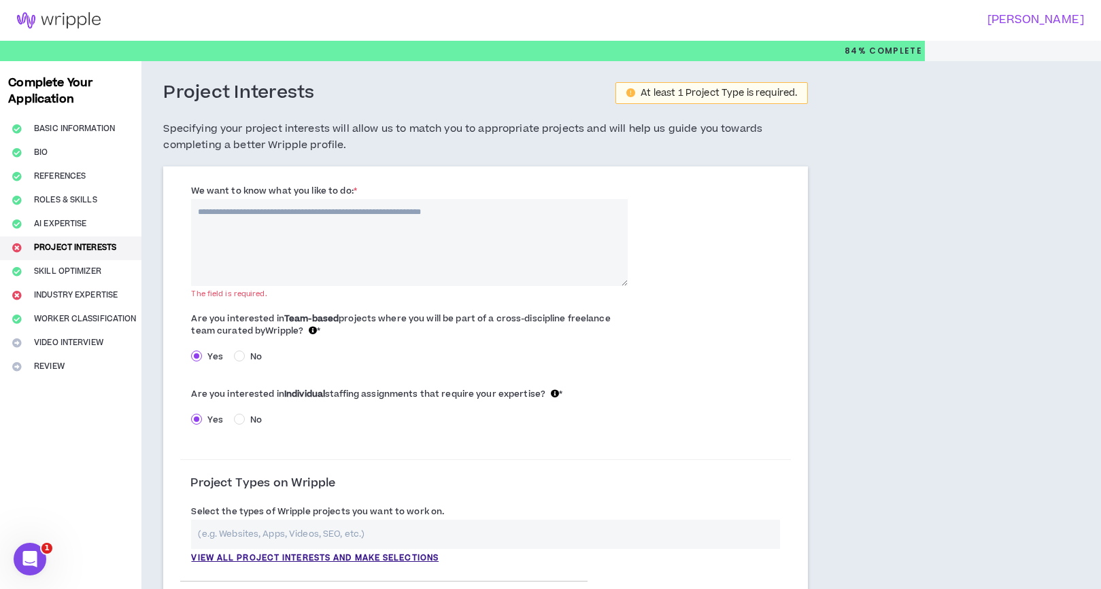
click at [324, 259] on textarea "We want to know what you like to do: *" at bounding box center [409, 242] width 436 height 87
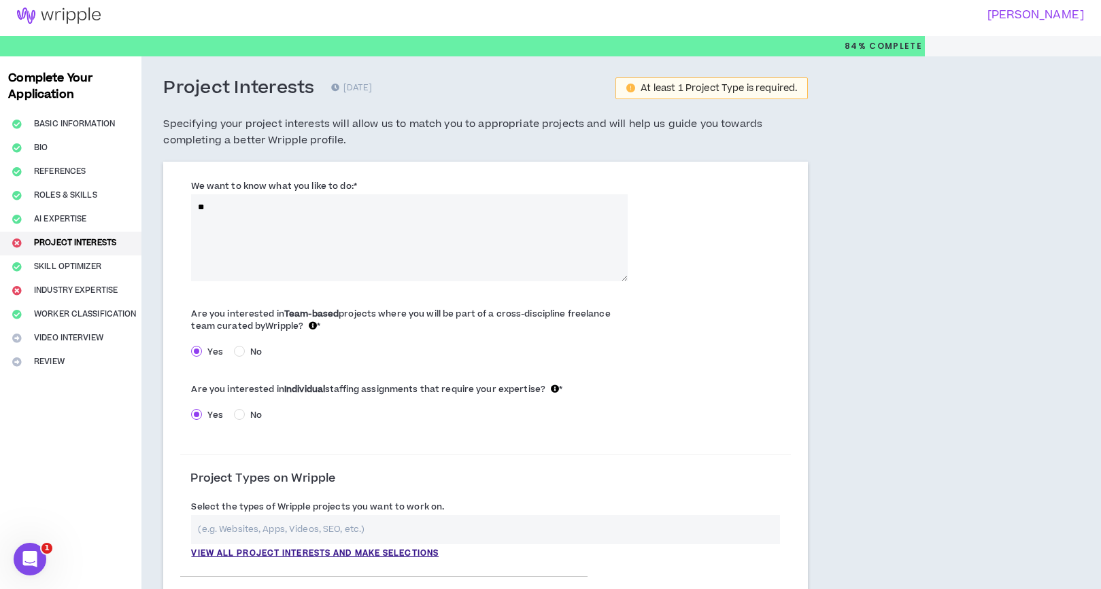
type textarea "*"
click at [347, 207] on textarea "**********" at bounding box center [409, 237] width 436 height 87
click at [316, 207] on textarea "**********" at bounding box center [409, 237] width 436 height 87
click at [341, 208] on textarea "**********" at bounding box center [409, 237] width 436 height 87
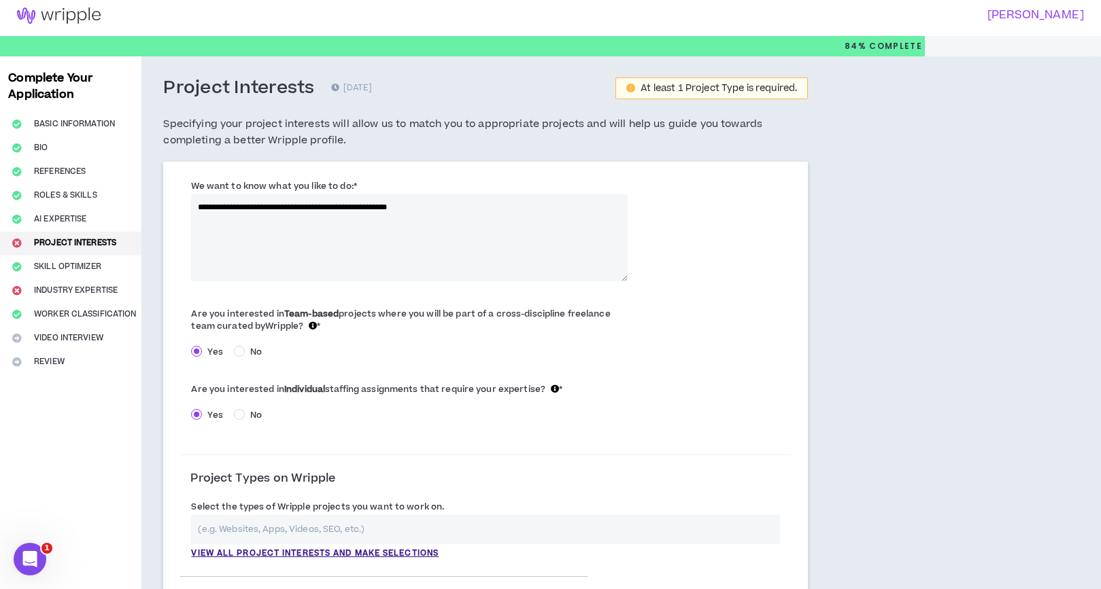
click at [406, 209] on textarea "**********" at bounding box center [409, 237] width 436 height 87
click at [448, 209] on textarea "**********" at bounding box center [409, 237] width 436 height 87
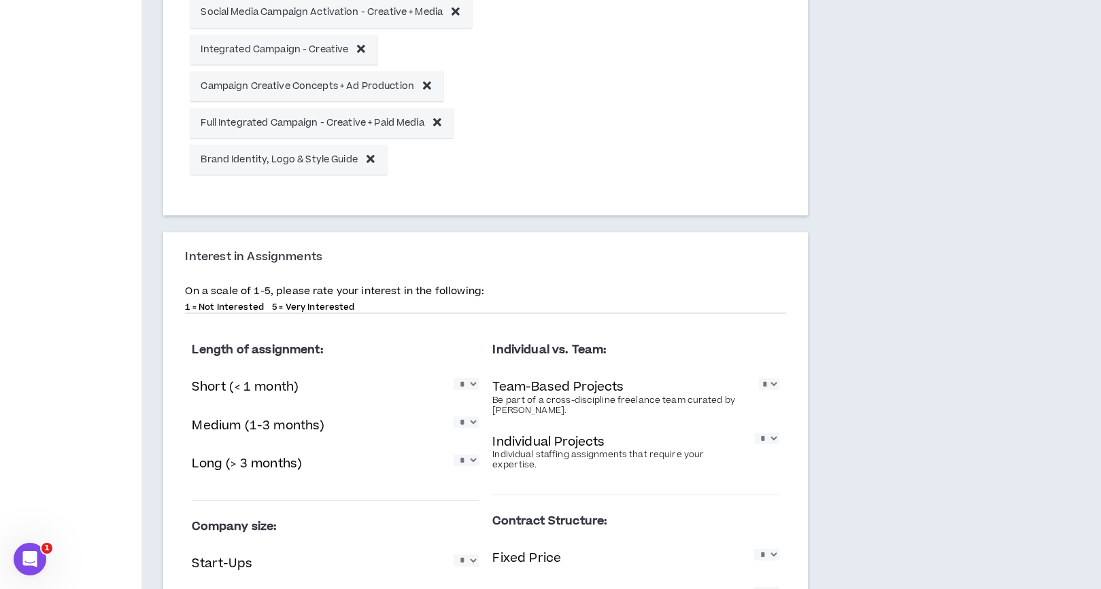
scroll to position [768, 0]
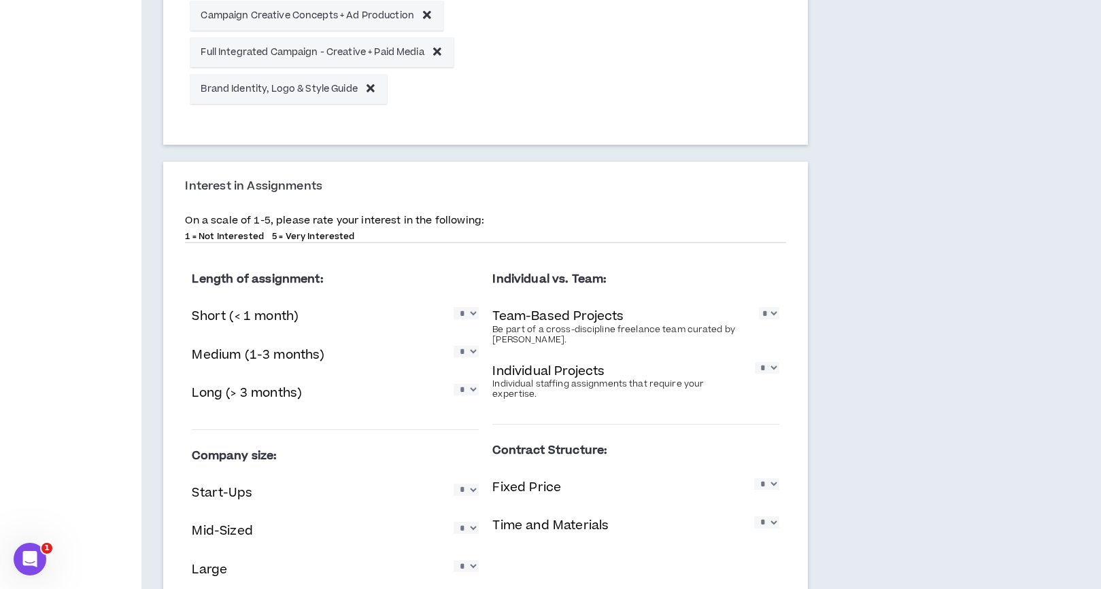
type textarea "**********"
click at [474, 313] on select "* * * * *" at bounding box center [465, 313] width 25 height 12
select select "*"
click at [453, 307] on select "* * * * *" at bounding box center [465, 313] width 25 height 12
click at [473, 352] on select "* * * * *" at bounding box center [465, 352] width 25 height 12
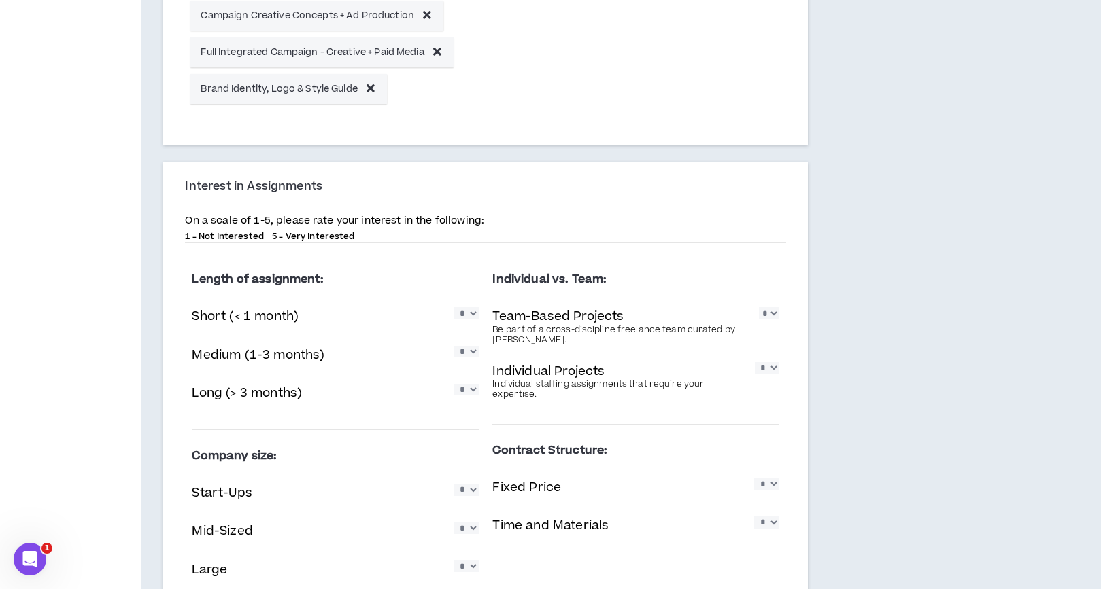
select select "*"
click at [453, 346] on select "* * * * *" at bounding box center [465, 352] width 25 height 12
click at [475, 394] on select "* * * * *" at bounding box center [465, 390] width 25 height 12
select select "*"
click at [453, 384] on select "* * * * *" at bounding box center [465, 390] width 25 height 12
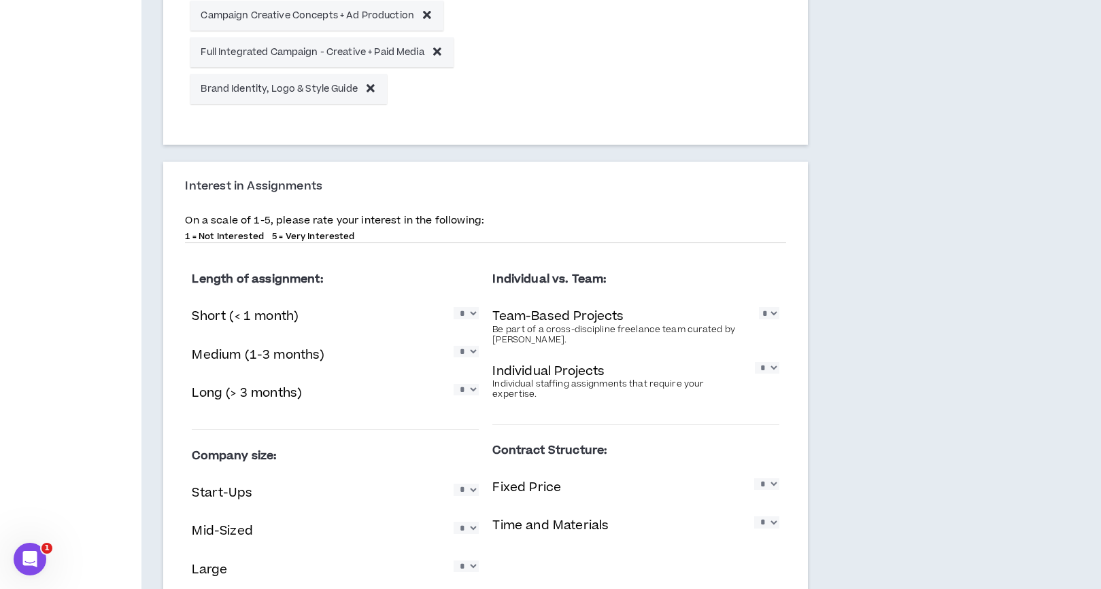
click at [768, 314] on select "* * * * *" at bounding box center [769, 313] width 20 height 12
select select "*"
click at [759, 307] on select "* * * * *" at bounding box center [769, 313] width 20 height 12
click at [767, 374] on select "* * * * *" at bounding box center [767, 368] width 24 height 12
select select "*"
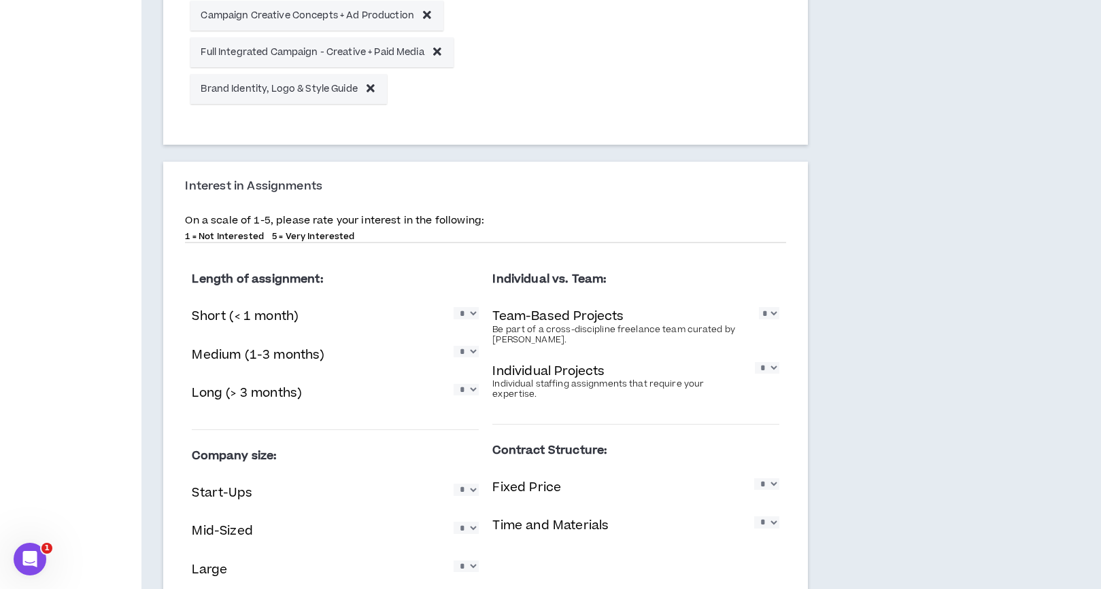
click at [755, 362] on select "* * * * *" at bounding box center [767, 368] width 24 height 12
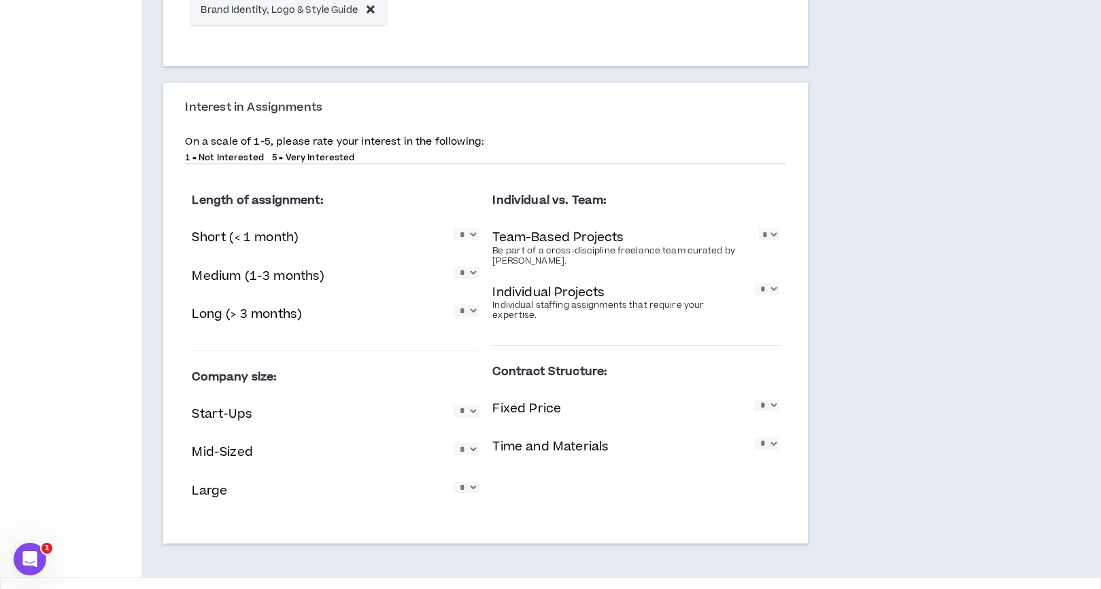
scroll to position [851, 0]
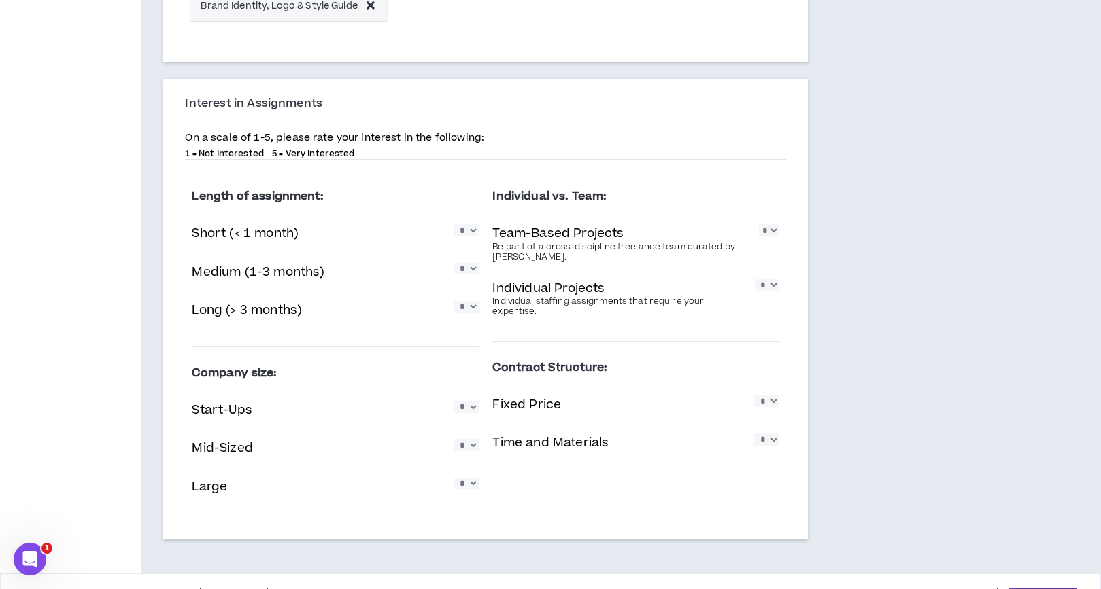
click at [466, 406] on select "* * * * *" at bounding box center [465, 407] width 25 height 12
select select "*"
click at [453, 401] on select "* * * * *" at bounding box center [465, 407] width 25 height 12
click at [474, 447] on select "* * * * *" at bounding box center [465, 445] width 25 height 12
select select "*"
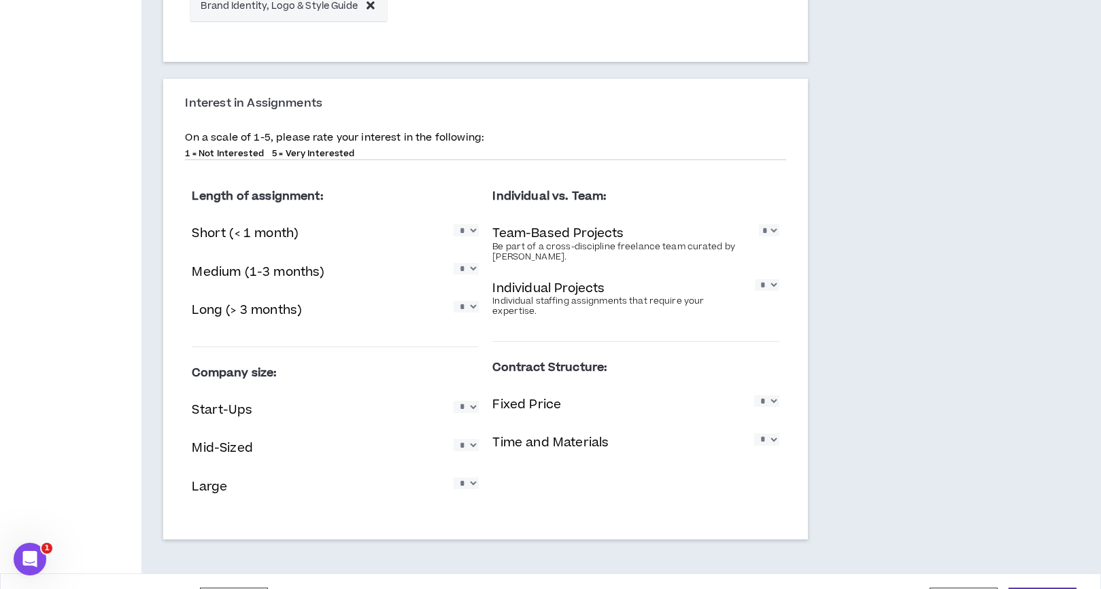
click at [453, 439] on select "* * * * *" at bounding box center [465, 445] width 25 height 12
click at [471, 489] on select "* * * * *" at bounding box center [465, 484] width 25 height 12
select select "*"
click at [453, 478] on select "* * * * *" at bounding box center [465, 484] width 25 height 12
click at [767, 404] on select "* * * * *" at bounding box center [766, 402] width 25 height 12
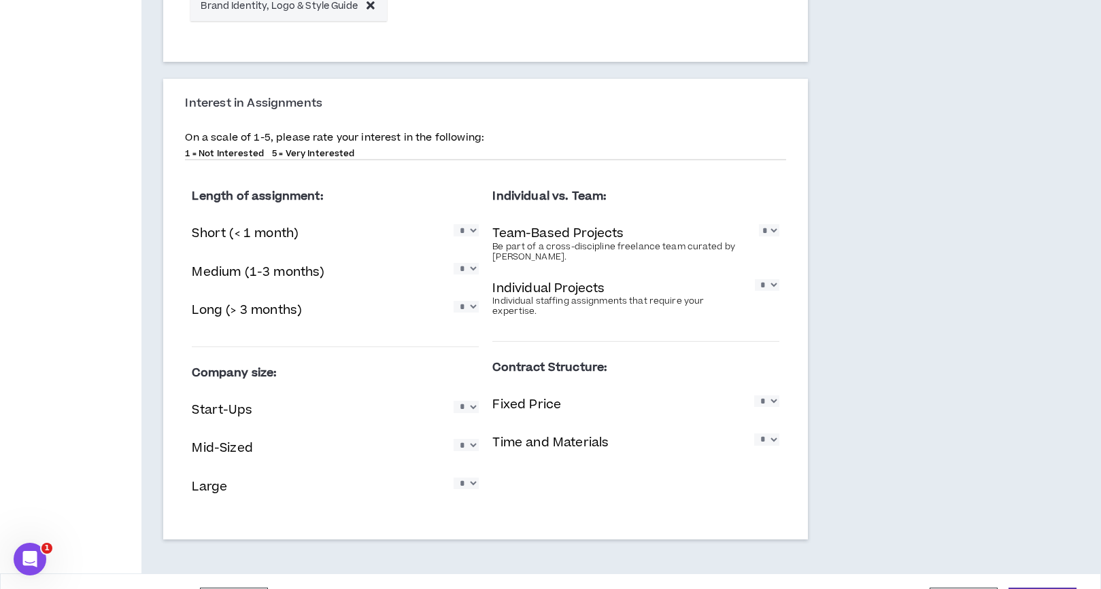
select select "*"
click at [754, 396] on select "* * * * *" at bounding box center [766, 402] width 25 height 12
click at [763, 445] on select "* * * * *" at bounding box center [766, 440] width 25 height 12
select select "*"
click at [754, 434] on select "* * * * *" at bounding box center [766, 440] width 25 height 12
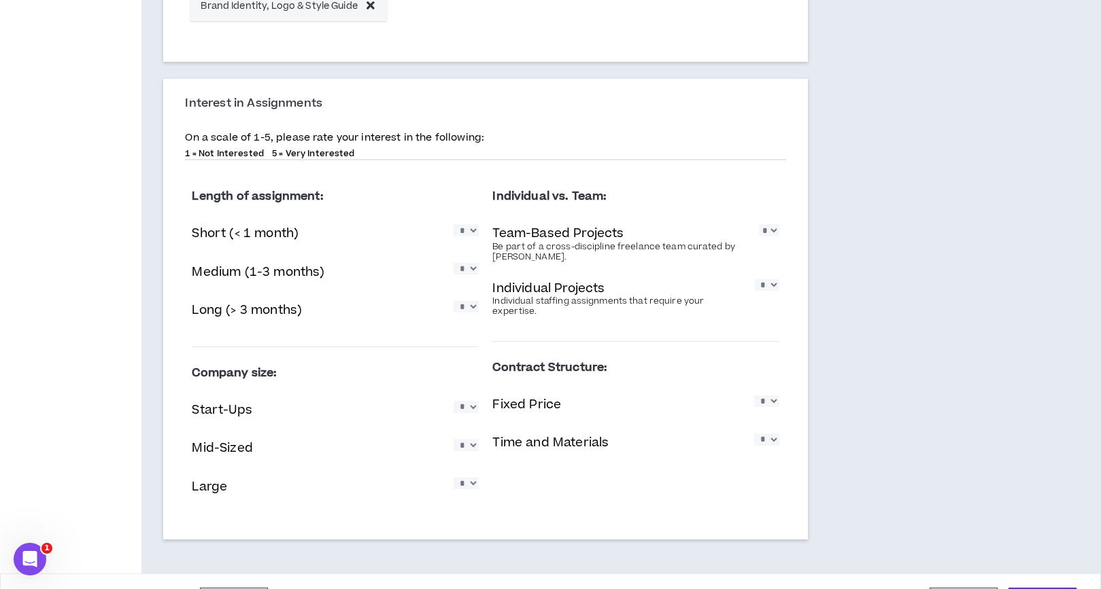
scroll to position [889, 0]
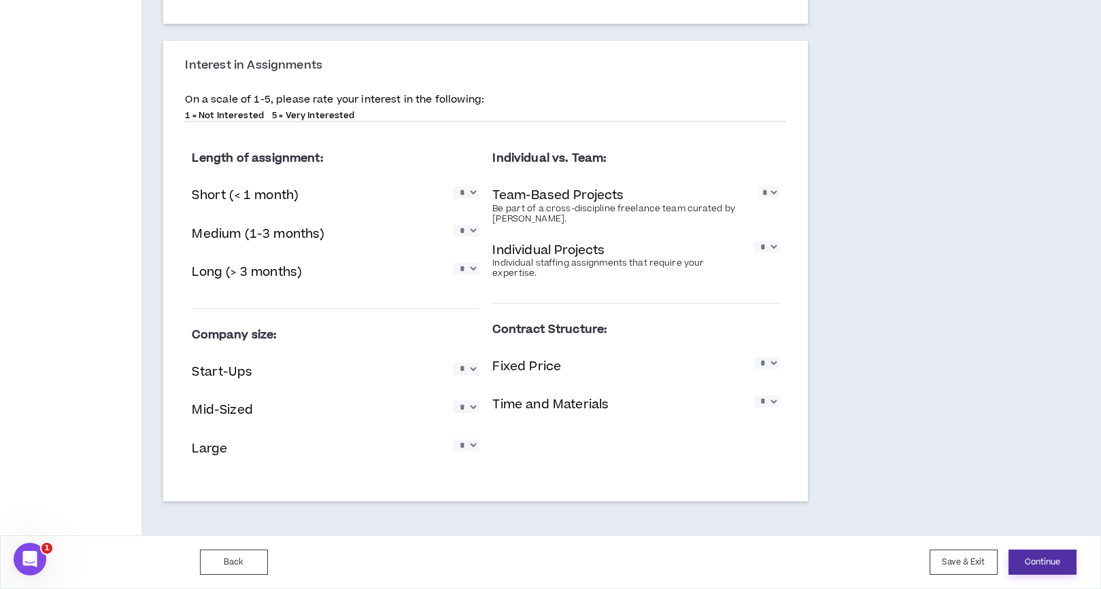
click at [1050, 568] on button "Continue" at bounding box center [1042, 562] width 68 height 25
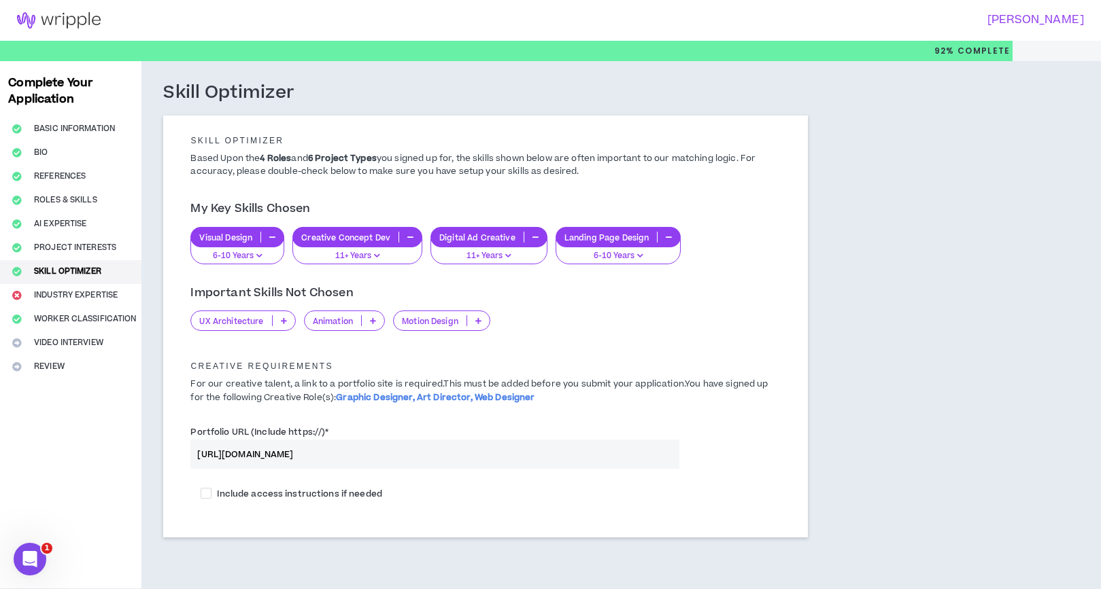
scroll to position [53, 0]
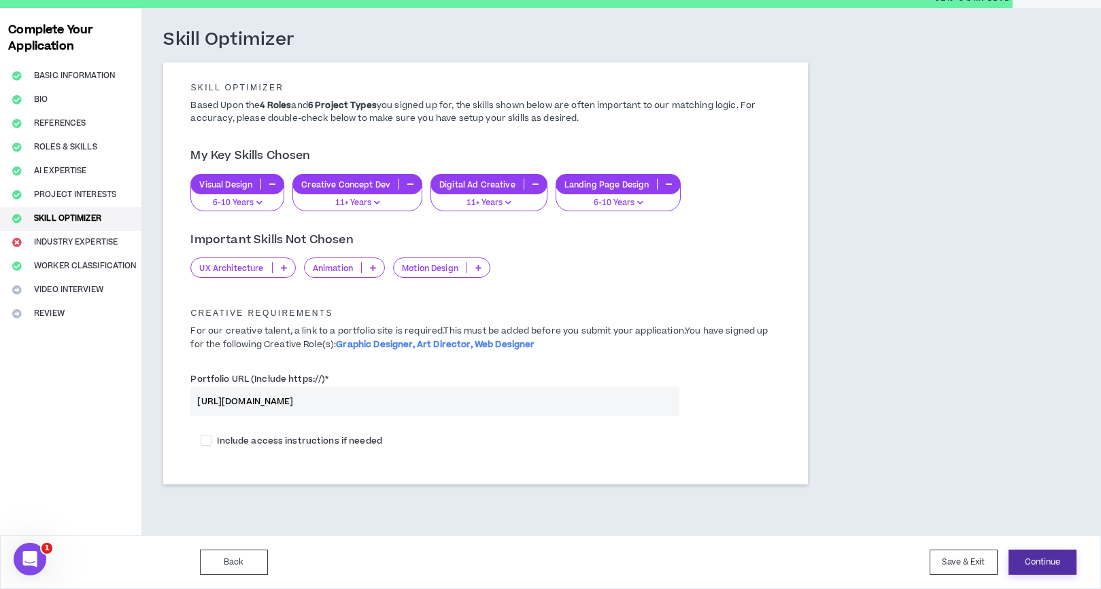
click at [1048, 560] on button "Continue" at bounding box center [1042, 562] width 68 height 25
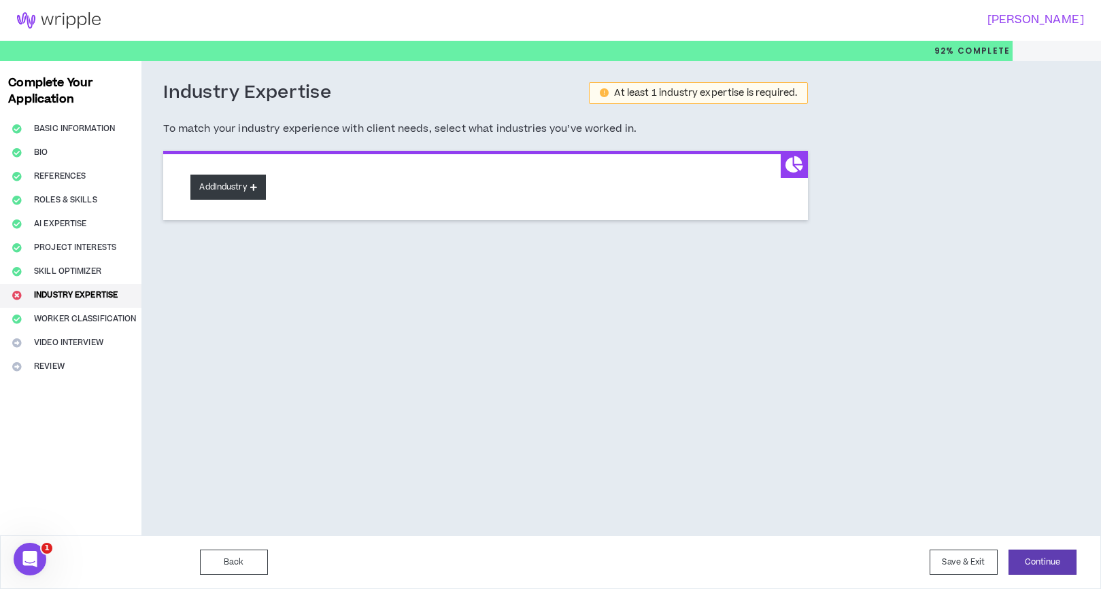
click at [239, 186] on button "Add Industry" at bounding box center [227, 187] width 75 height 25
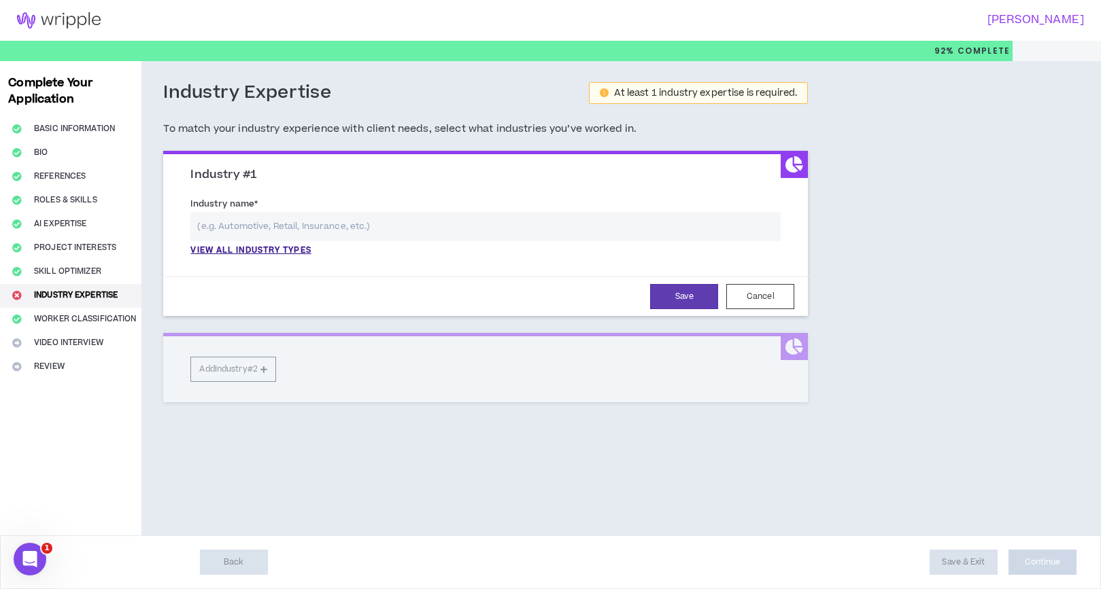
click at [269, 233] on input "text" at bounding box center [485, 226] width 590 height 29
type input "E"
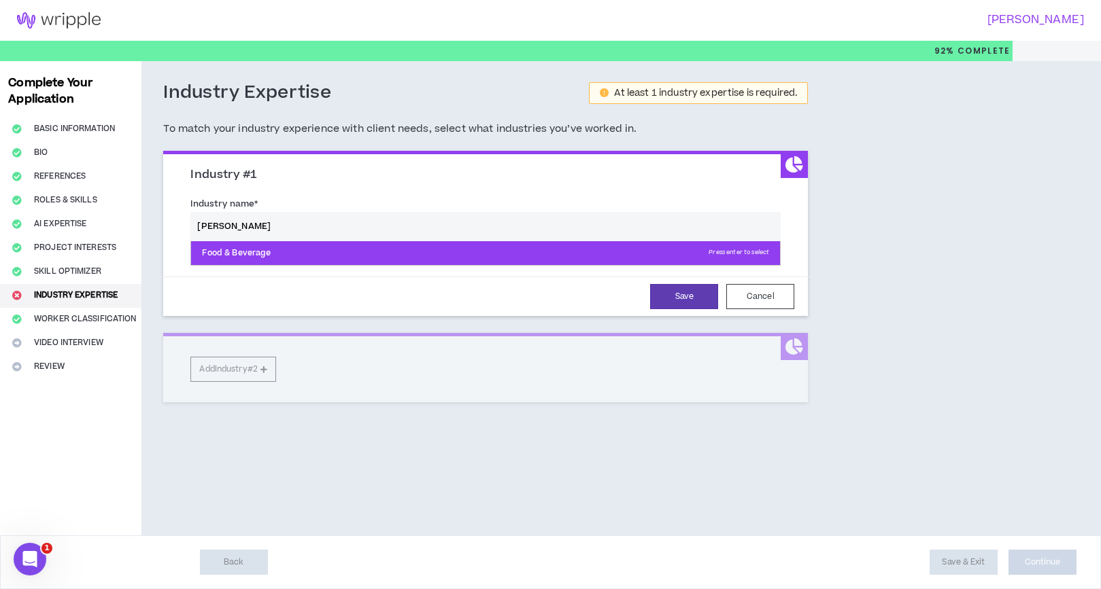
click at [235, 253] on p "Food & Beverage Press enter to select" at bounding box center [485, 253] width 589 height 24
type input "Food & Beverage"
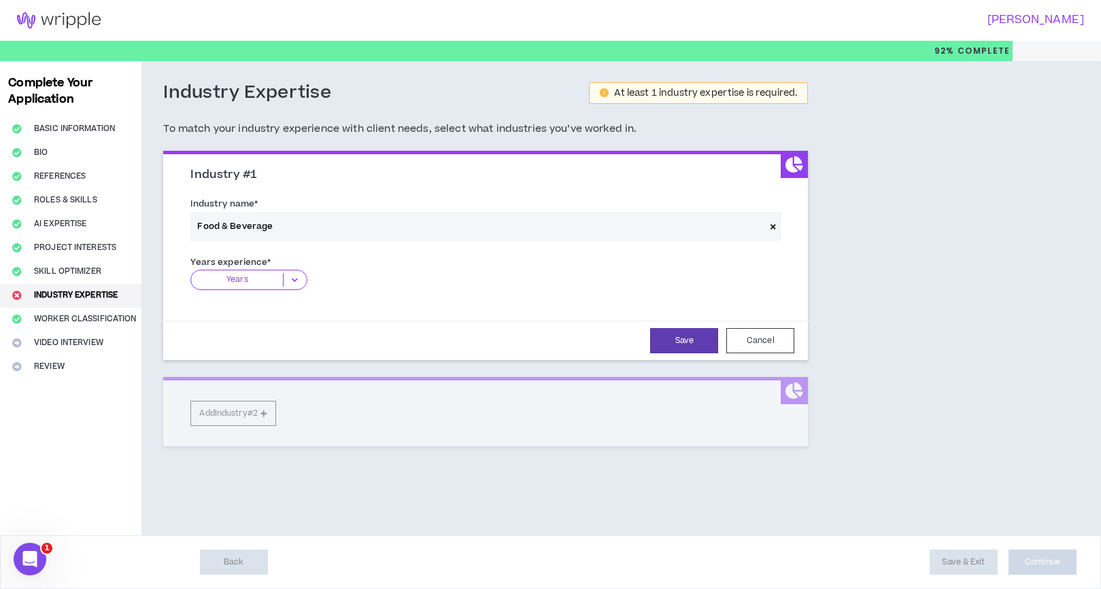
click at [291, 281] on icon at bounding box center [295, 280] width 22 height 14
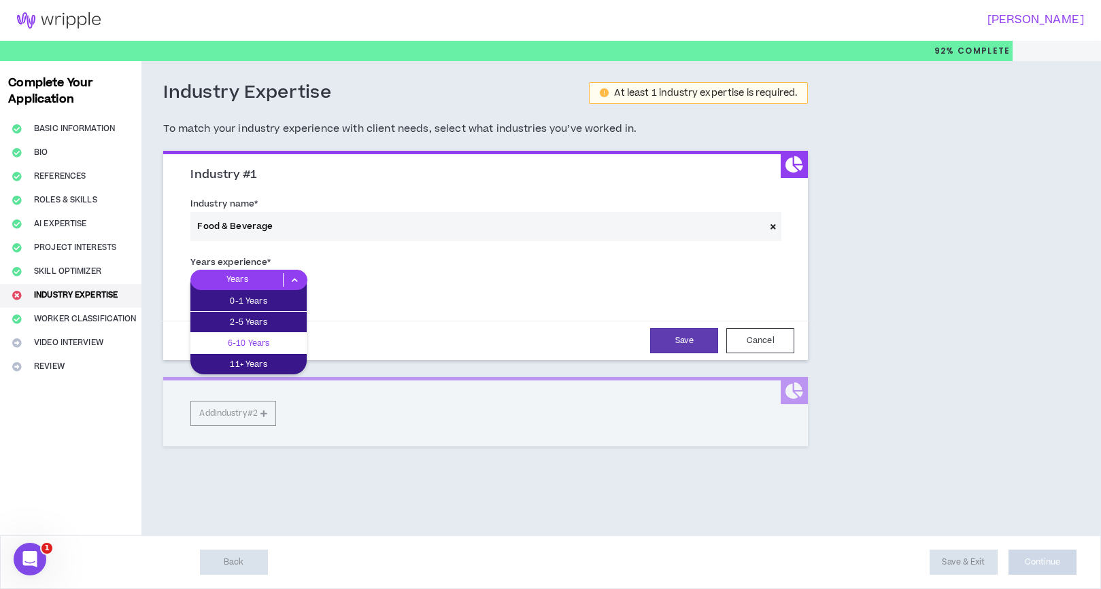
click at [275, 341] on p "6-10 Years" at bounding box center [248, 343] width 116 height 15
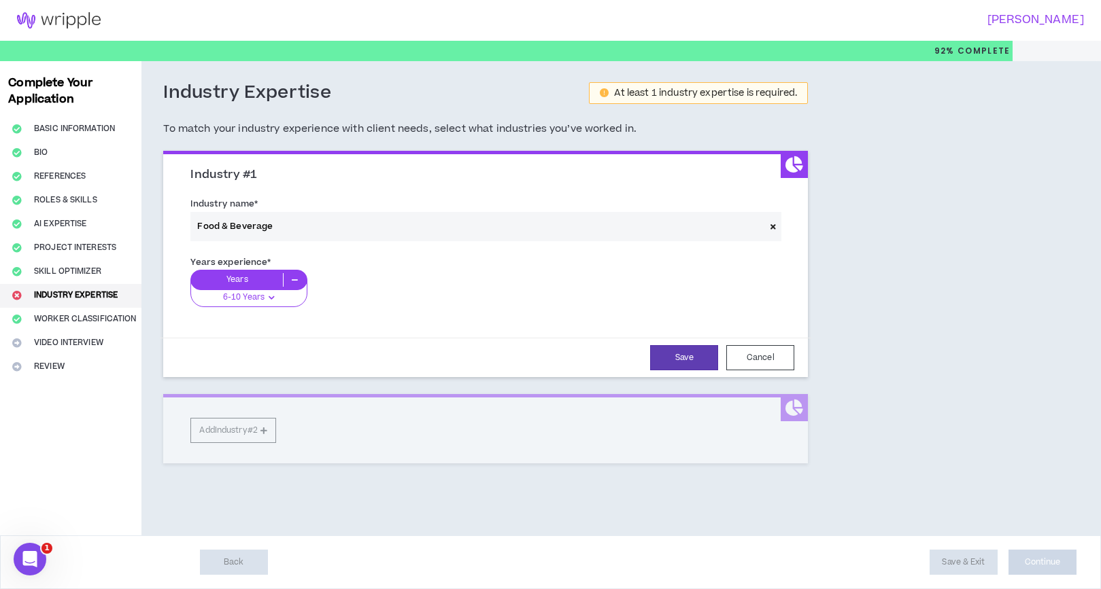
click at [298, 282] on icon at bounding box center [295, 280] width 22 height 14
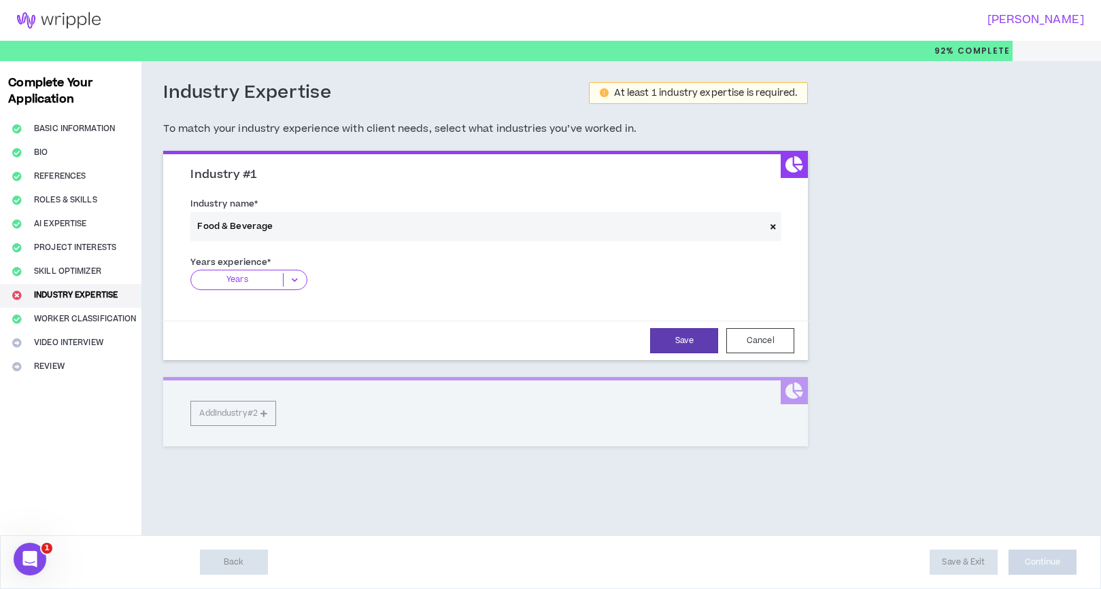
click at [297, 277] on icon at bounding box center [295, 280] width 22 height 14
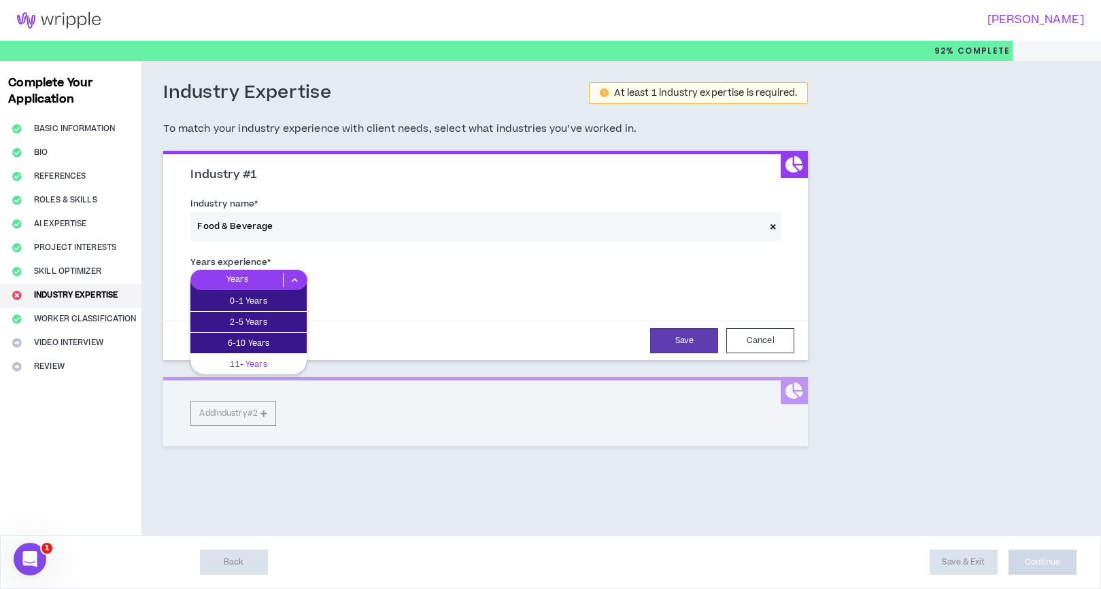
click at [275, 360] on p "11+ Years" at bounding box center [248, 364] width 116 height 15
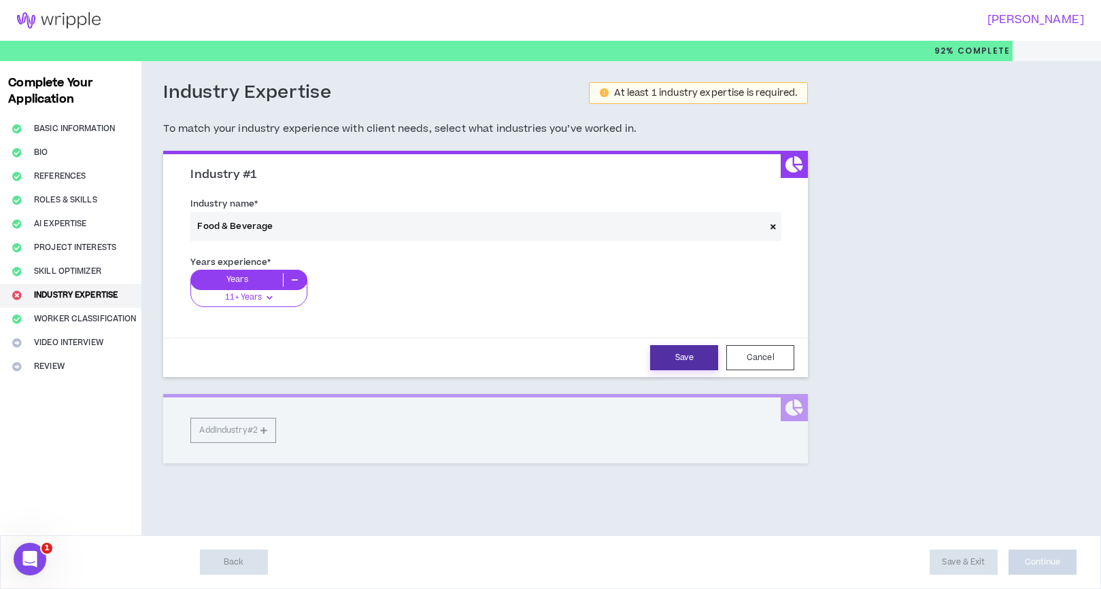
click at [691, 356] on button "Save" at bounding box center [684, 357] width 68 height 25
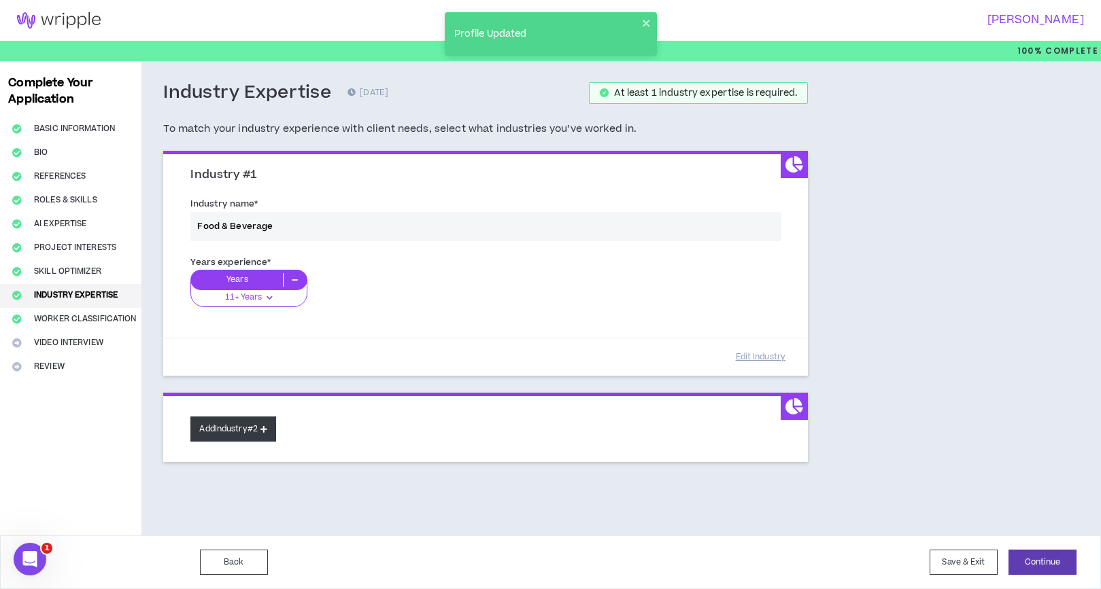
click at [267, 427] on icon at bounding box center [263, 429] width 7 height 7
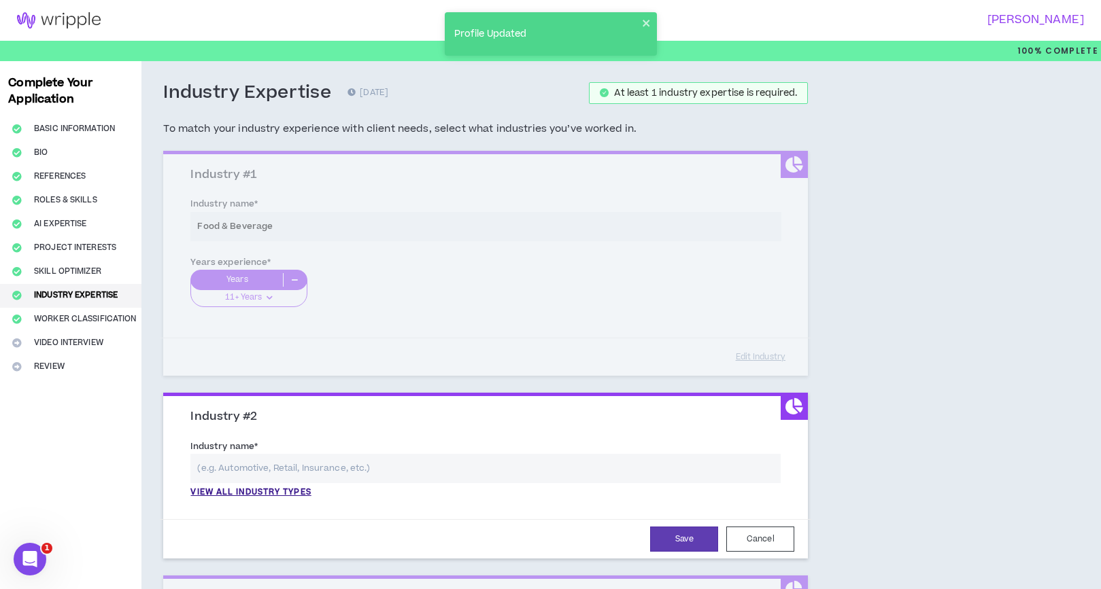
click at [291, 468] on input "text" at bounding box center [485, 468] width 590 height 29
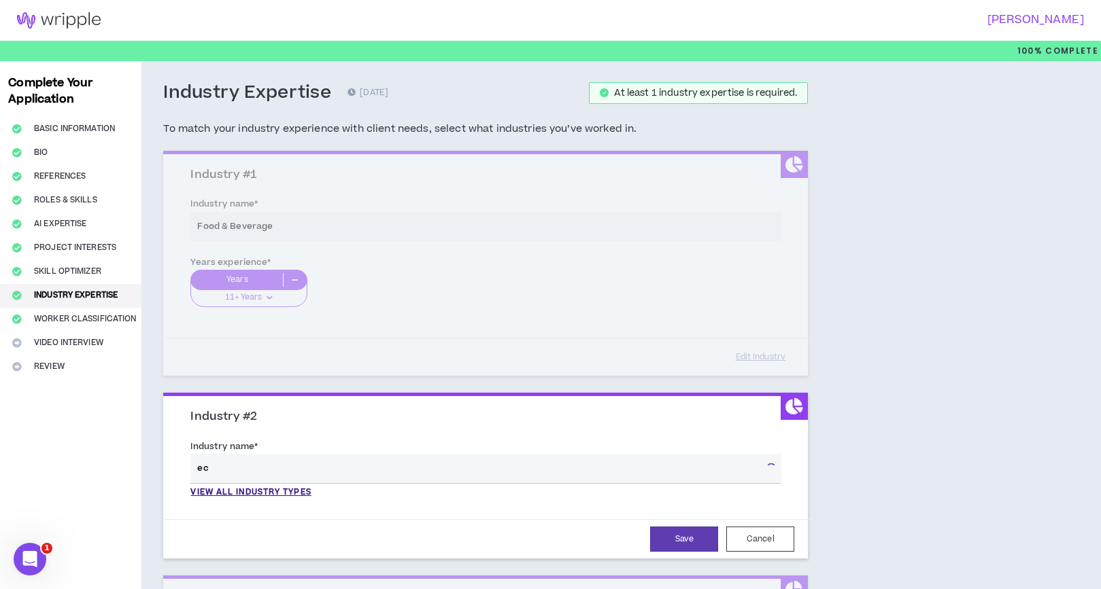
type input "e"
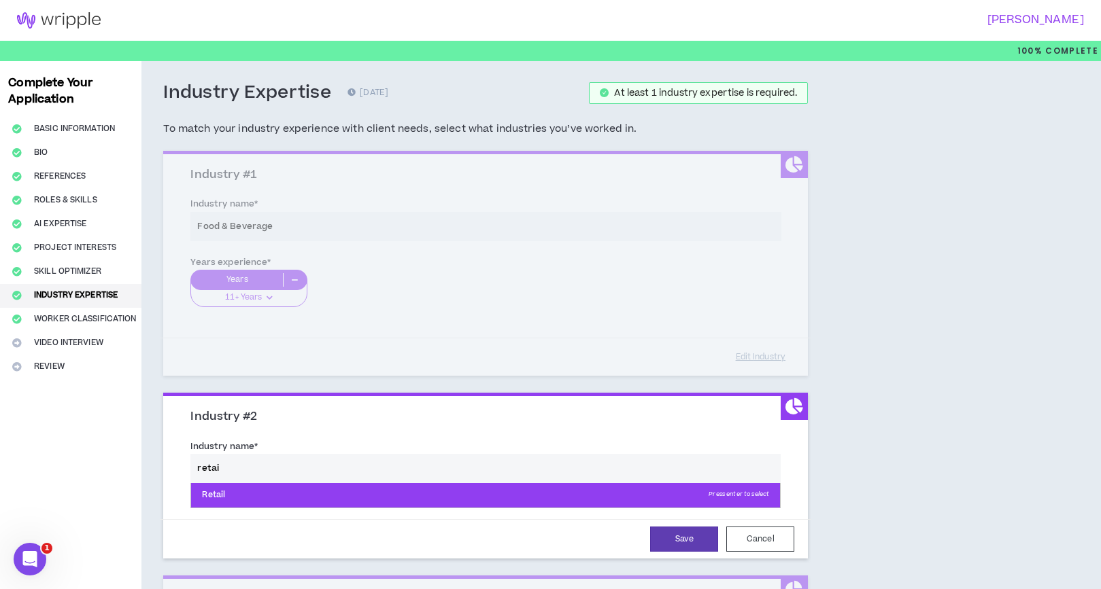
click at [246, 492] on p "Retail Press enter to select" at bounding box center [485, 495] width 589 height 24
type input "Retail"
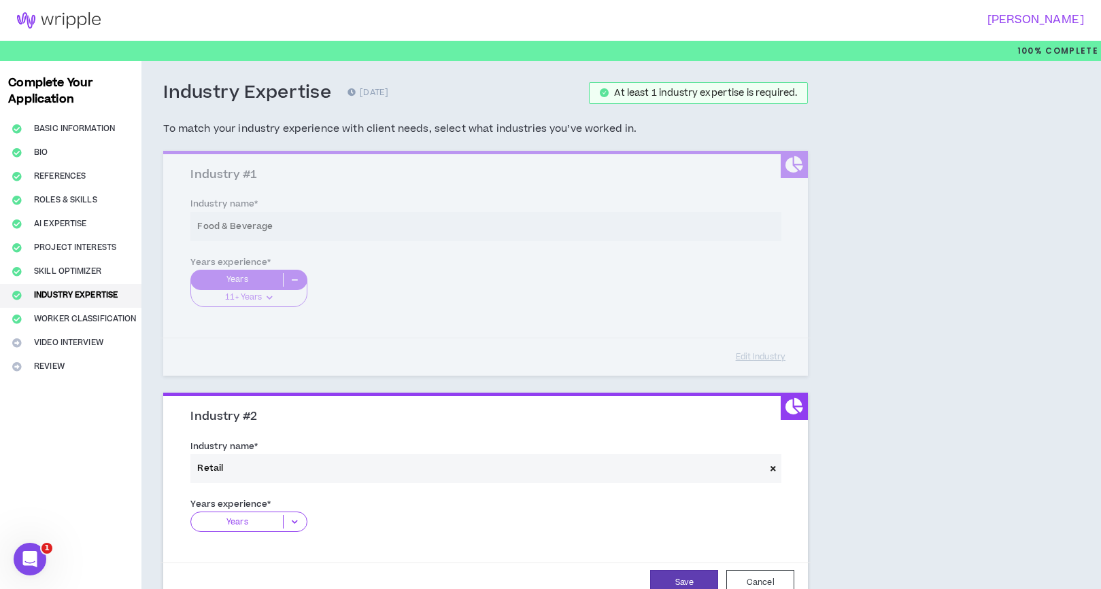
click at [293, 519] on icon at bounding box center [295, 522] width 22 height 14
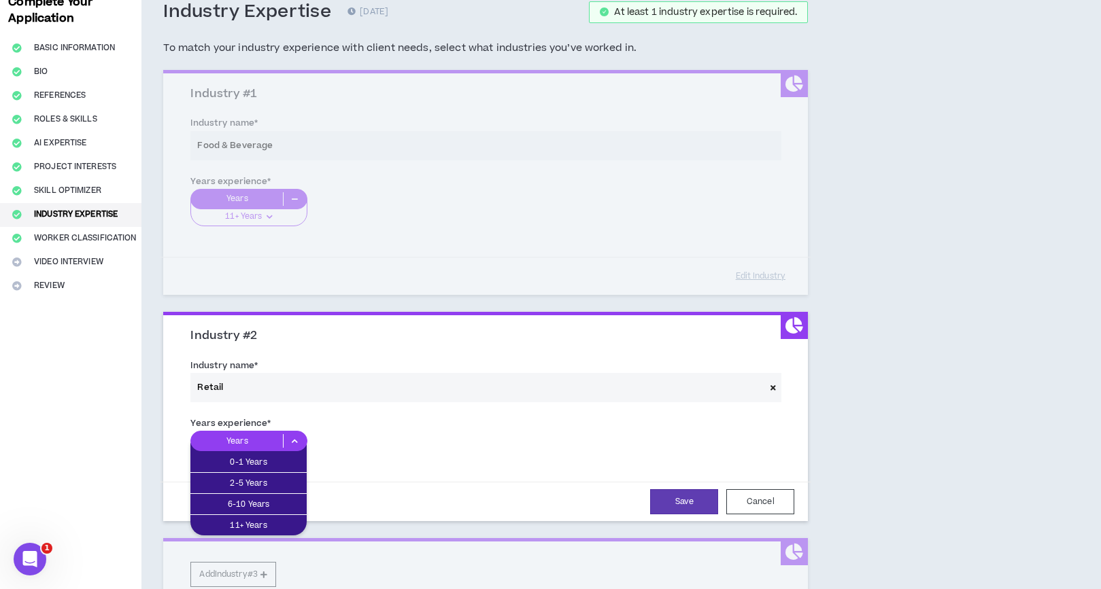
scroll to position [82, 0]
click at [278, 513] on div "6-10 Years" at bounding box center [248, 504] width 116 height 20
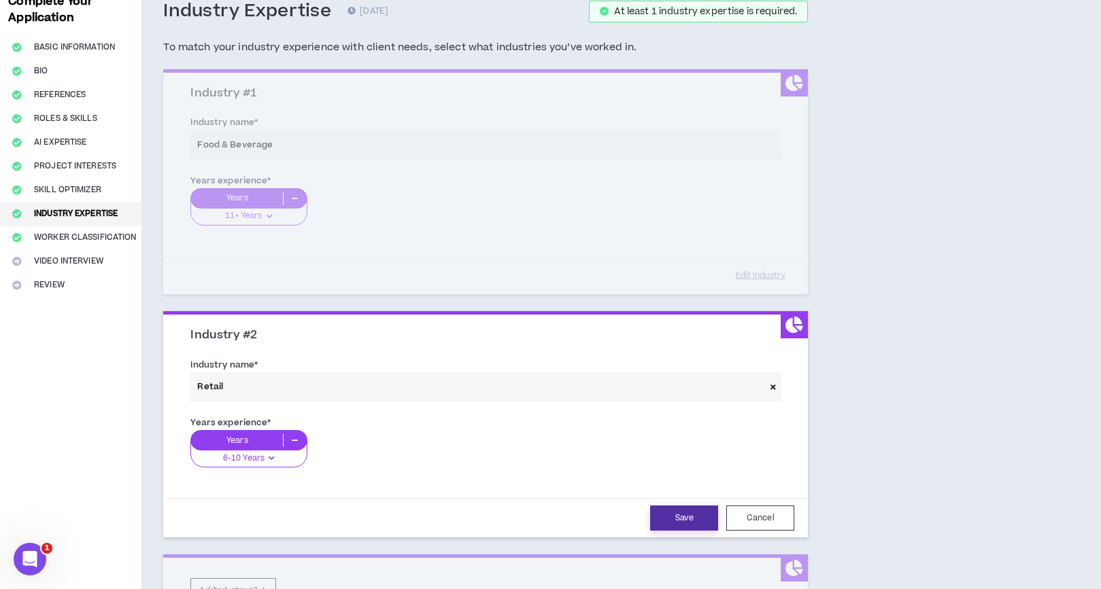
click at [673, 519] on button "Save" at bounding box center [684, 518] width 68 height 25
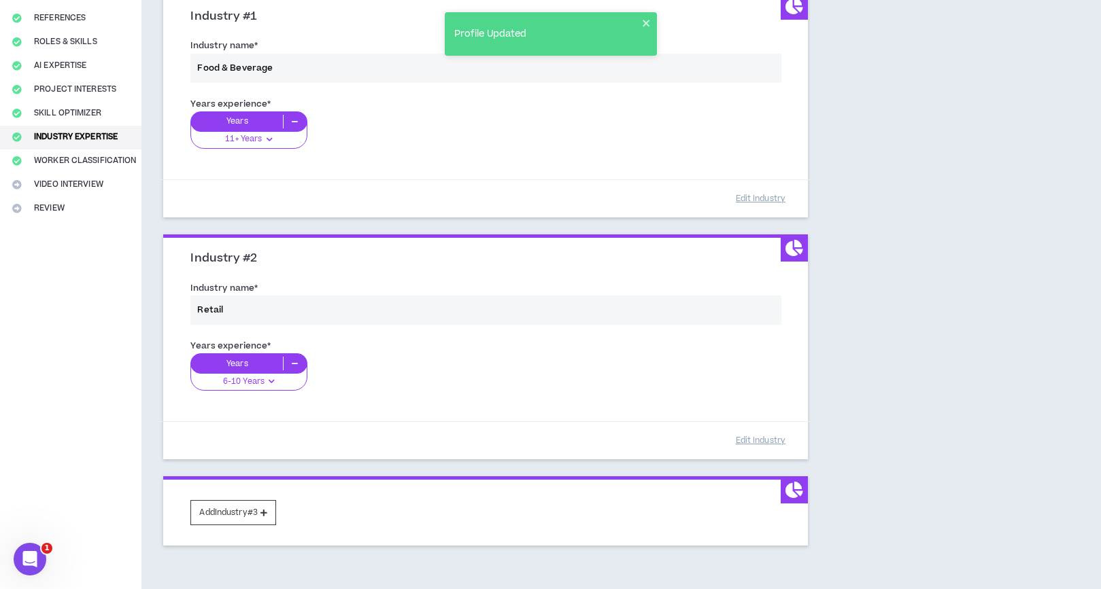
scroll to position [187, 0]
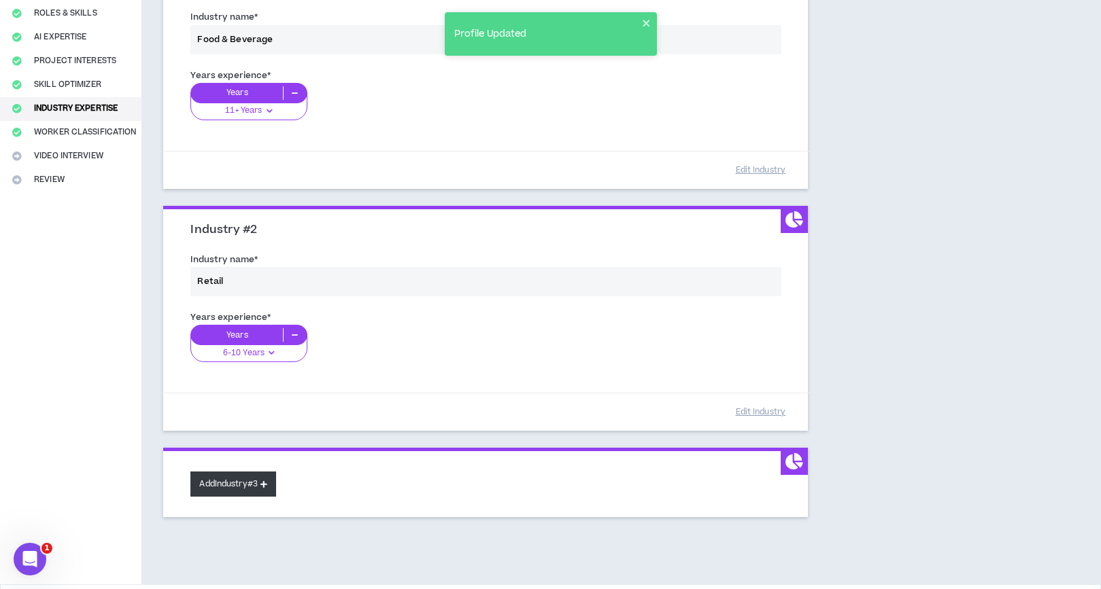
click at [244, 480] on button "Add Industry #3" at bounding box center [233, 484] width 86 height 25
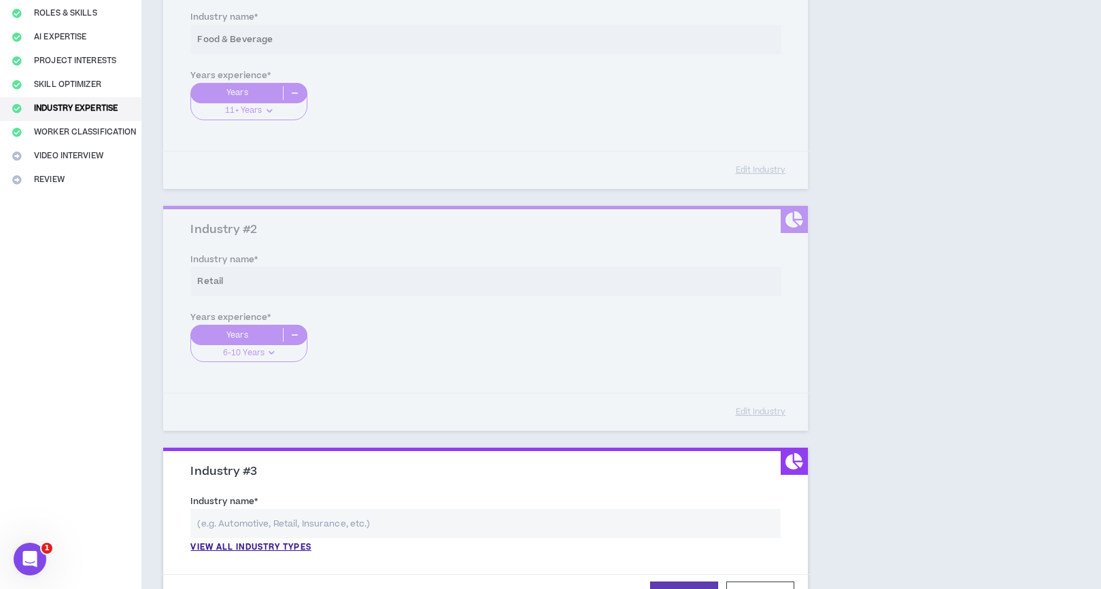
click at [270, 532] on input "text" at bounding box center [485, 523] width 590 height 29
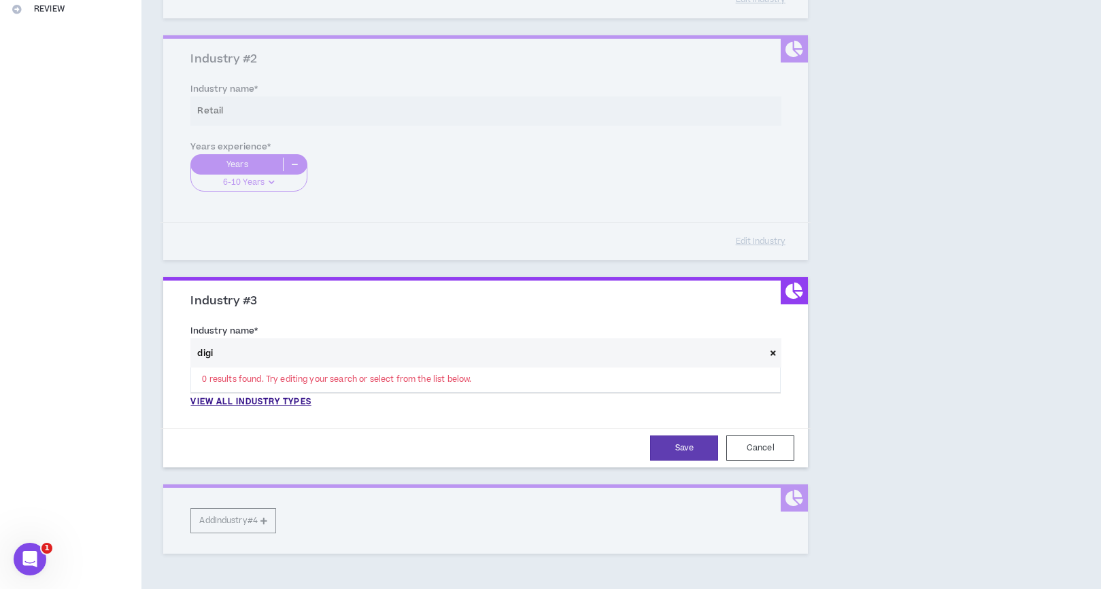
scroll to position [363, 0]
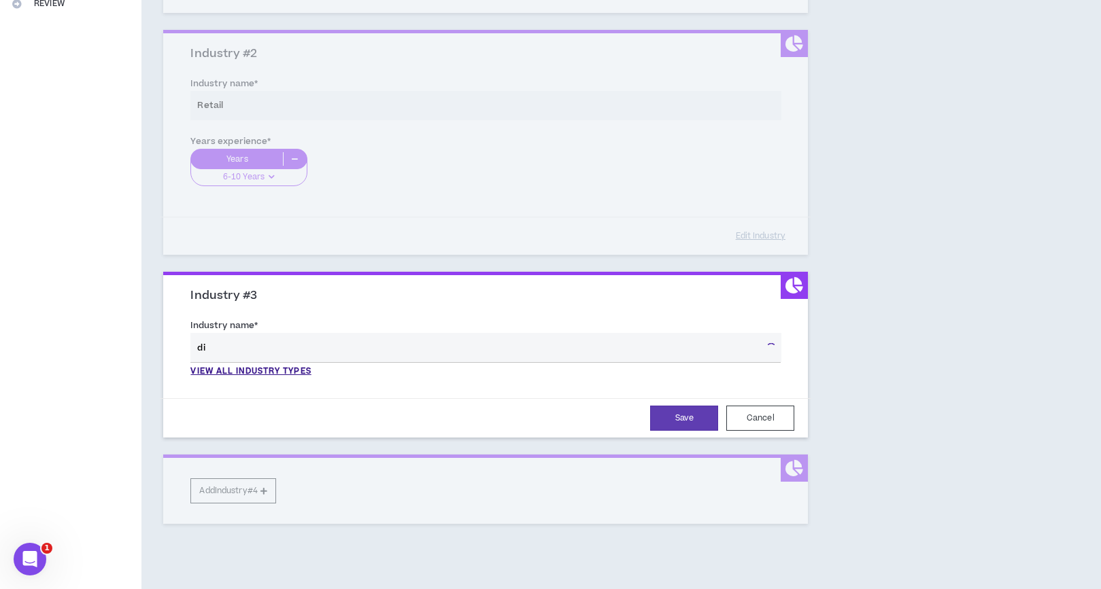
type input "d"
click at [241, 376] on p "View all industry types" at bounding box center [250, 372] width 120 height 12
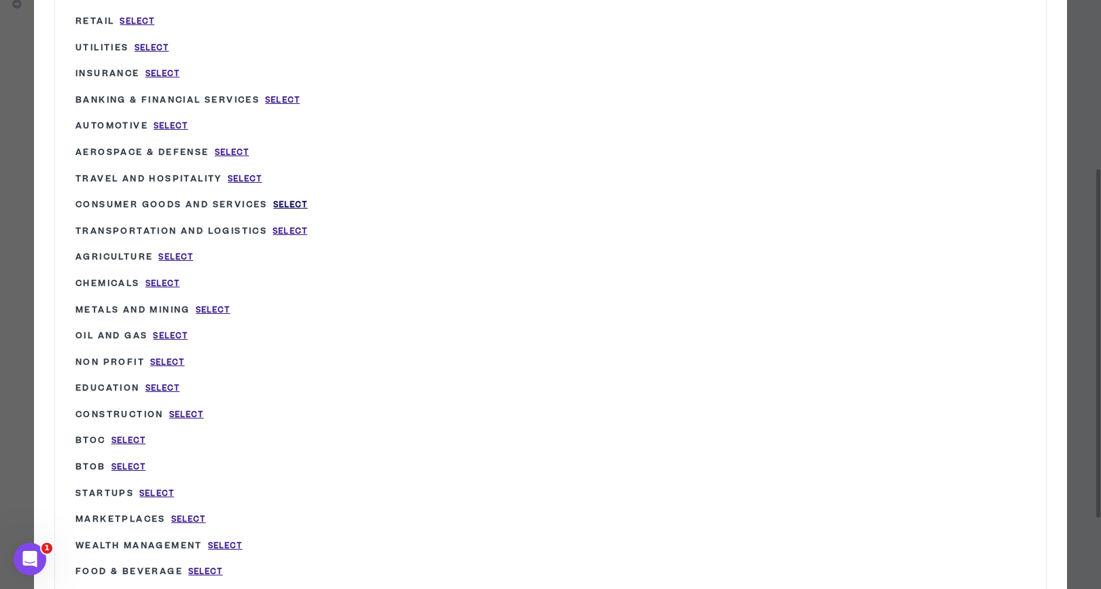
click at [290, 202] on span "Select" at bounding box center [290, 205] width 35 height 12
type input "Consumer Goods and Services"
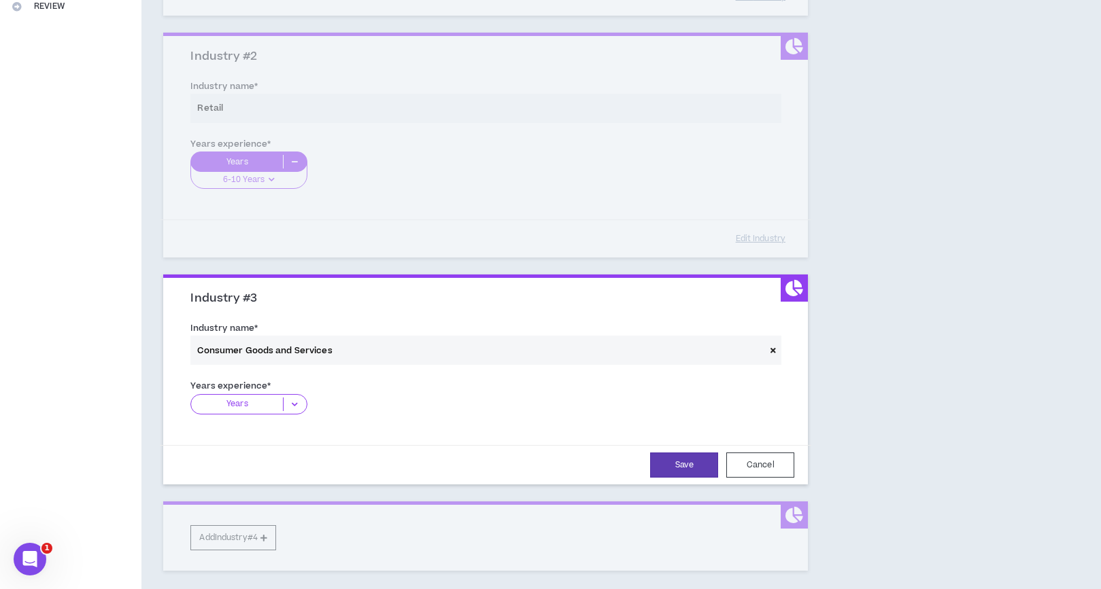
click at [297, 400] on icon at bounding box center [295, 405] width 22 height 14
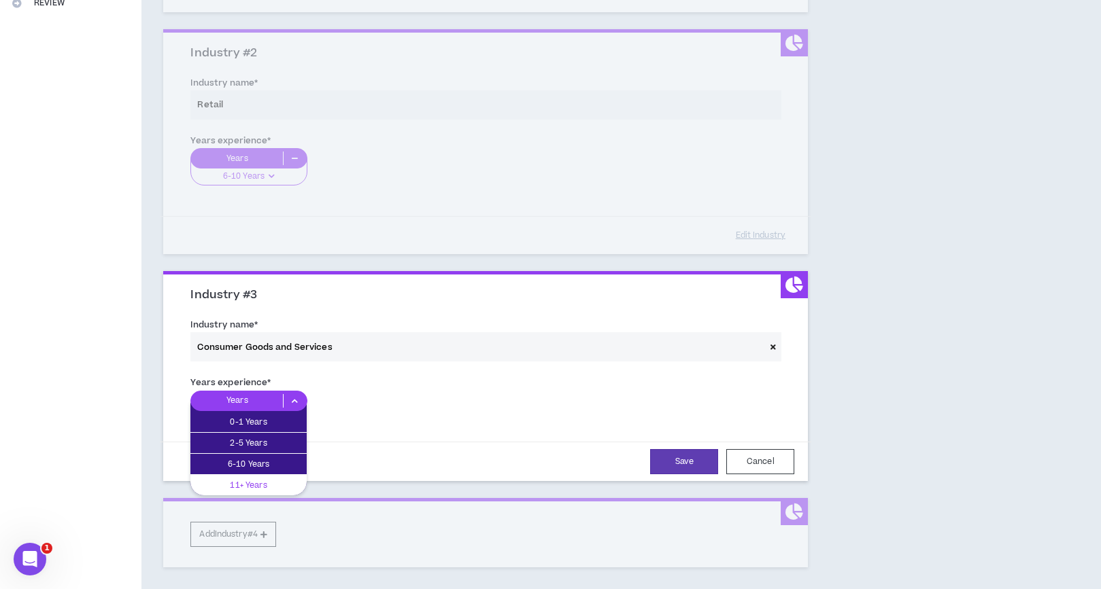
click at [275, 483] on p "11+ Years" at bounding box center [248, 485] width 116 height 15
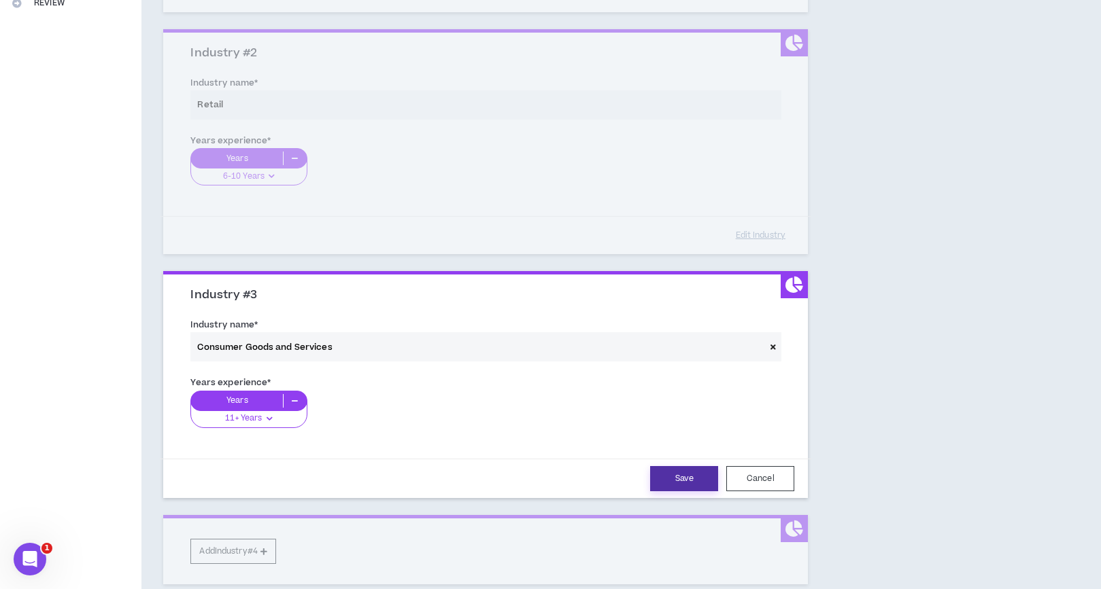
scroll to position [370, 0]
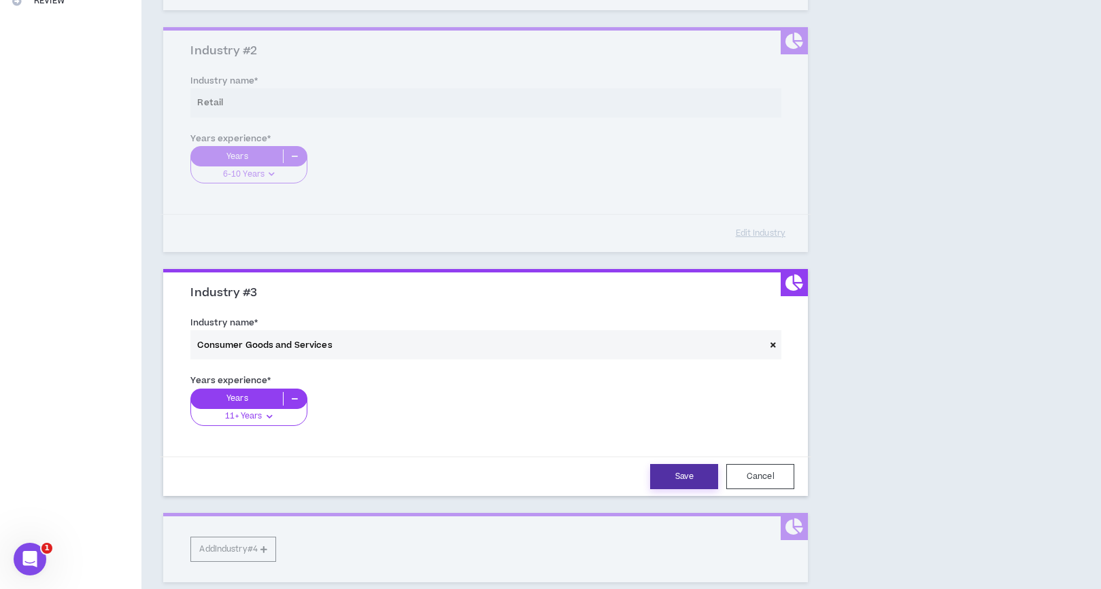
click at [664, 473] on button "Save" at bounding box center [684, 476] width 68 height 25
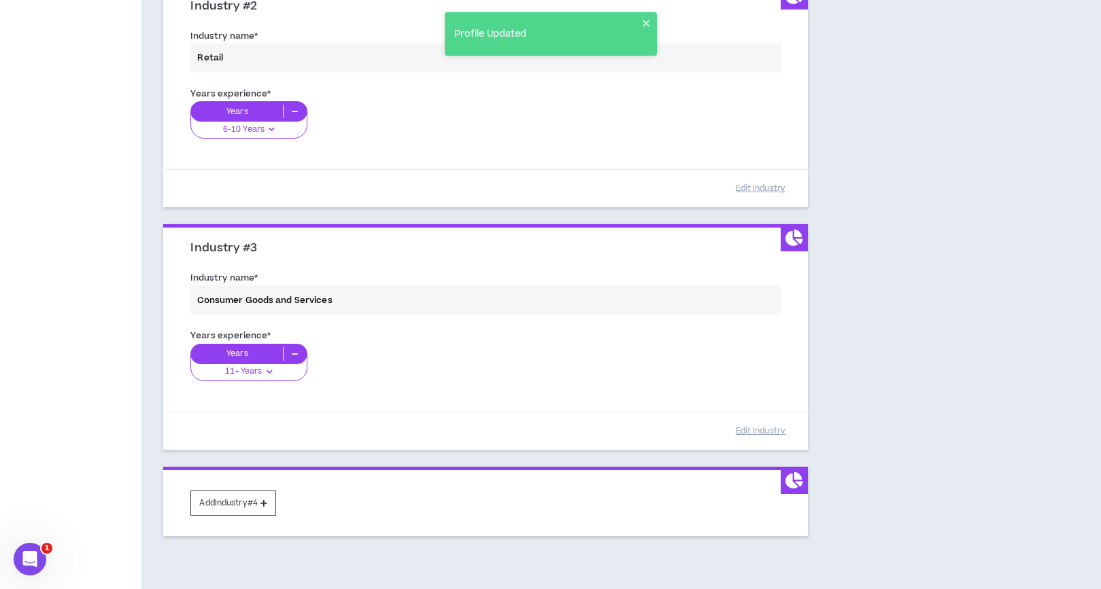
scroll to position [443, 0]
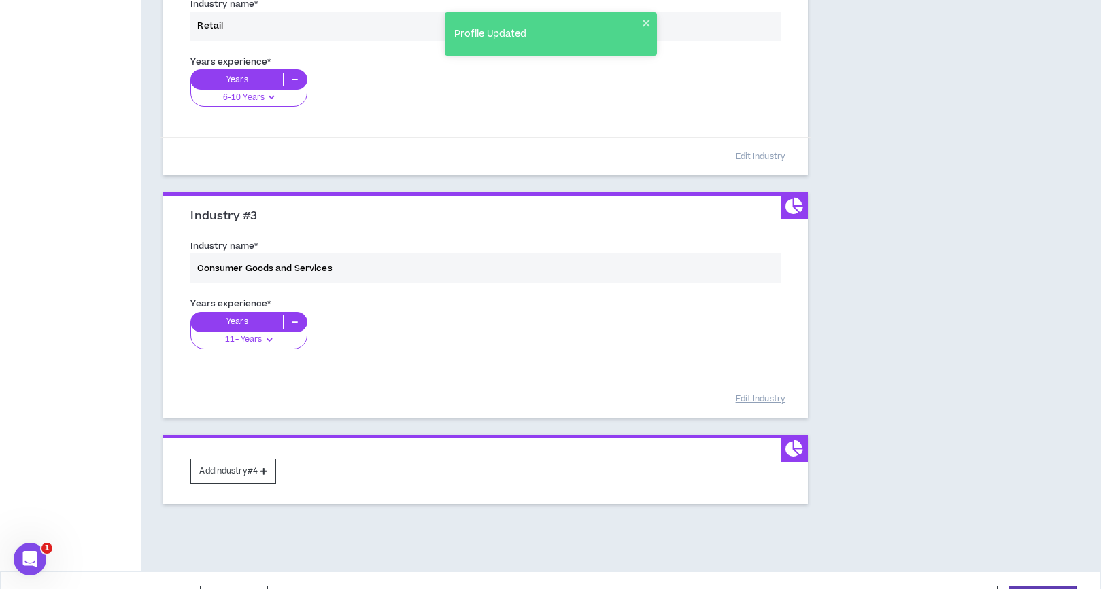
click at [229, 467] on button "Add Industry #4" at bounding box center [233, 471] width 86 height 25
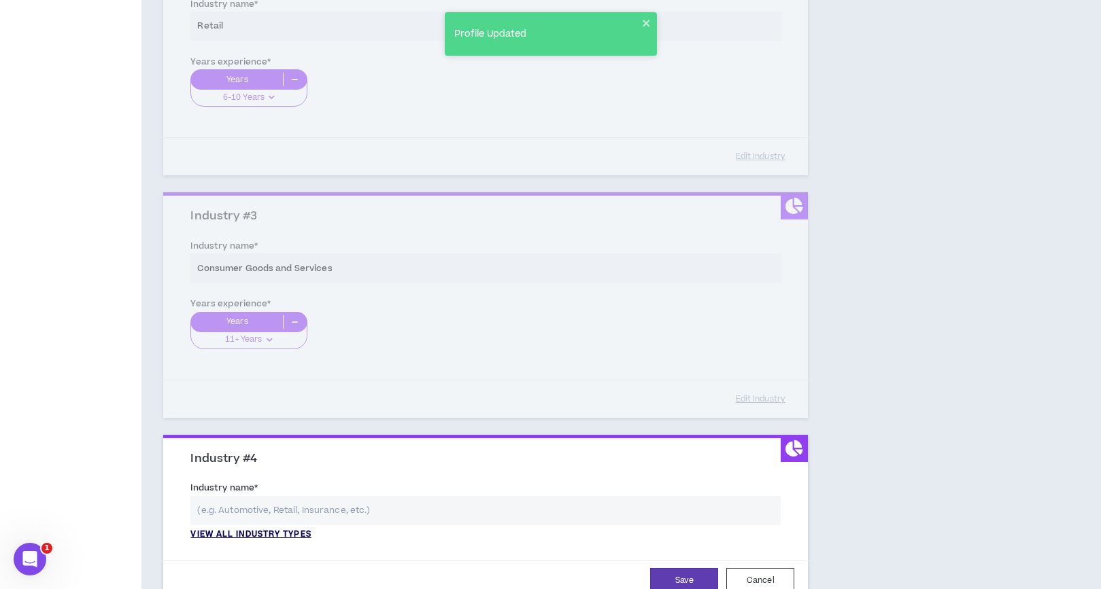
click at [257, 533] on p "View all industry types" at bounding box center [250, 535] width 120 height 12
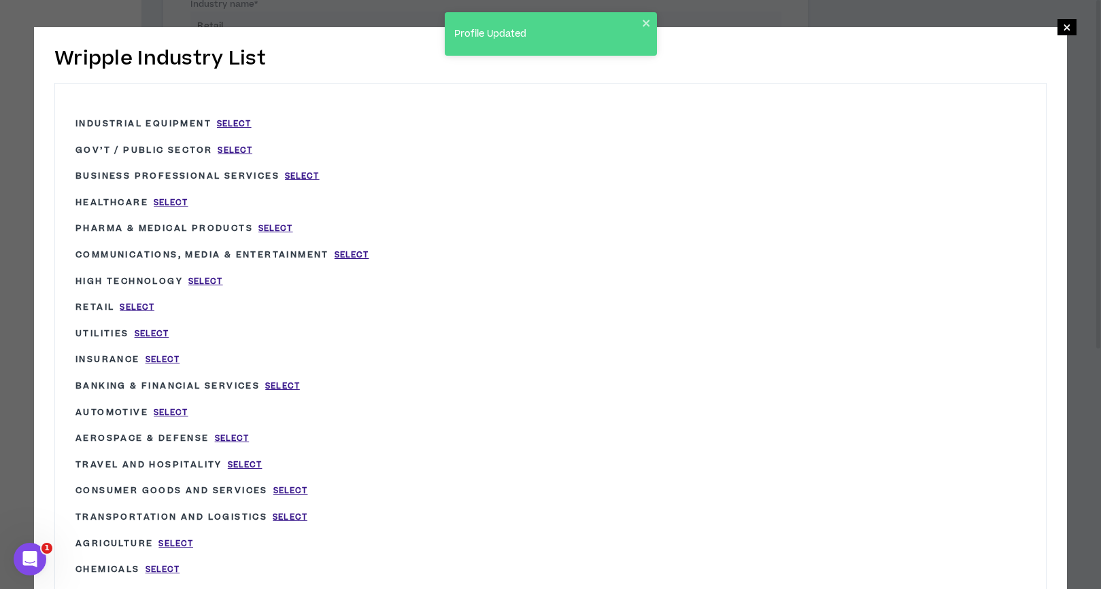
scroll to position [445, 0]
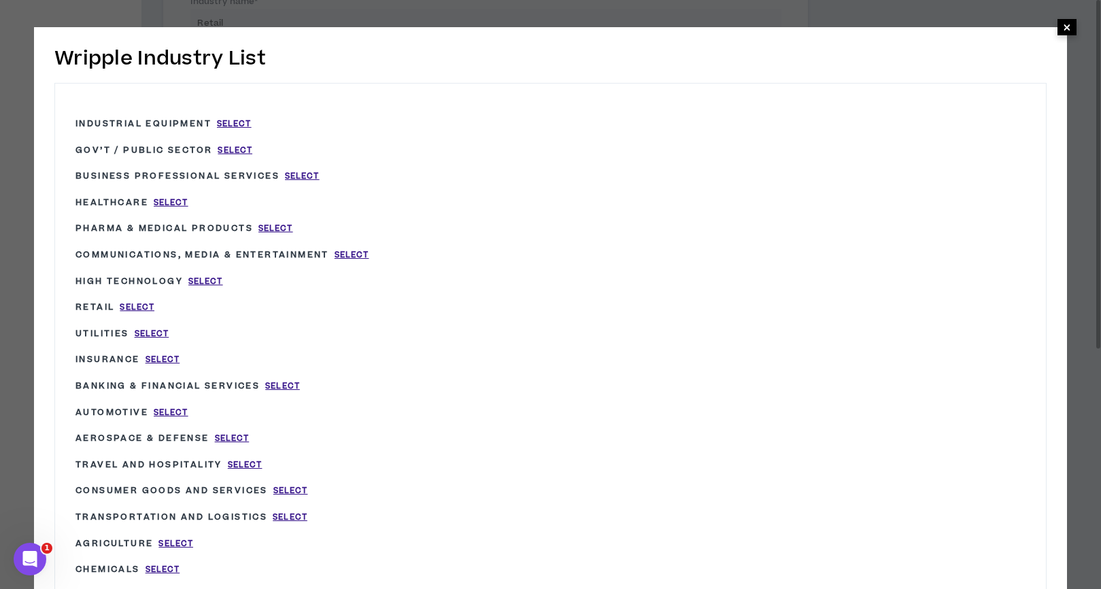
click at [1065, 29] on span "×" at bounding box center [1067, 27] width 8 height 16
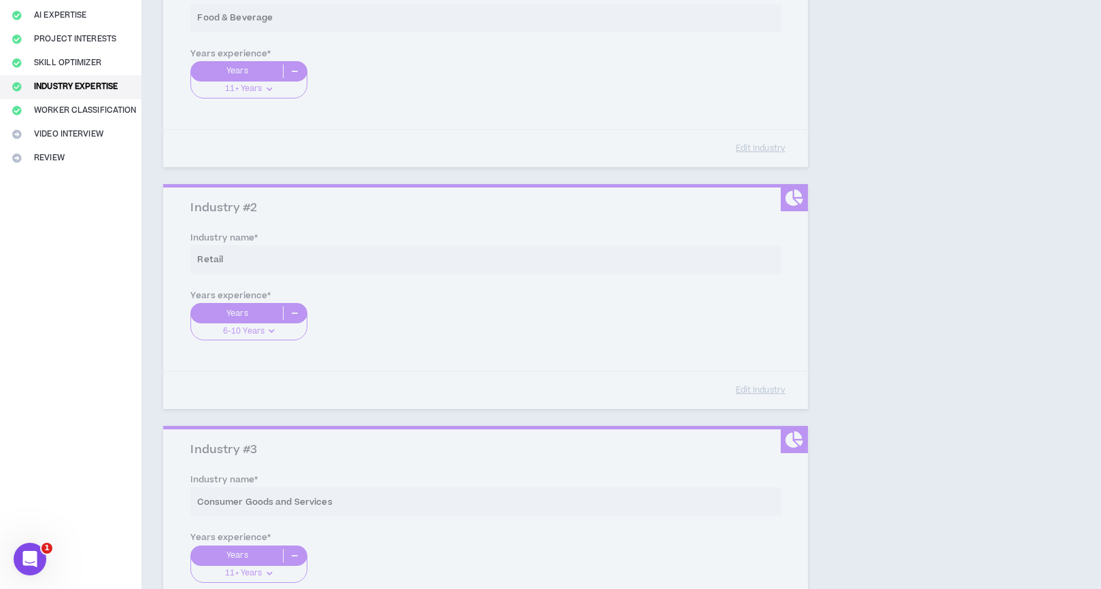
scroll to position [0, 0]
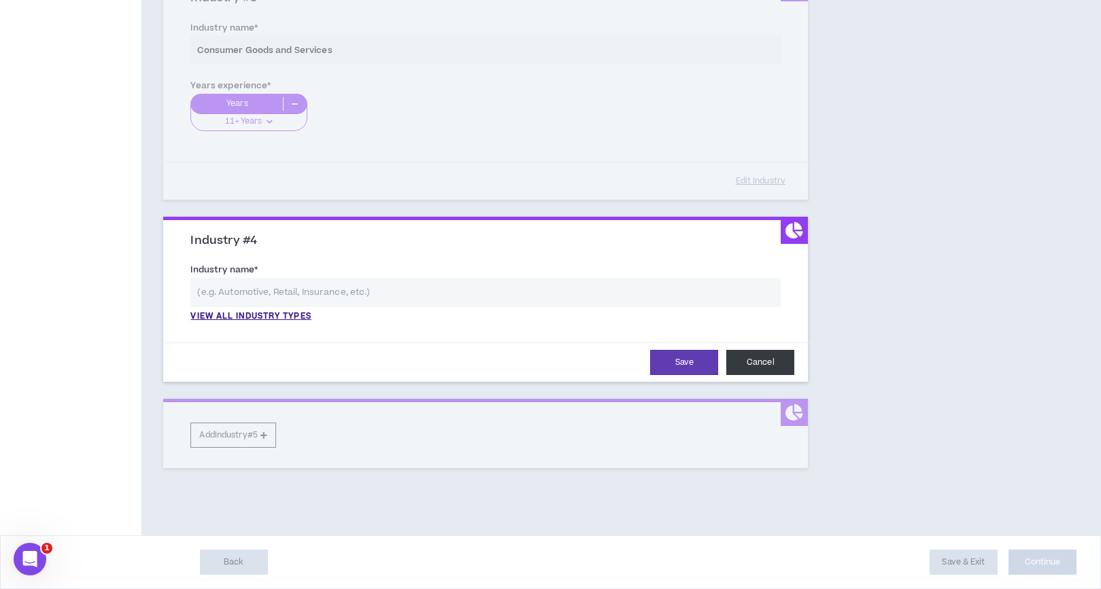
click at [761, 364] on button "Cancel" at bounding box center [760, 362] width 68 height 25
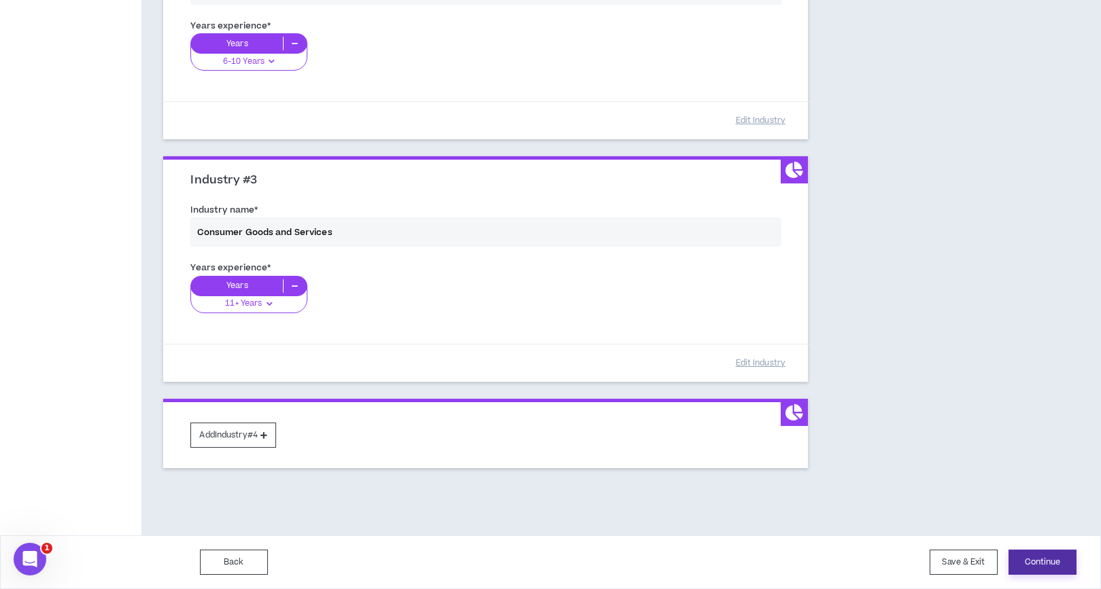
click at [1032, 557] on button "Continue" at bounding box center [1042, 562] width 68 height 25
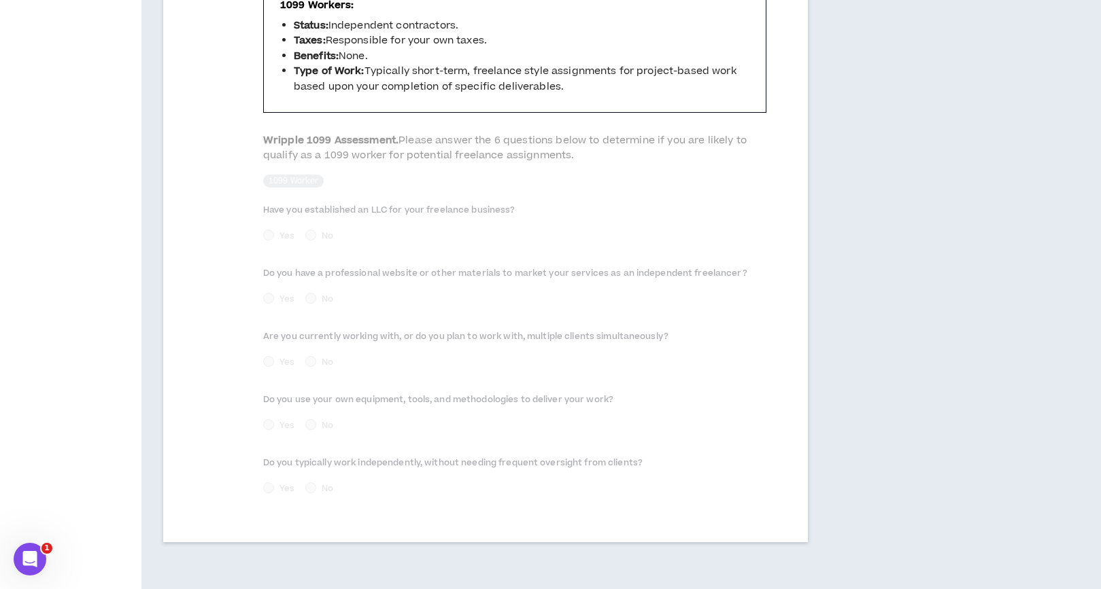
scroll to position [588, 0]
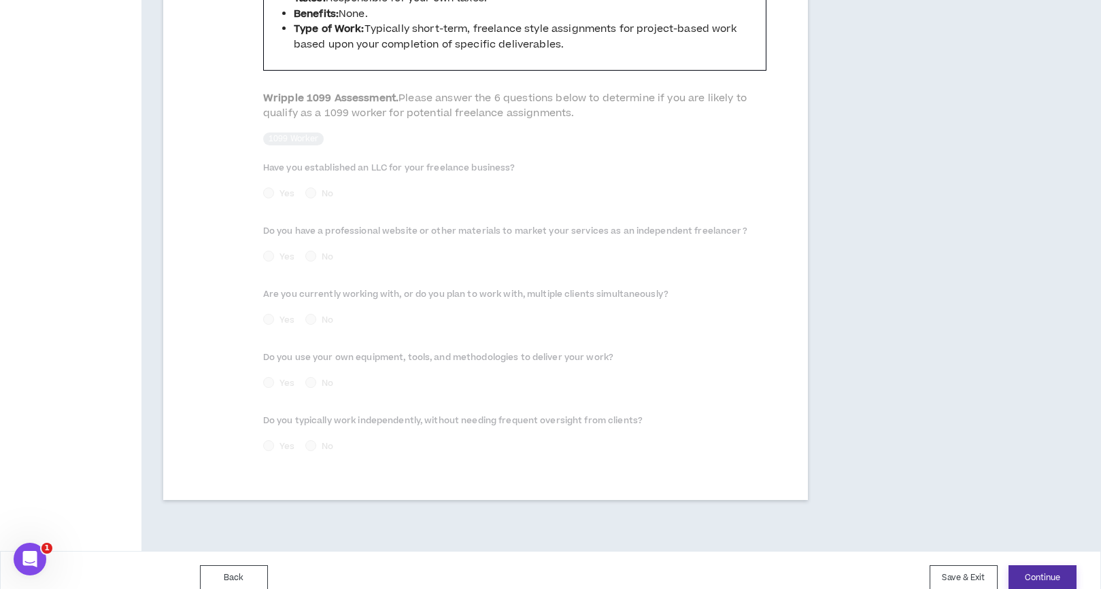
click at [1052, 566] on button "Continue" at bounding box center [1042, 578] width 68 height 25
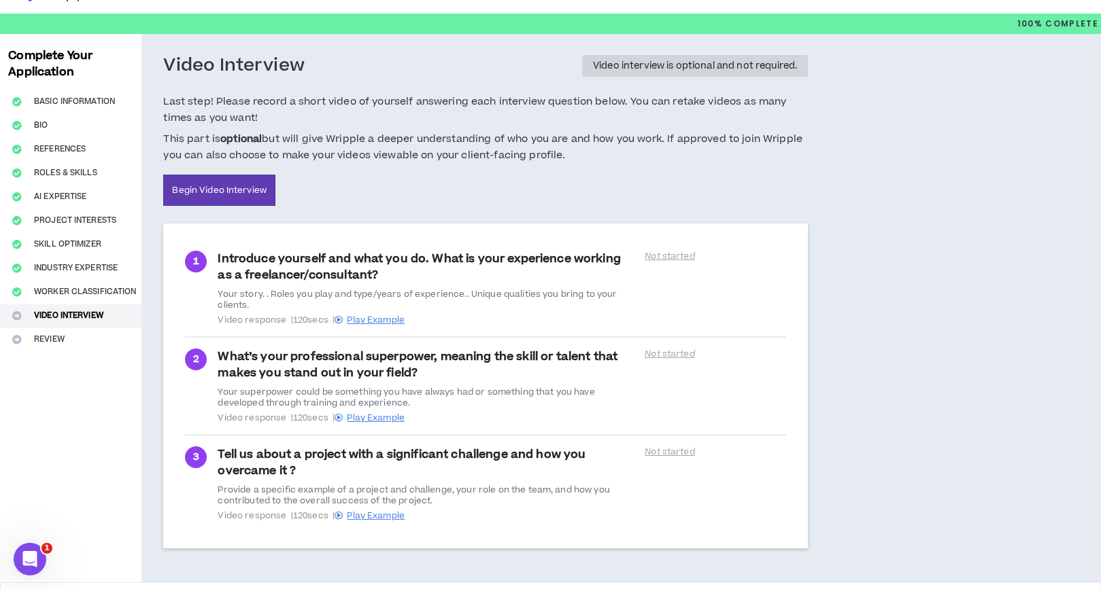
scroll to position [74, 0]
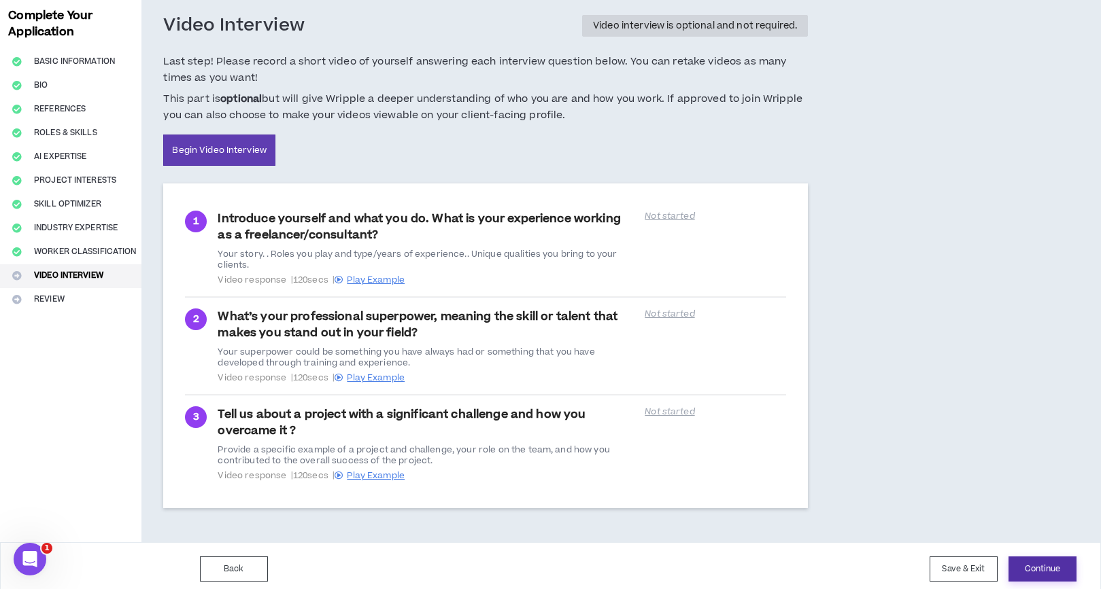
click at [1017, 560] on button "Continue" at bounding box center [1042, 569] width 68 height 25
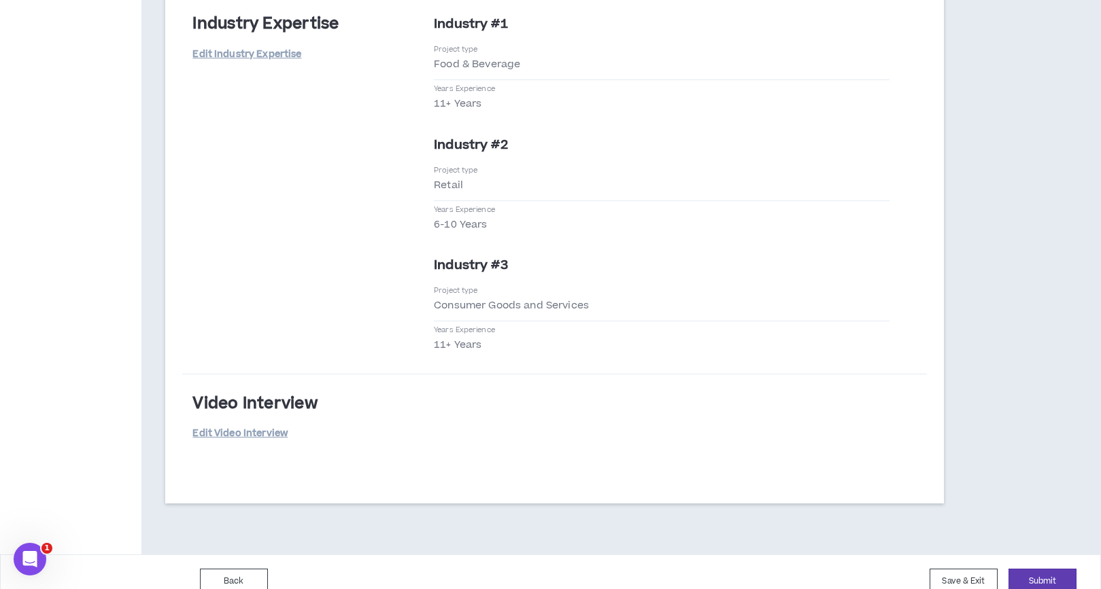
scroll to position [3265, 0]
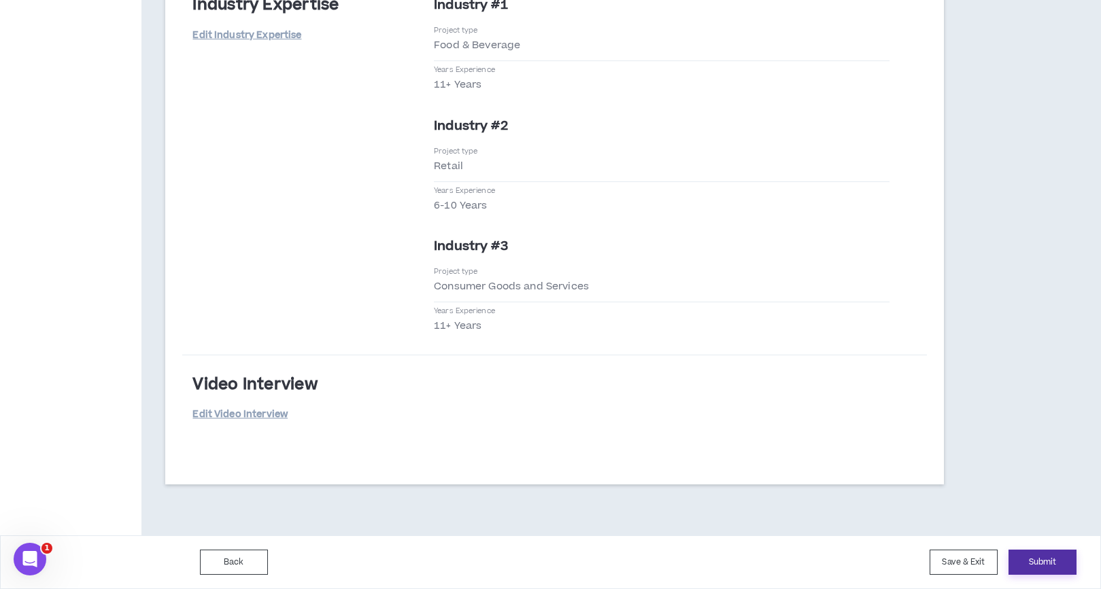
click at [1030, 554] on button "Submit" at bounding box center [1042, 562] width 68 height 25
